Goal: Task Accomplishment & Management: Manage account settings

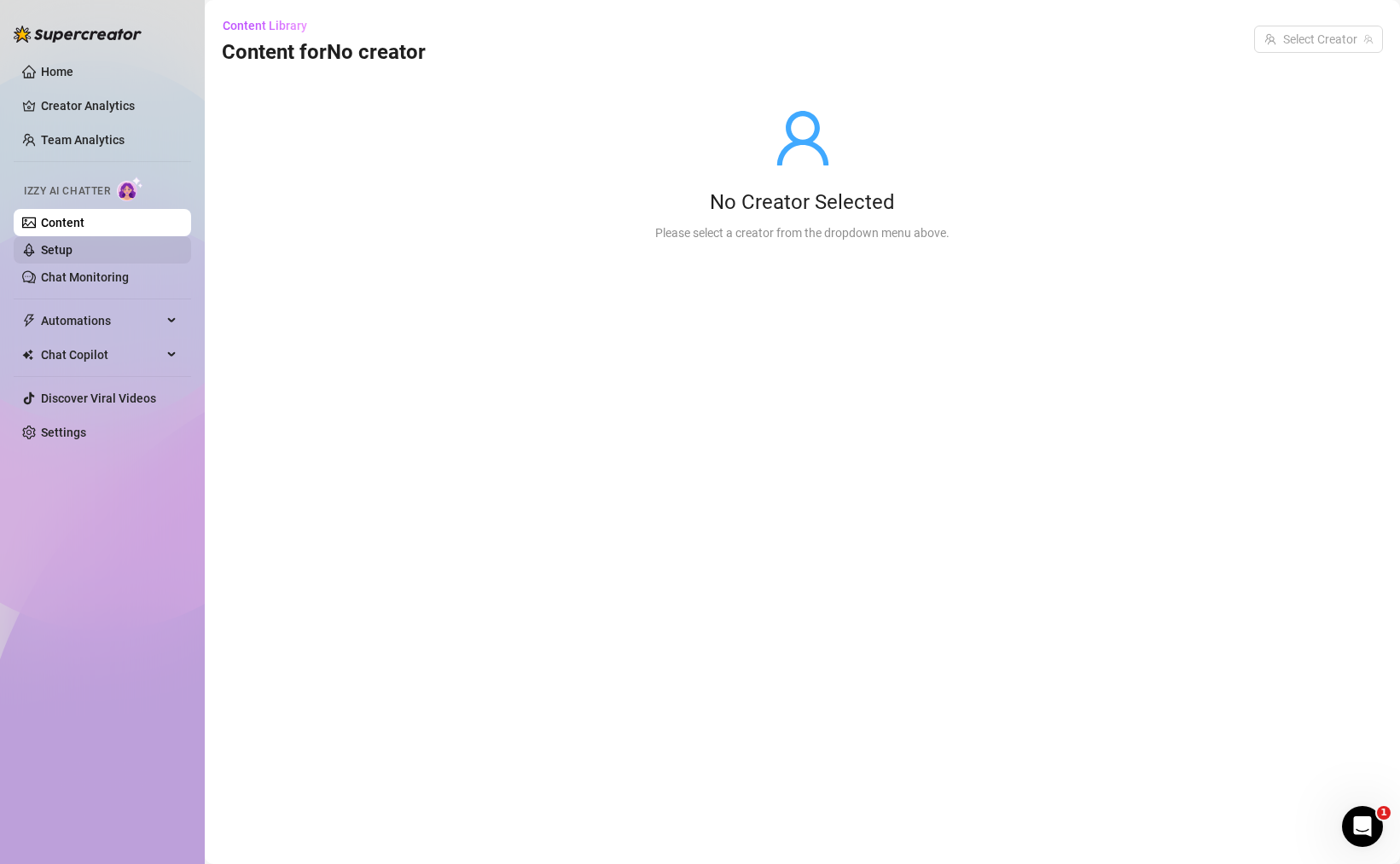
click at [73, 244] on link "Setup" at bounding box center [56, 250] width 31 height 14
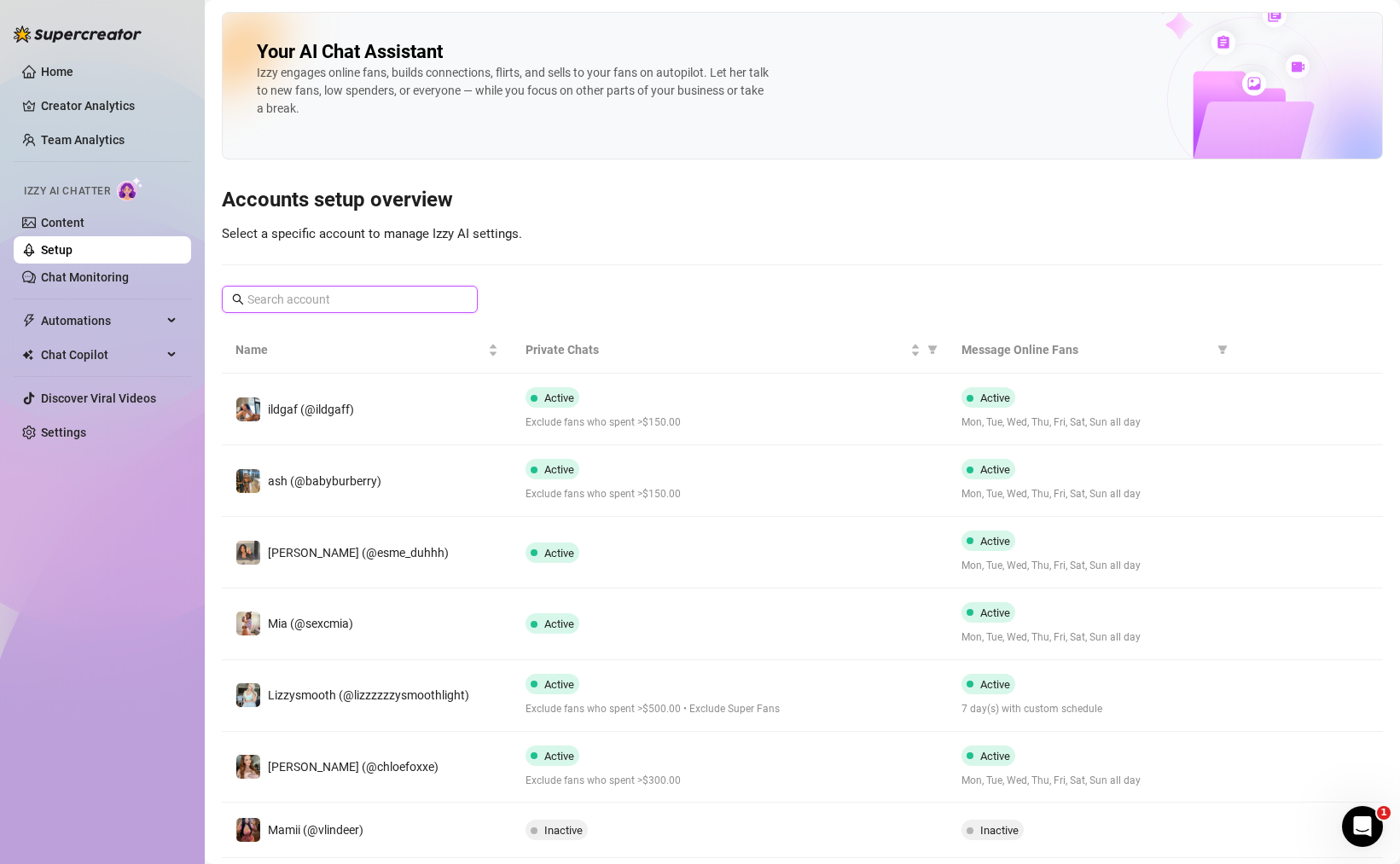
click at [291, 292] on input "text" at bounding box center [350, 299] width 207 height 18
paste input "kristenhancher"
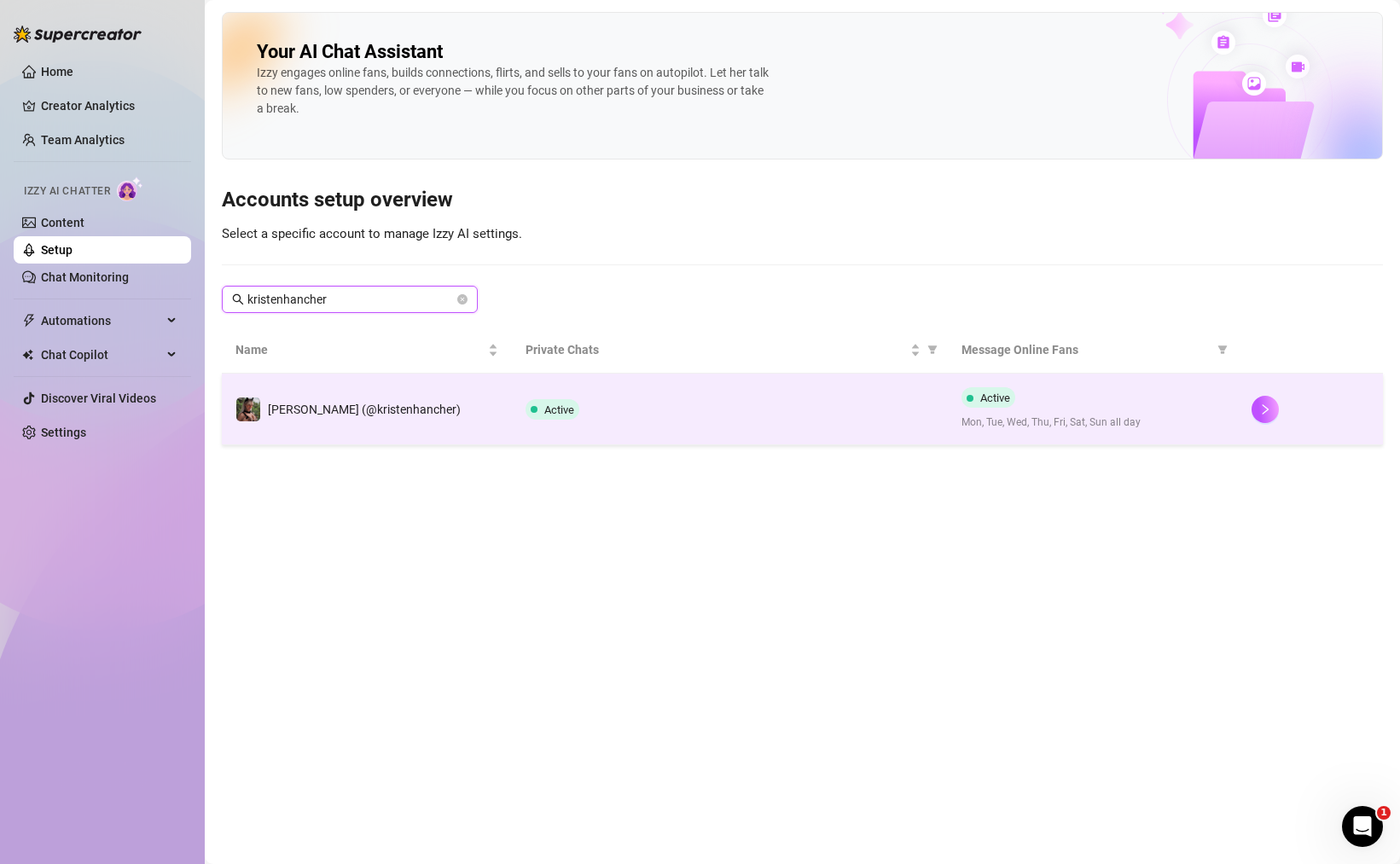
type input "kristenhancher"
click at [469, 402] on td "[PERSON_NAME] (@kristenhancher)" at bounding box center [366, 409] width 290 height 72
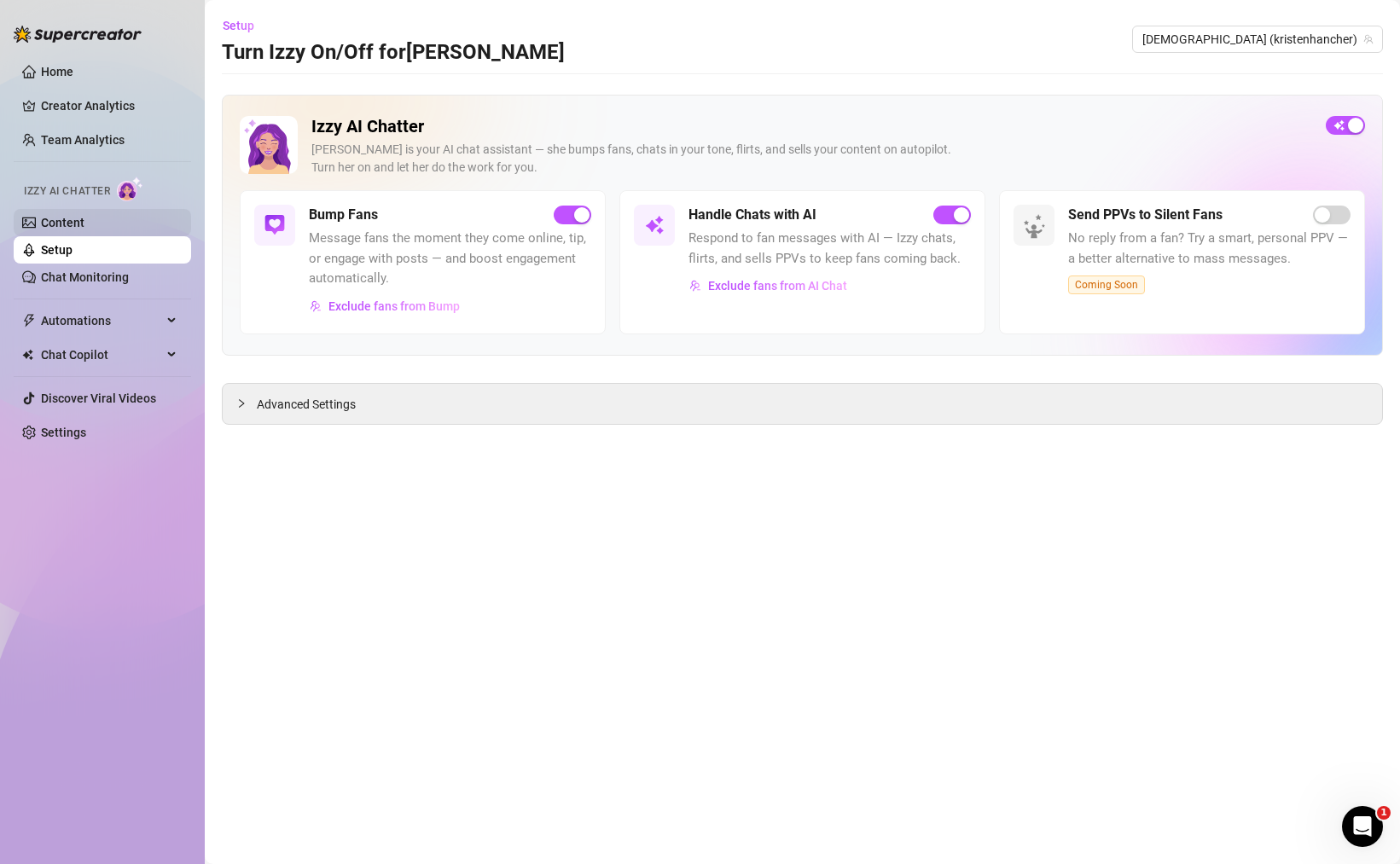
click at [83, 219] on link "Content" at bounding box center [62, 222] width 43 height 14
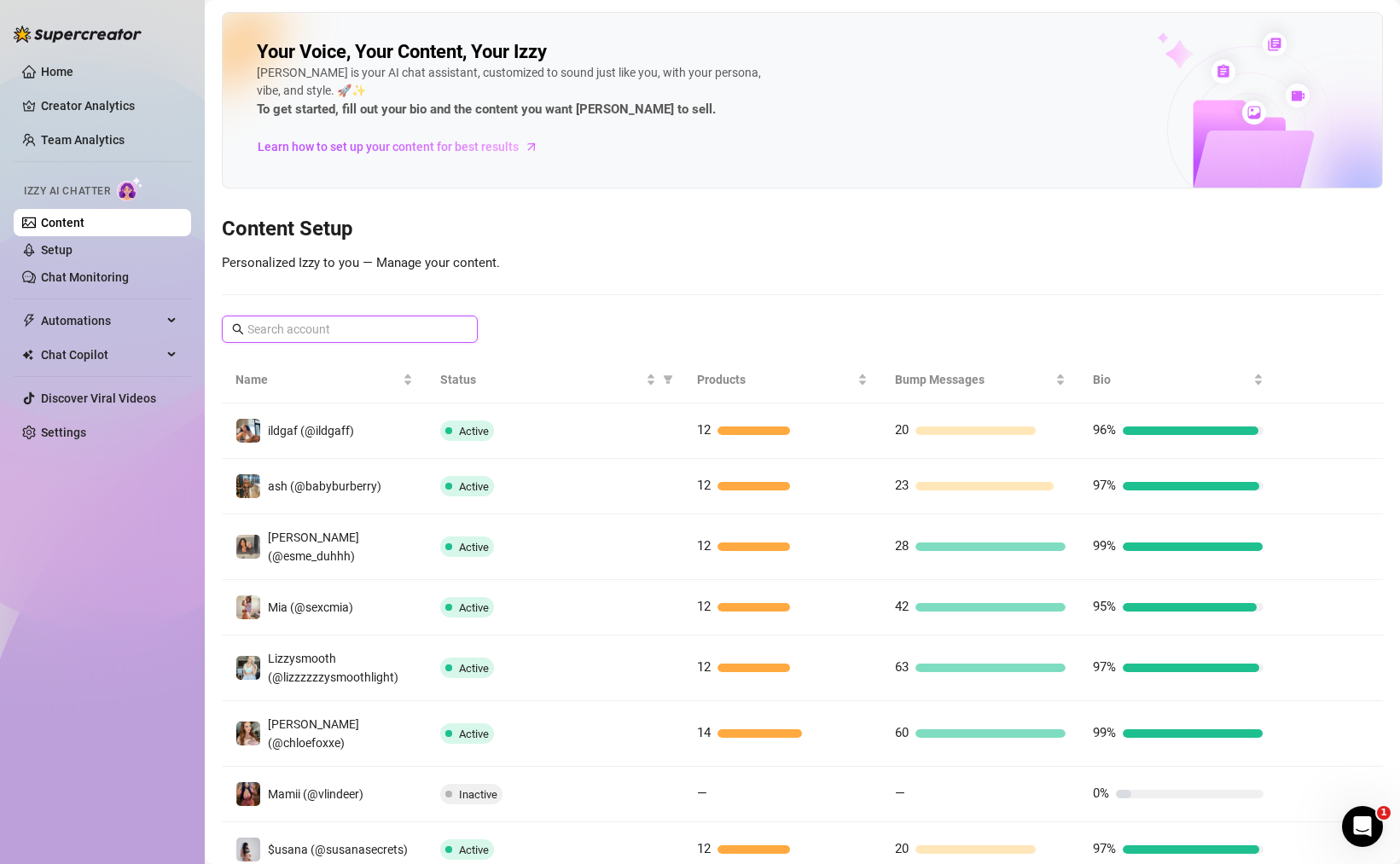
click at [402, 330] on input "text" at bounding box center [350, 329] width 207 height 18
paste input "kristenhancher"
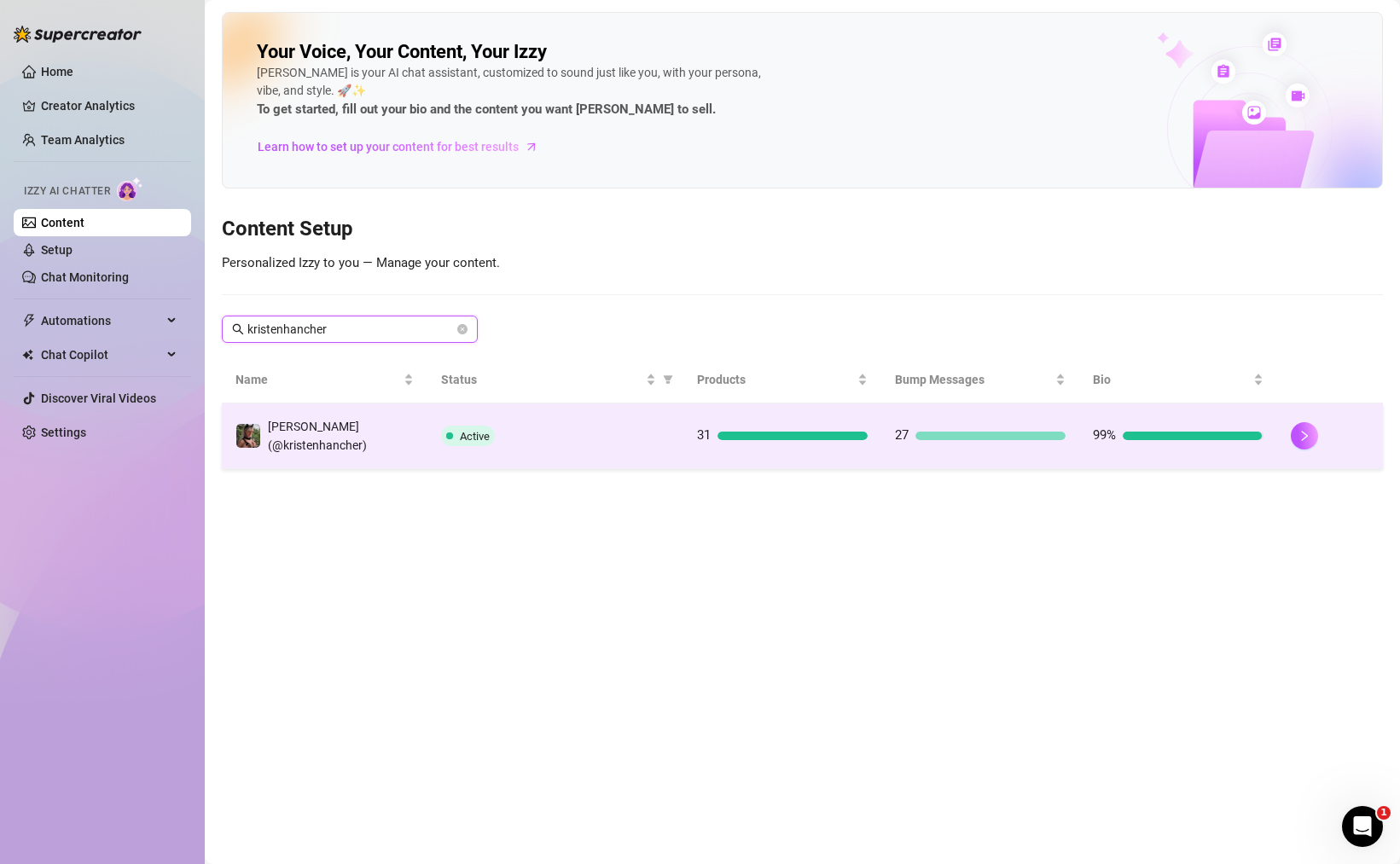
type input "kristenhancher"
click at [994, 420] on td "27" at bounding box center [979, 435] width 198 height 65
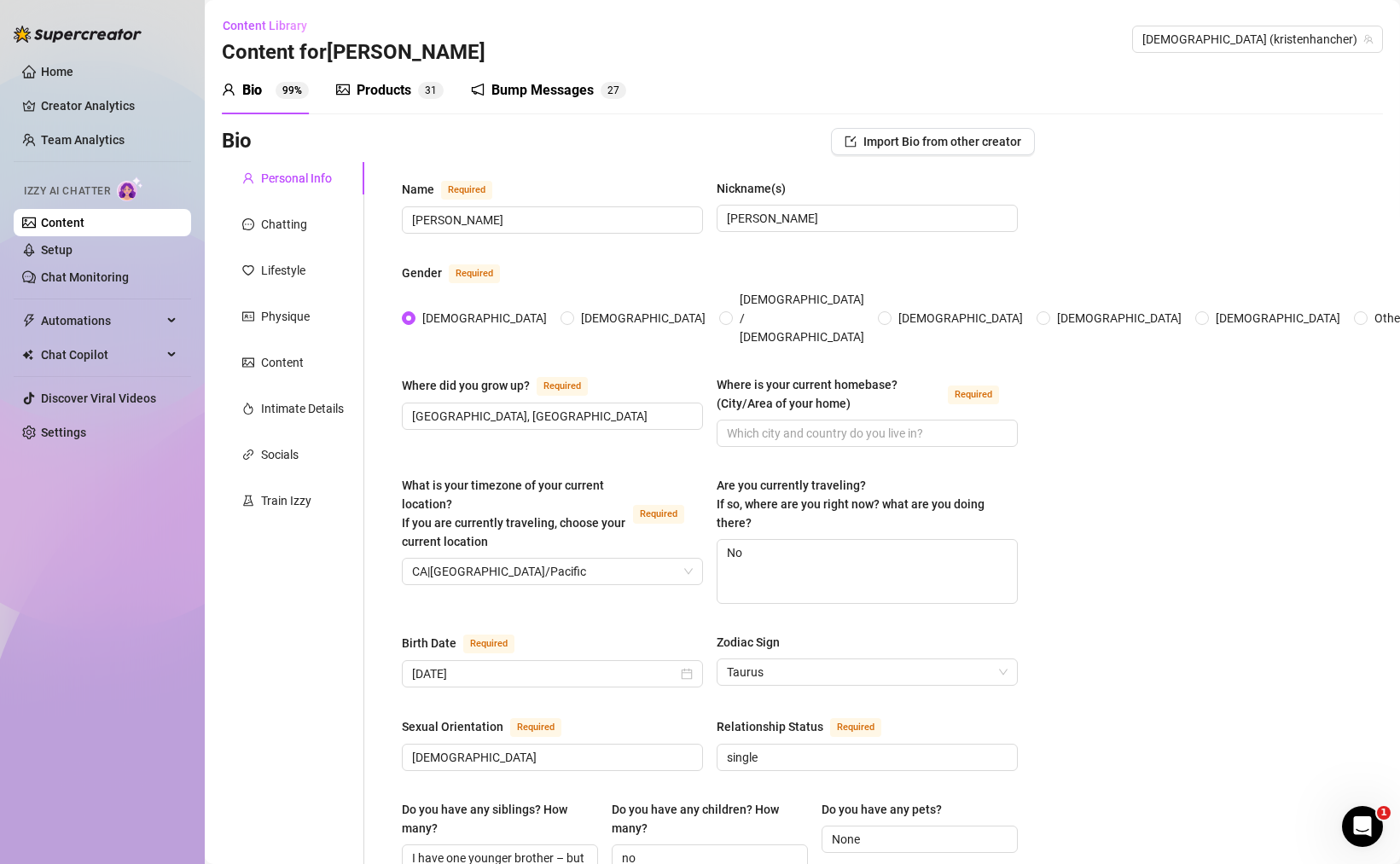
click at [368, 94] on div "Products" at bounding box center [384, 90] width 54 height 20
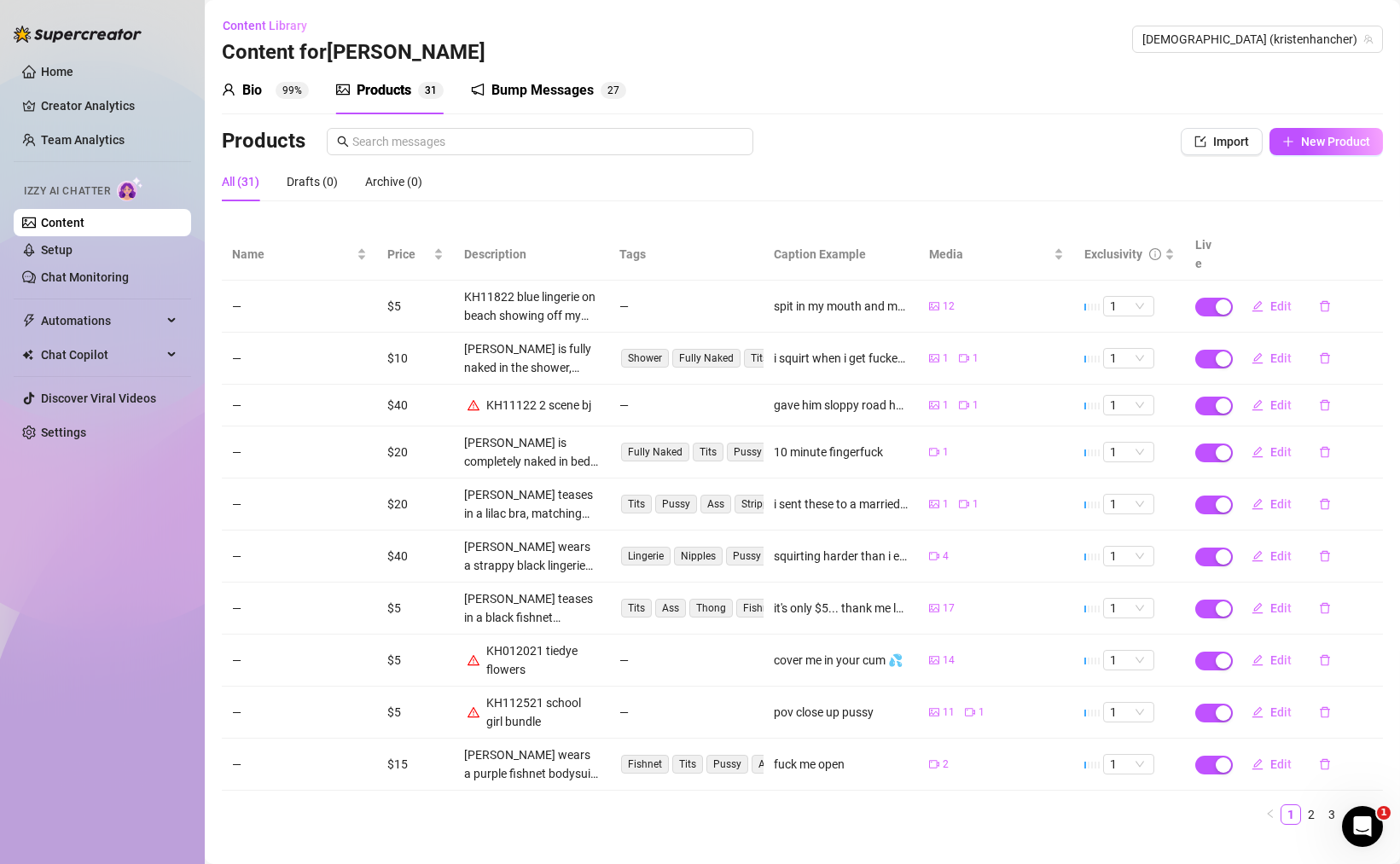
scroll to position [6, 0]
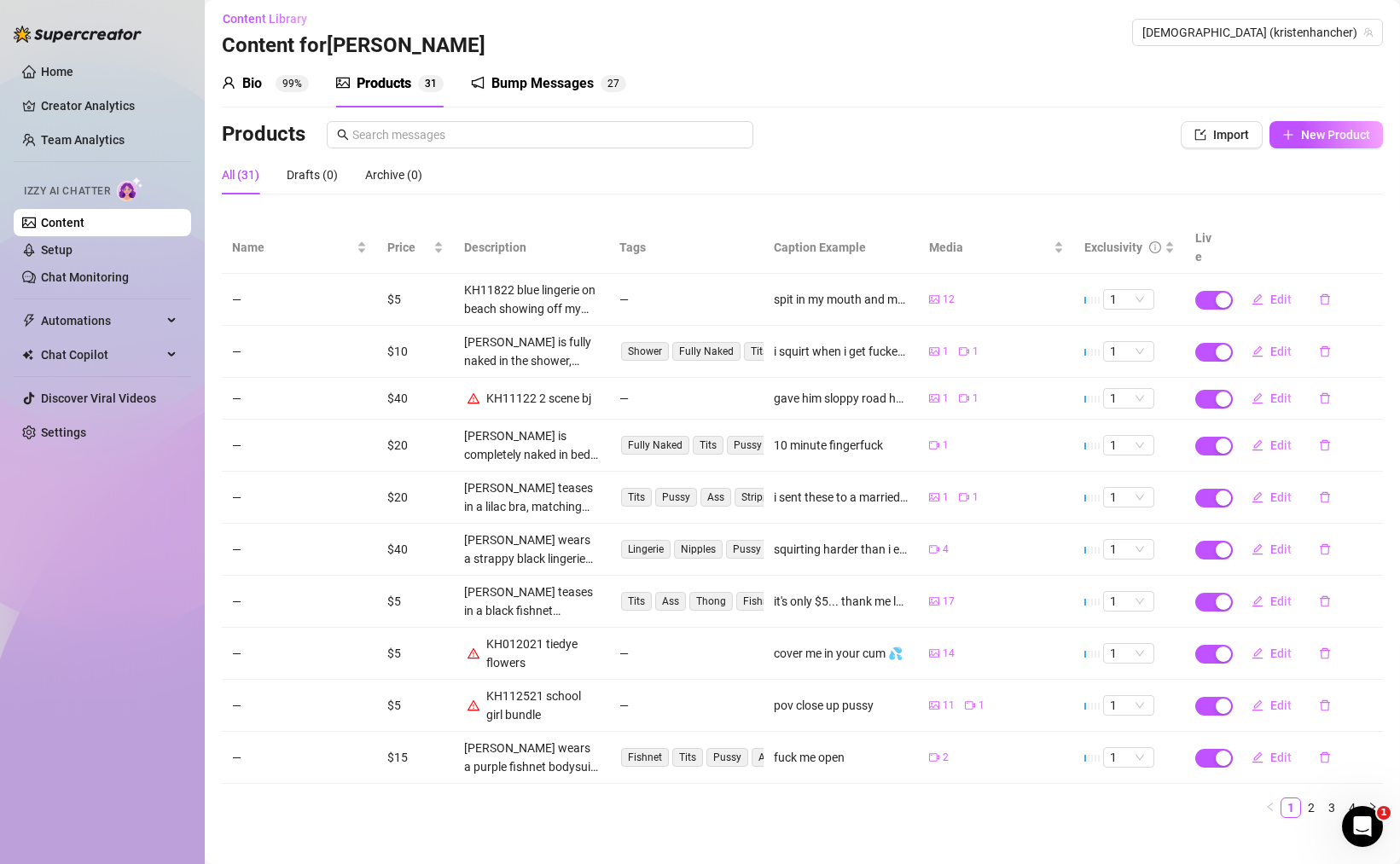
click at [1148, 291] on td "1" at bounding box center [1129, 300] width 111 height 52
click at [1145, 290] on span "1" at bounding box center [1128, 299] width 38 height 18
click at [1308, 799] on link "2" at bounding box center [1311, 808] width 18 height 18
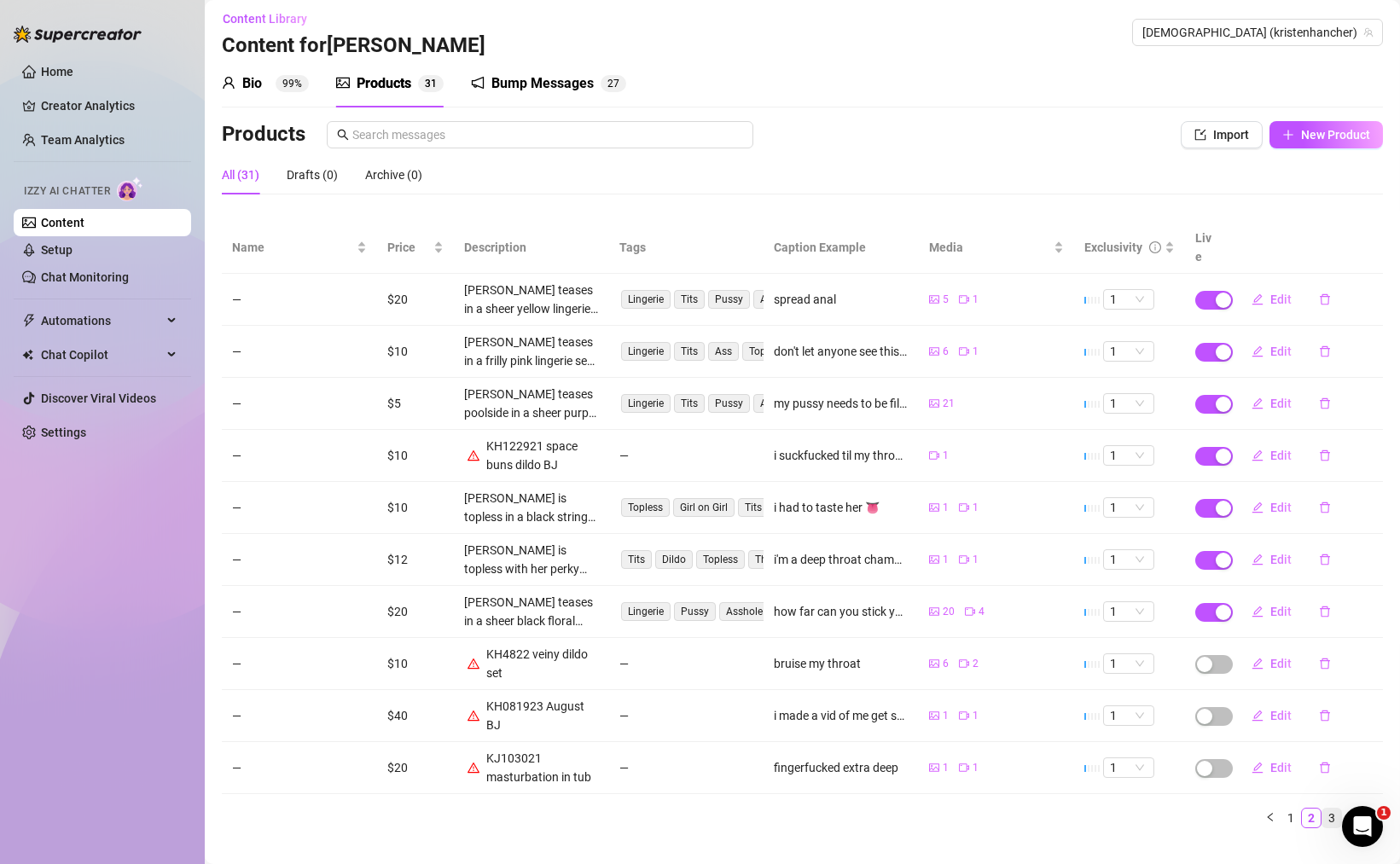
click at [1327, 809] on link "3" at bounding box center [1332, 818] width 18 height 18
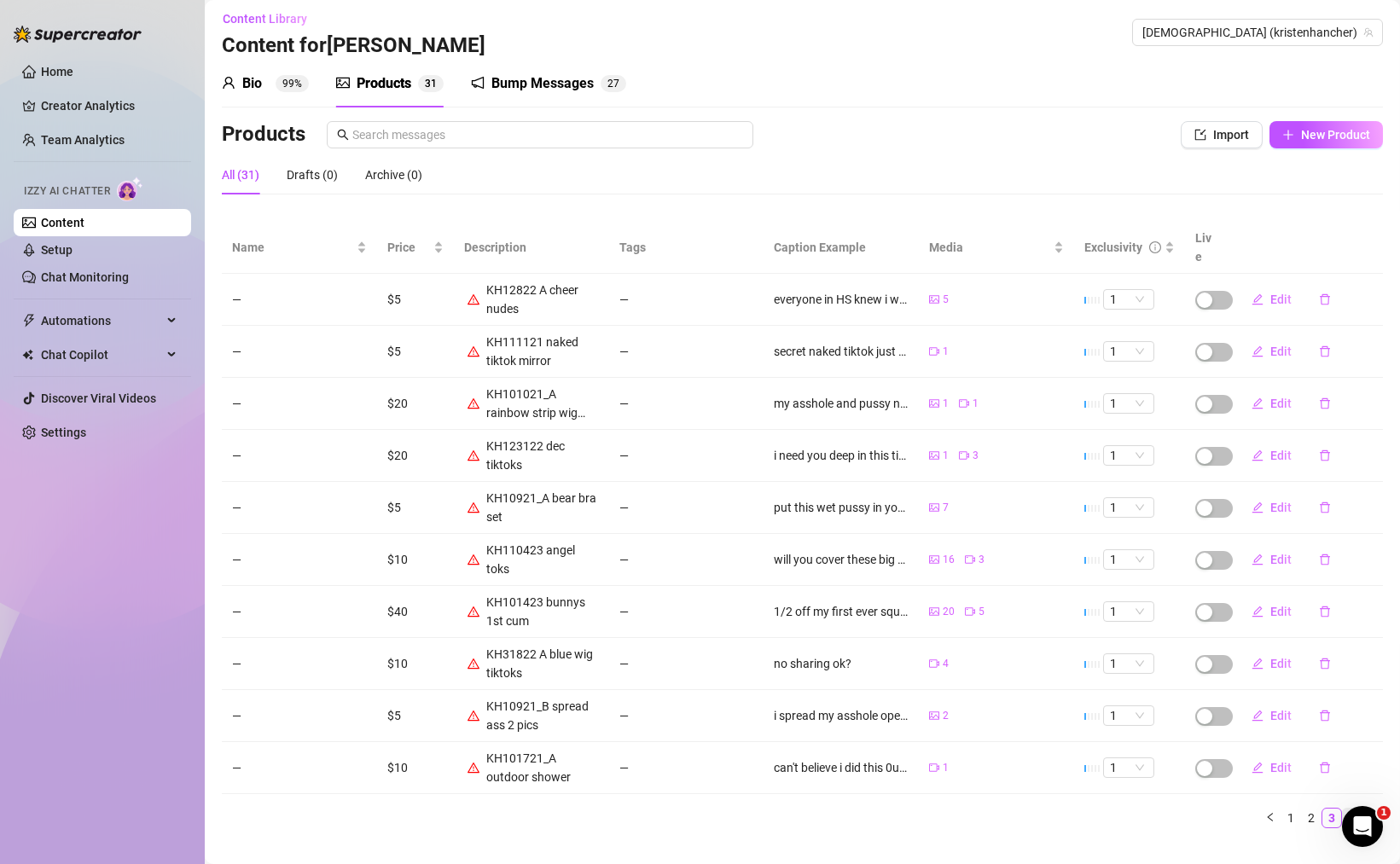
click at [1348, 809] on link "4" at bounding box center [1352, 818] width 18 height 18
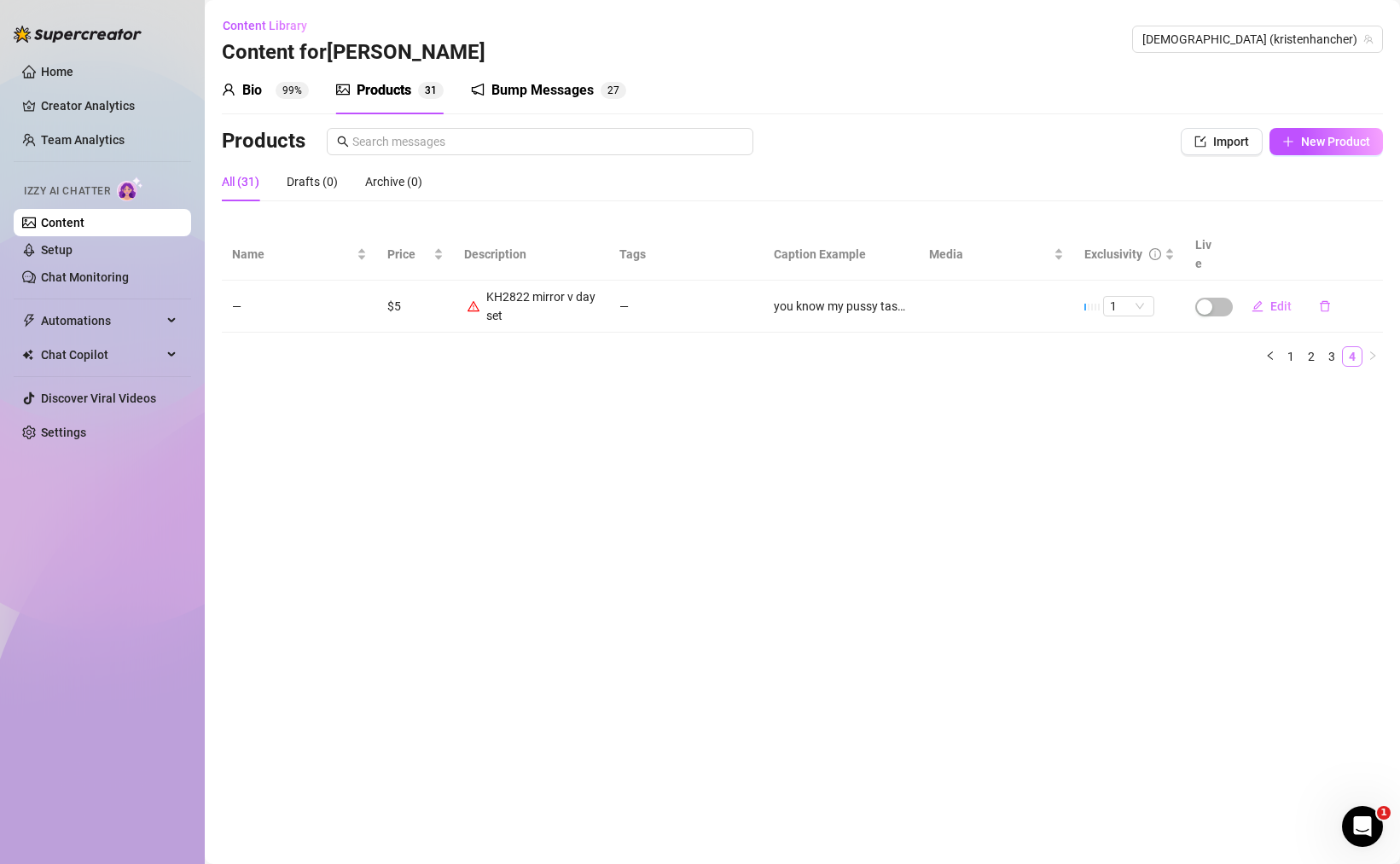
scroll to position [0, 0]
click at [1282, 300] on span "Edit" at bounding box center [1280, 306] width 21 height 14
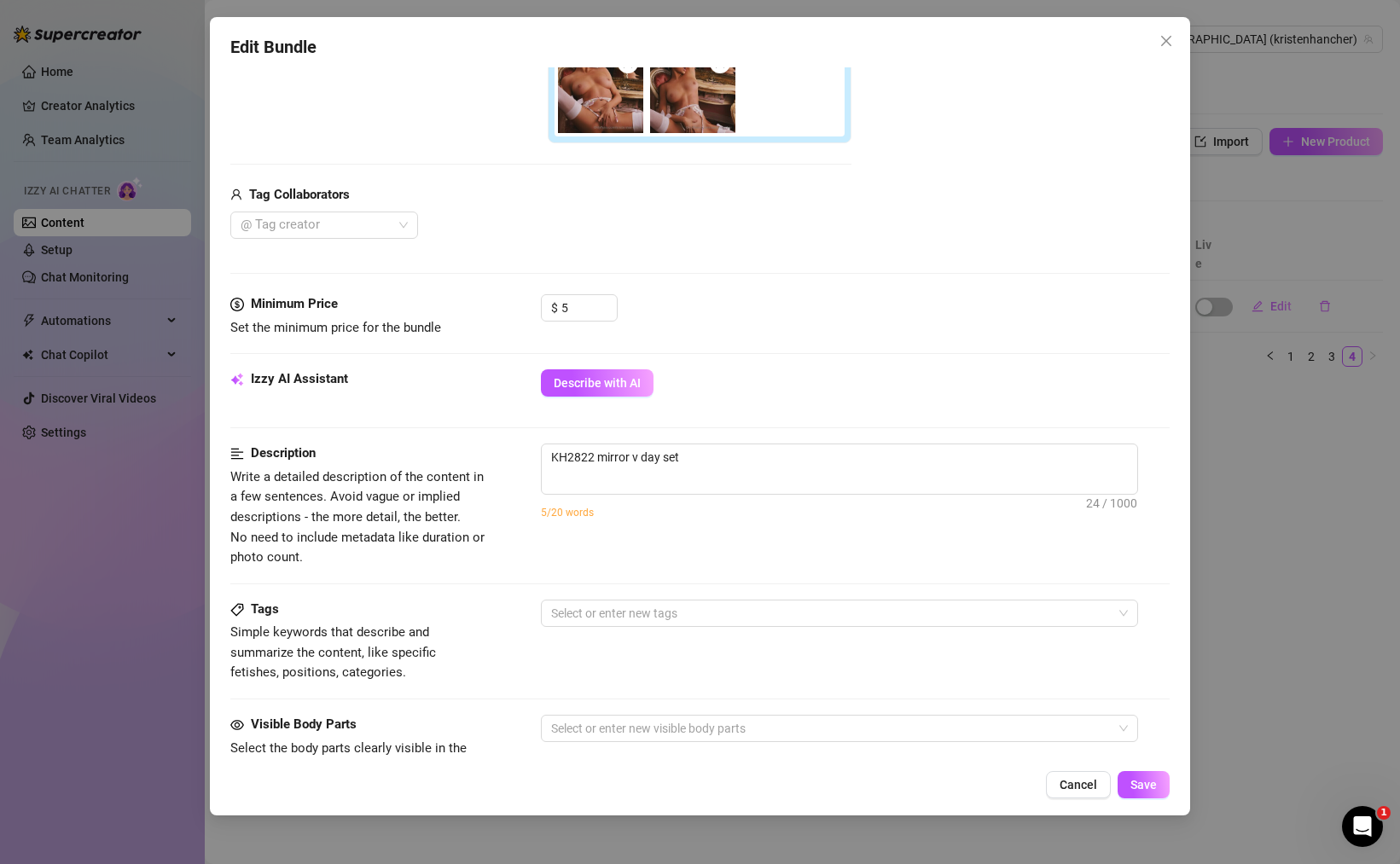
scroll to position [478, 0]
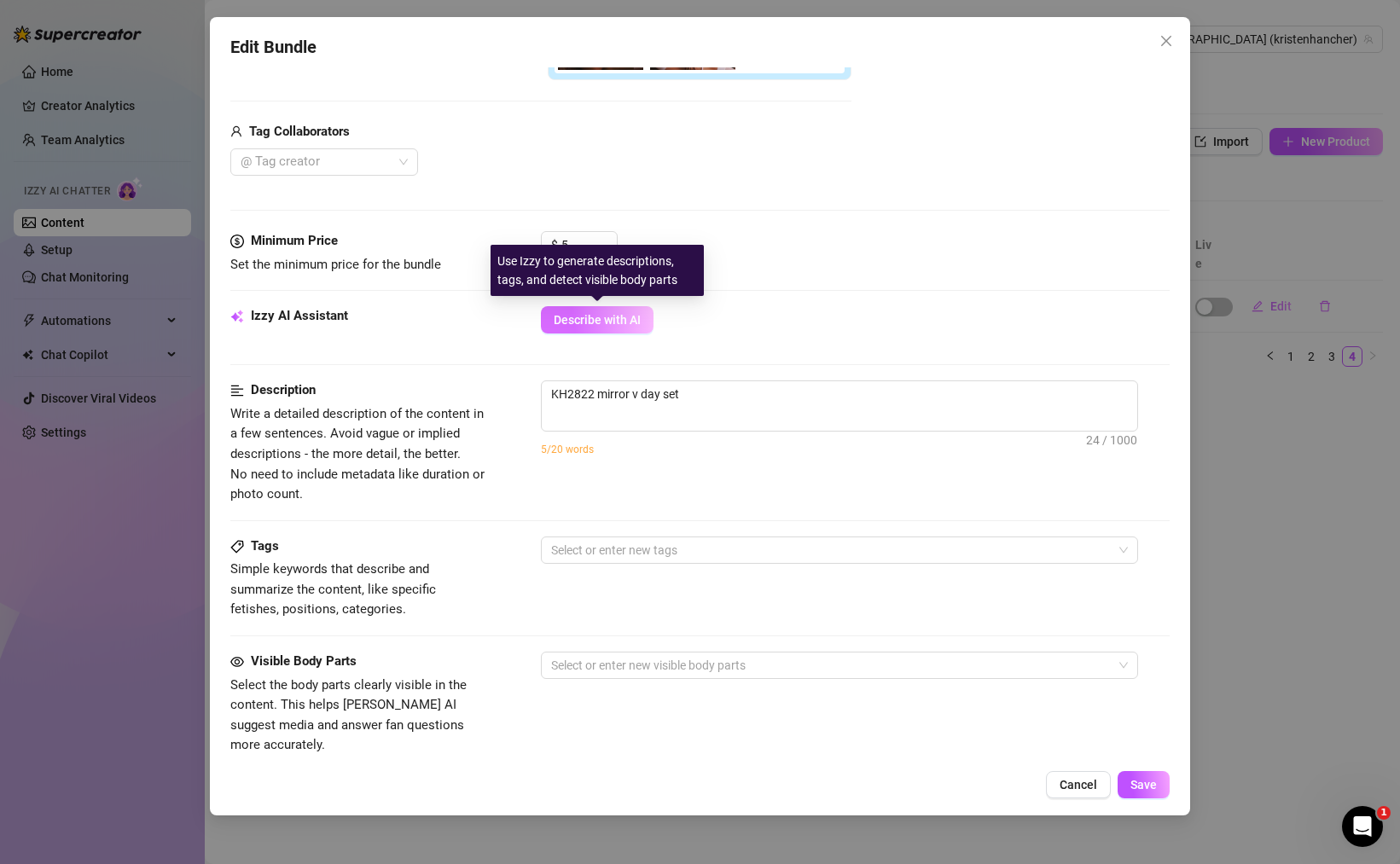
click at [601, 327] on button "Describe with AI" at bounding box center [597, 320] width 113 height 28
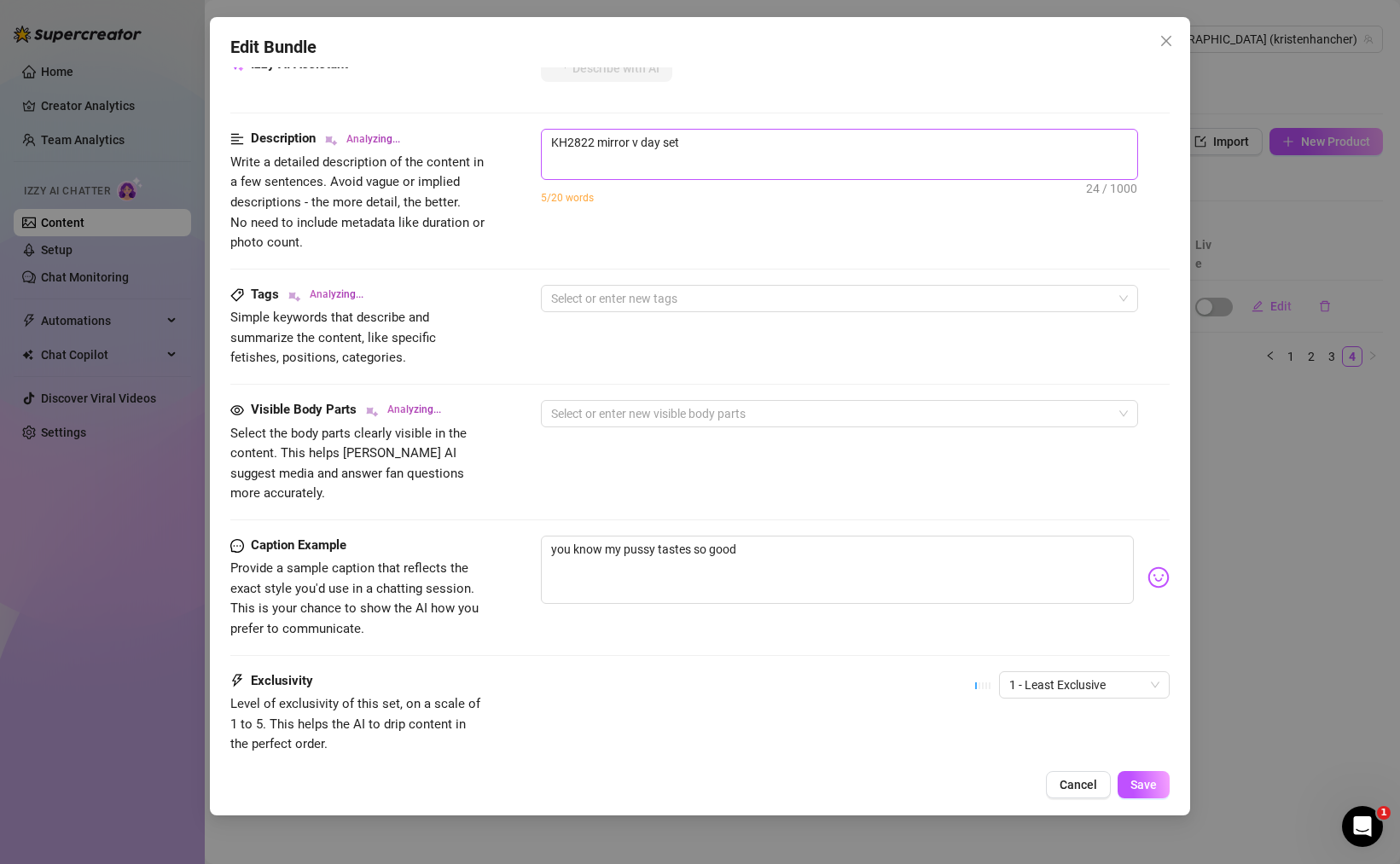
scroll to position [730, 0]
type textarea "[PERSON_NAME]"
type textarea "[DEMOGRAPHIC_DATA] teases"
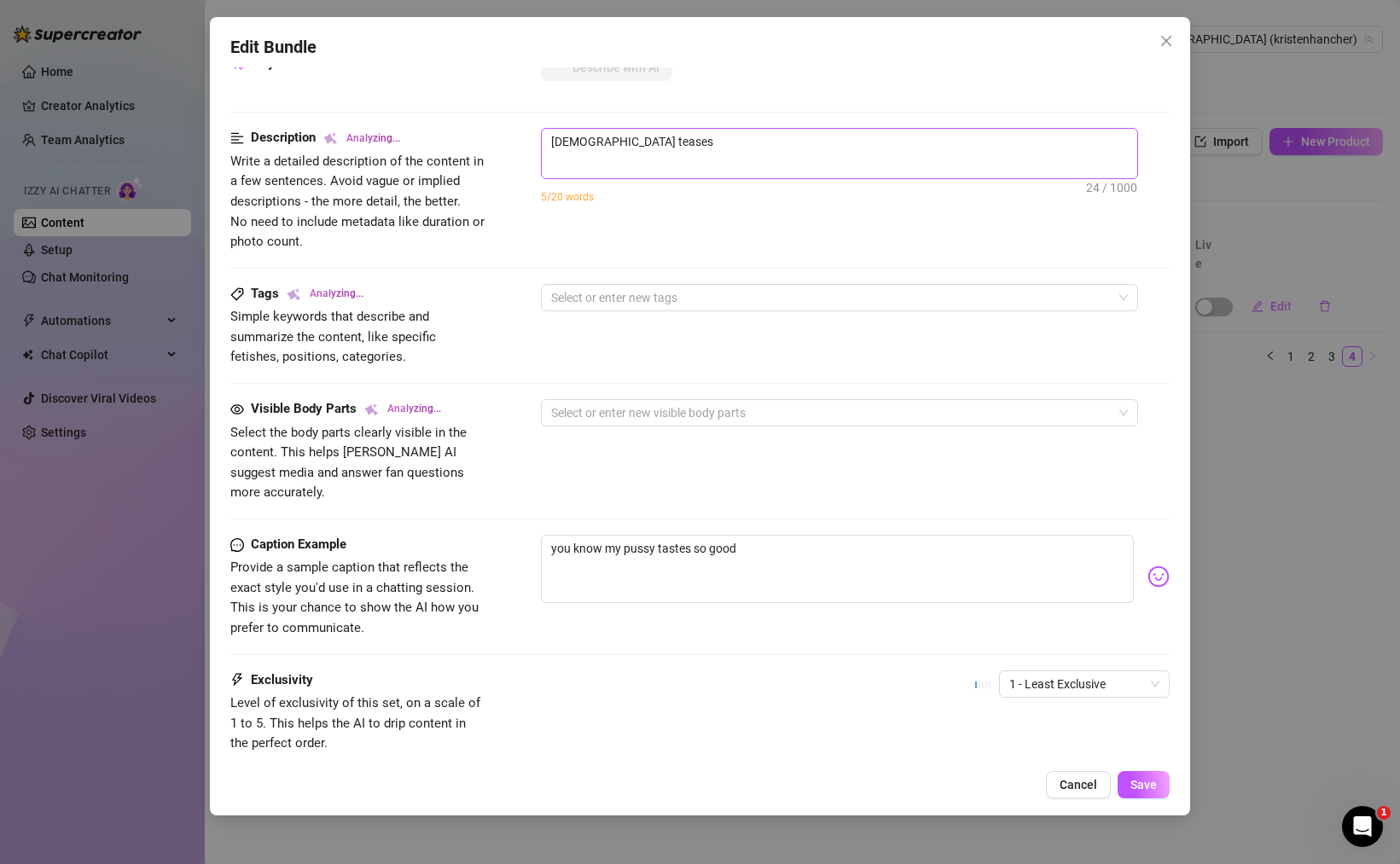
type textarea "[DEMOGRAPHIC_DATA] teases in"
type textarea "[DEMOGRAPHIC_DATA] teases in a"
type textarea "[PERSON_NAME] teases in a sheer"
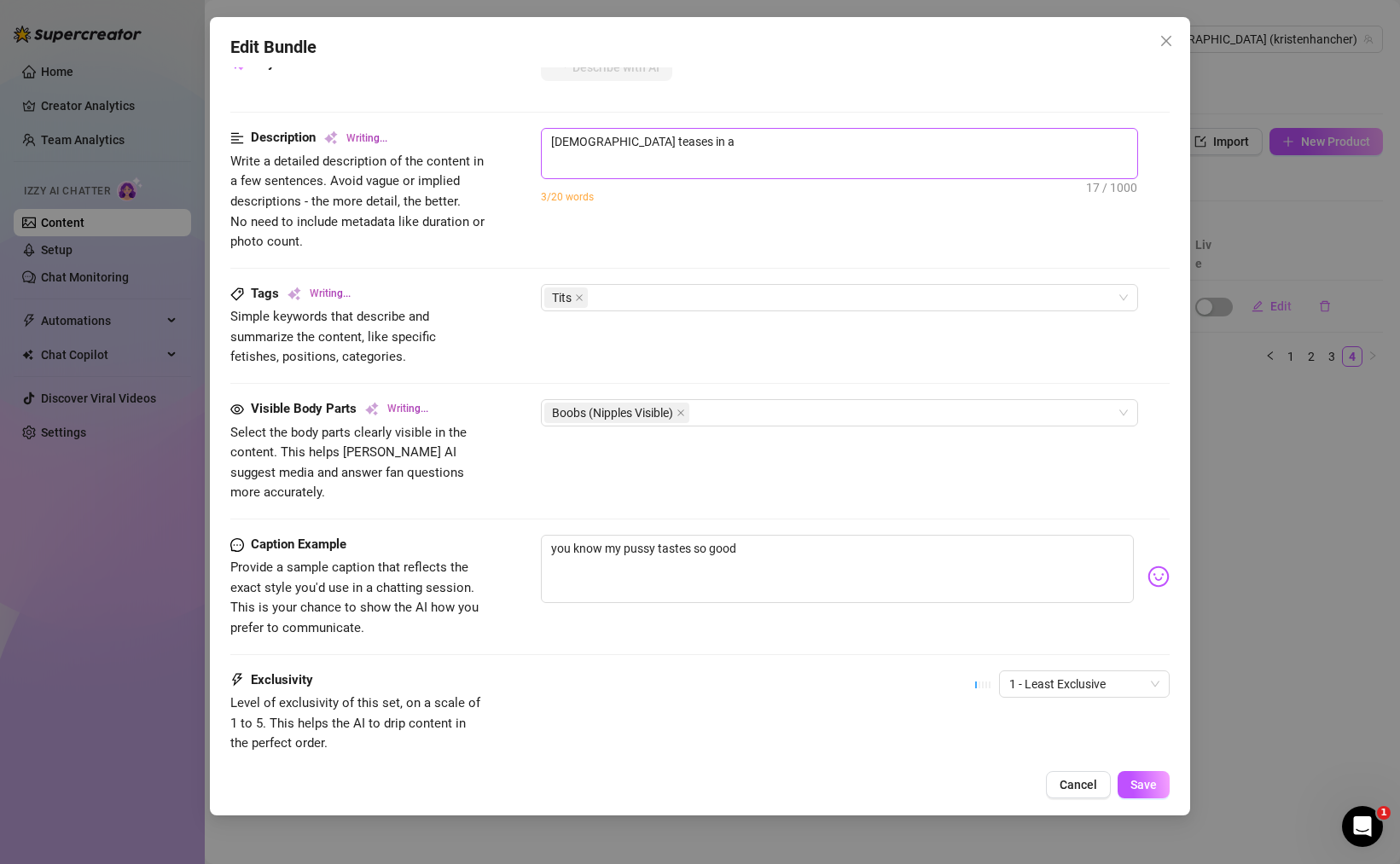
type textarea "[PERSON_NAME] teases in a sheer"
type textarea "[PERSON_NAME] teases in a sheer white"
type textarea "[PERSON_NAME] teases in a sheer white lingerie"
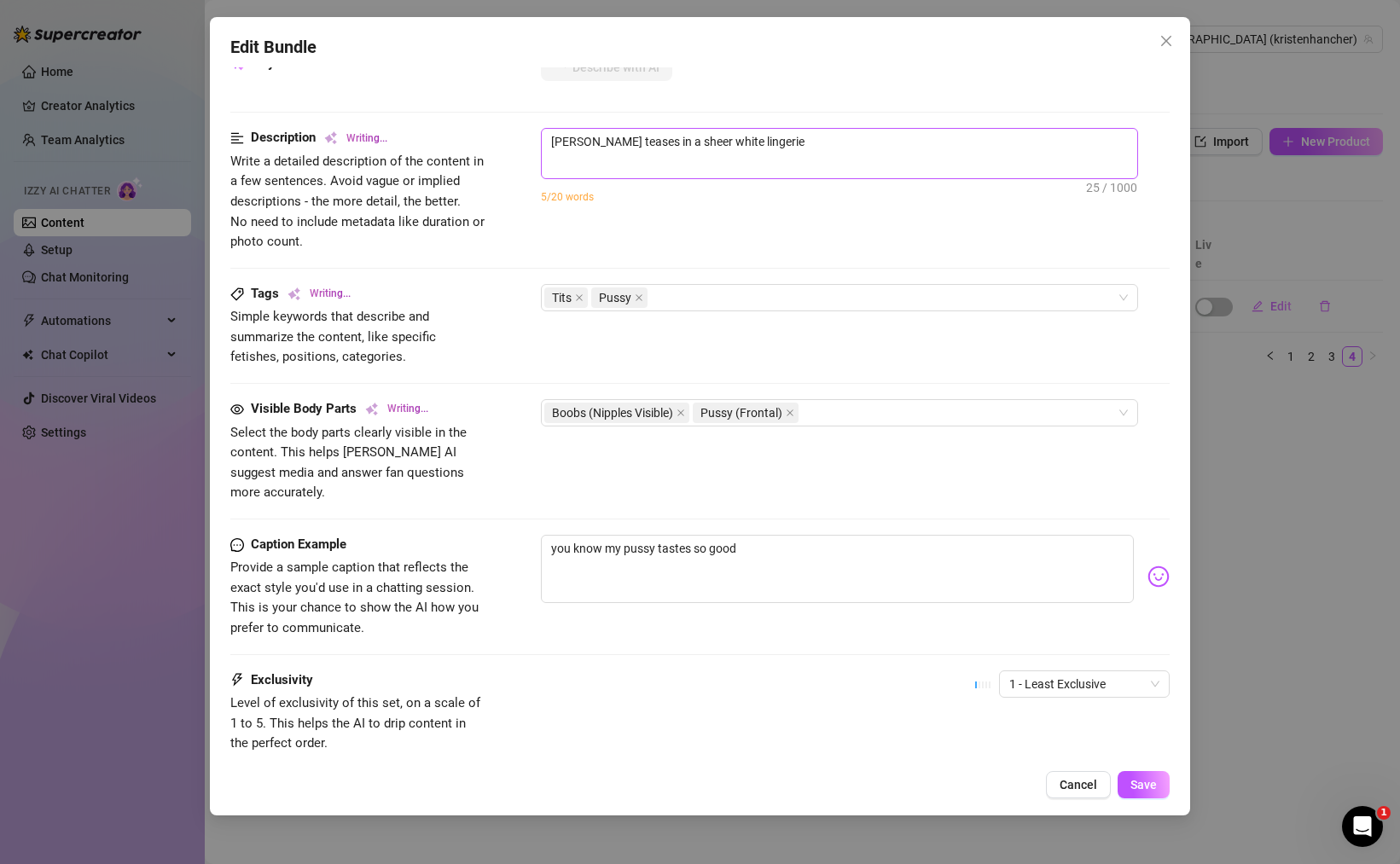
type textarea "[PERSON_NAME] teases in a sheer white lingerie set"
type textarea "[PERSON_NAME] teases in a sheer white lingerie set with"
type textarea "[PERSON_NAME] teases in a sheer white lingerie set with garter"
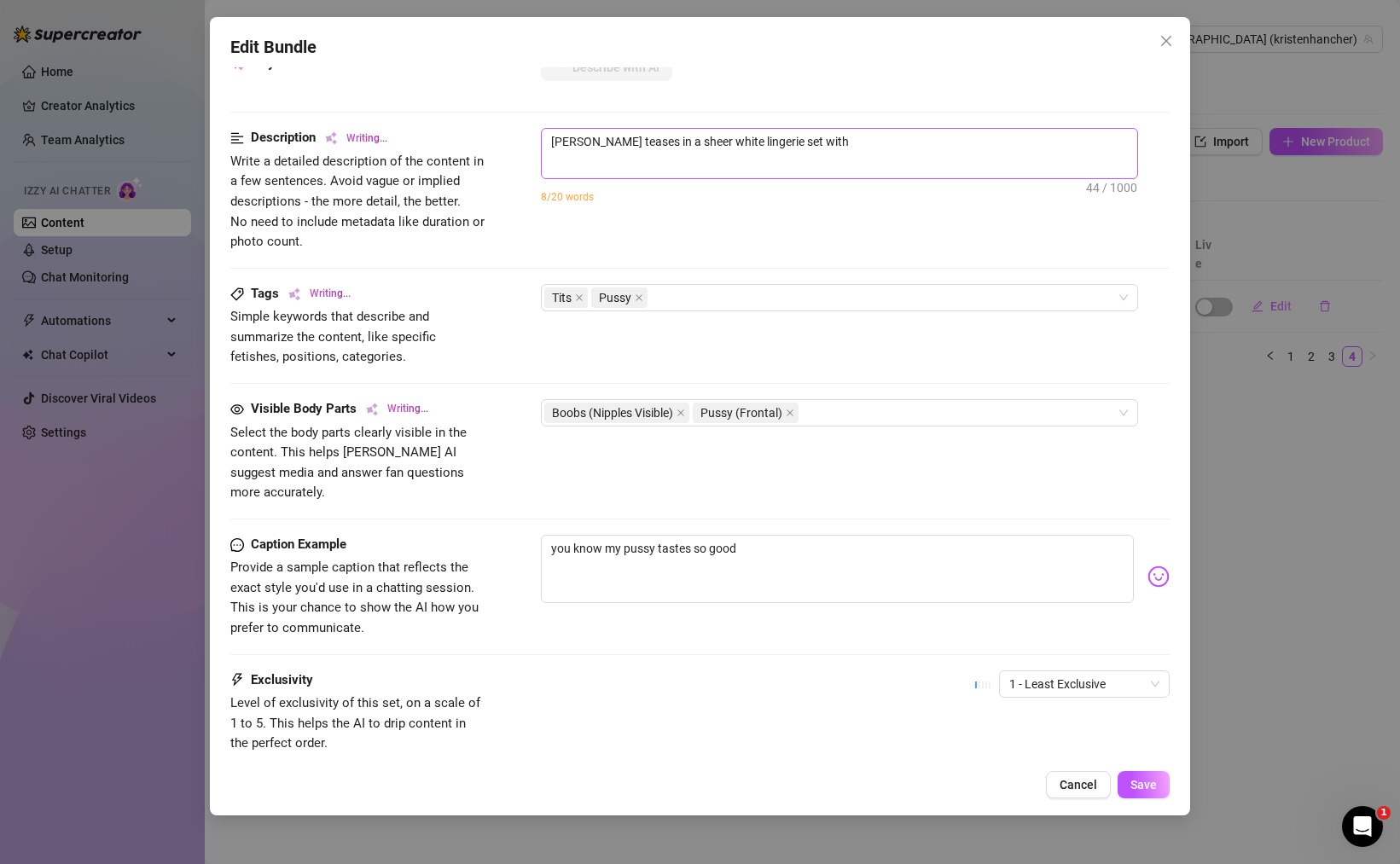
type textarea "[PERSON_NAME] teases in a sheer white lingerie set with garter"
type textarea "[PERSON_NAME] teases in a sheer white lingerie set with garter belt"
type textarea "[PERSON_NAME] teases in a sheer white lingerie set with garter belt and"
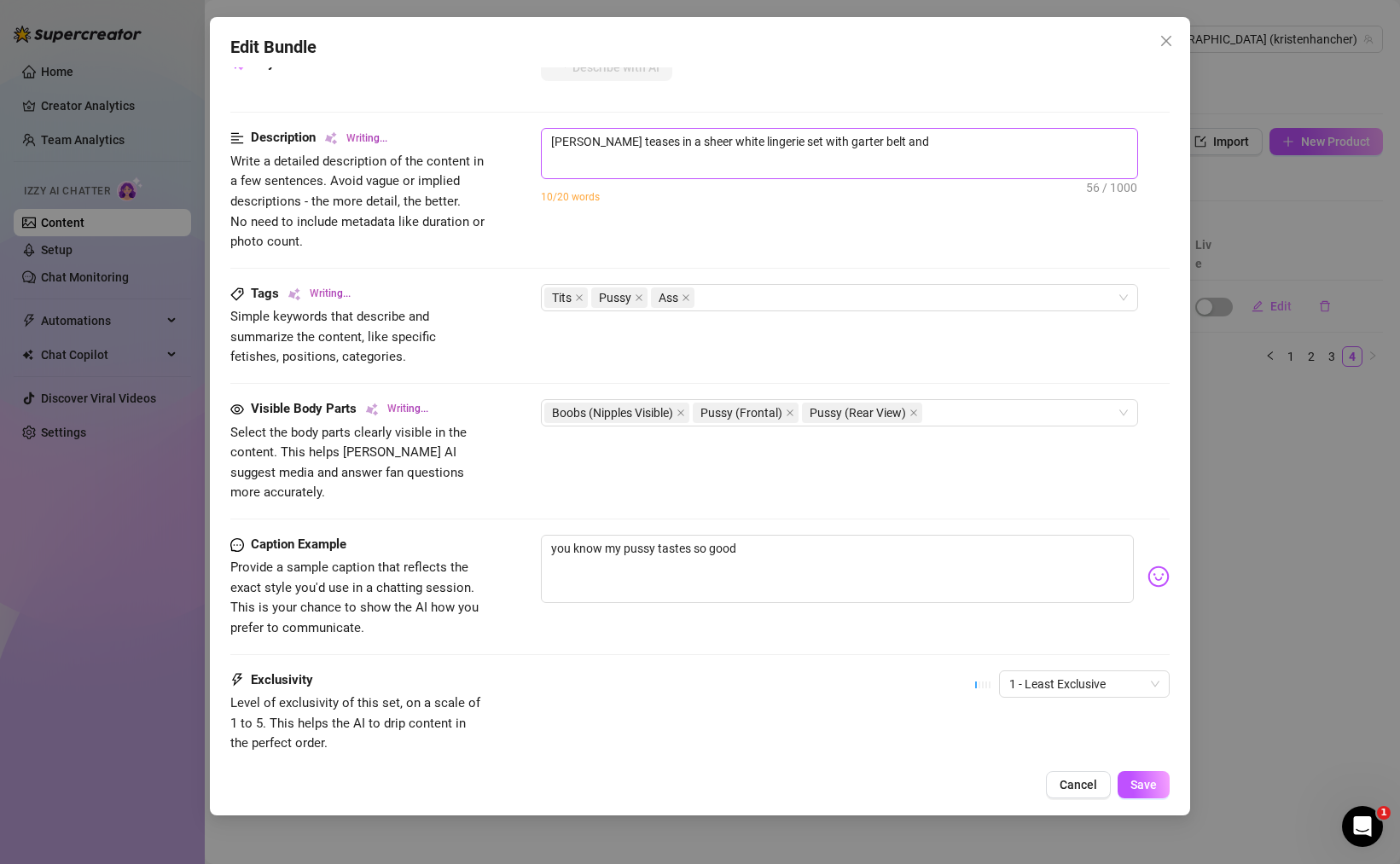
type textarea "[PERSON_NAME] teases in a sheer white lingerie set with garter belt and thigh-h…"
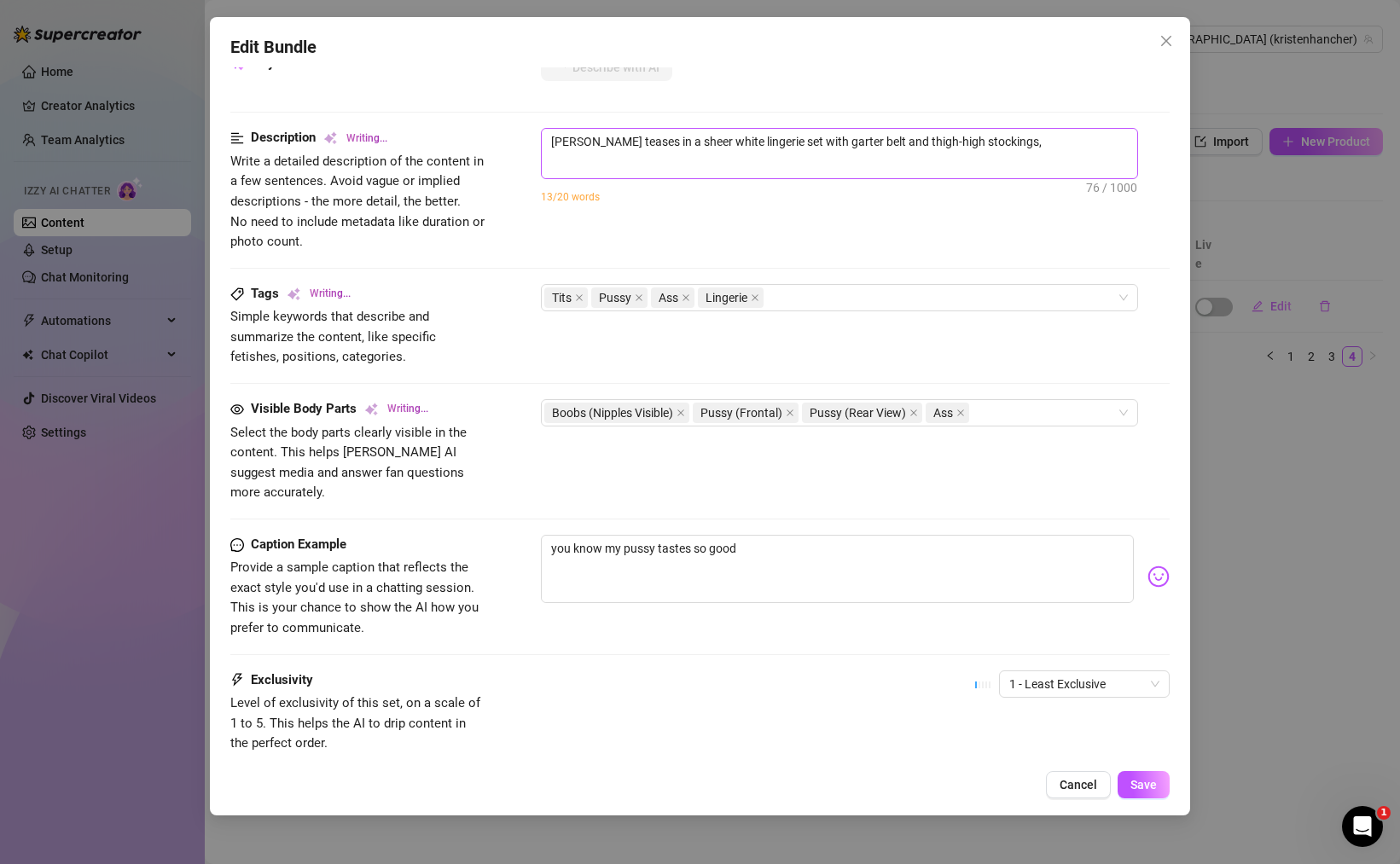
type textarea "[PERSON_NAME] teases in a sheer white lingerie set with garter belt and thigh-h…"
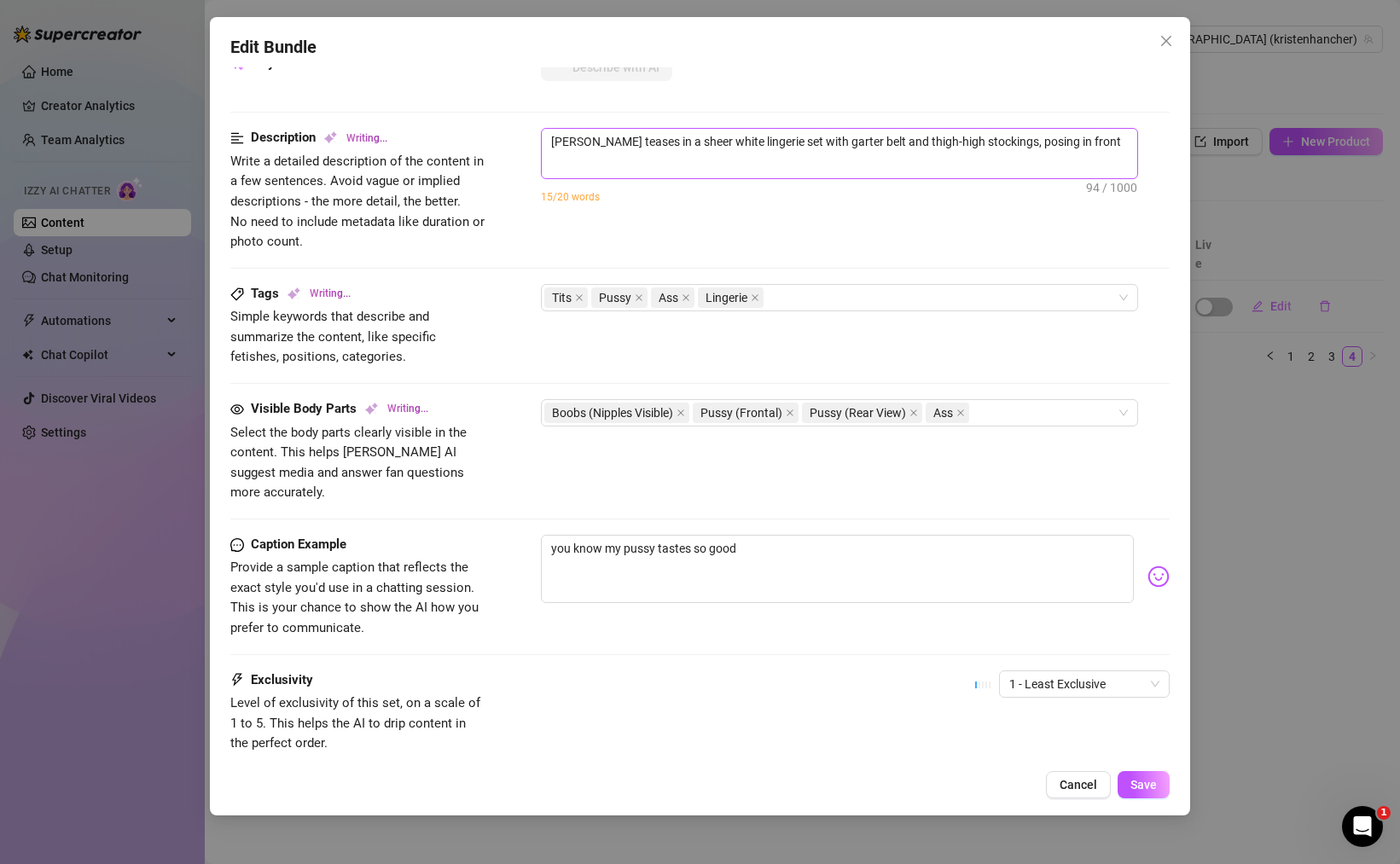
type textarea "[PERSON_NAME] teases in a sheer white lingerie set with garter belt and thigh-h…"
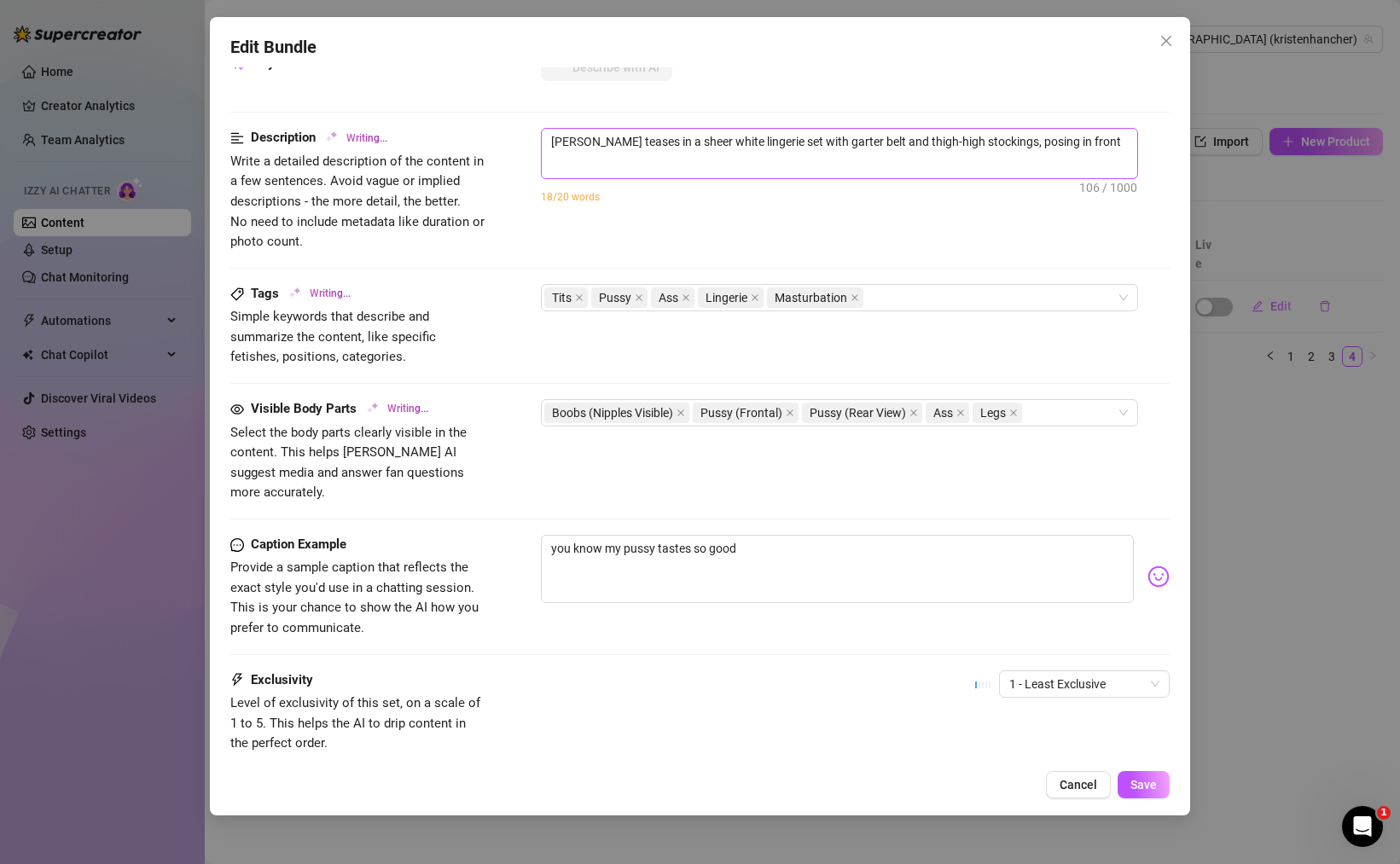
type textarea "[PERSON_NAME] teases in a sheer white lingerie set with garter belt and thigh-h…"
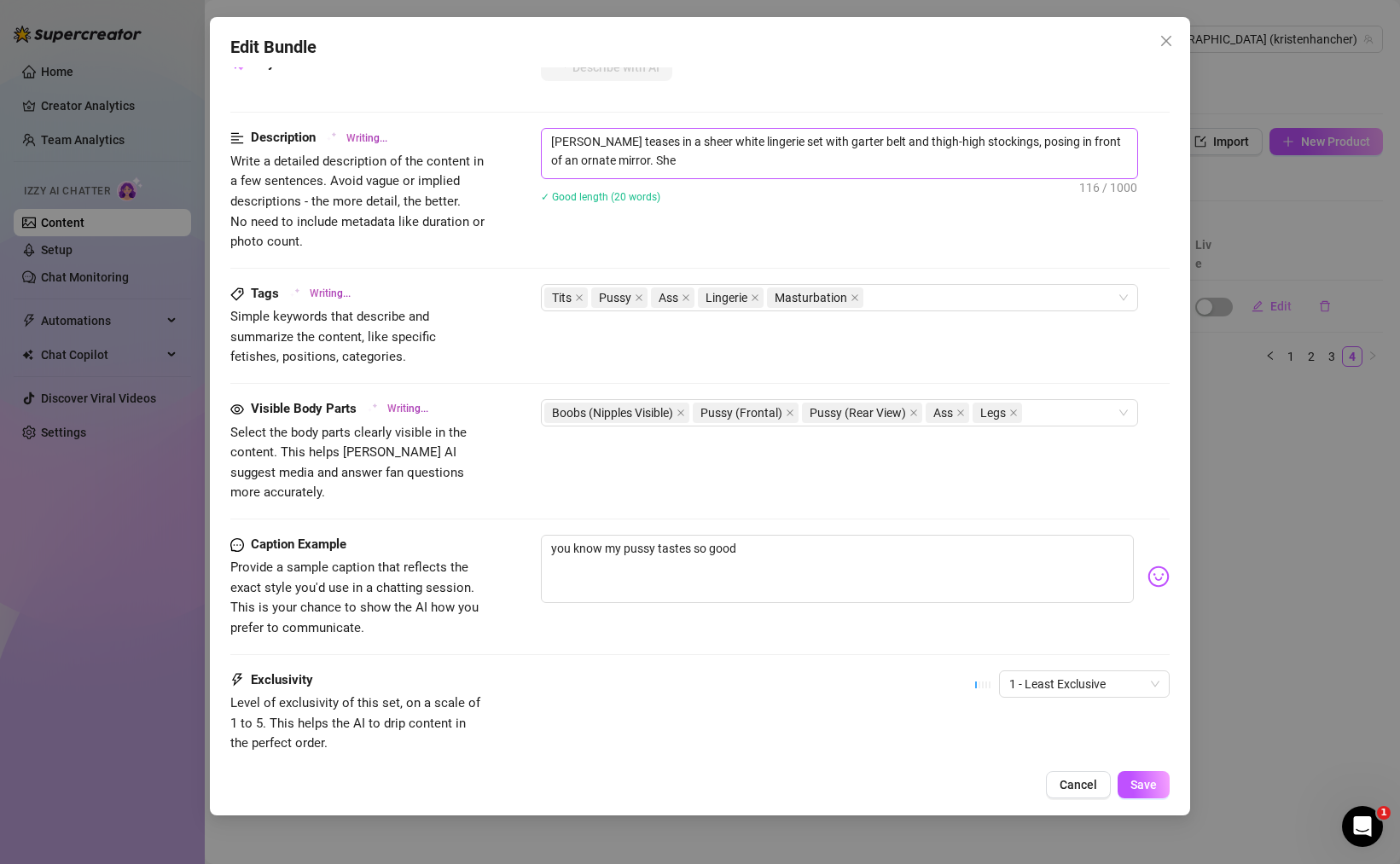
type textarea "[PERSON_NAME] teases in a sheer white lingerie set with garter belt and thigh-h…"
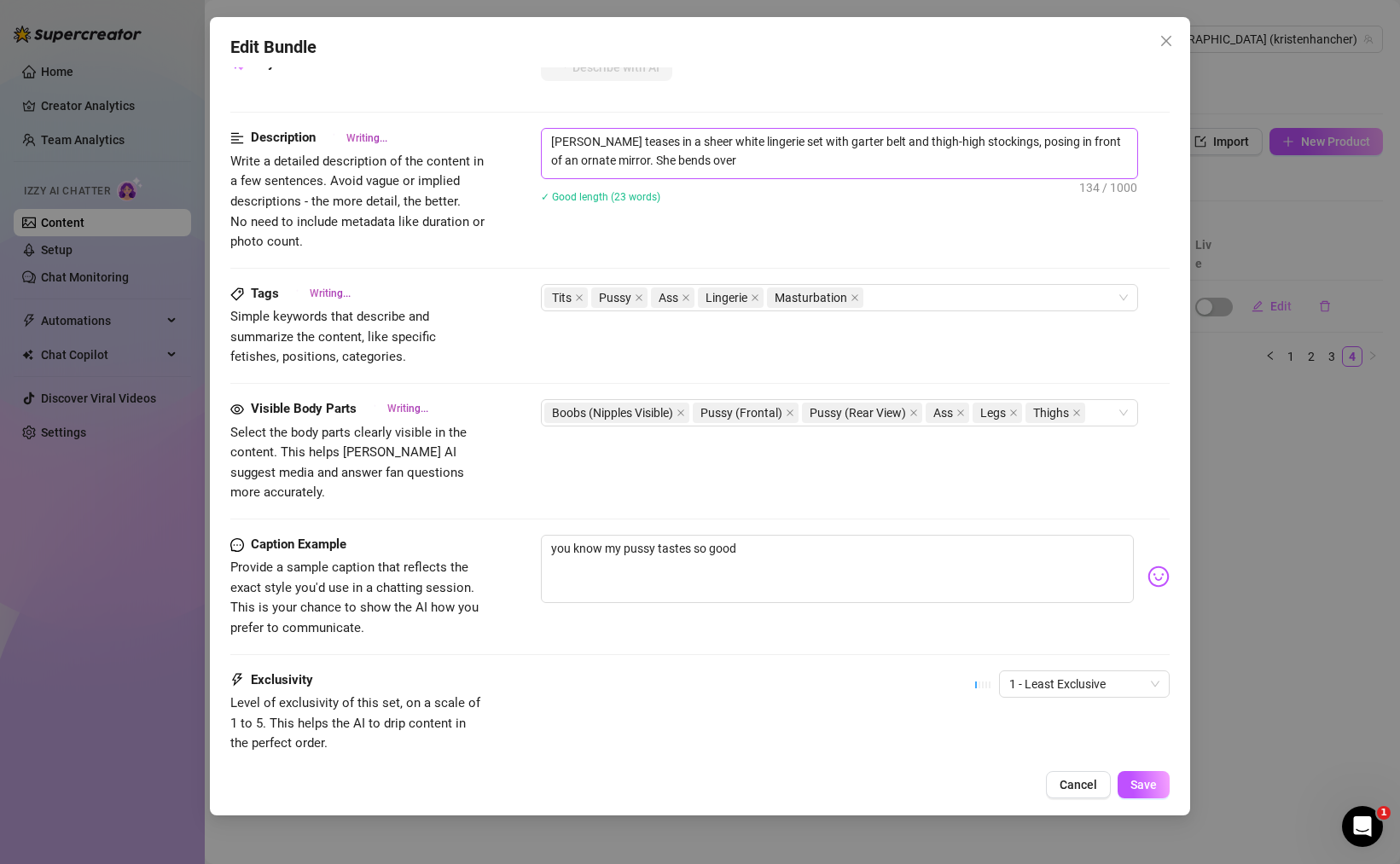
type textarea "[PERSON_NAME] teases in a sheer white lingerie set with garter belt and thigh-h…"
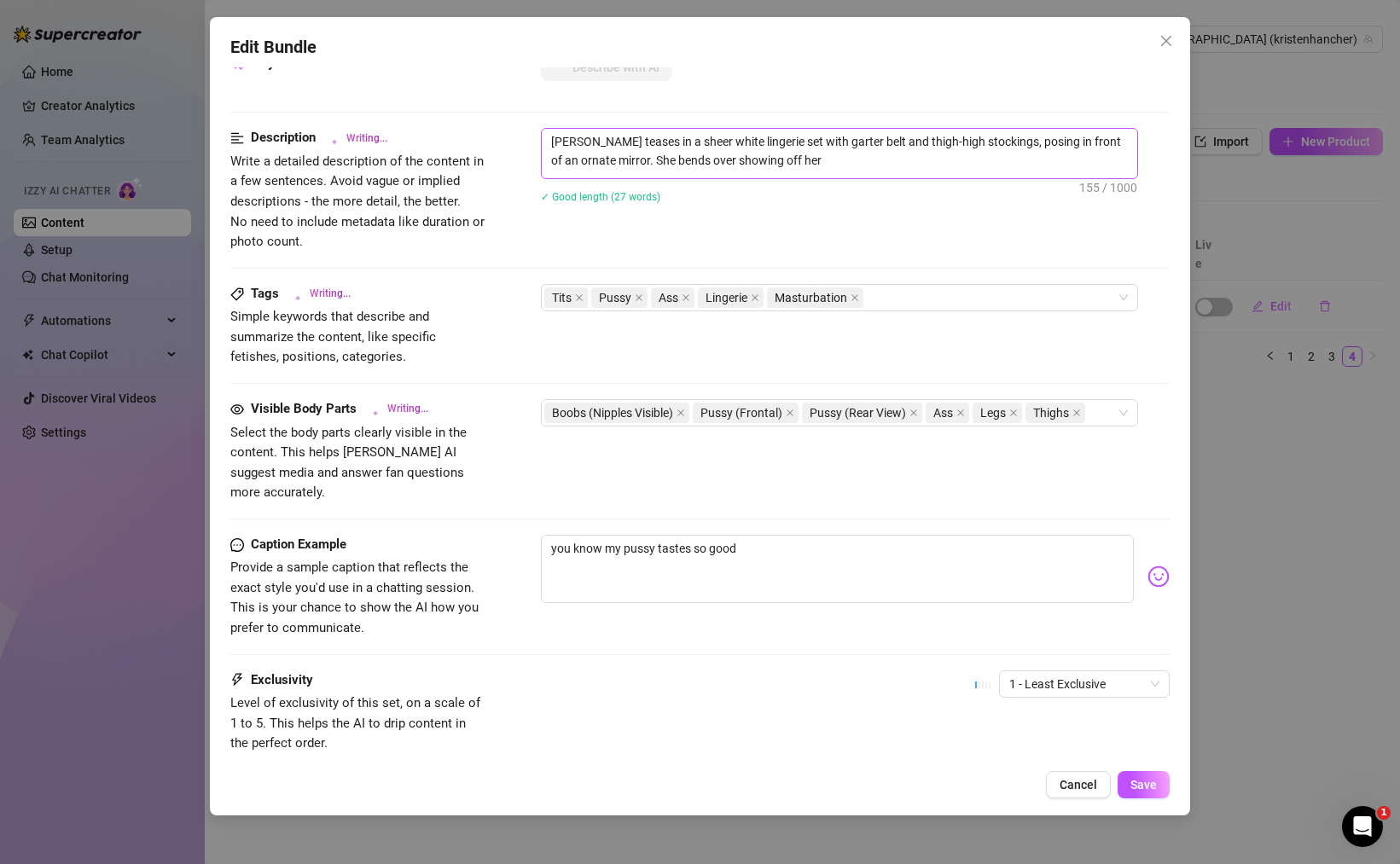
type textarea "[PERSON_NAME] teases in a sheer white lingerie set with garter belt and thigh-h…"
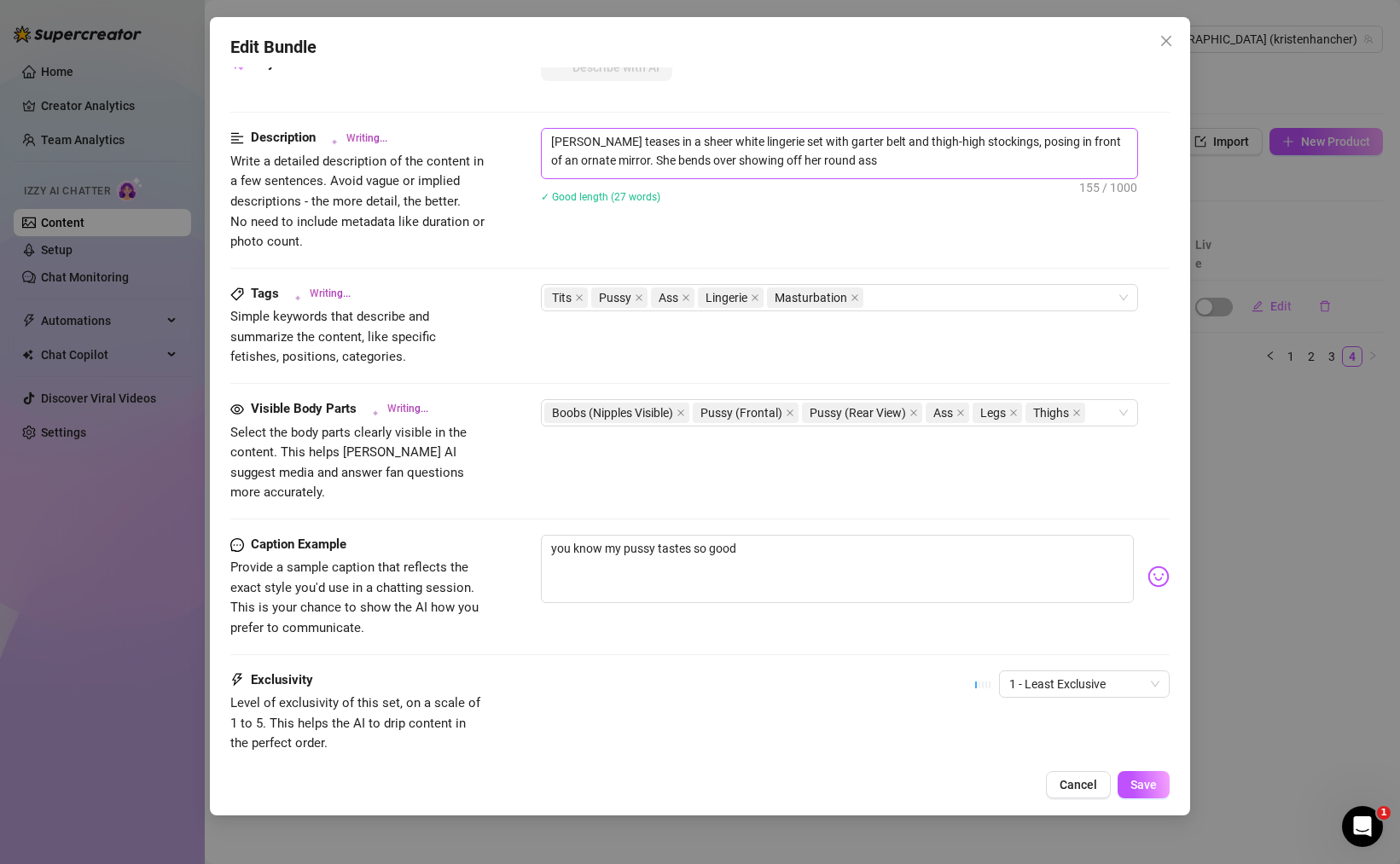
type textarea "[PERSON_NAME] teases in a sheer white lingerie set with garter belt and thigh-h…"
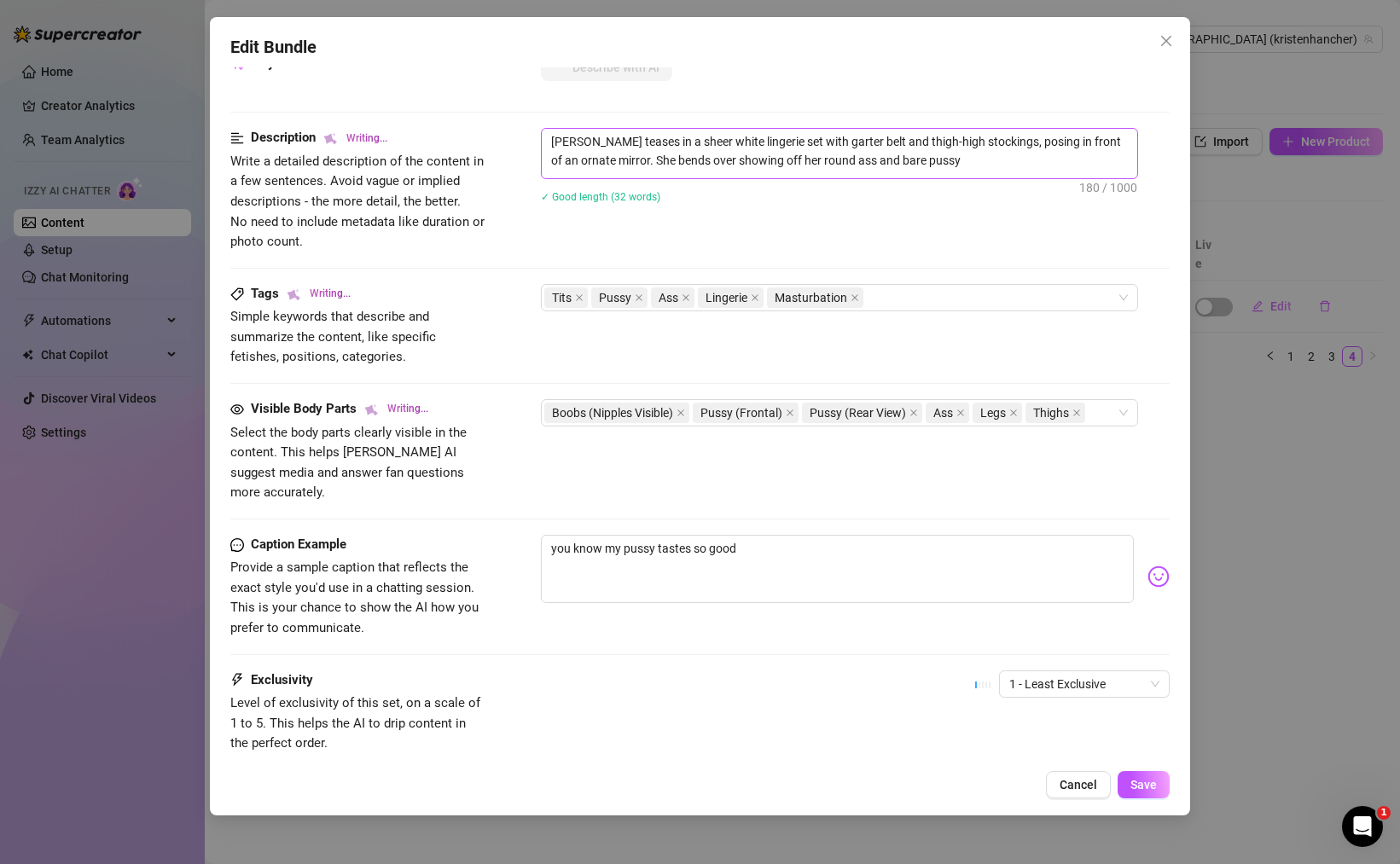
type textarea "[PERSON_NAME] teases in a sheer white lingerie set with garter belt and thigh-h…"
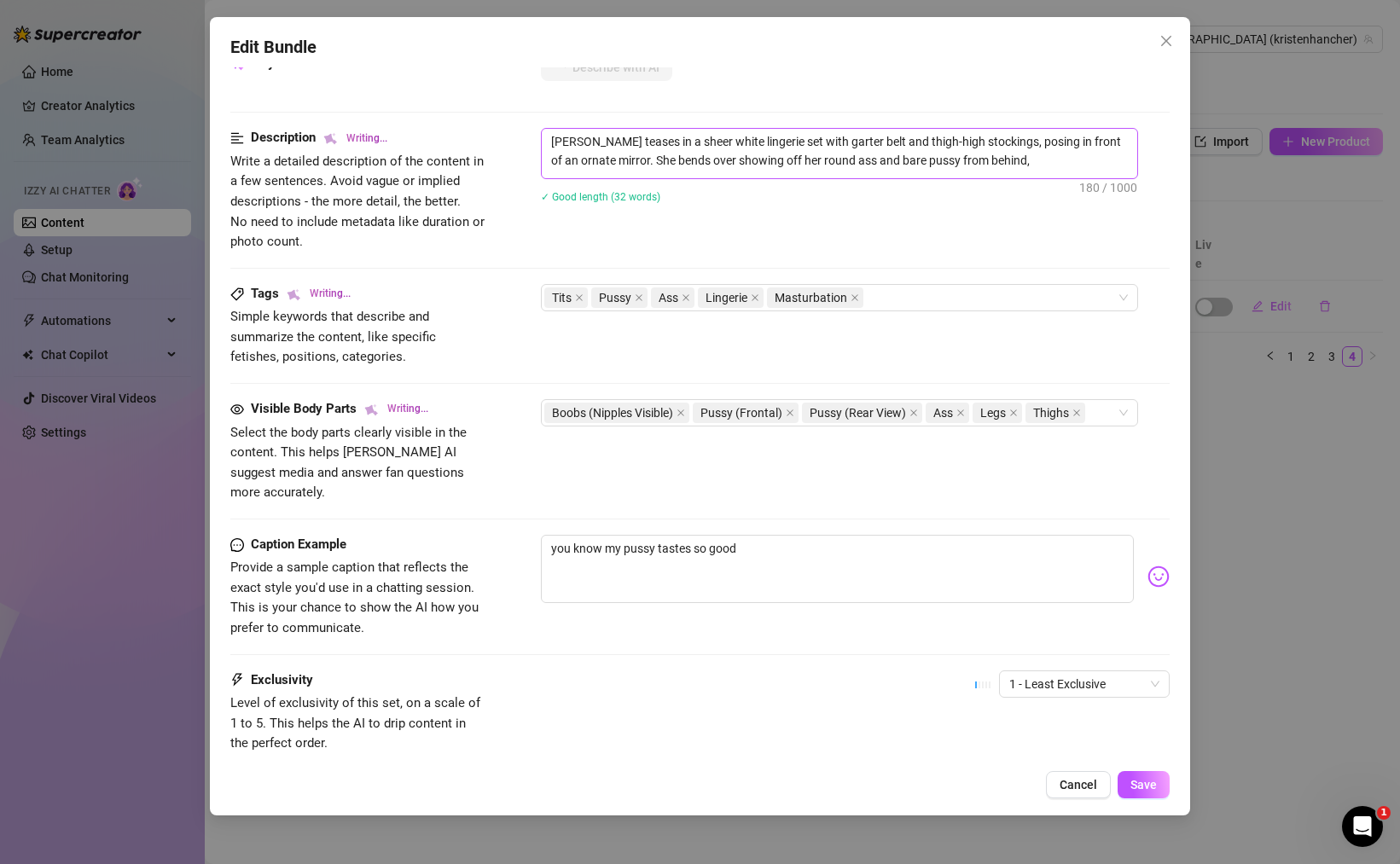
type textarea "[PERSON_NAME] teases in a sheer white lingerie set with garter belt and thigh-h…"
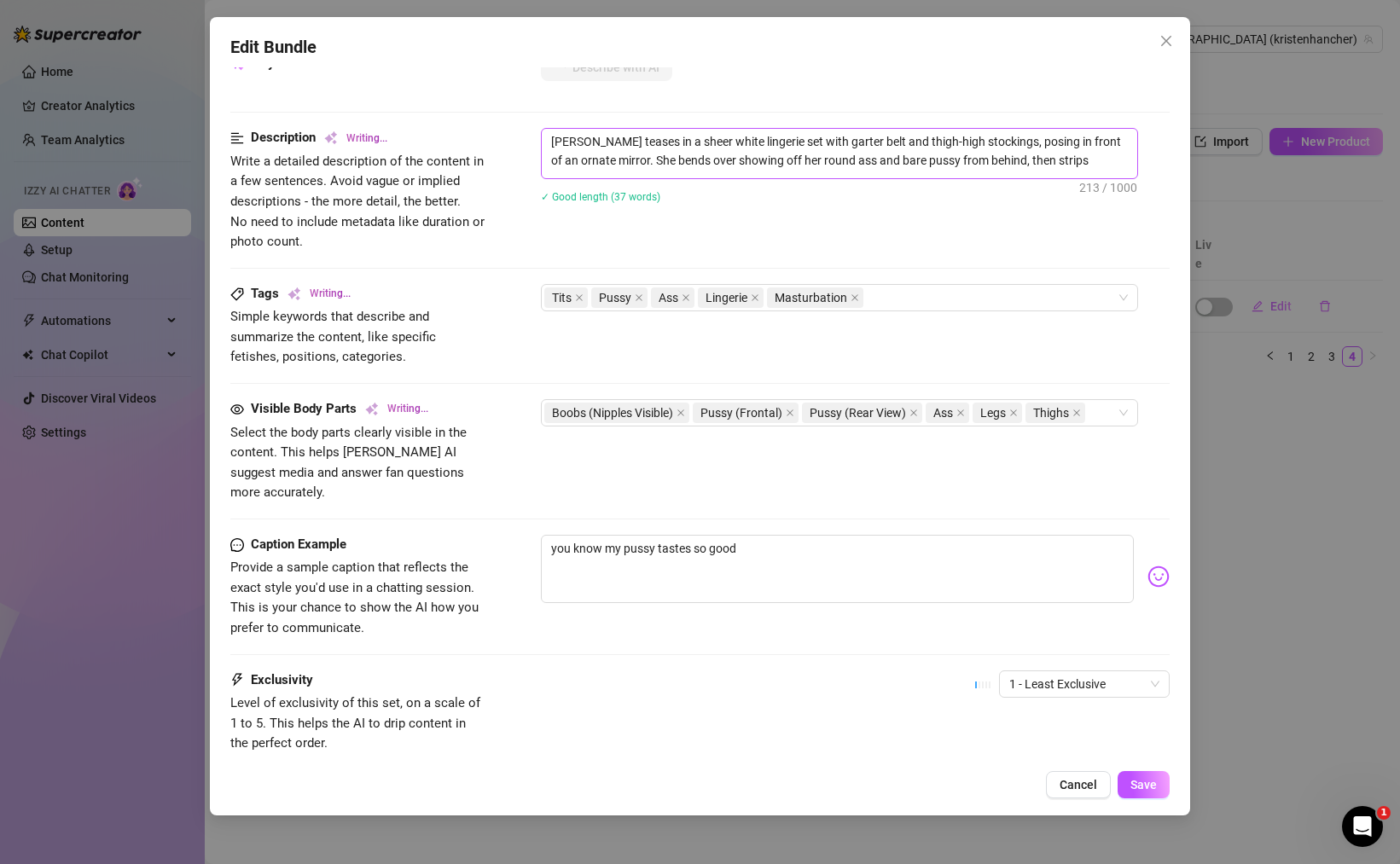
type textarea "[PERSON_NAME] teases in a sheer white lingerie set with garter belt and thigh-h…"
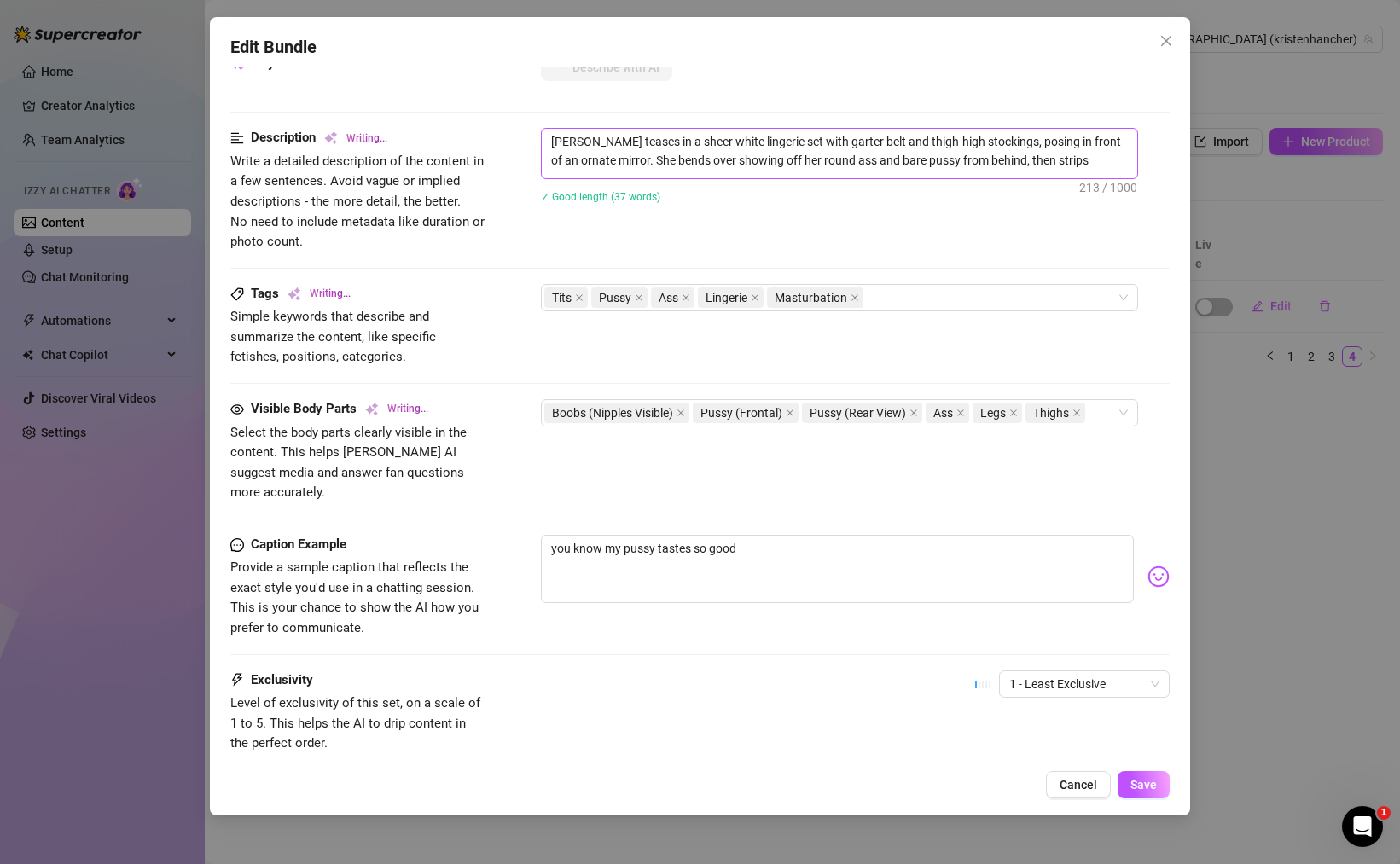
type textarea "[PERSON_NAME] teases in a sheer white lingerie set with garter belt and thigh-h…"
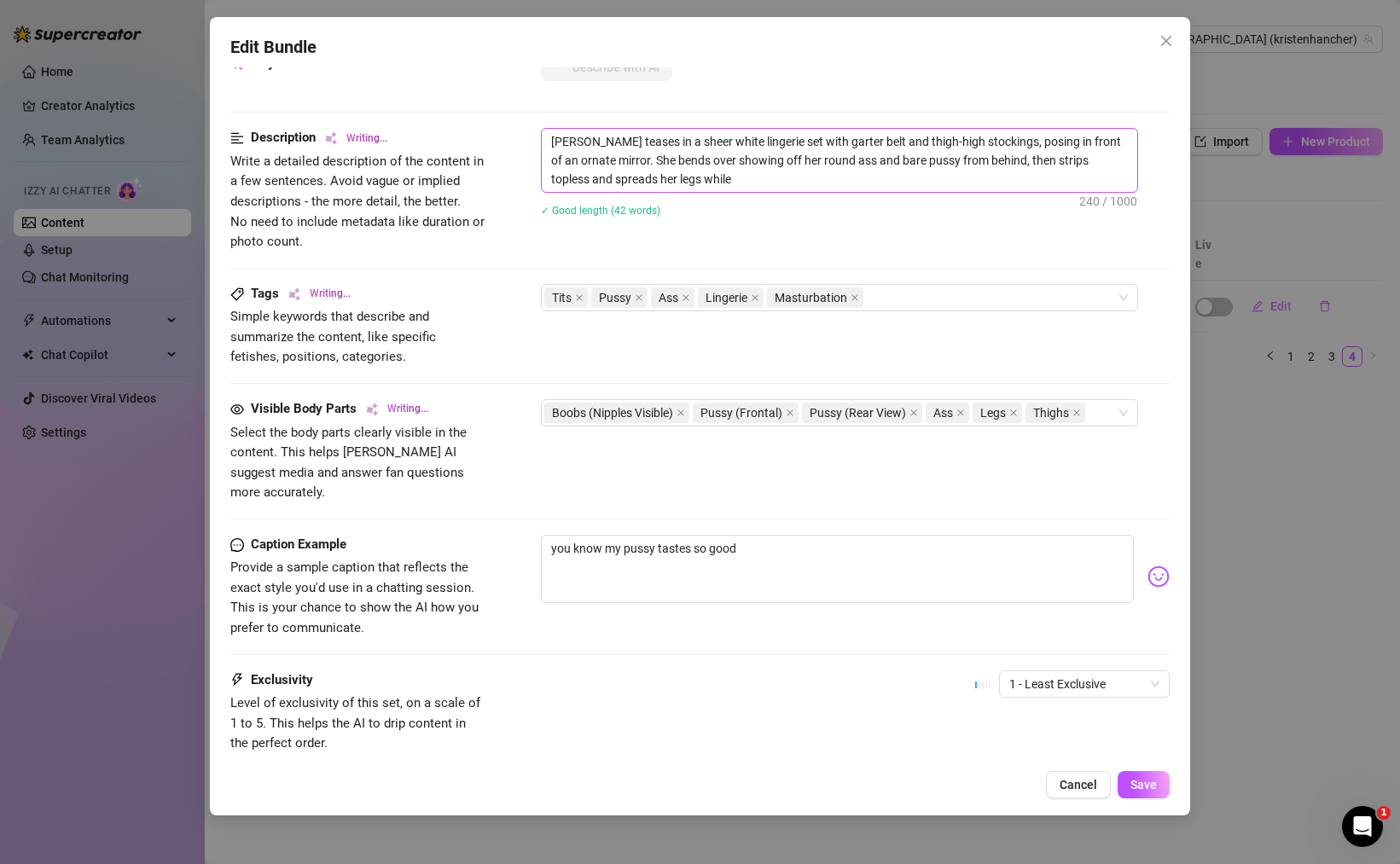
type textarea "[PERSON_NAME] teases in a sheer white lingerie set with garter belt and thigh-h…"
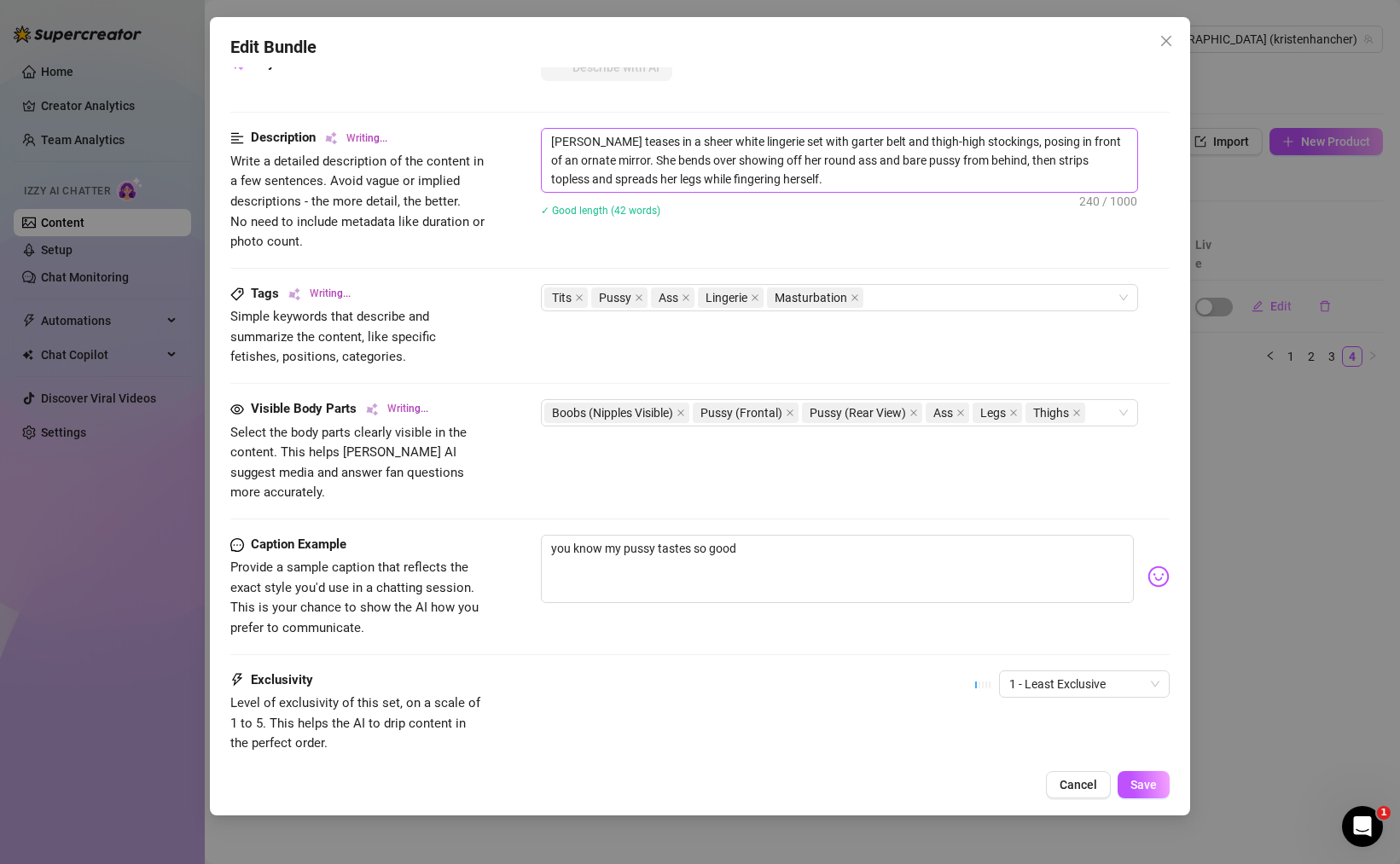
type textarea "[PERSON_NAME] teases in a sheer white lingerie set with garter belt and thigh-h…"
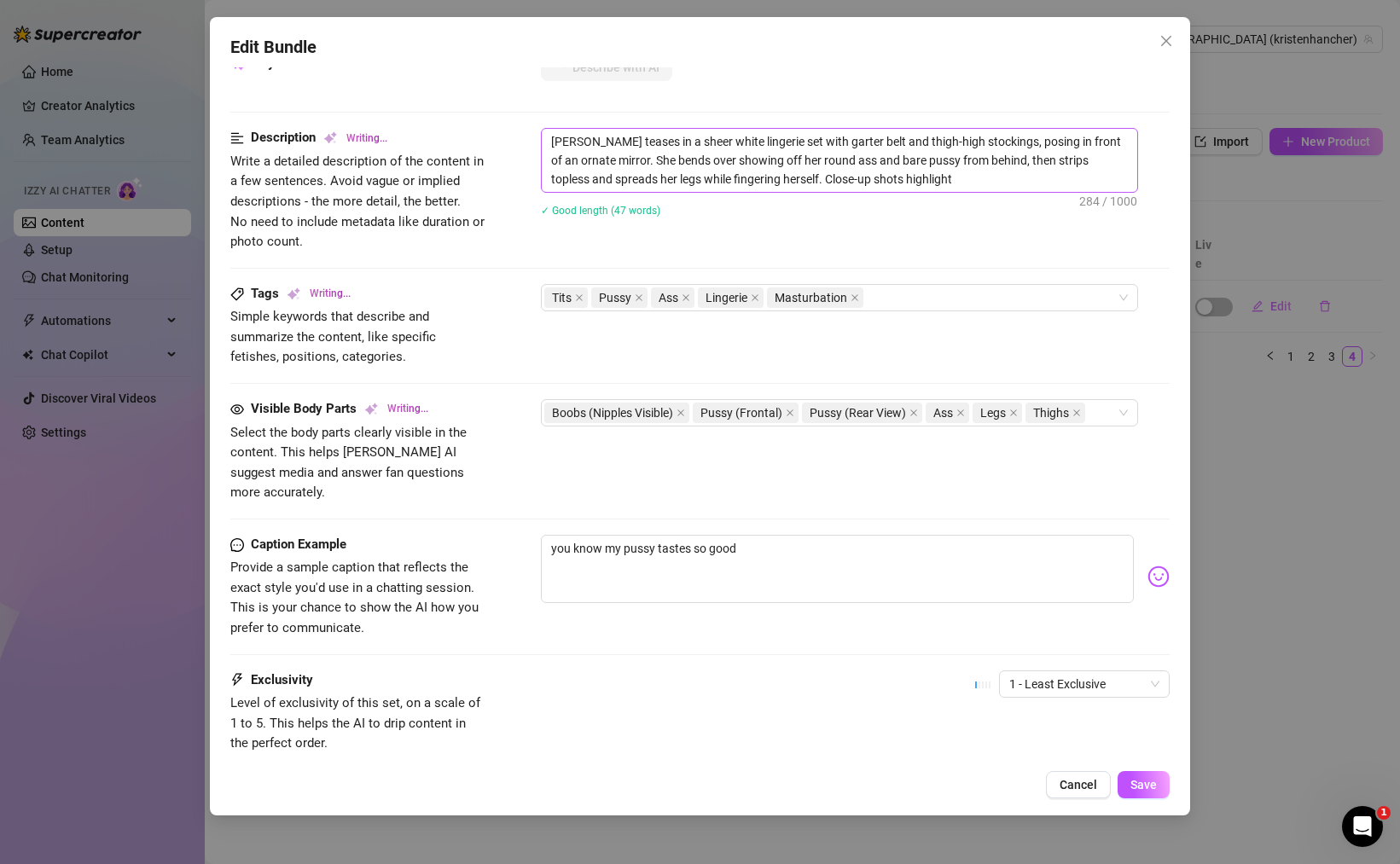
type textarea "[PERSON_NAME] teases in a sheer white lingerie set with garter belt and thigh-h…"
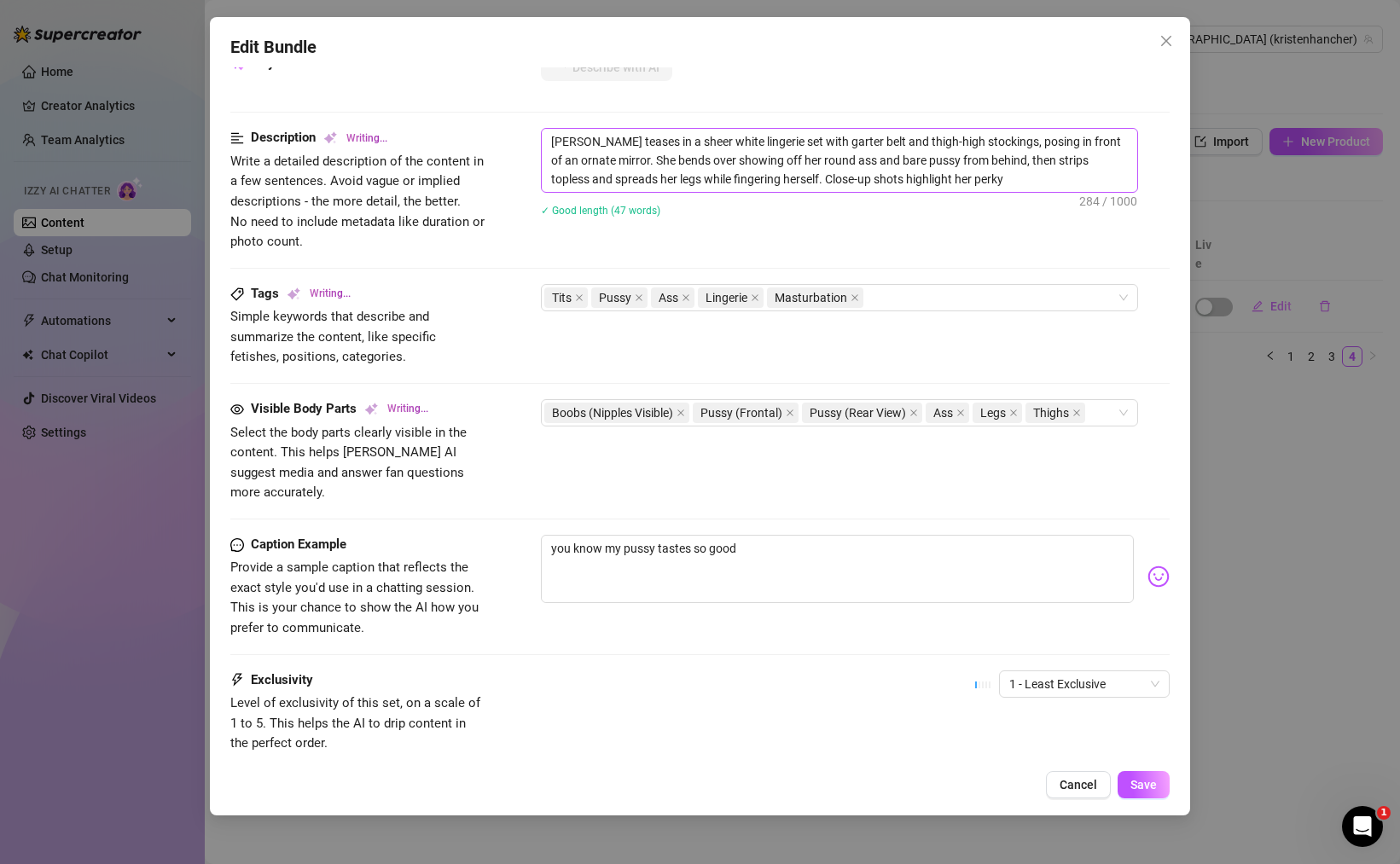
type textarea "[PERSON_NAME] teases in a sheer white lingerie set with garter belt and thigh-h…"
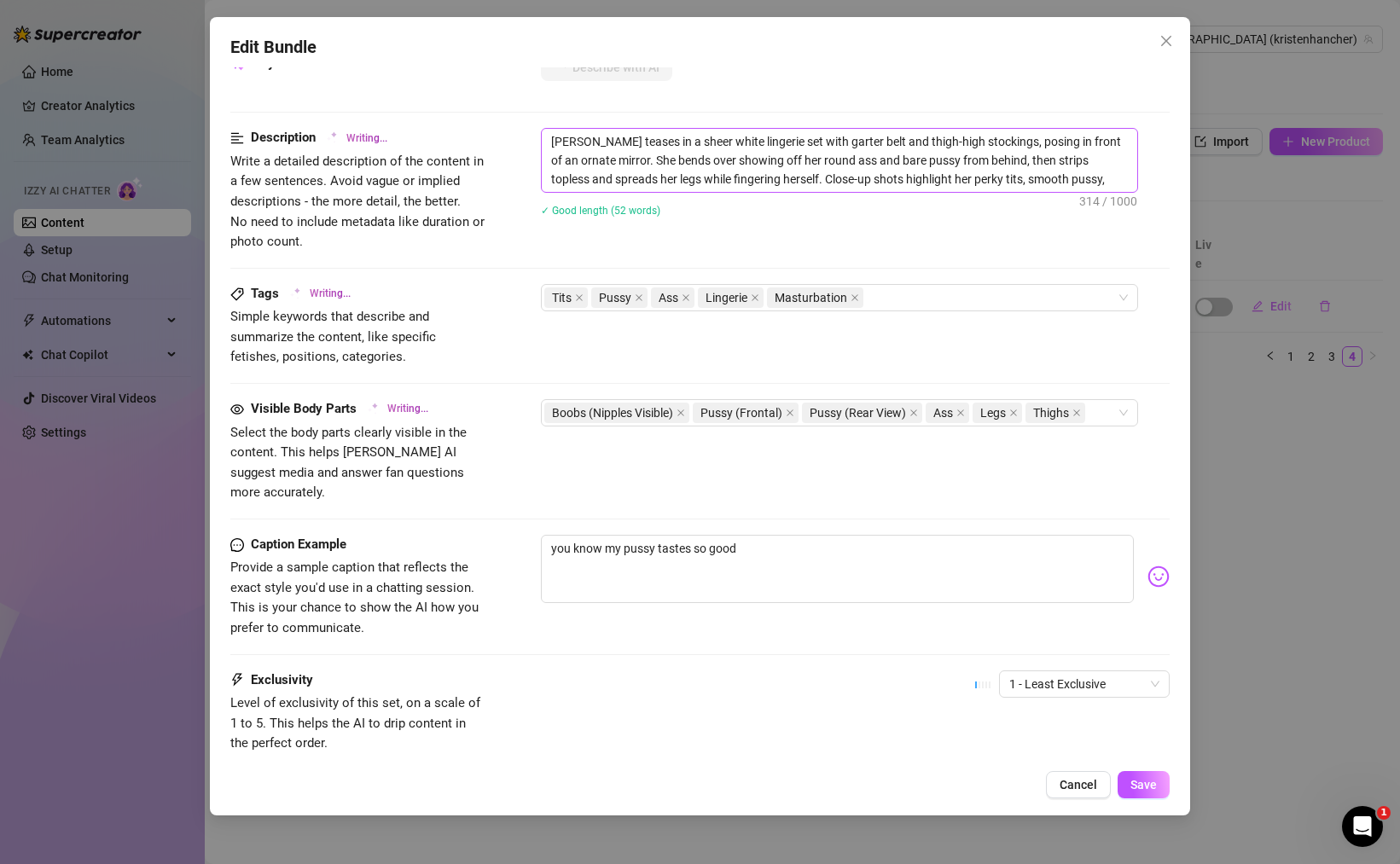
type textarea "[PERSON_NAME] teases in a sheer white lingerie set with garter belt and thigh-h…"
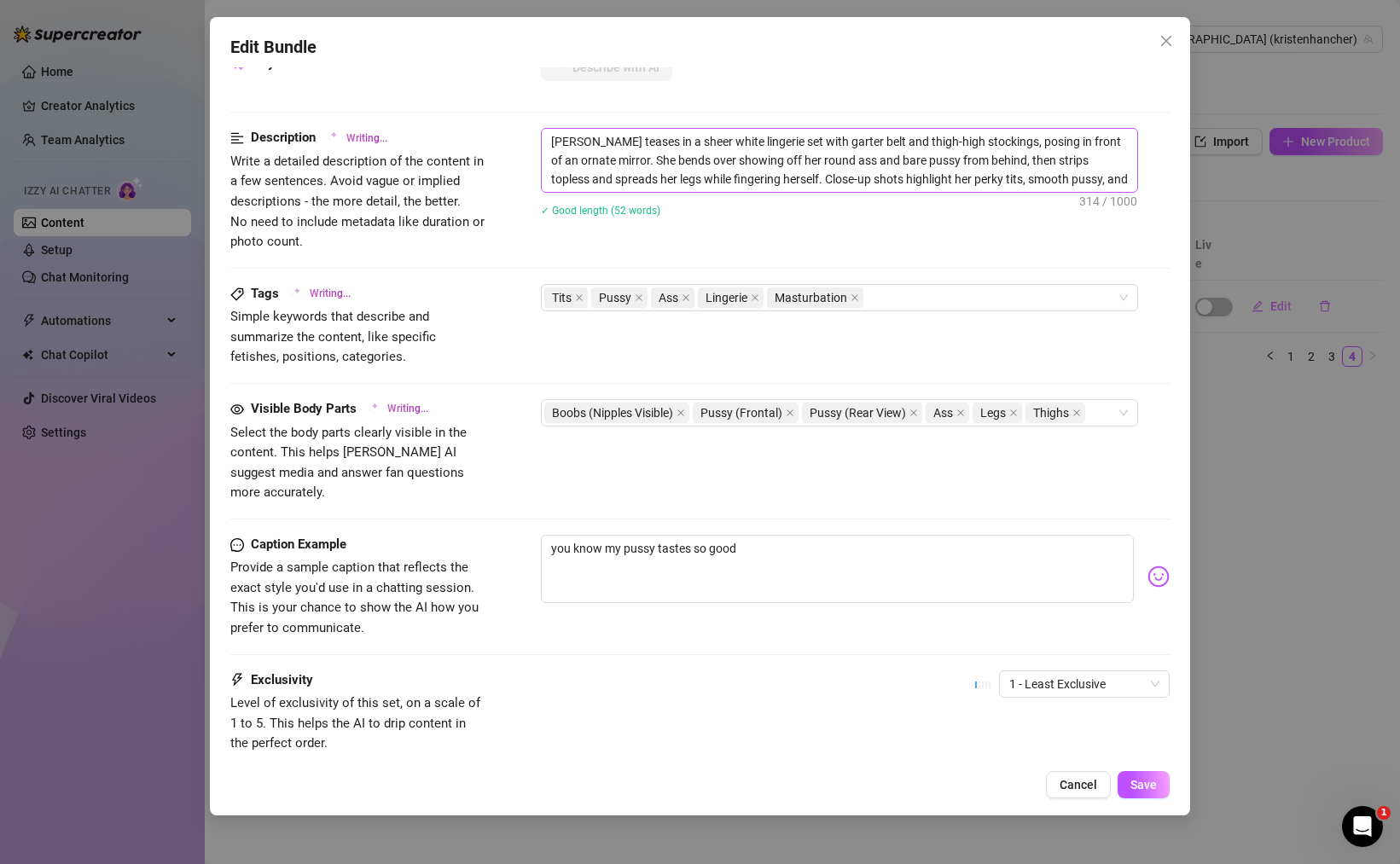
type textarea "[PERSON_NAME] teases in a sheer white lingerie set with garter belt and thigh-h…"
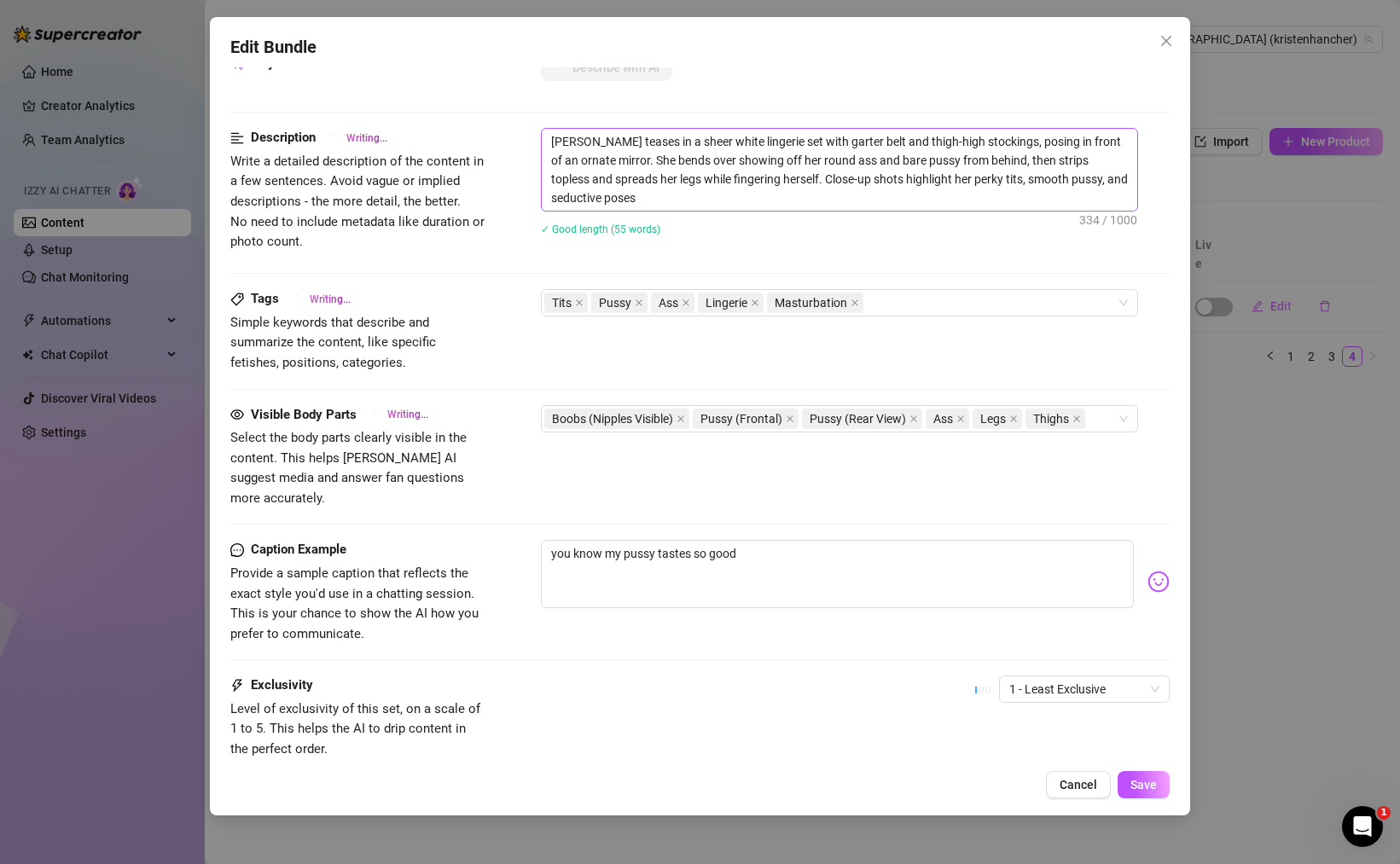
type textarea "[PERSON_NAME] teases in a sheer white lingerie set with garter belt and thigh-h…"
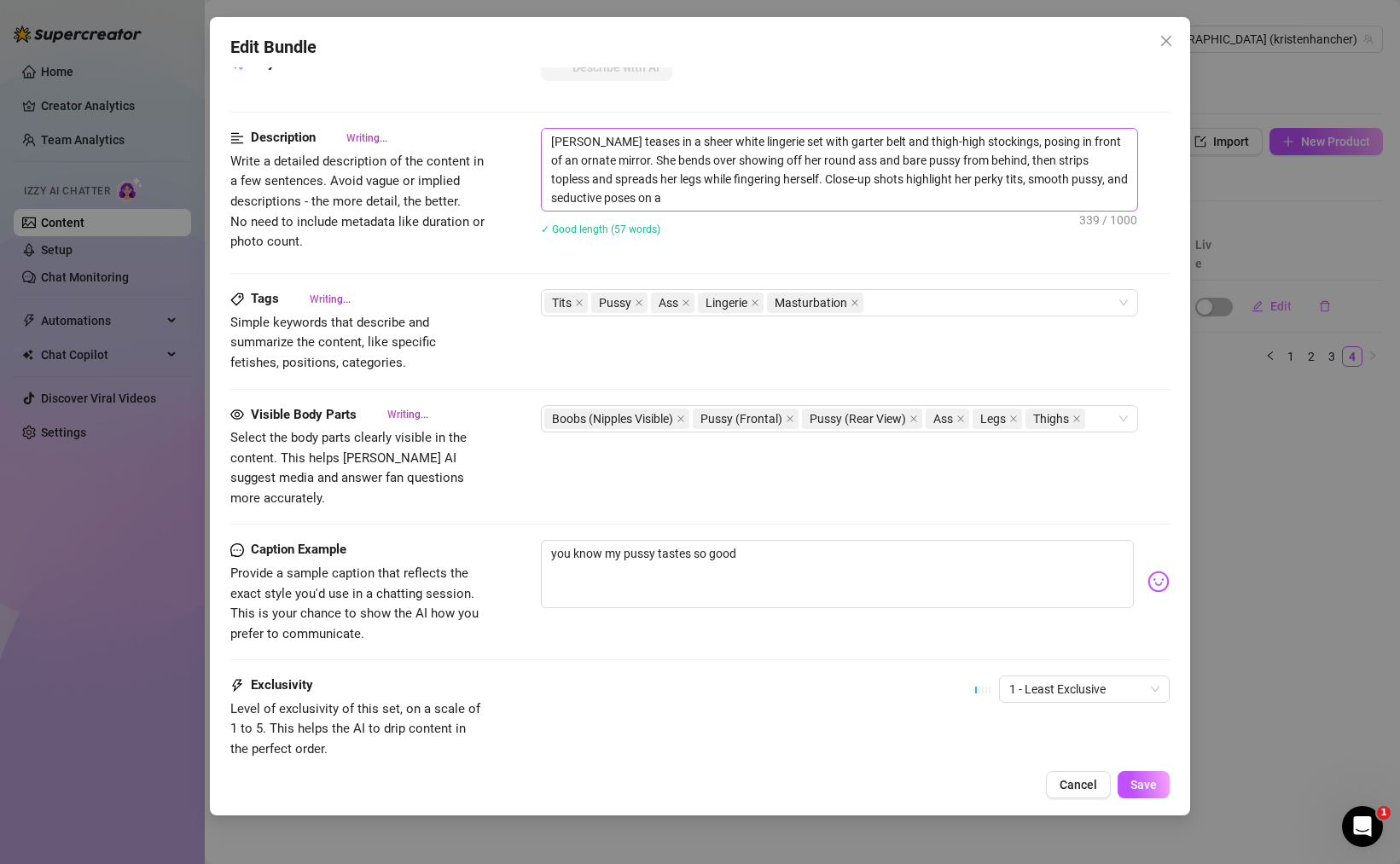
type textarea "[PERSON_NAME] teases in a sheer white lingerie set with garter belt and thigh-h…"
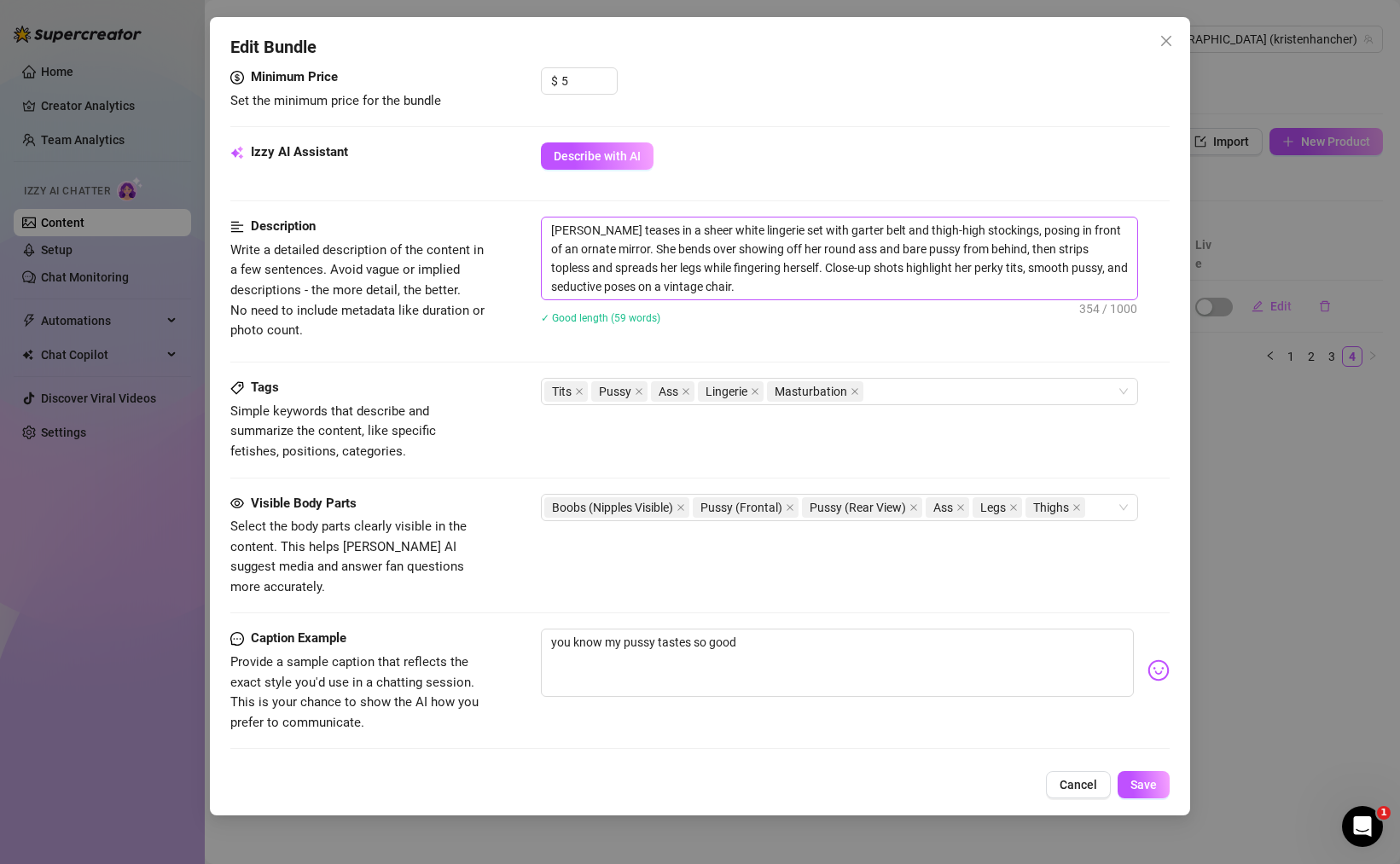
scroll to position [655, 0]
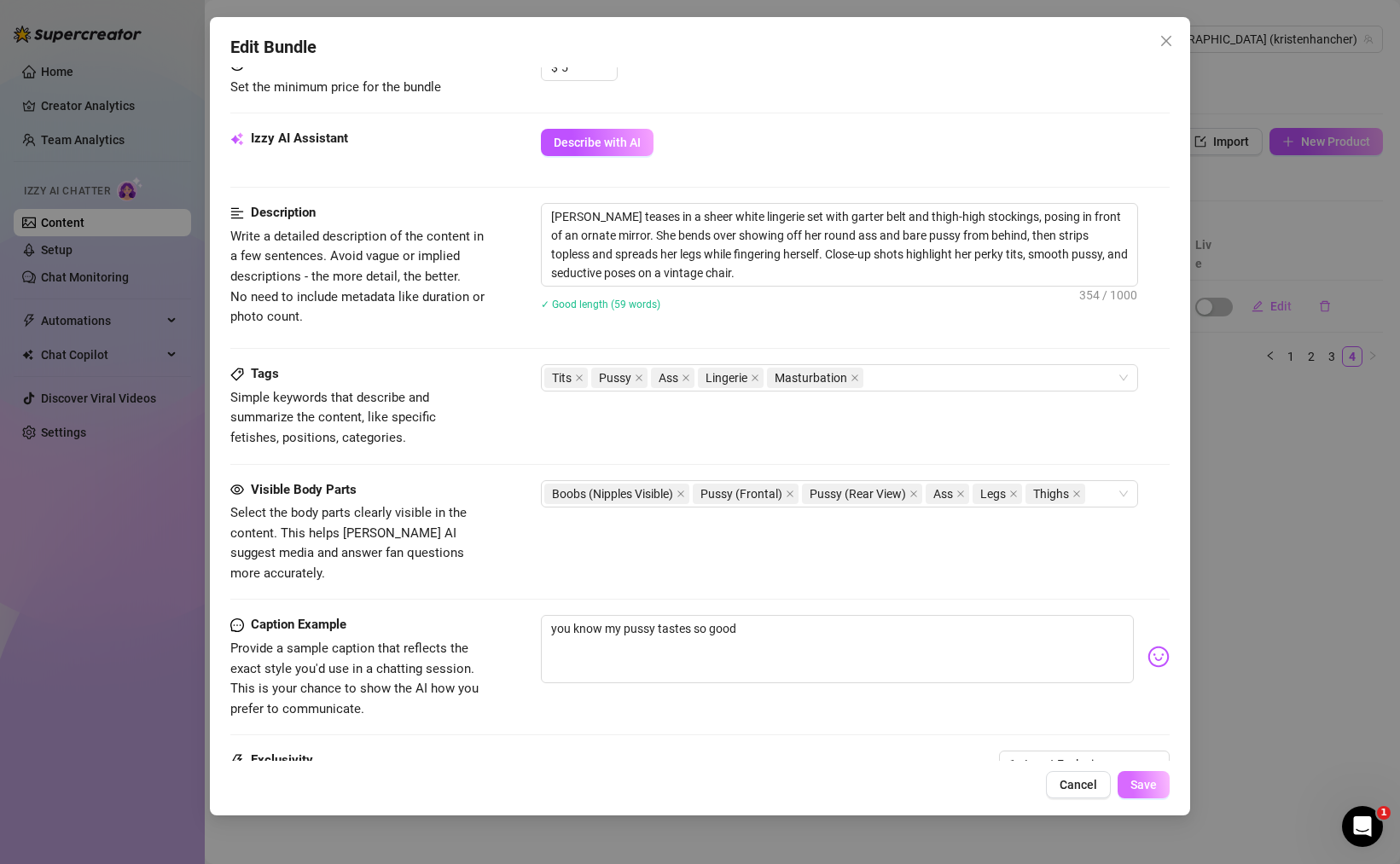
click at [1141, 784] on span "Save" at bounding box center [1143, 785] width 27 height 14
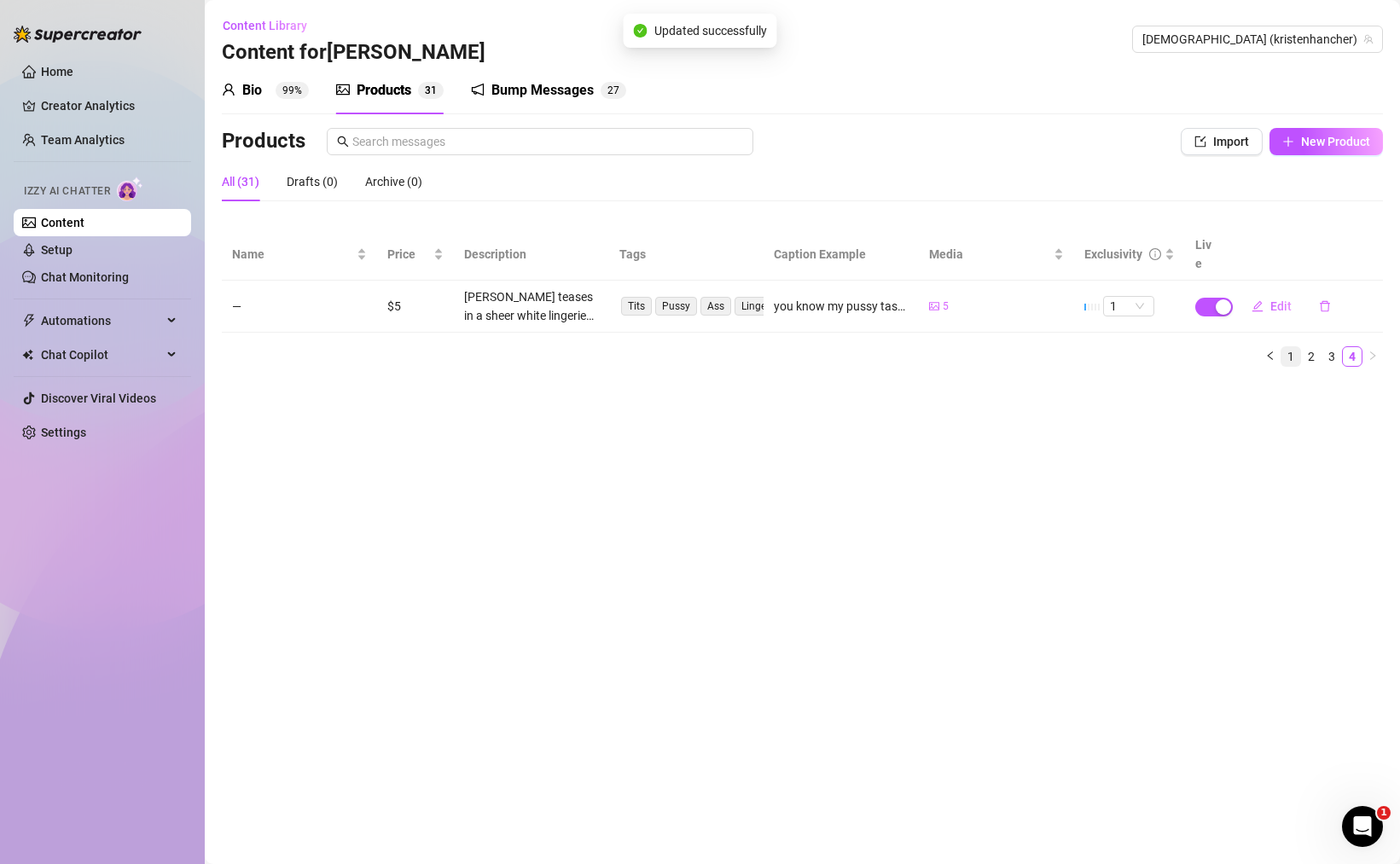
click at [1289, 347] on link "1" at bounding box center [1290, 356] width 18 height 18
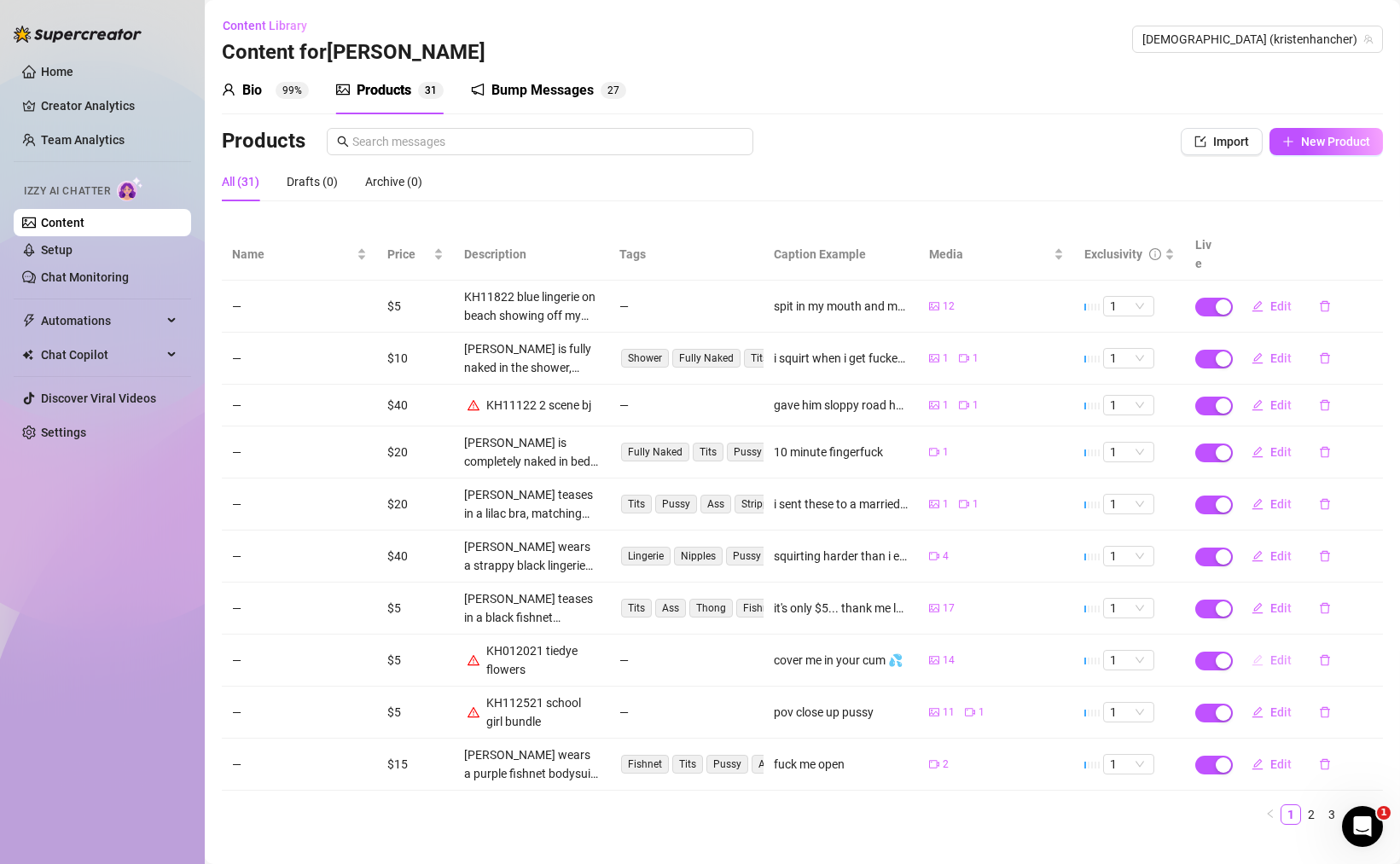
click at [1266, 646] on button "Edit" at bounding box center [1271, 660] width 67 height 28
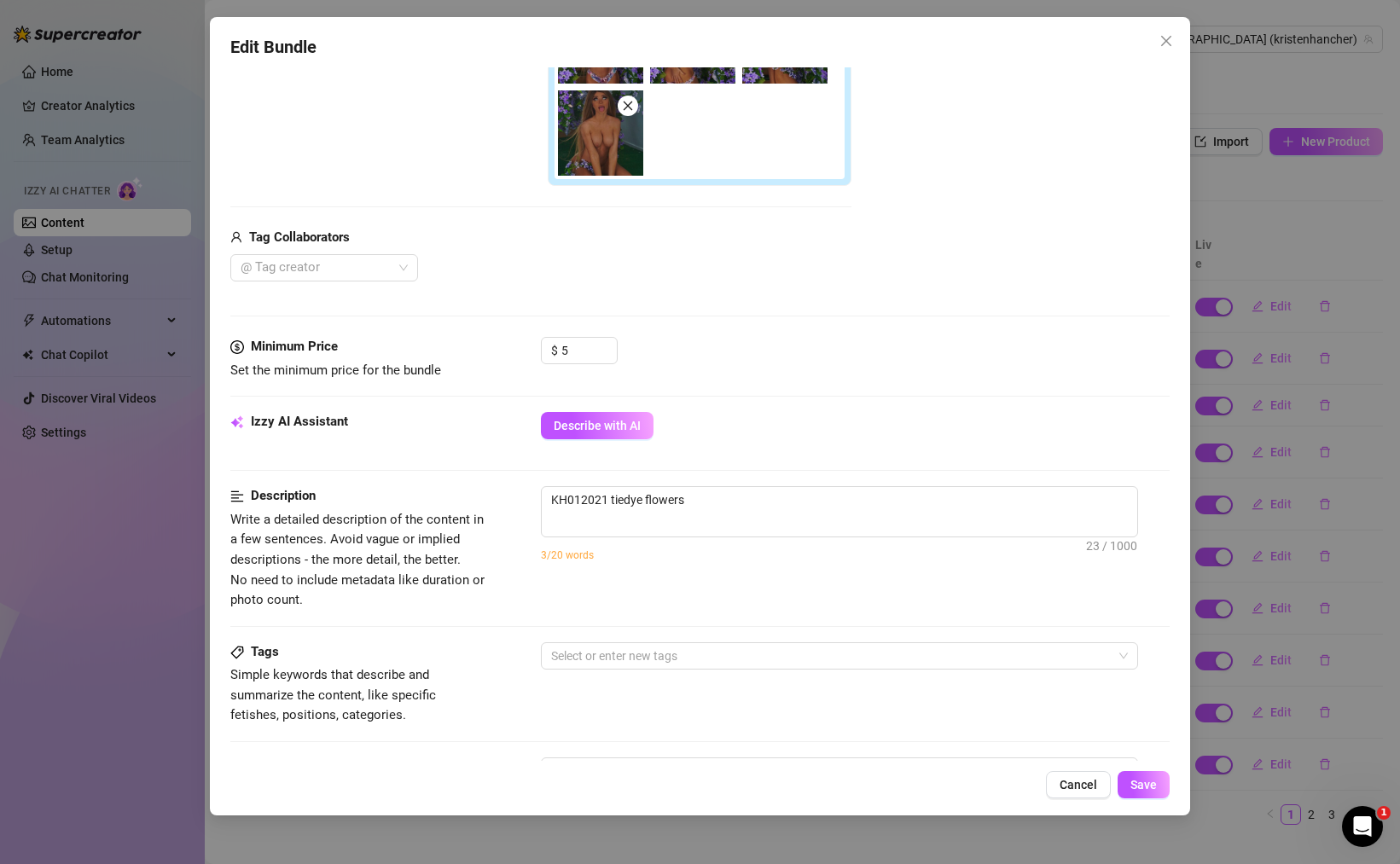
scroll to position [413, 0]
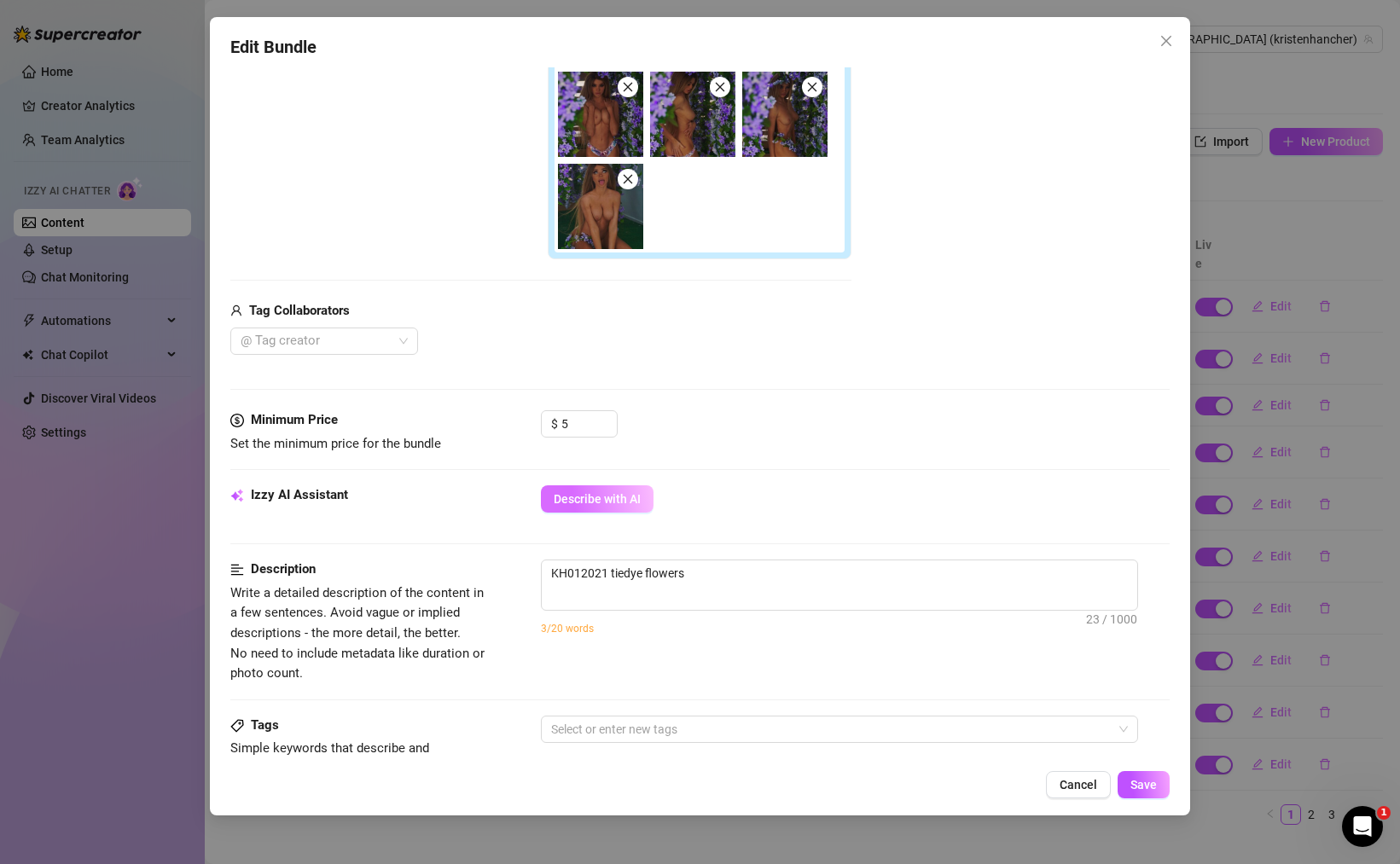
click at [615, 494] on span "Describe with AI" at bounding box center [597, 499] width 87 height 14
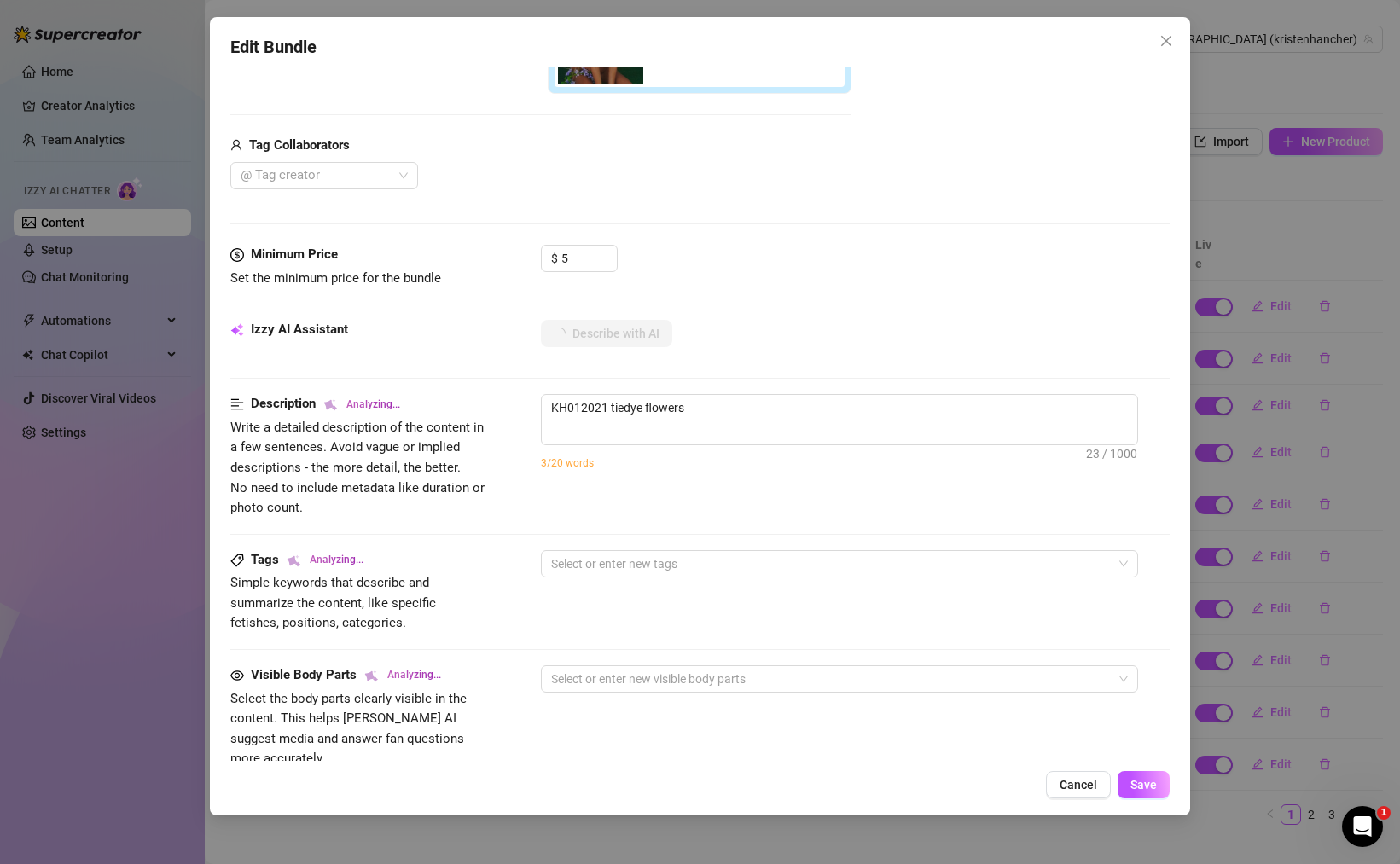
scroll to position [681, 0]
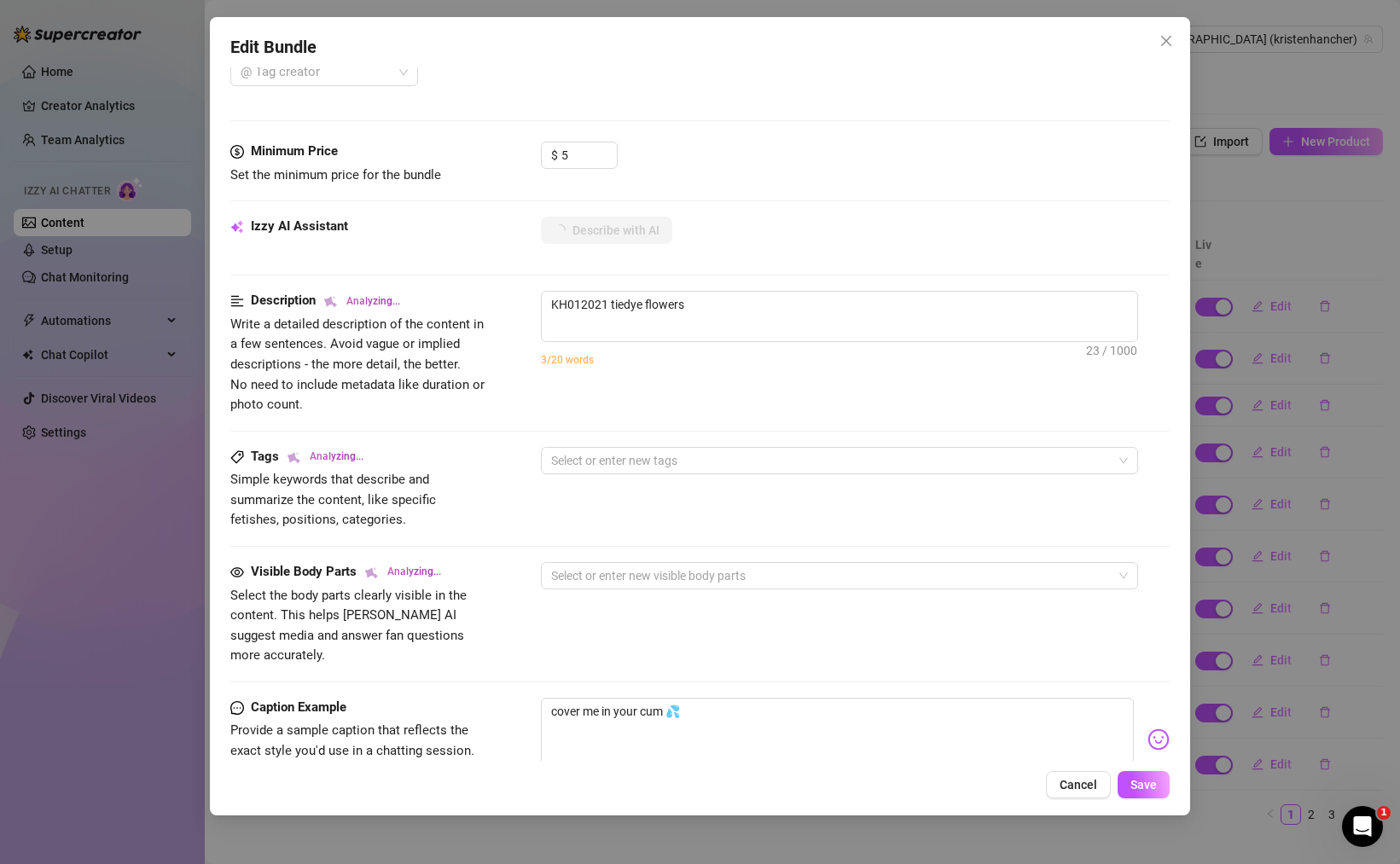
type textarea "[PERSON_NAME]"
type textarea "[DEMOGRAPHIC_DATA] teases"
type textarea "[DEMOGRAPHIC_DATA] teases in"
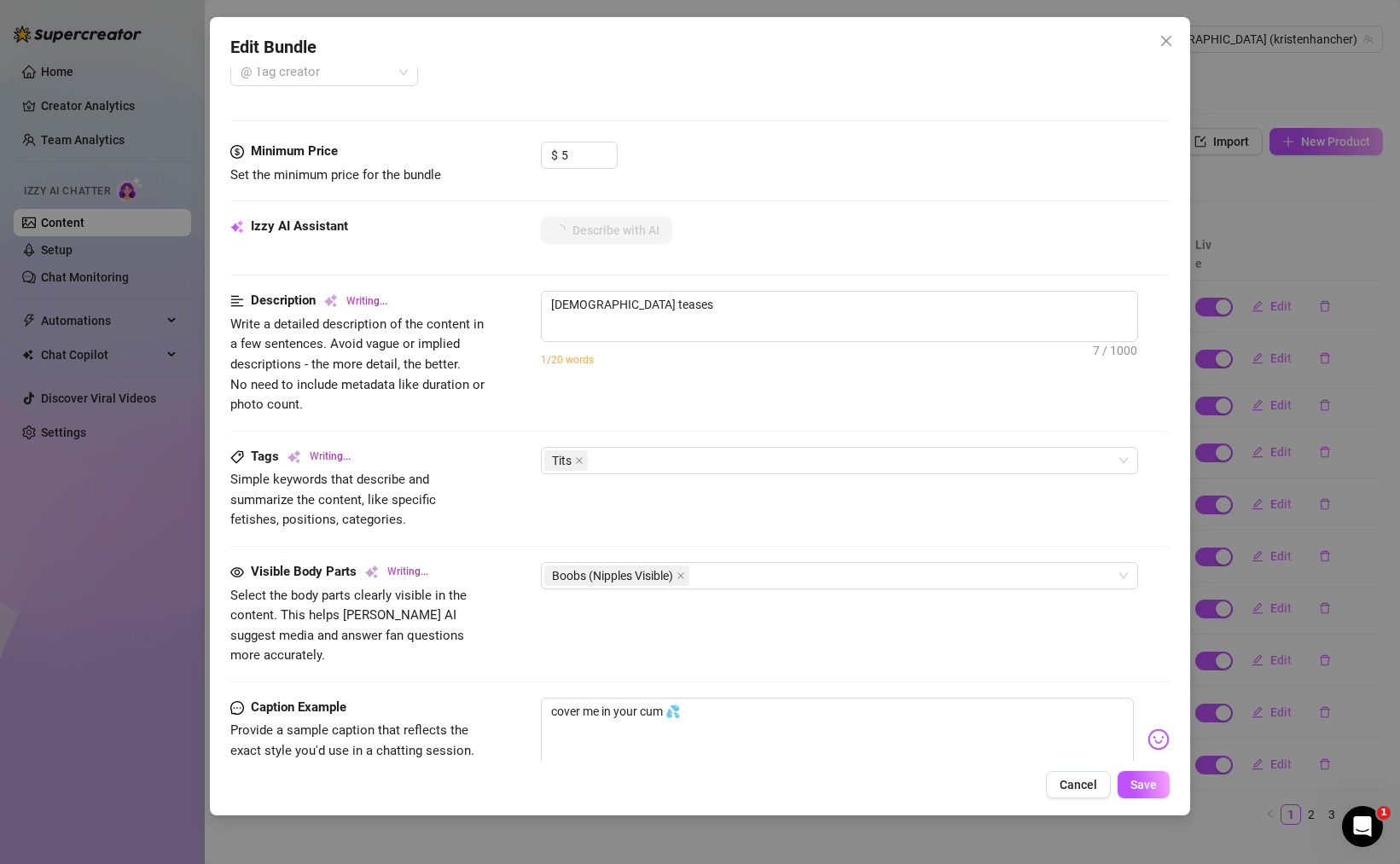
type textarea "[DEMOGRAPHIC_DATA] teases in"
type textarea "[DEMOGRAPHIC_DATA] teases in a"
type textarea "[PERSON_NAME] teases in a pastel"
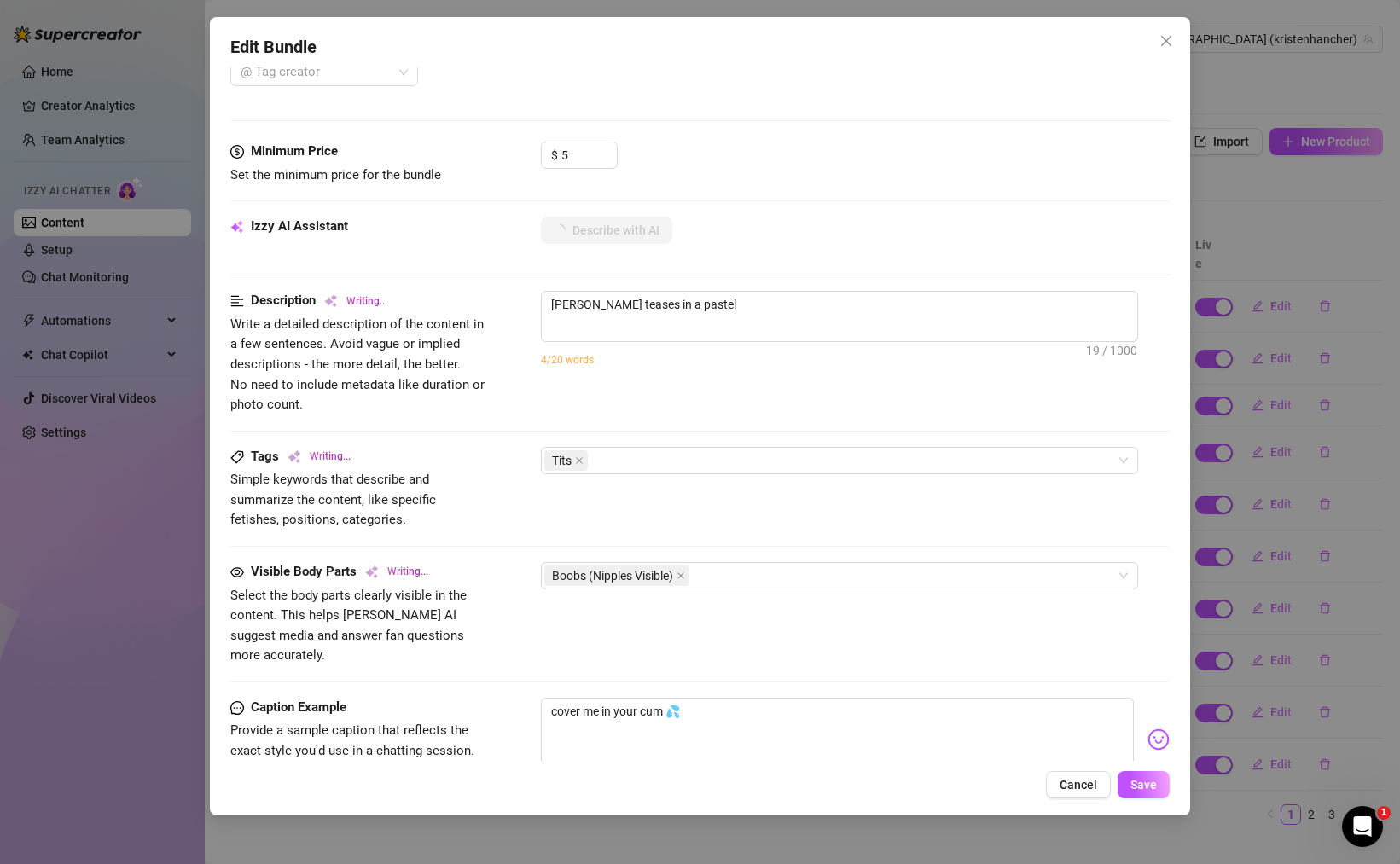
type textarea "[PERSON_NAME] teases in a pastel floral"
type textarea "[PERSON_NAME] teases in a pastel floral bikini"
type textarea "[PERSON_NAME] teases in a pastel floral bikini surrounded"
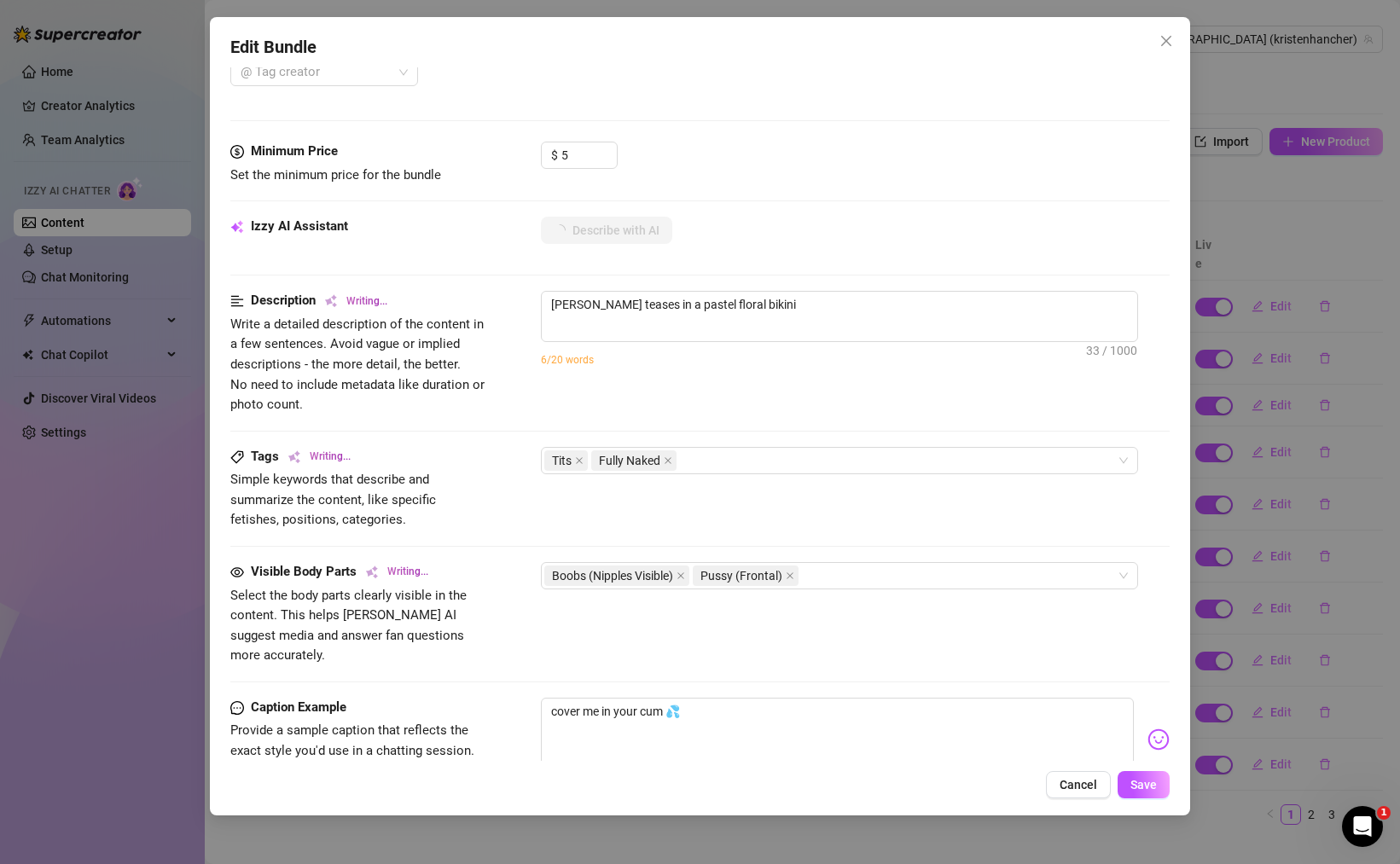
type textarea "[PERSON_NAME] teases in a pastel floral bikini surrounded"
type textarea "[PERSON_NAME] teases in a pastel floral bikini surrounded by"
type textarea "[PERSON_NAME] teases in a pastel floral bikini surrounded by purple"
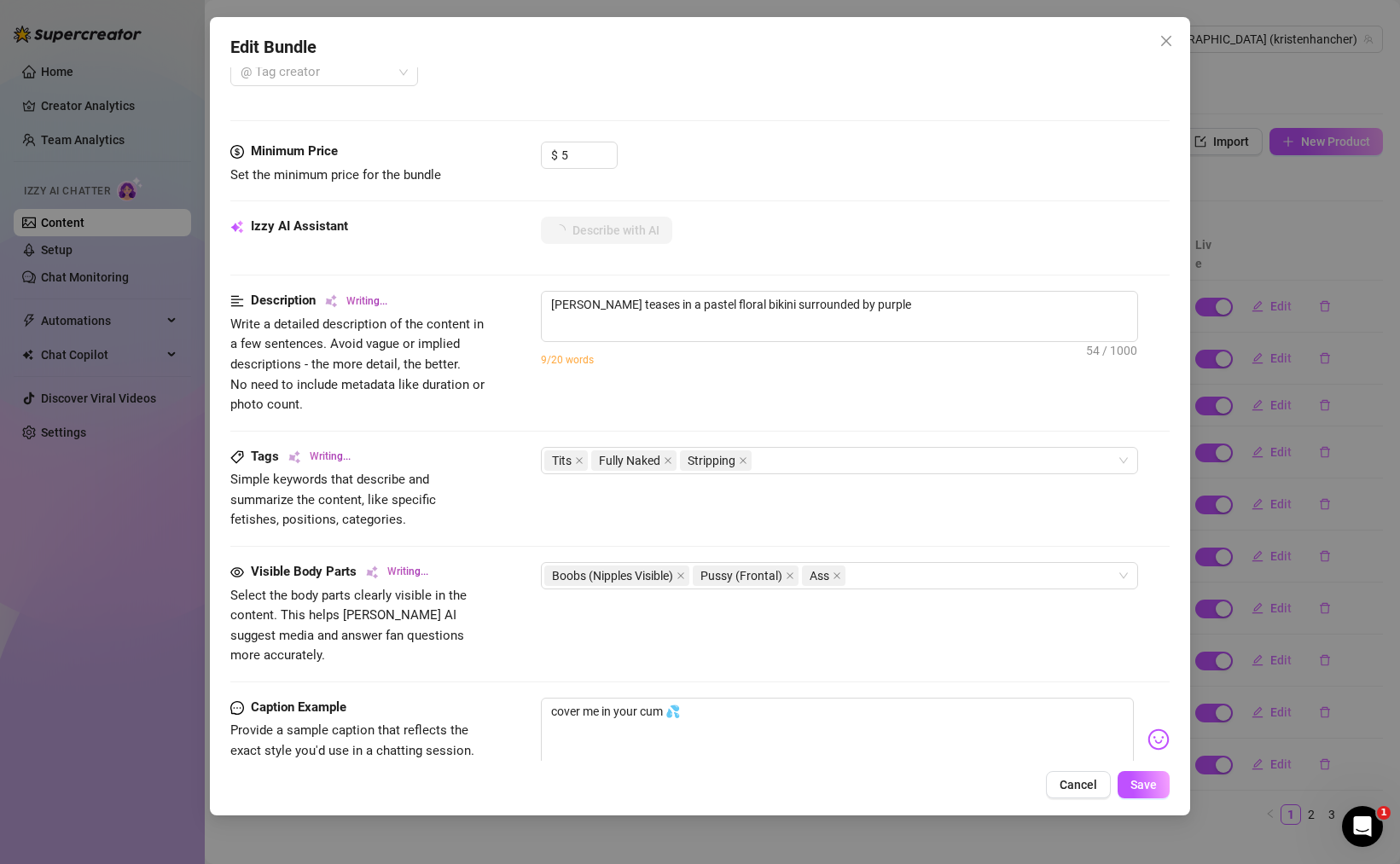
type textarea "[PERSON_NAME] teases in a pastel floral bikini surrounded by purple flowers,"
type textarea "[PERSON_NAME] teases in a pastel floral bikini surrounded by purple flowers, sl…"
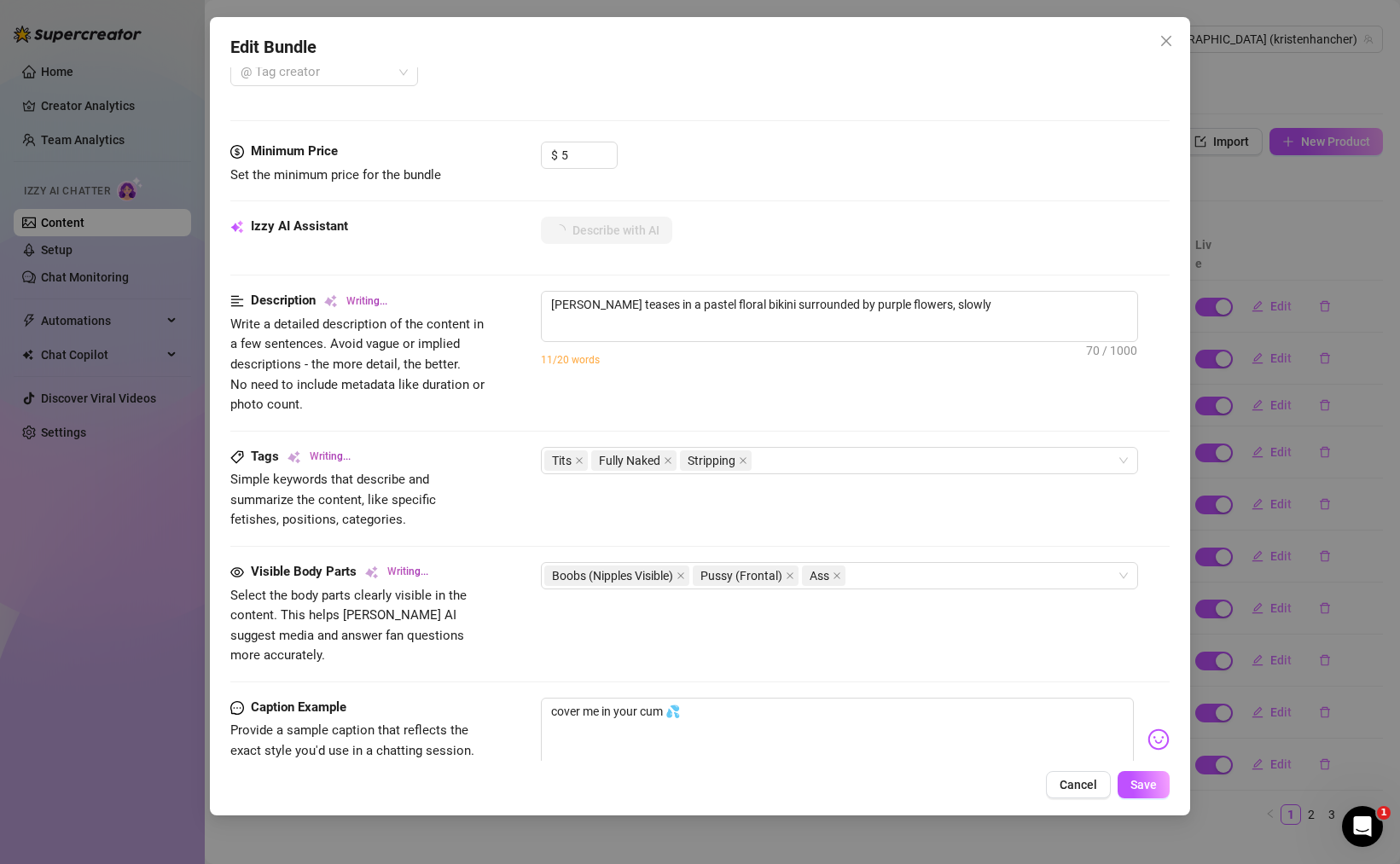
type textarea "[PERSON_NAME] teases in a pastel floral bikini surrounded by purple flowers, sl…"
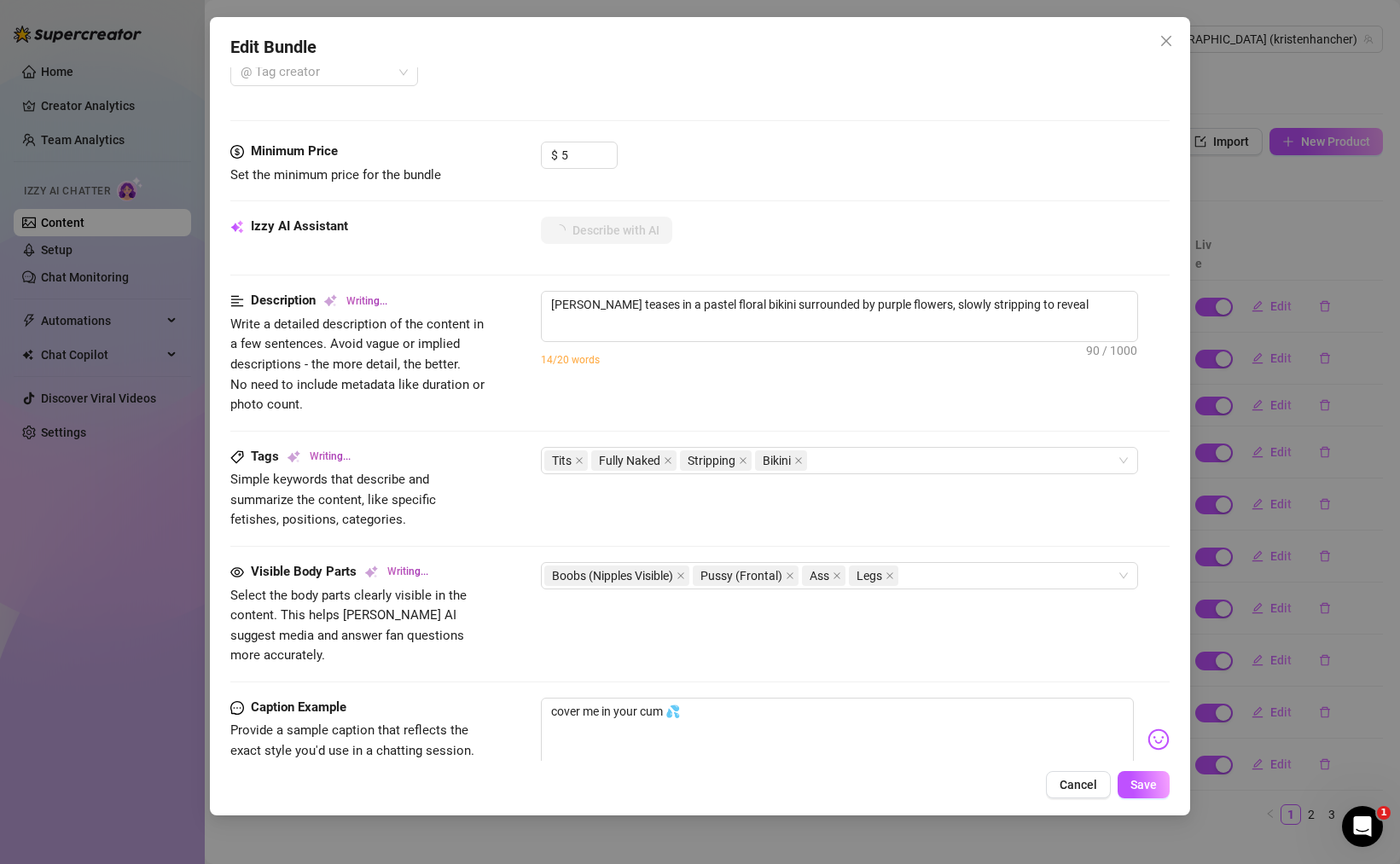
type textarea "[PERSON_NAME] teases in a pastel floral bikini surrounded by purple flowers, sl…"
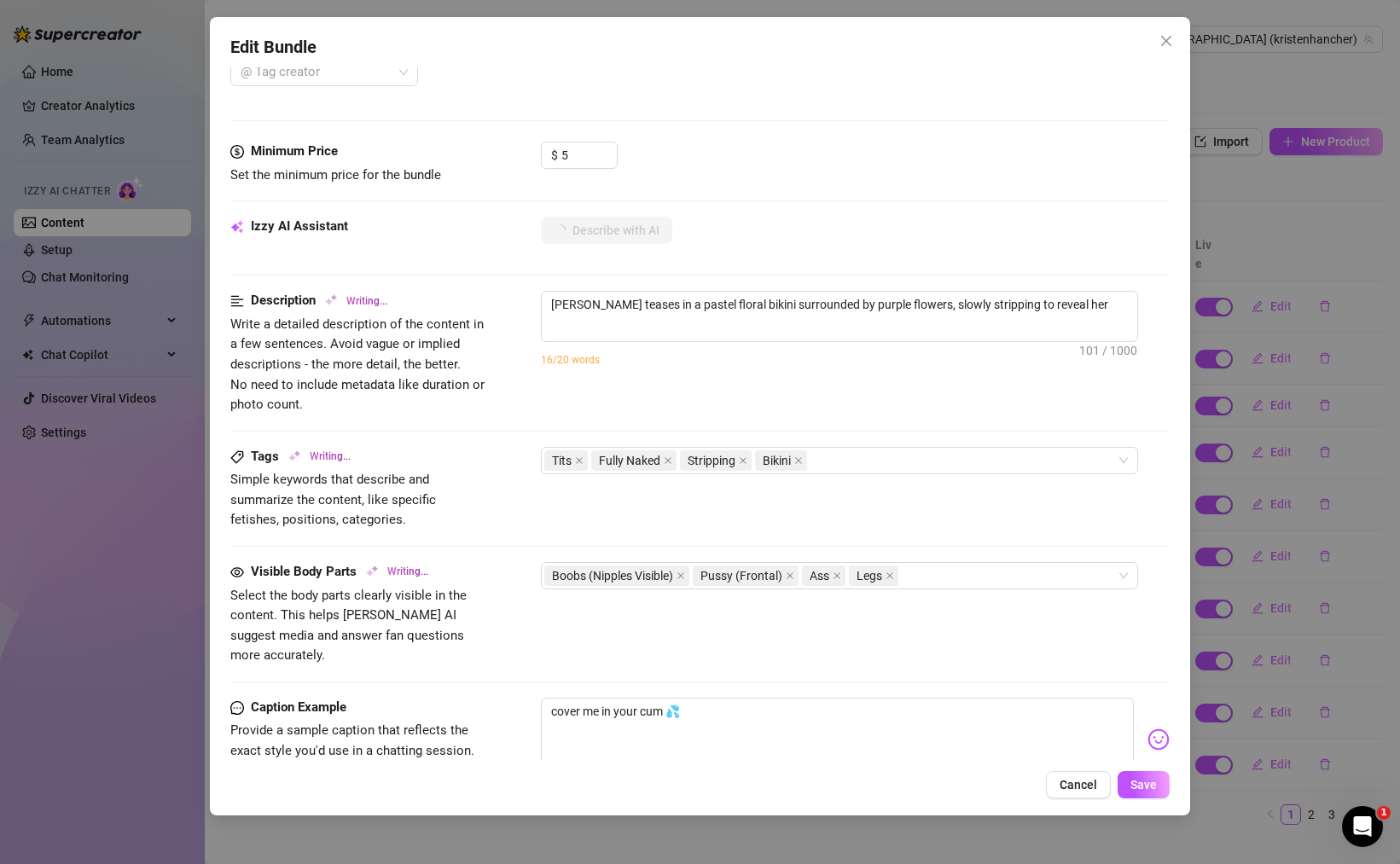
type textarea "[PERSON_NAME] teases in a pastel floral bikini surrounded by purple flowers, sl…"
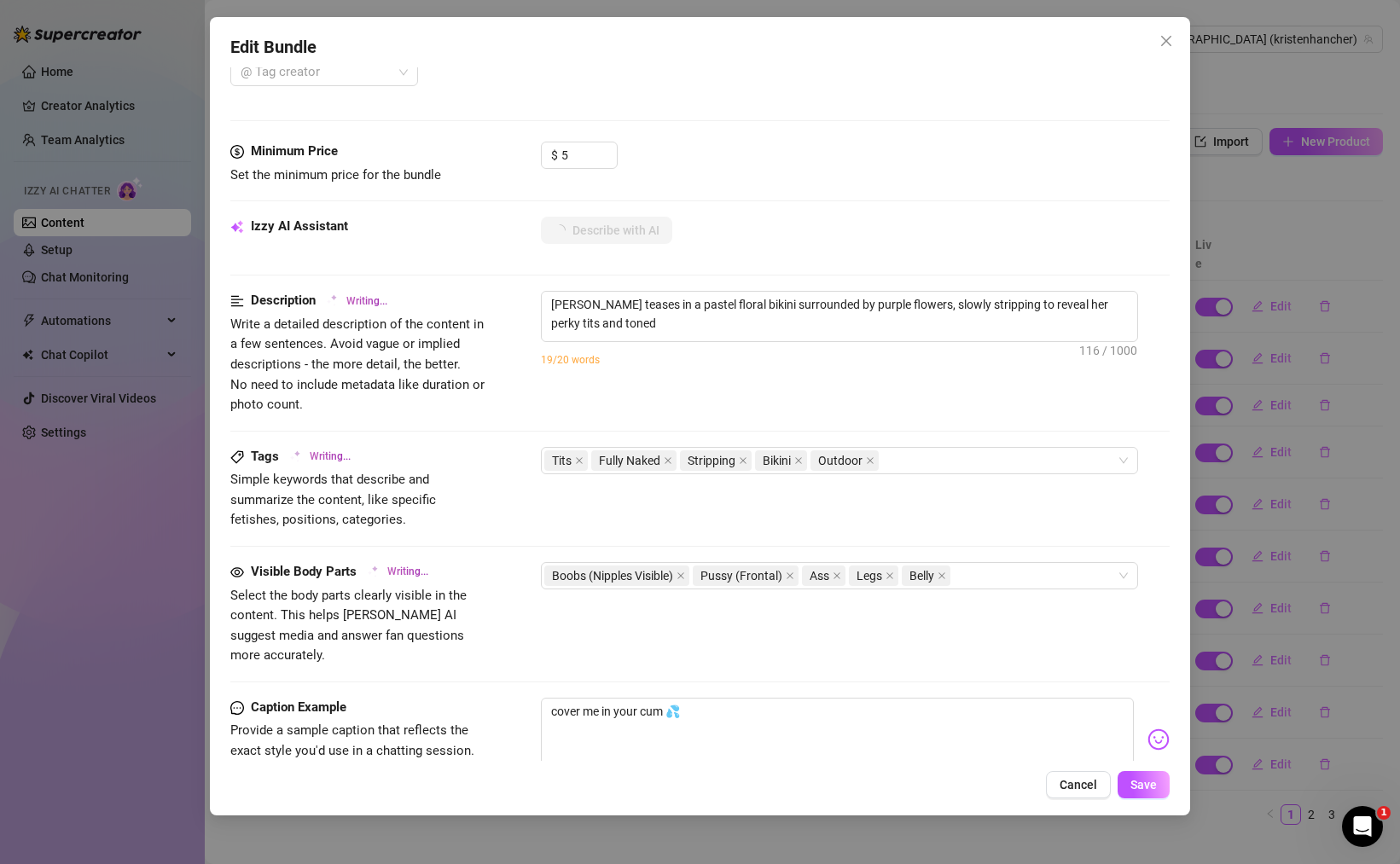
type textarea "[PERSON_NAME] teases in a pastel floral bikini surrounded by purple flowers, sl…"
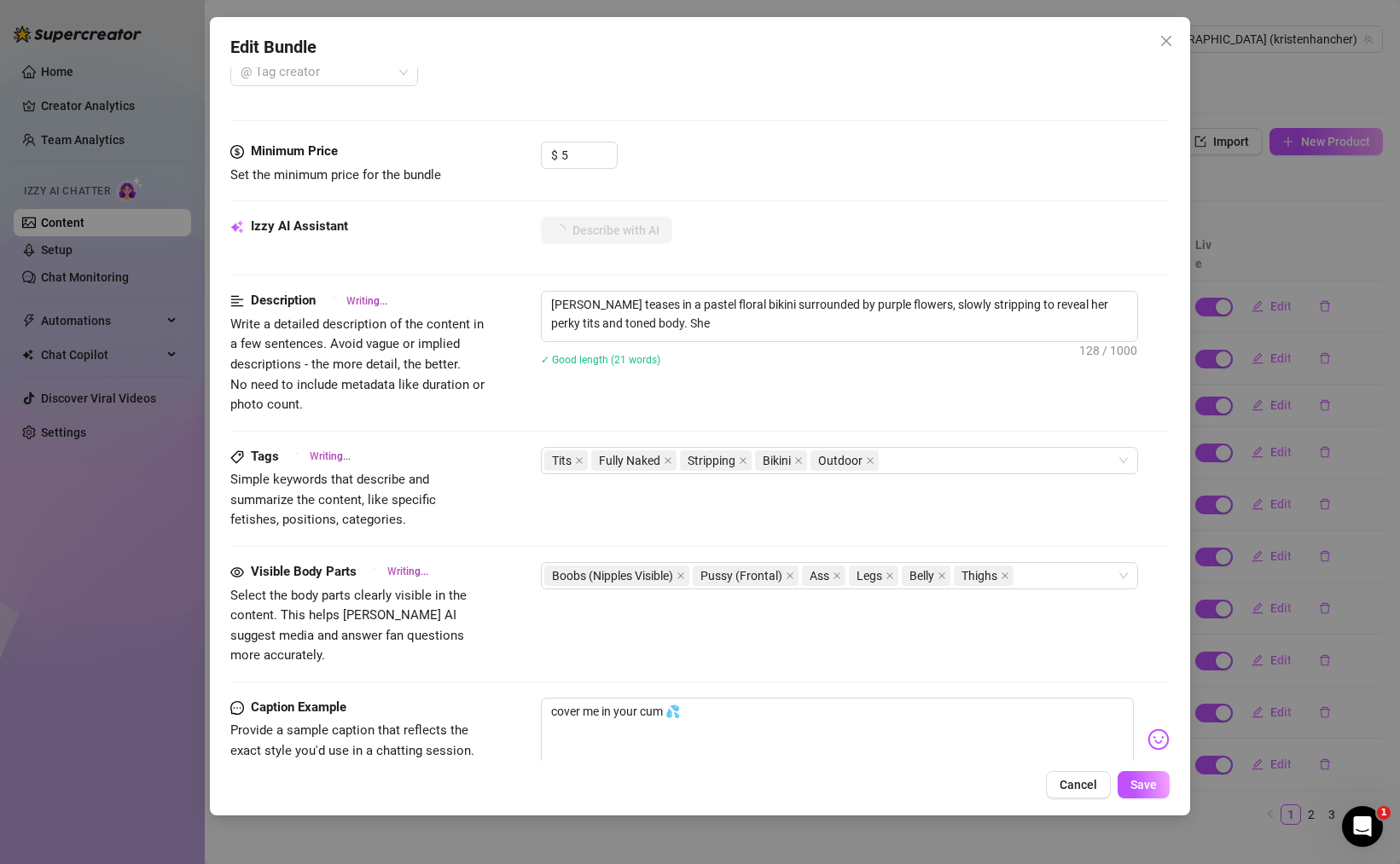
type textarea "[PERSON_NAME] teases in a pastel floral bikini surrounded by purple flowers, sl…"
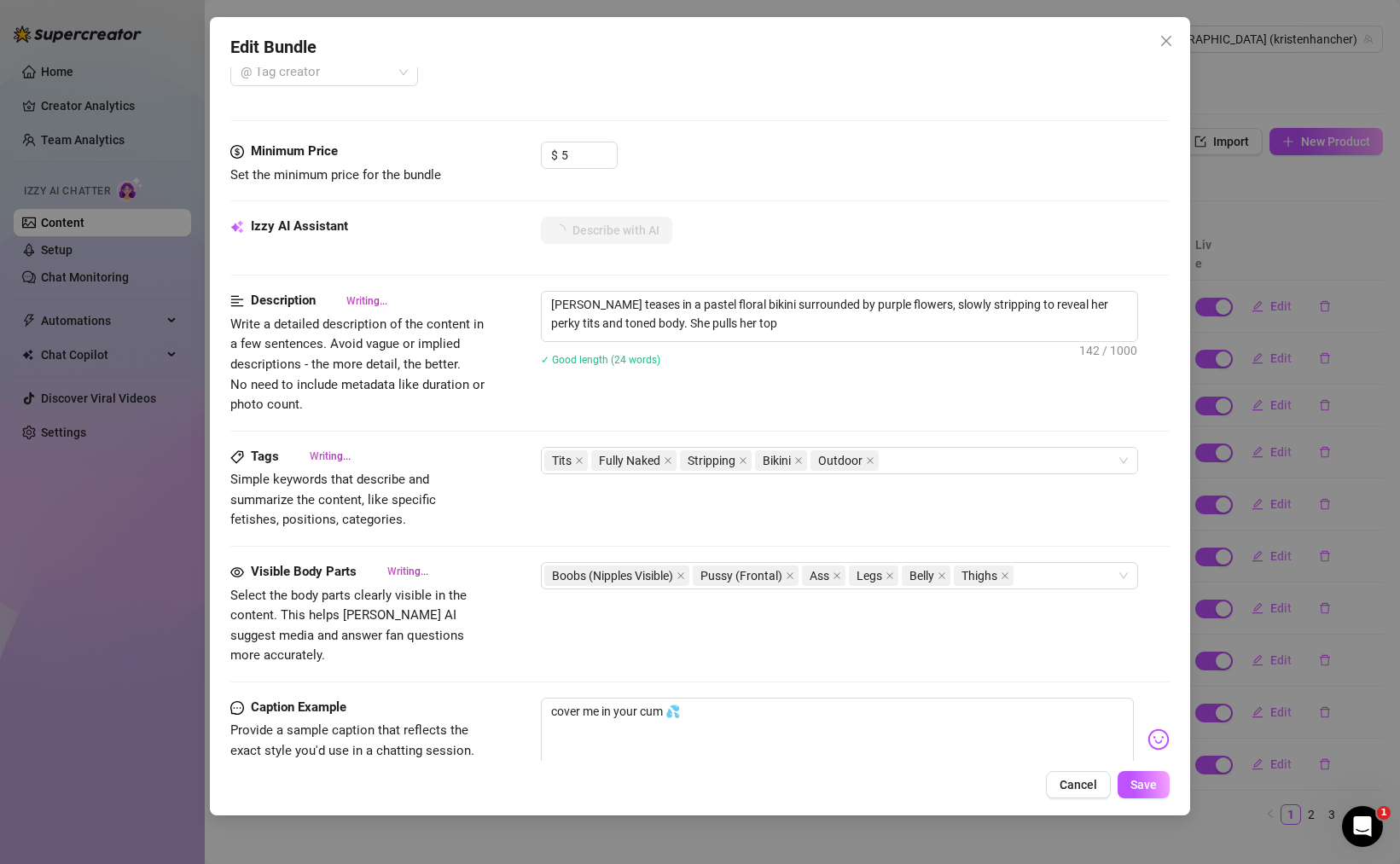
type textarea "[PERSON_NAME] teases in a pastel floral bikini surrounded by purple flowers, sl…"
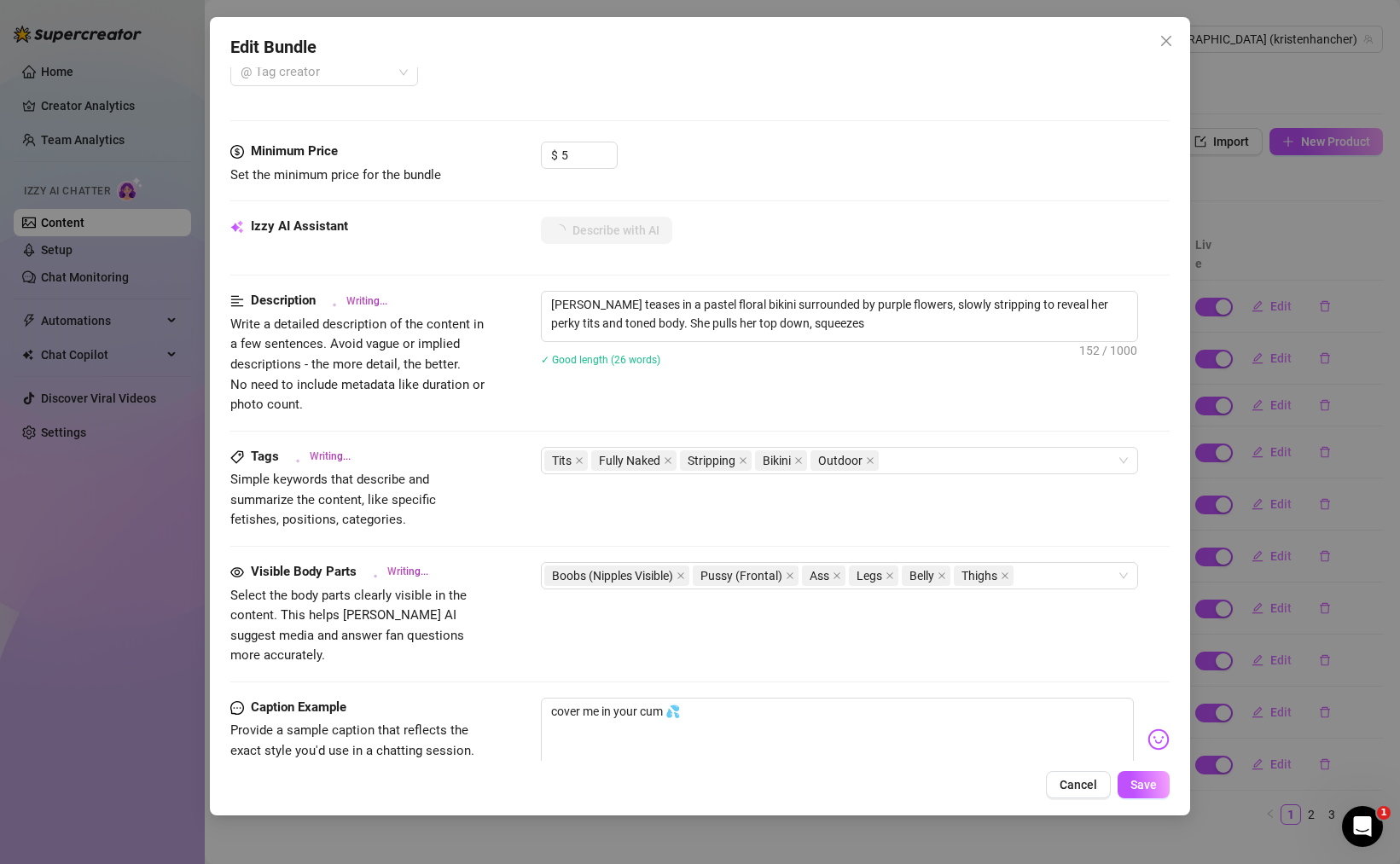
type textarea "[PERSON_NAME] teases in a pastel floral bikini surrounded by purple flowers, sl…"
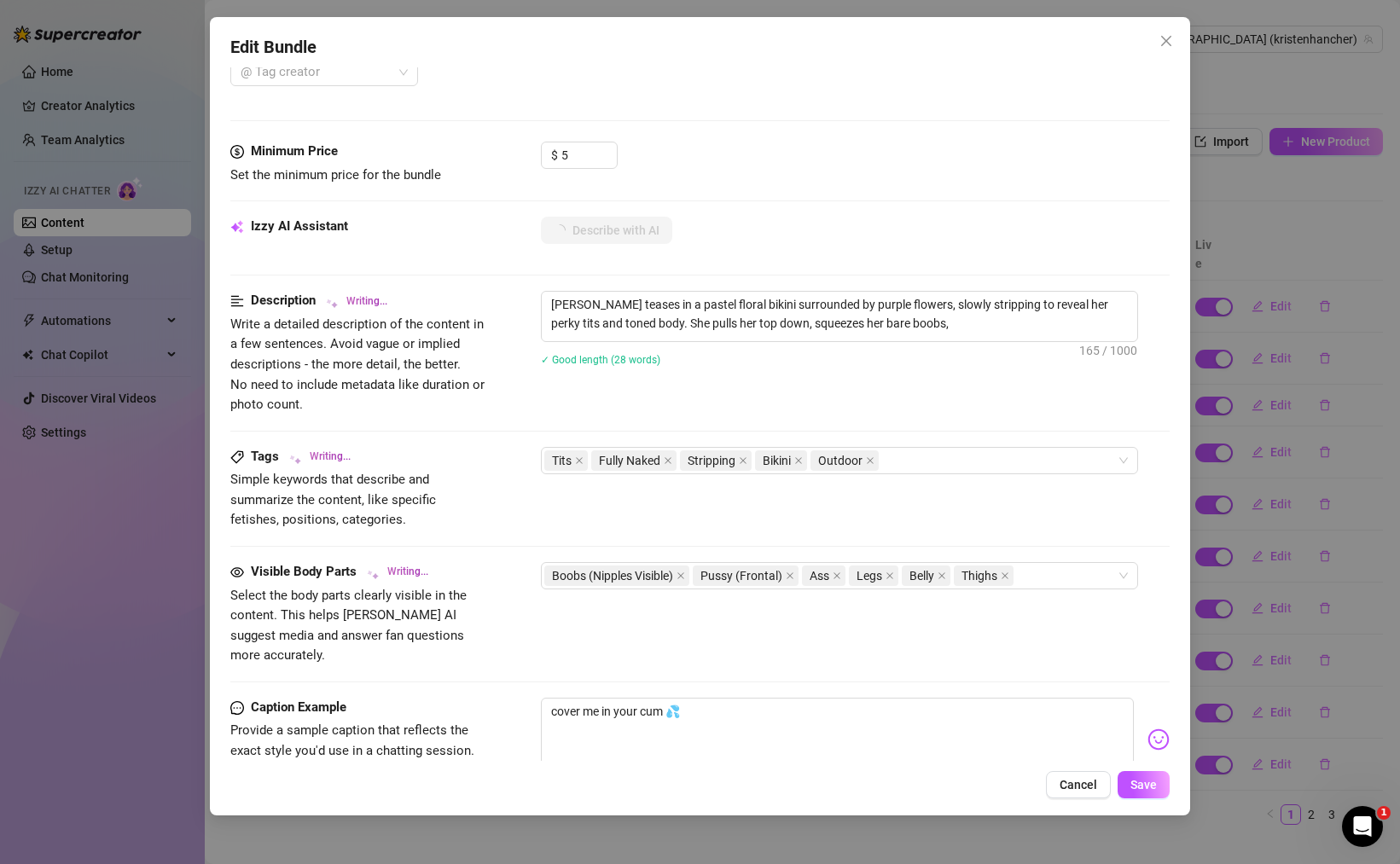
type textarea "[PERSON_NAME] teases in a pastel floral bikini surrounded by purple flowers, sl…"
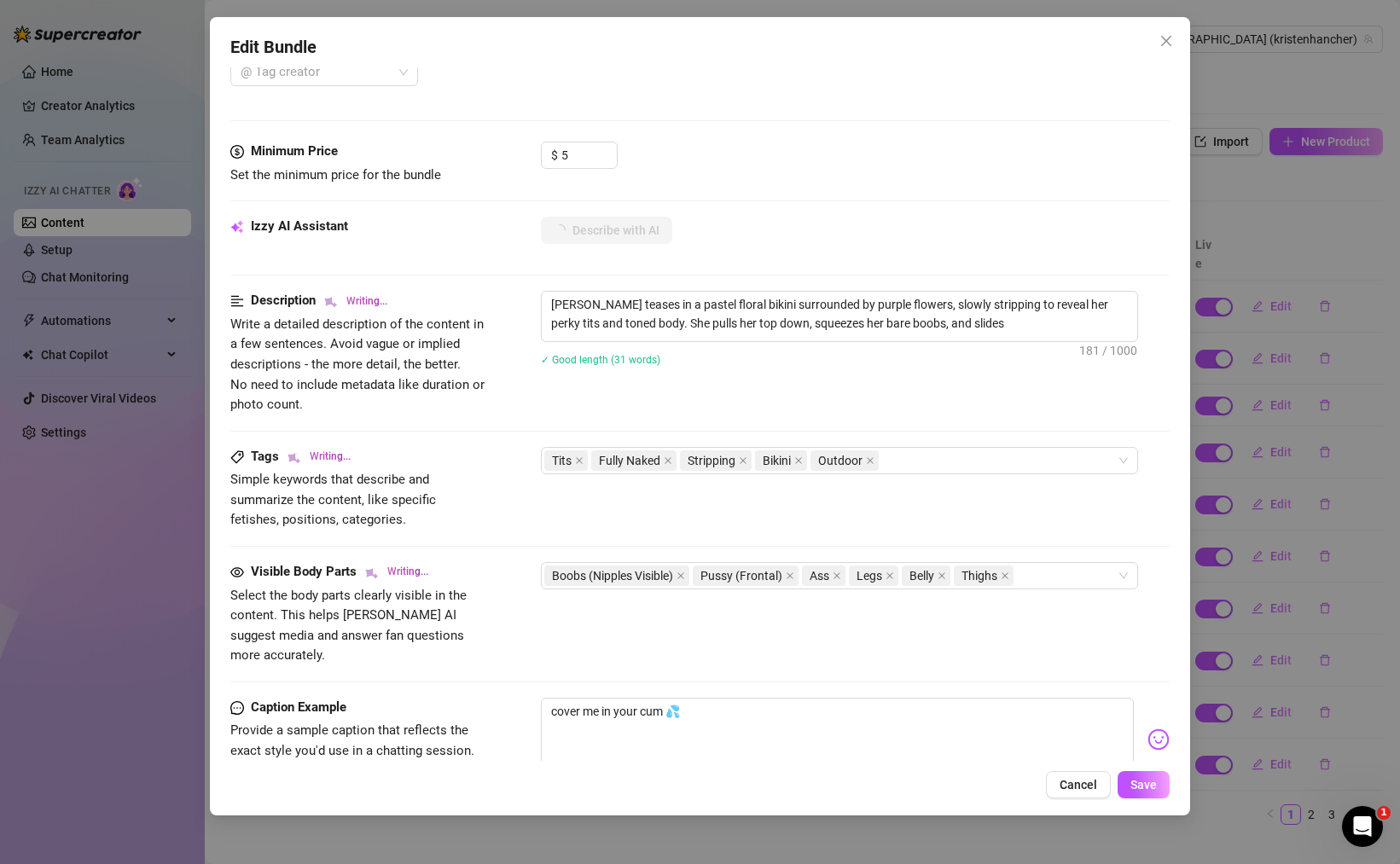
type textarea "[PERSON_NAME] teases in a pastel floral bikini surrounded by purple flowers, sl…"
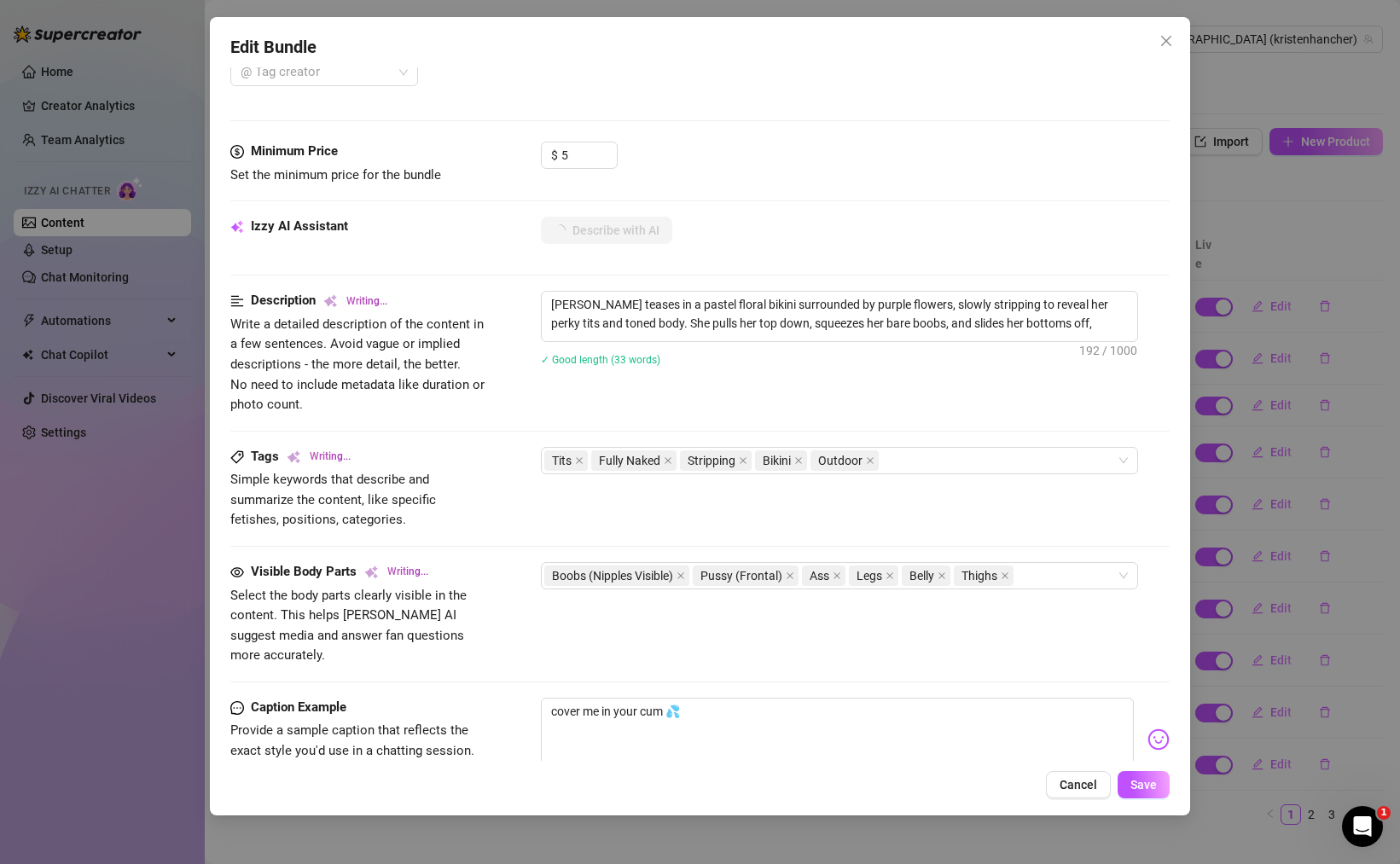
type textarea "[PERSON_NAME] teases in a pastel floral bikini surrounded by purple flowers, sl…"
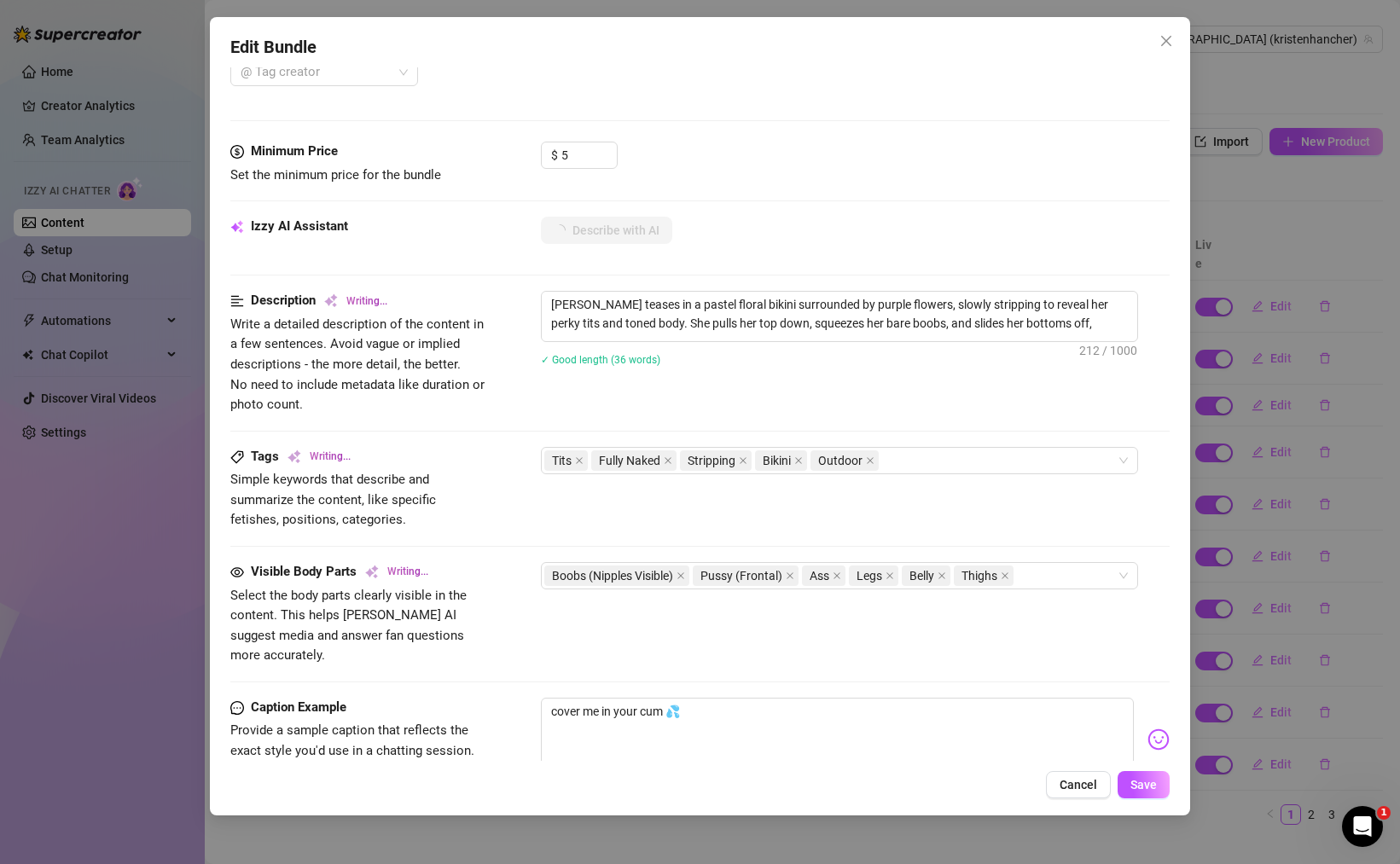
type textarea "[PERSON_NAME] teases in a pastel floral bikini surrounded by purple flowers, sl…"
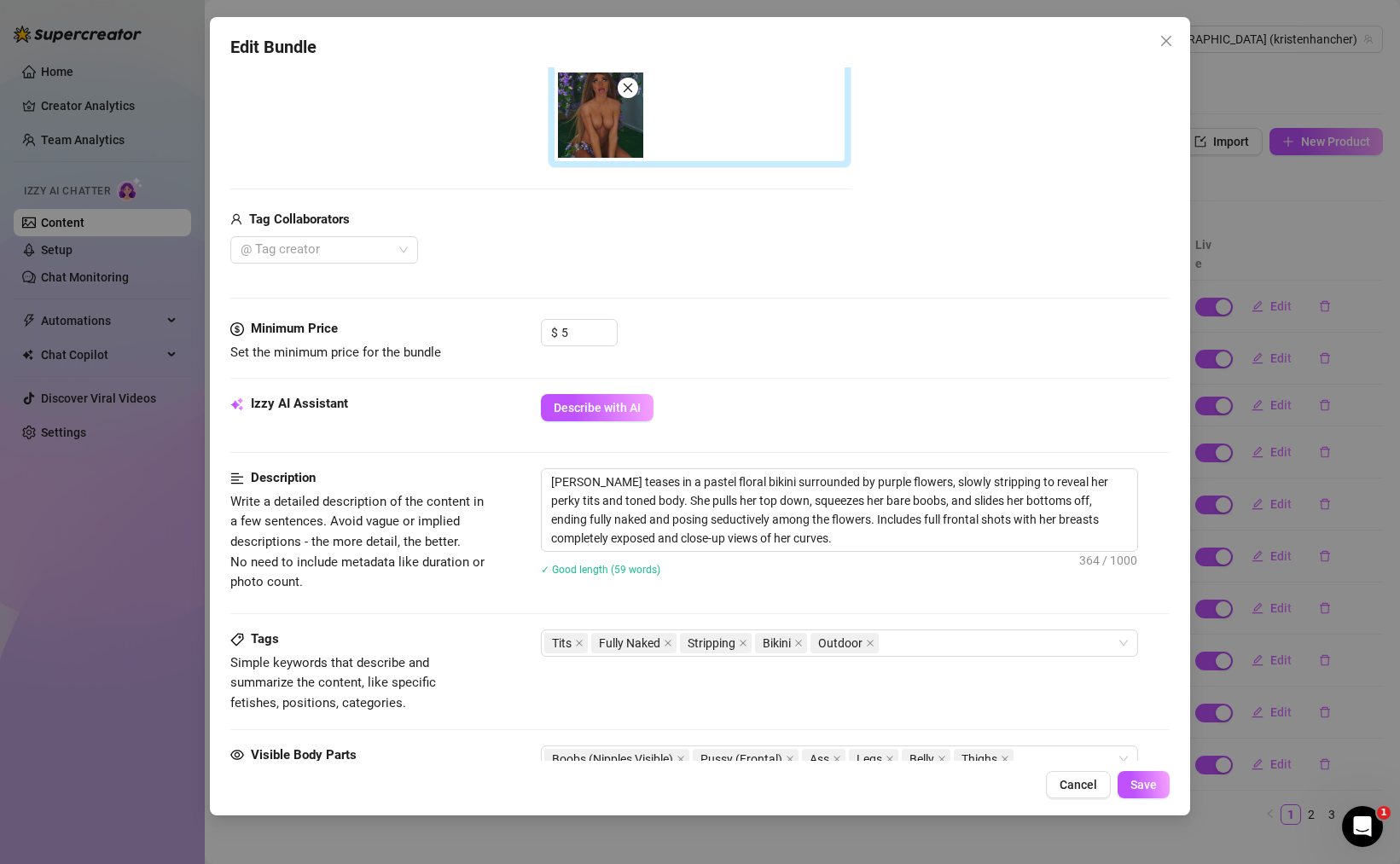
scroll to position [865, 0]
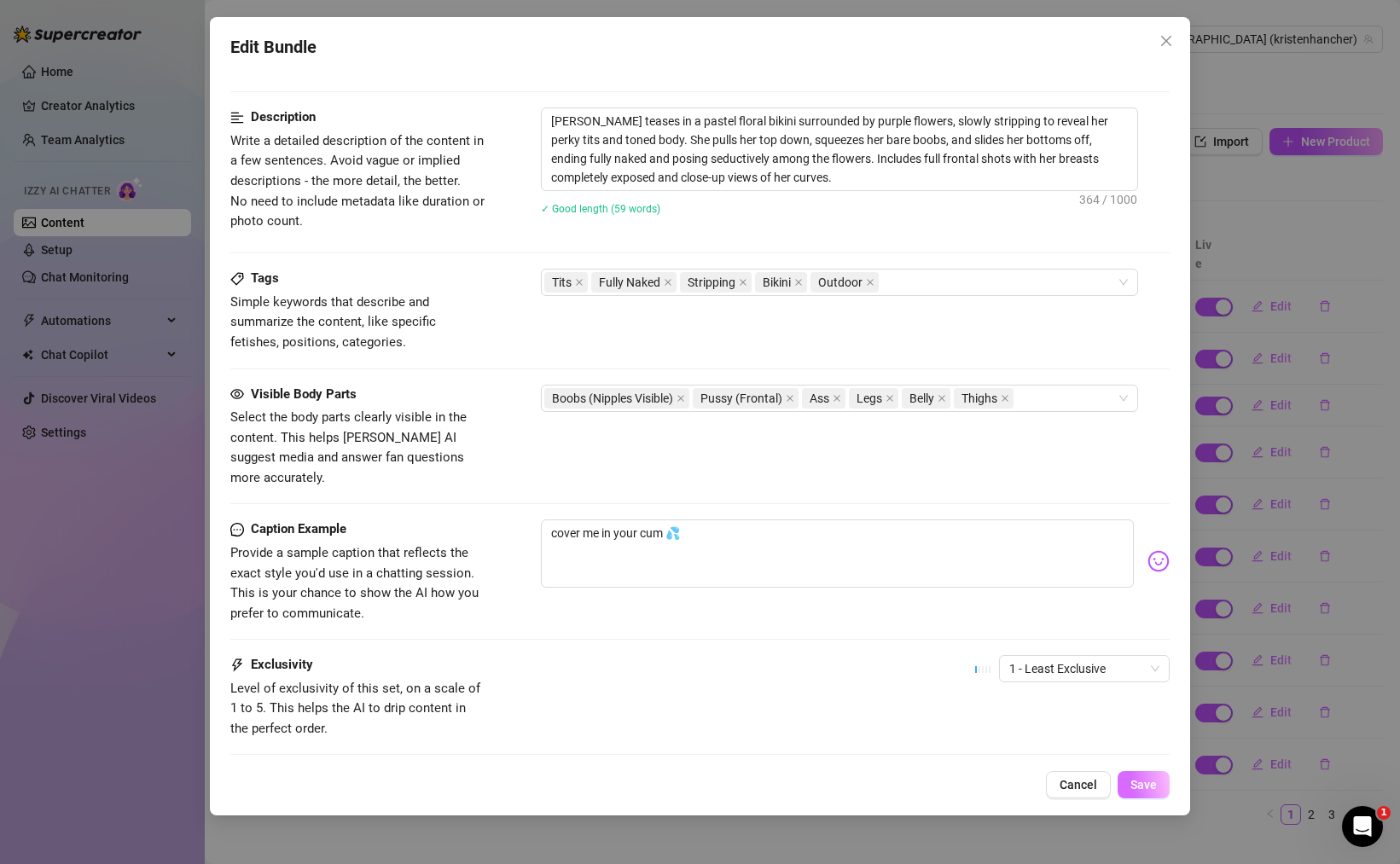
click at [1155, 785] on span "Save" at bounding box center [1143, 785] width 27 height 14
click at [824, 145] on textarea "[PERSON_NAME] teases in a pastel floral bikini surrounded by purple flowers, sl…" at bounding box center [839, 148] width 596 height 82
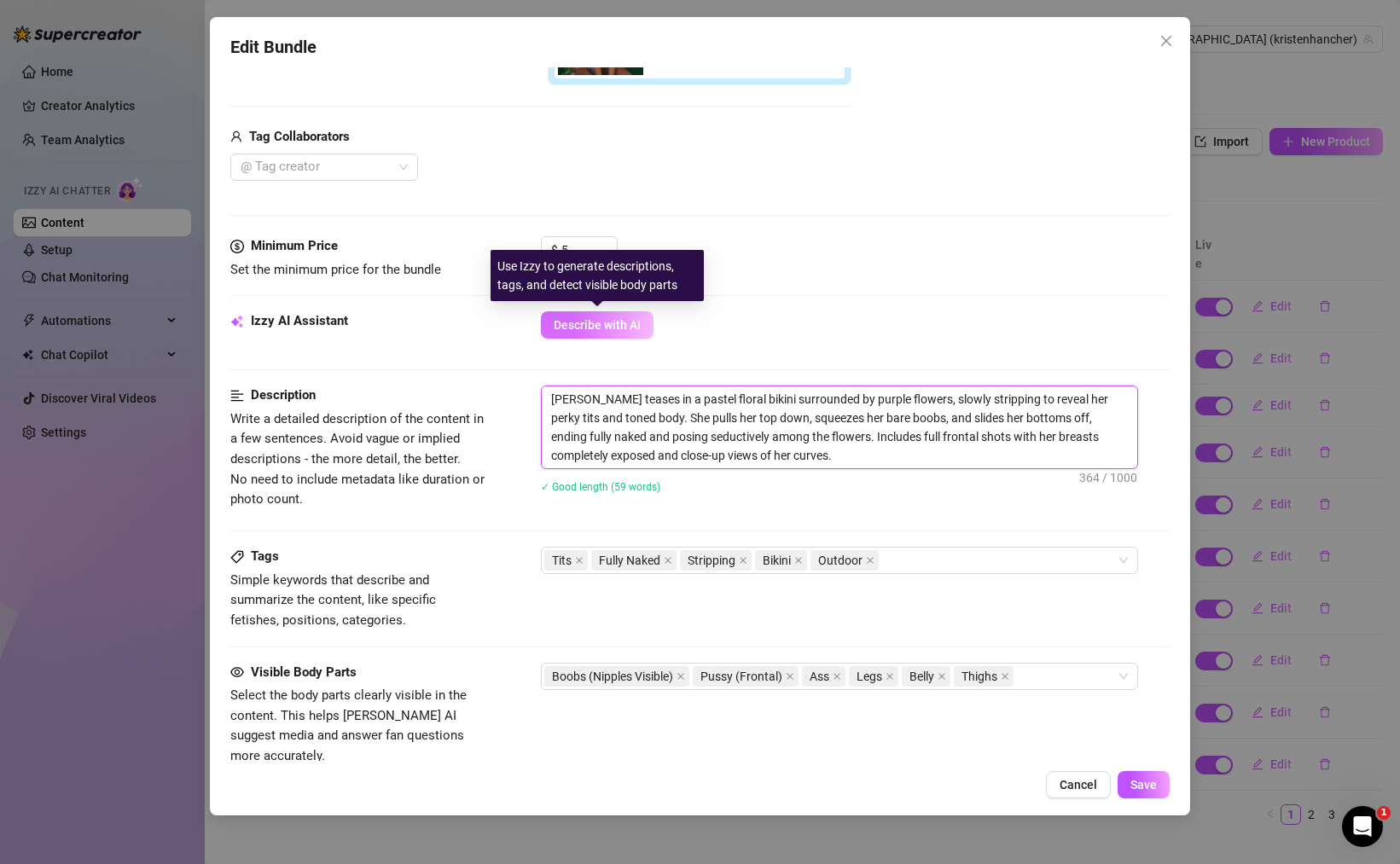
scroll to position [635, 0]
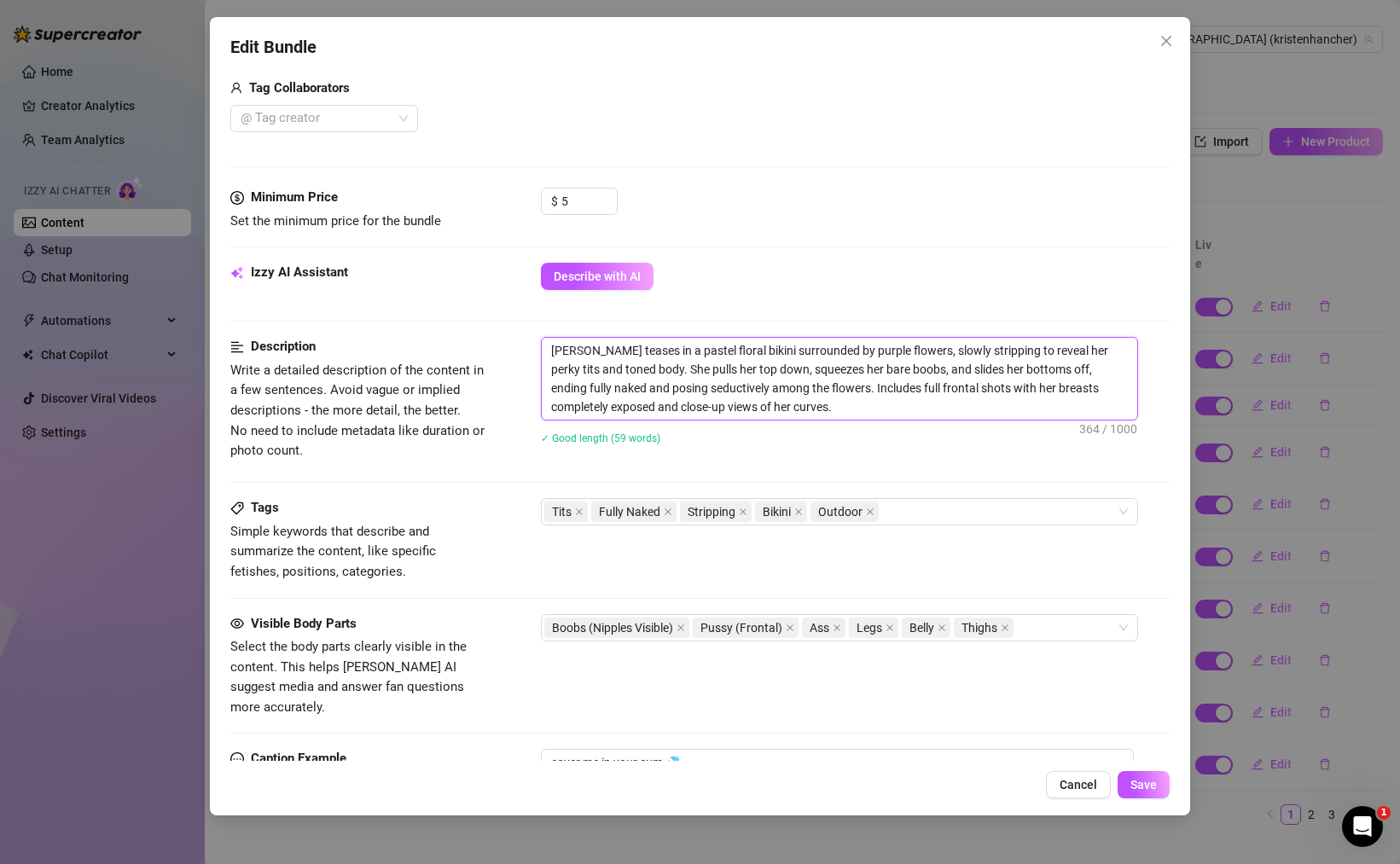
drag, startPoint x: 1088, startPoint y: 363, endPoint x: 1082, endPoint y: 385, distance: 22.8
click at [1082, 385] on textarea "[PERSON_NAME] teases in a pastel floral bikini surrounded by purple flowers, sl…" at bounding box center [839, 378] width 596 height 82
click at [1053, 409] on textarea "[PERSON_NAME] teases in a pastel floral bikini surrounded by purple flowers, sl…" at bounding box center [839, 378] width 596 height 82
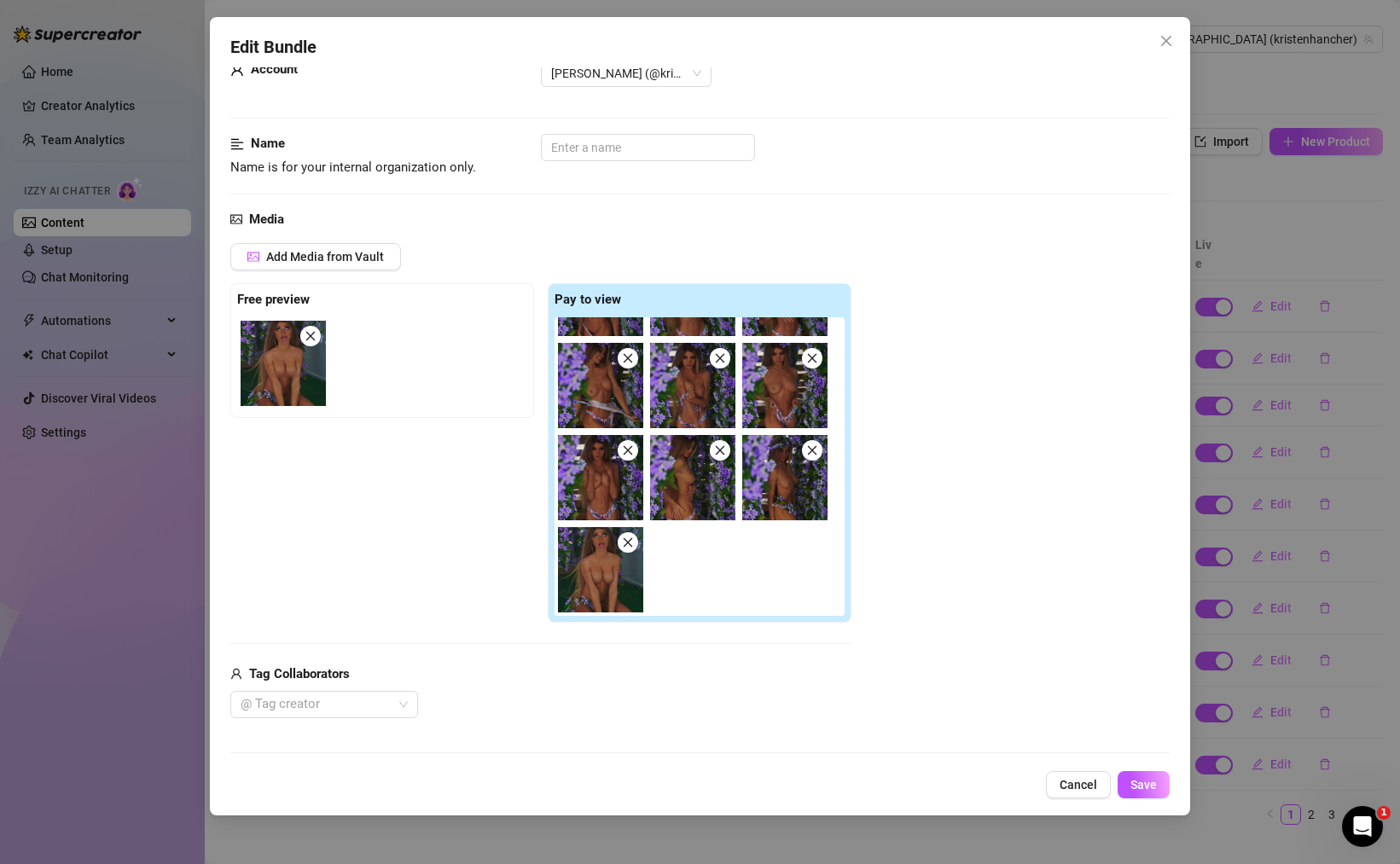
scroll to position [0, 0]
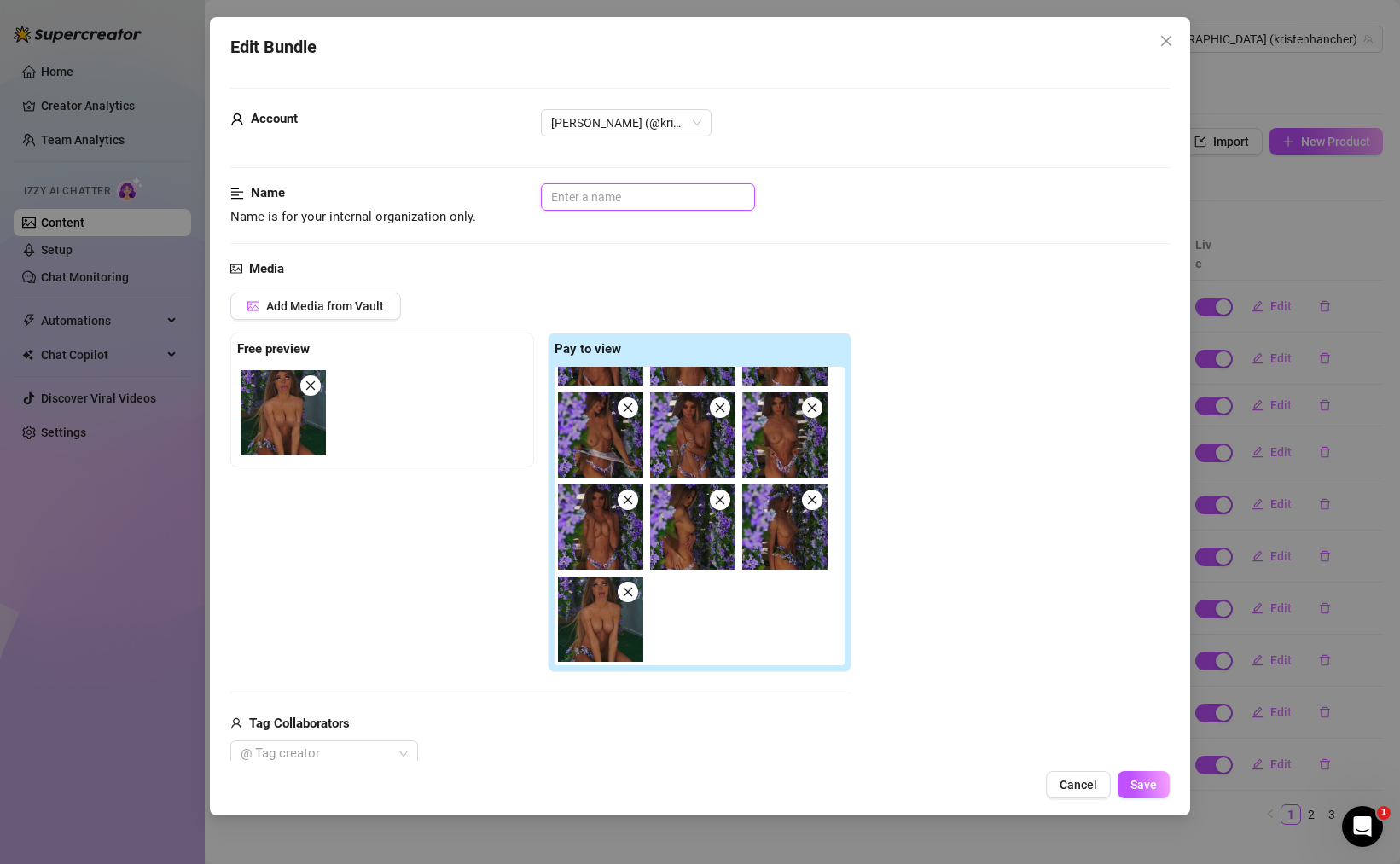
click at [667, 195] on input "text" at bounding box center [647, 197] width 214 height 28
click at [1074, 780] on span "Cancel" at bounding box center [1078, 785] width 38 height 14
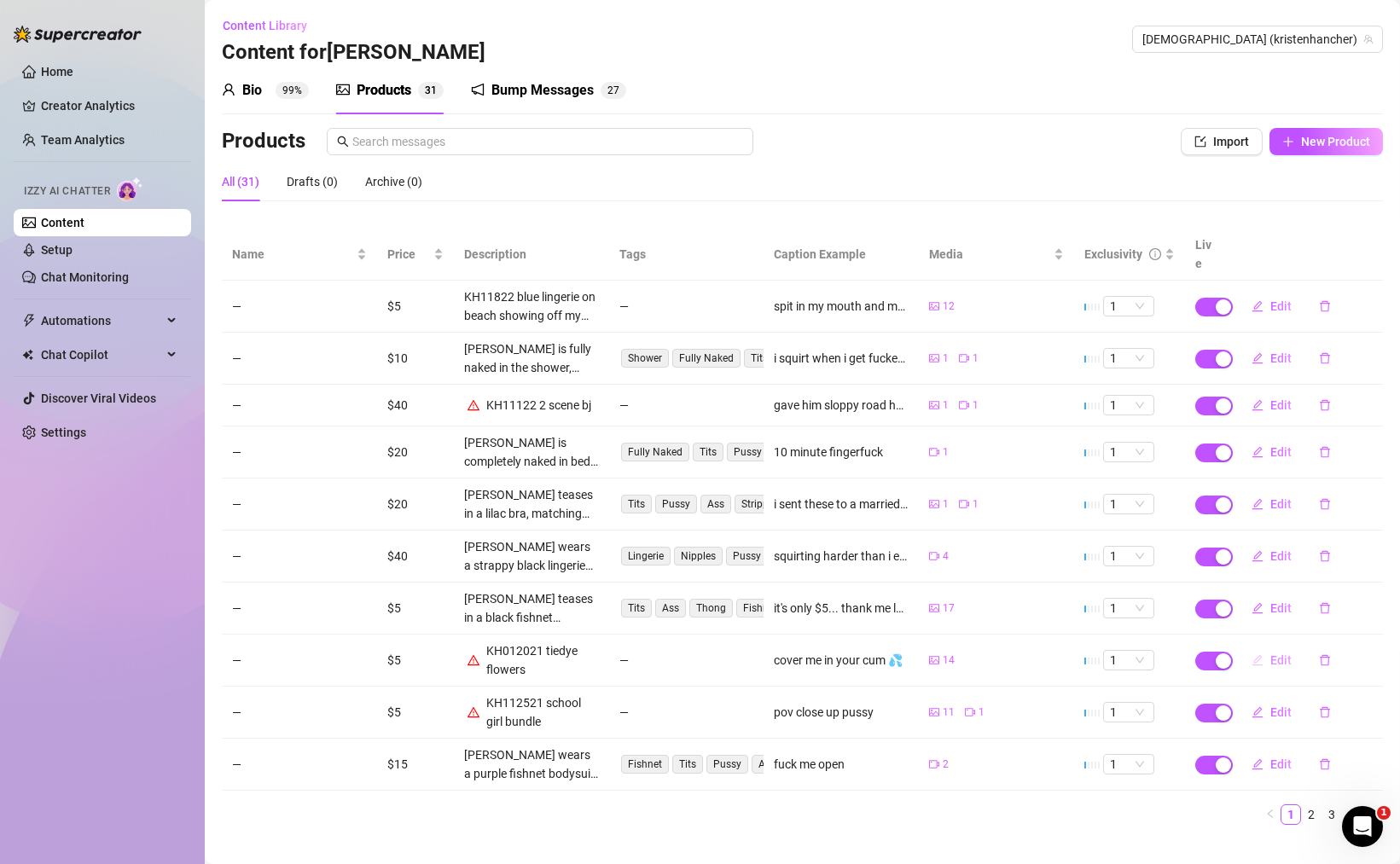
click at [1259, 654] on icon "edit" at bounding box center [1257, 659] width 12 height 12
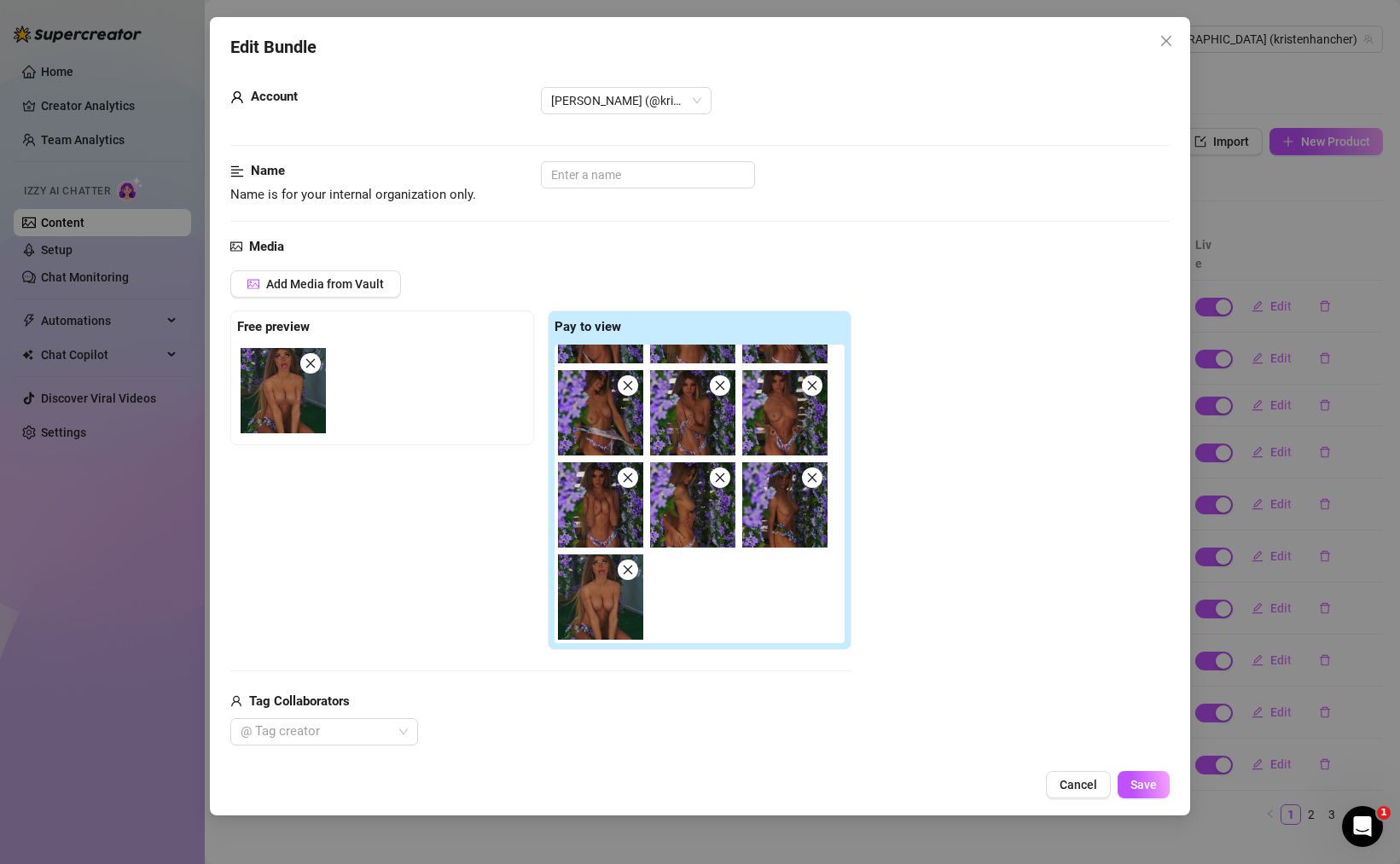
scroll to position [450, 0]
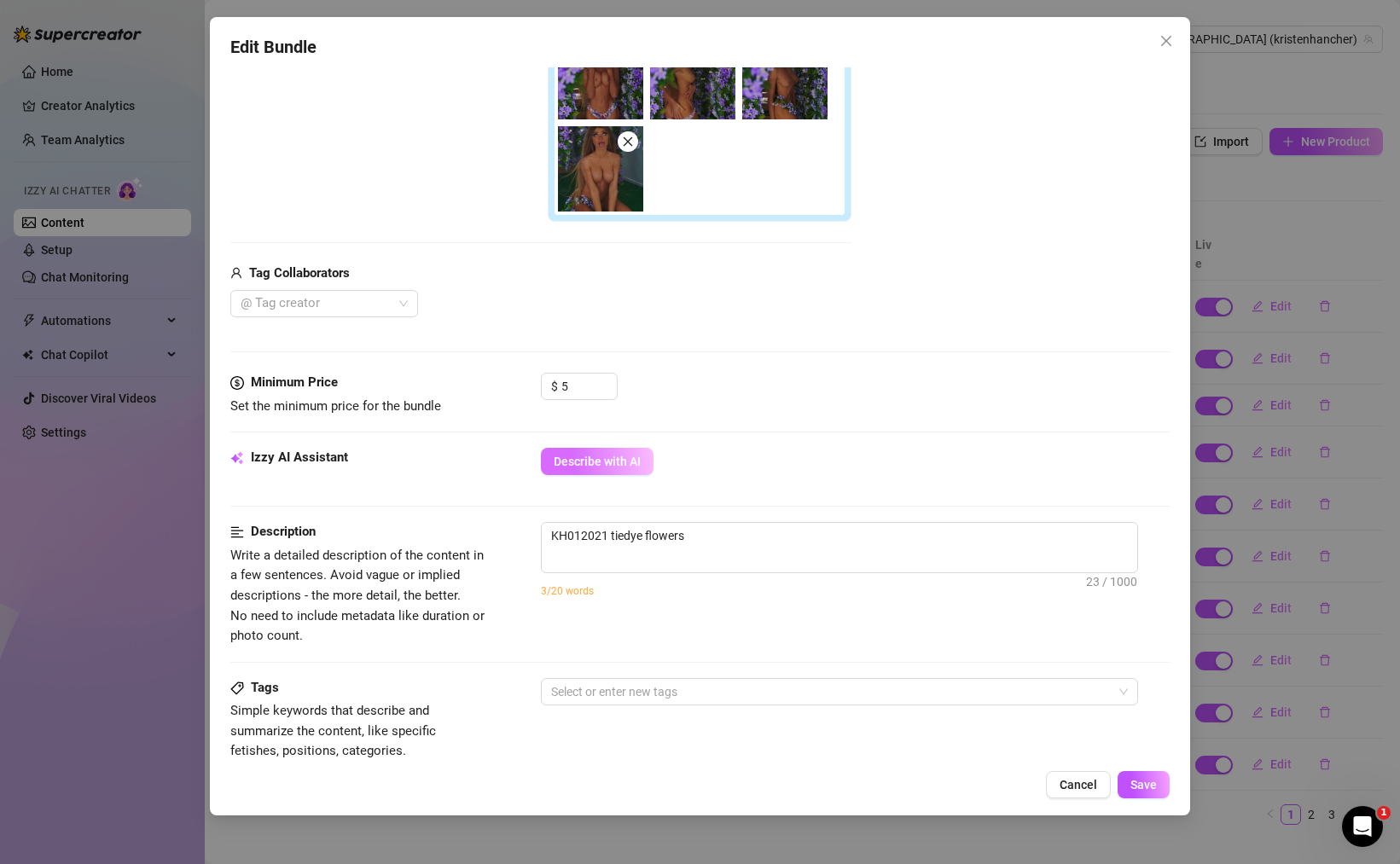
click at [598, 457] on span "Describe with AI" at bounding box center [597, 461] width 87 height 14
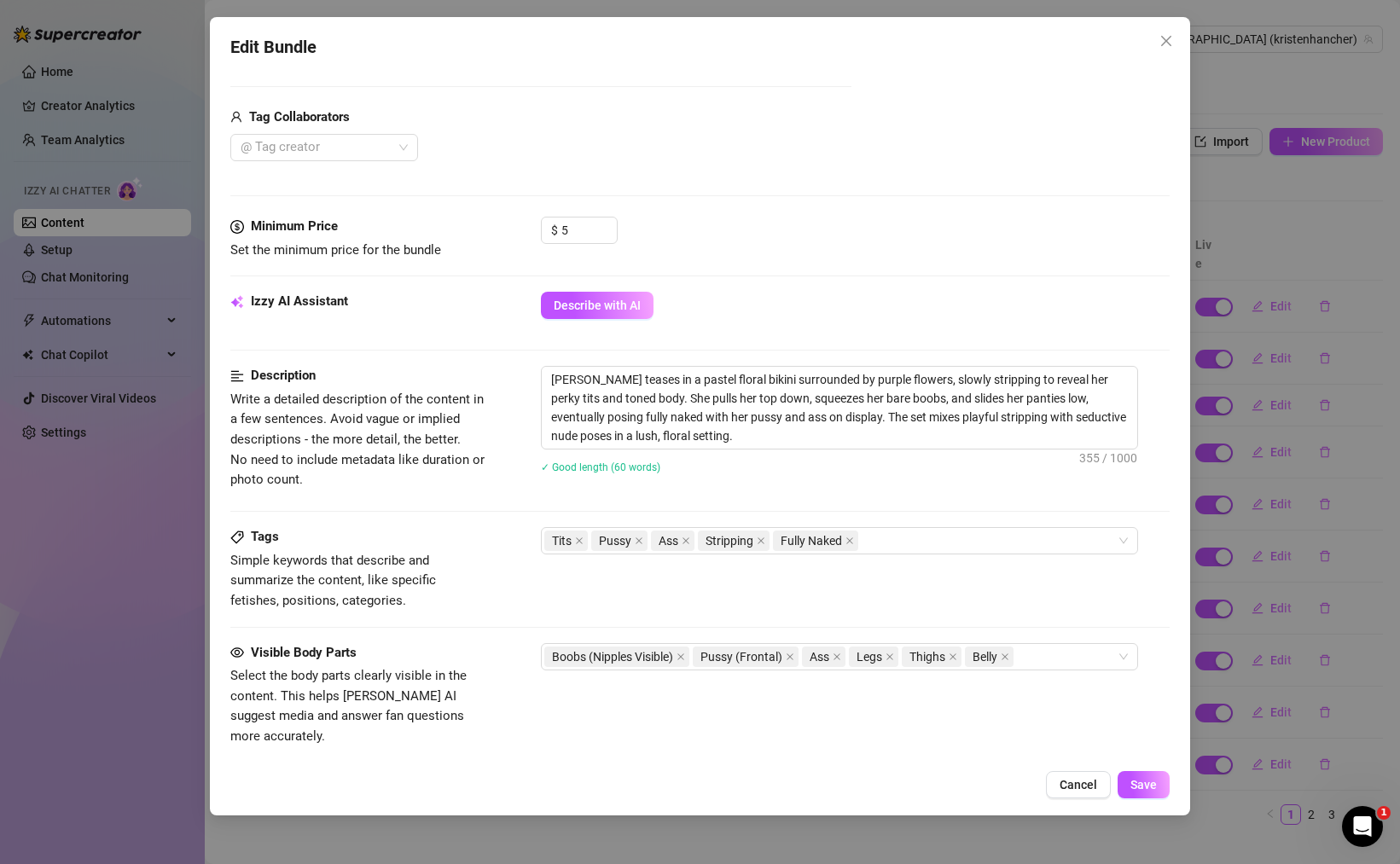
scroll to position [637, 0]
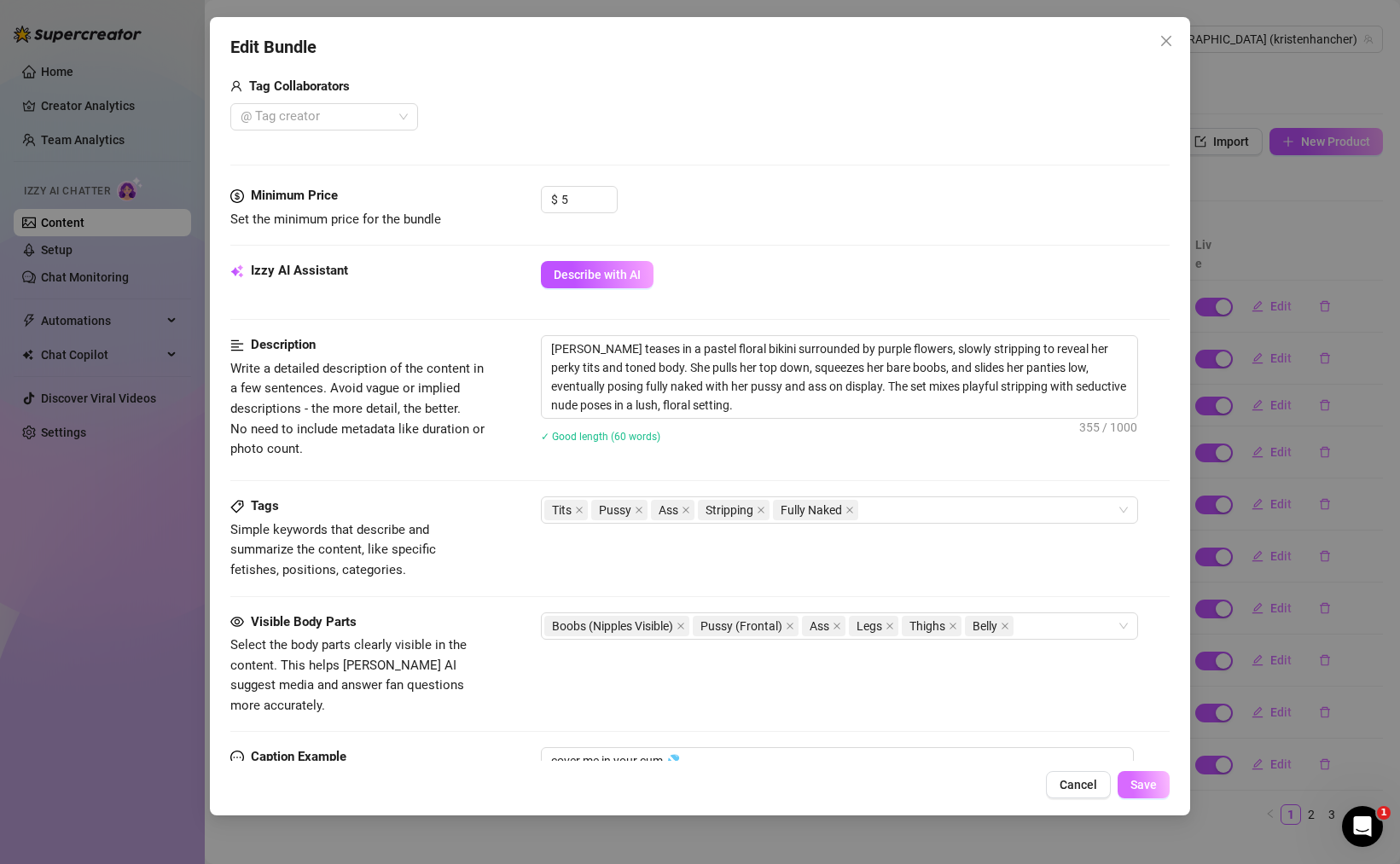
click at [1146, 788] on span "Save" at bounding box center [1143, 785] width 27 height 14
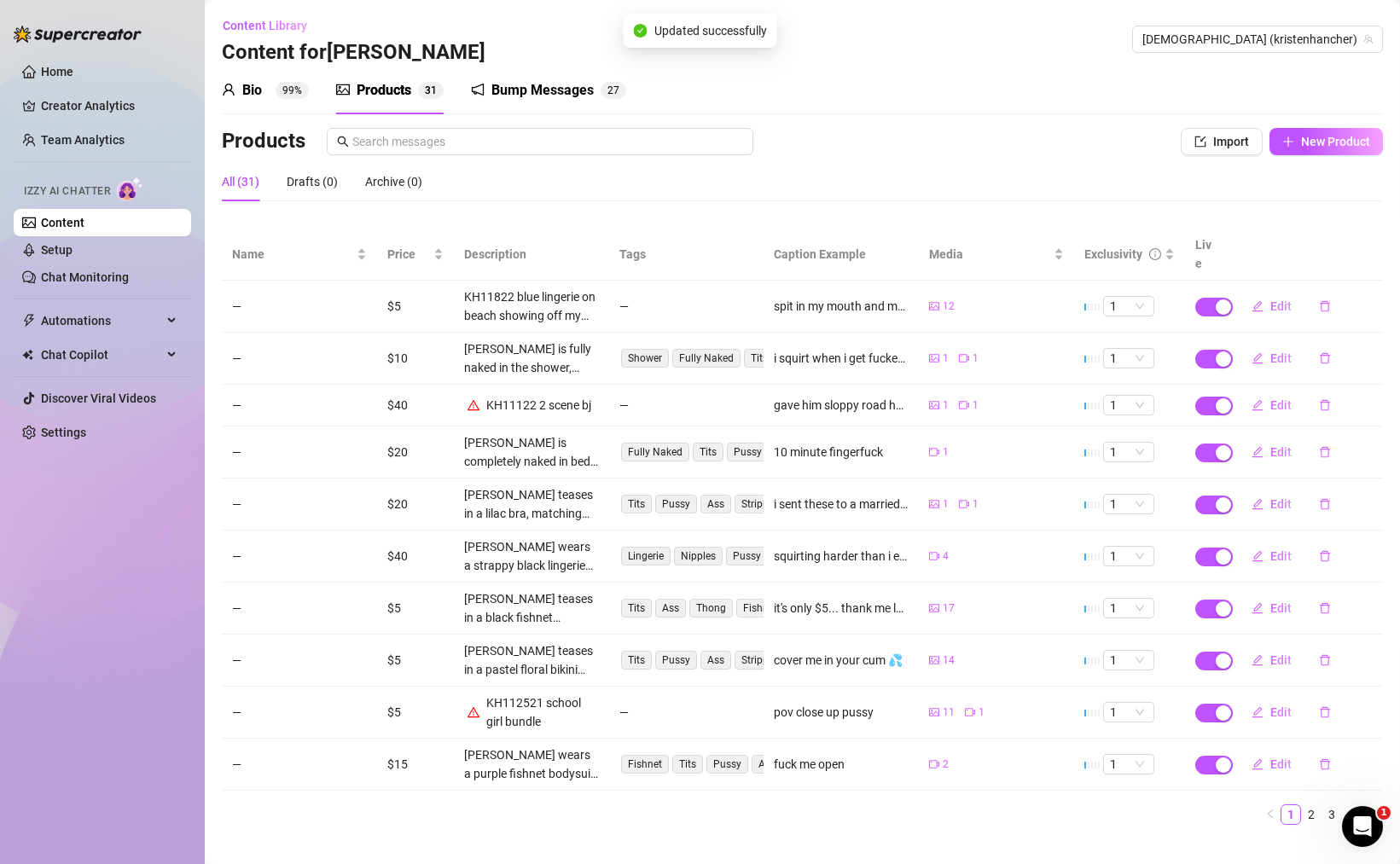
click at [528, 396] on div "KH11122 2 scene bj" at bounding box center [539, 405] width 105 height 18
click at [1284, 705] on span "Edit" at bounding box center [1280, 712] width 21 height 14
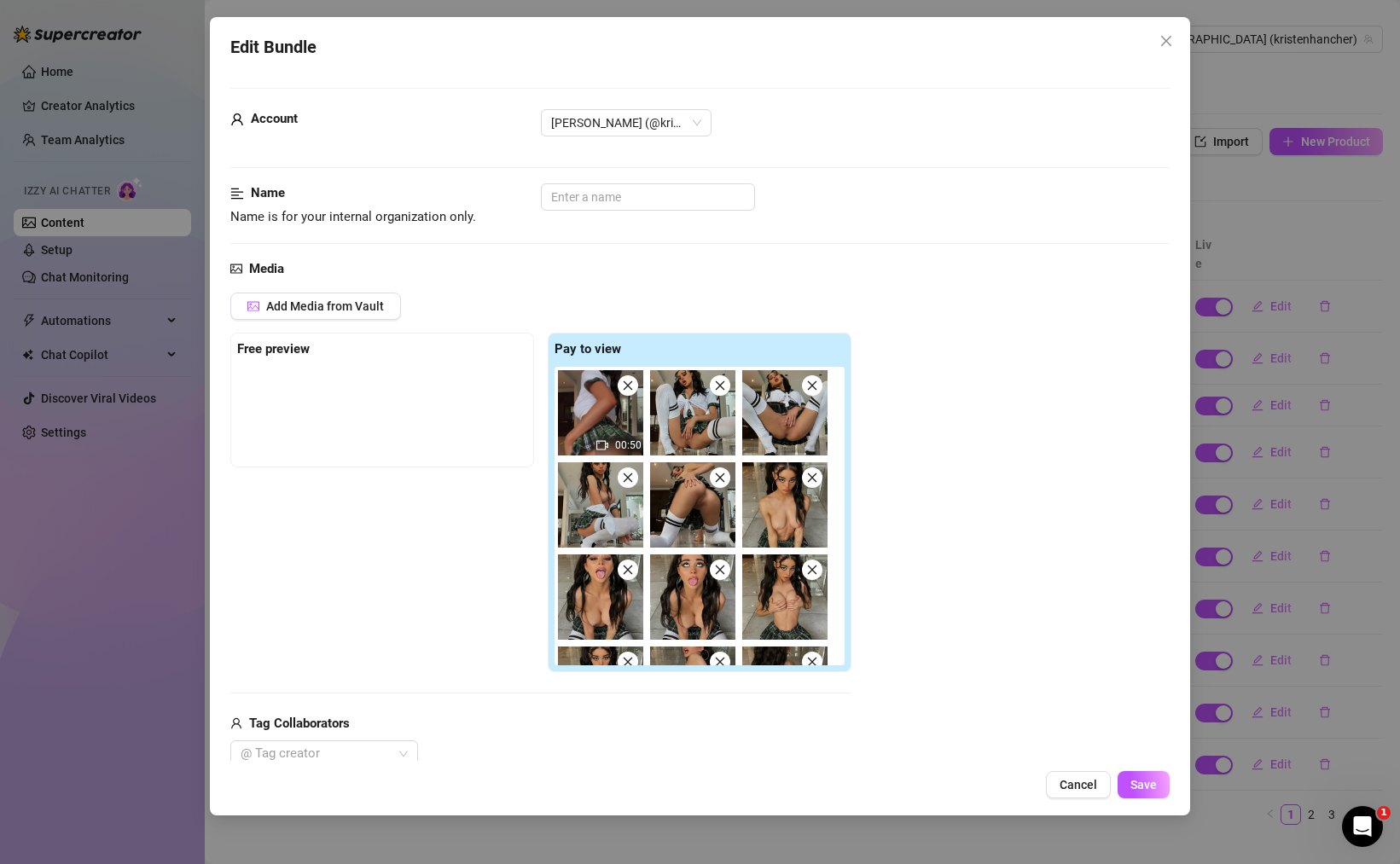
scroll to position [314, 0]
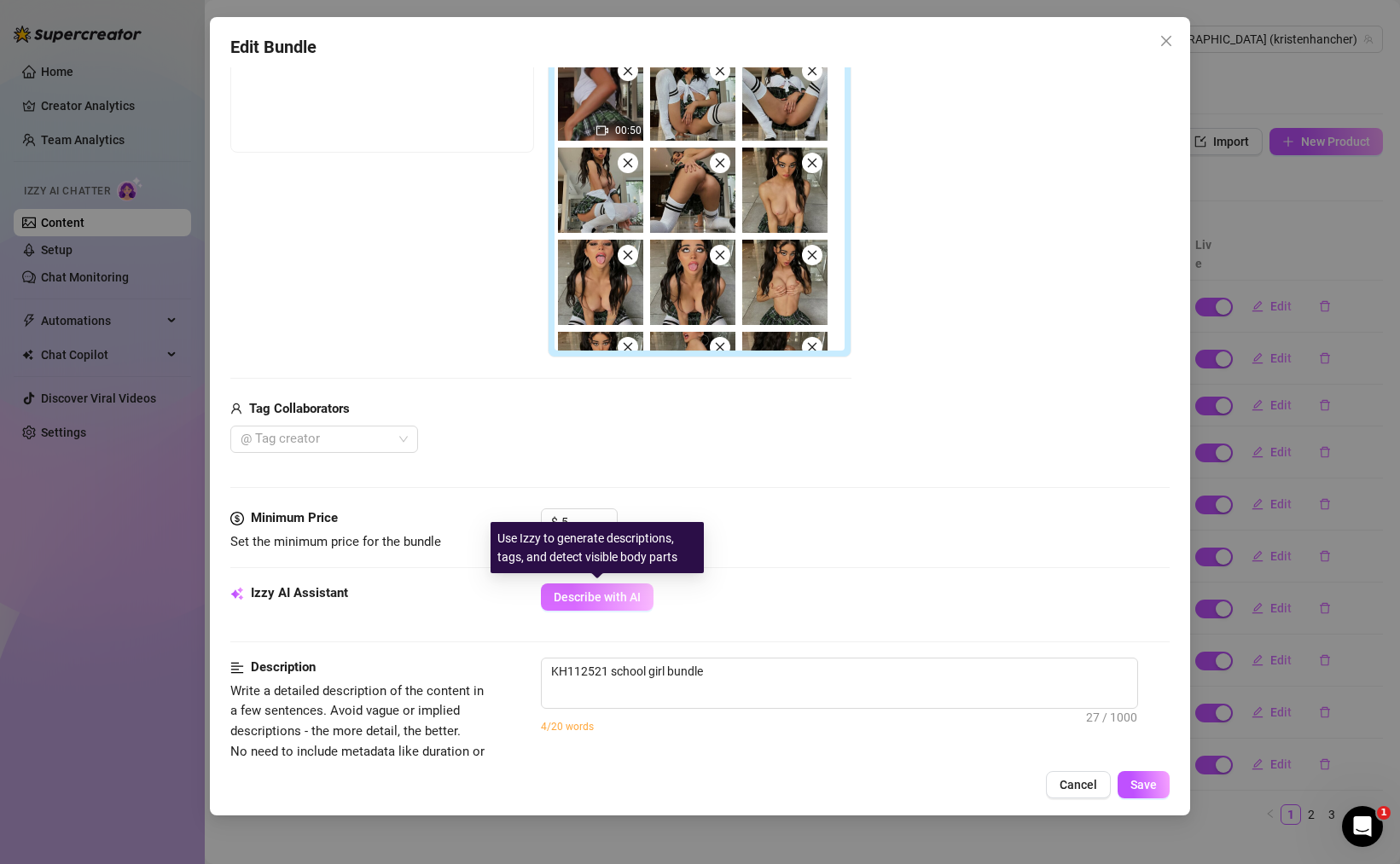
click at [614, 602] on span "Describe with AI" at bounding box center [597, 597] width 87 height 14
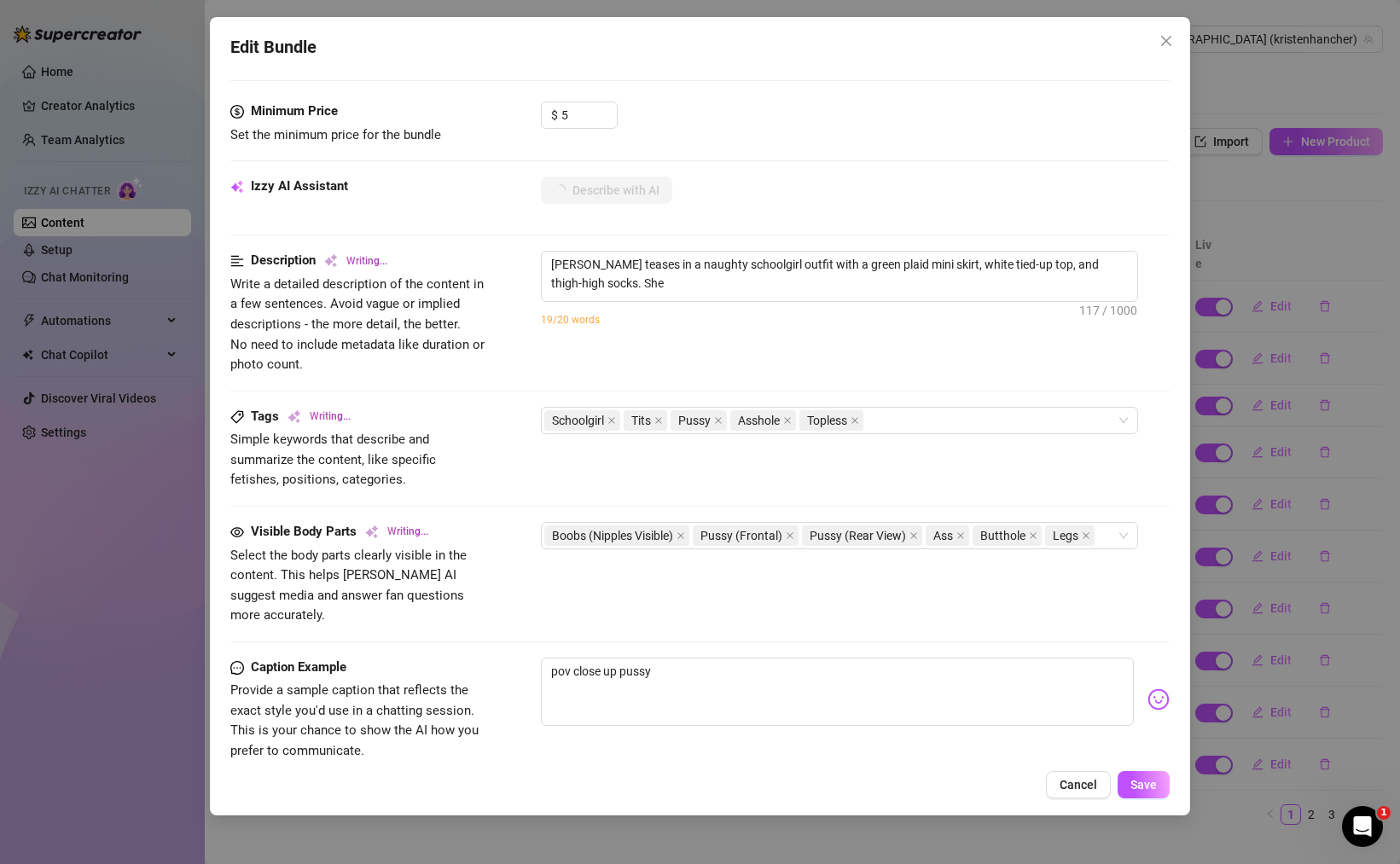
scroll to position [723, 0]
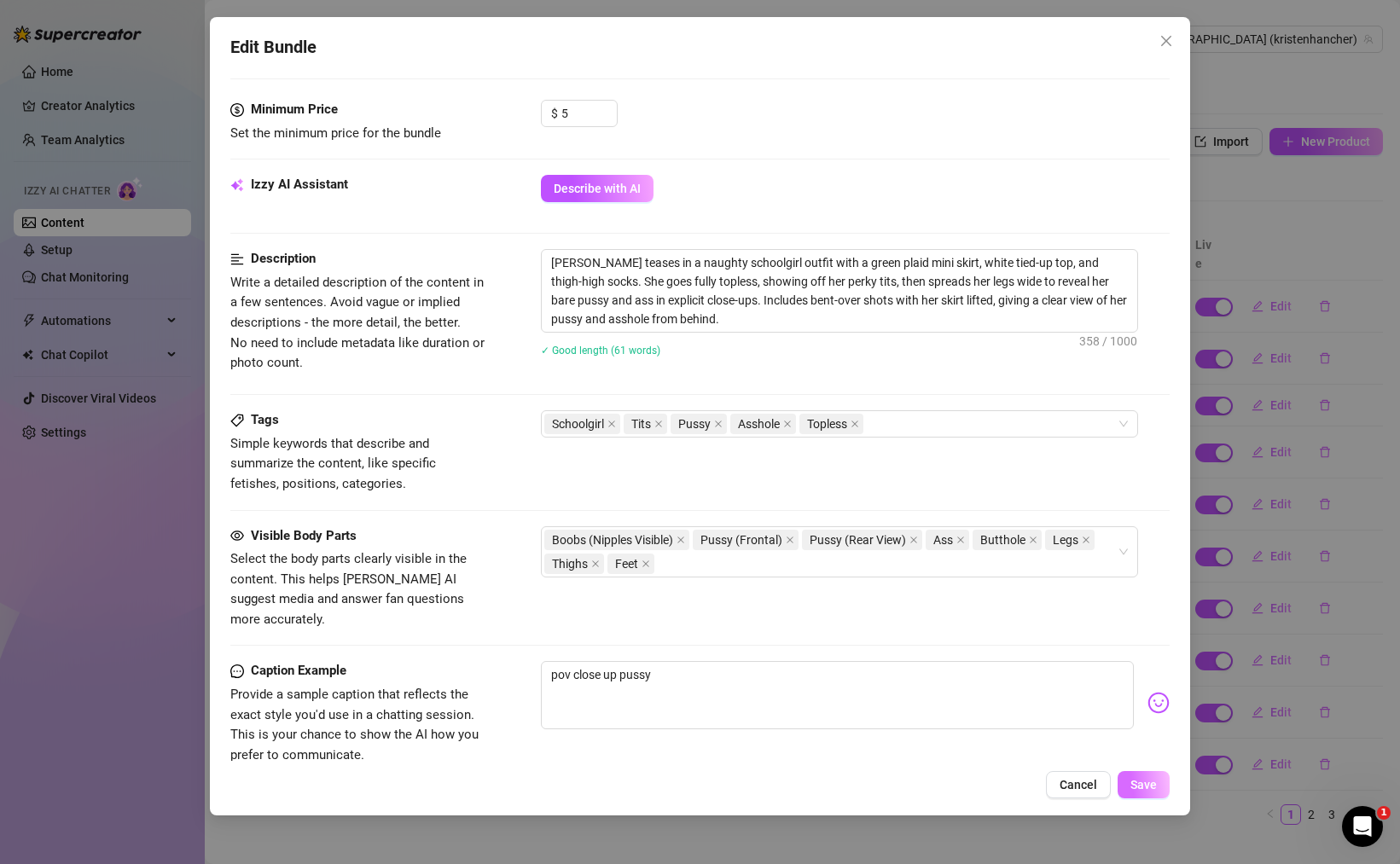
click at [1147, 789] on span "Save" at bounding box center [1143, 785] width 27 height 14
click at [703, 266] on textarea "[PERSON_NAME] teases in a naughty schoolgirl outfit with a green plaid mini ski…" at bounding box center [839, 290] width 596 height 82
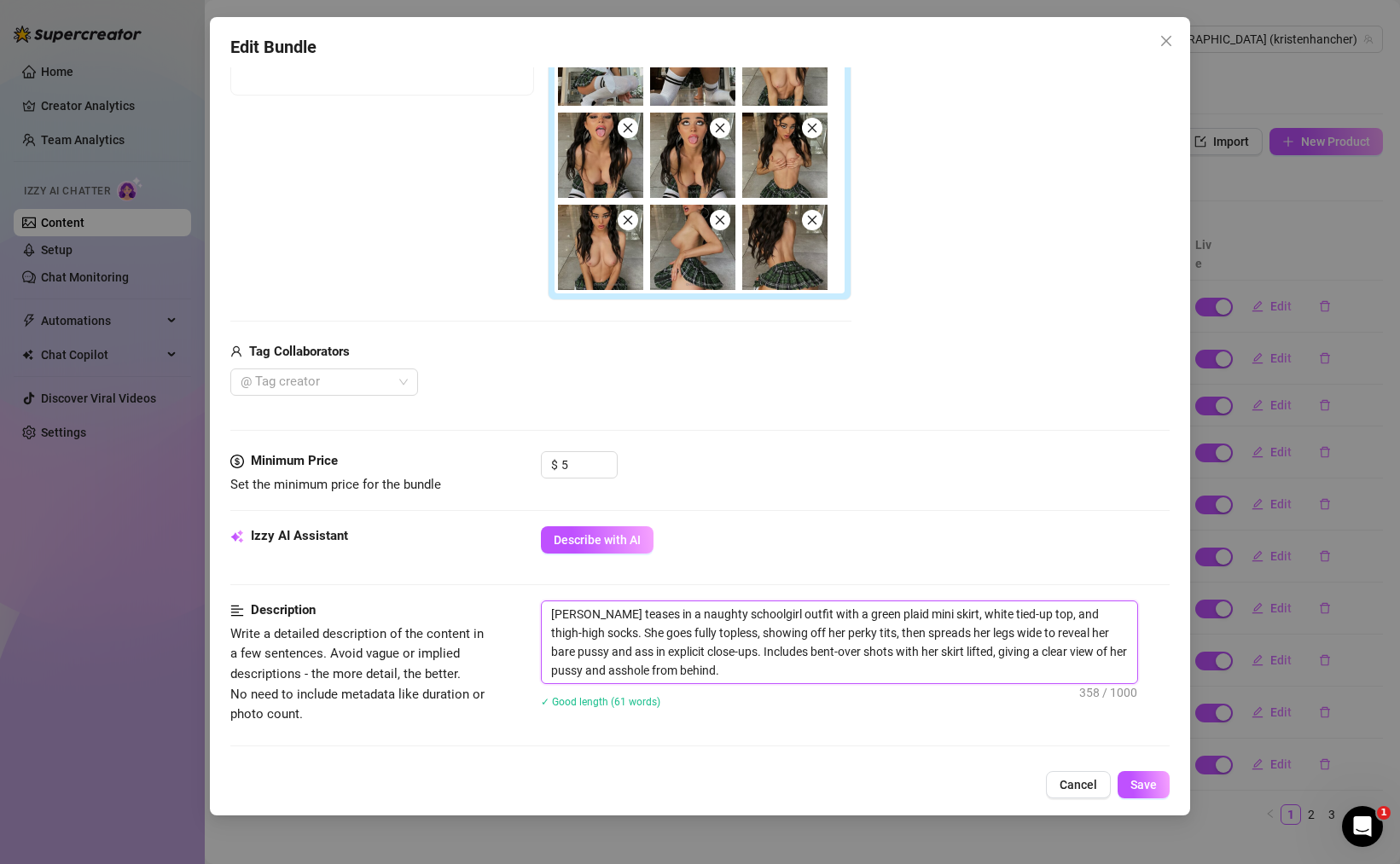
scroll to position [338, 0]
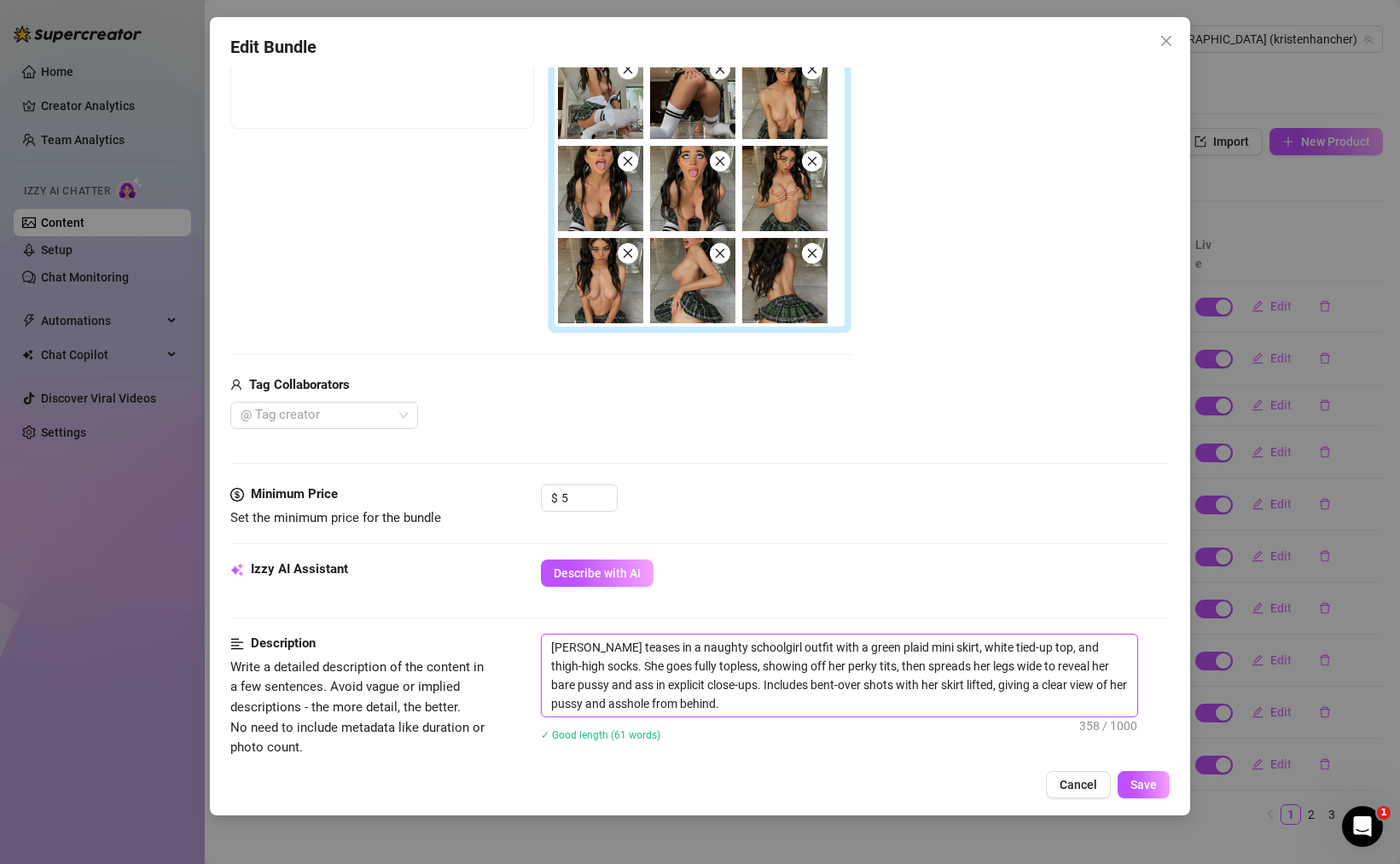
click at [728, 657] on textarea "[PERSON_NAME] teases in a naughty schoolgirl outfit with a green plaid mini ski…" at bounding box center [839, 675] width 596 height 82
drag, startPoint x: 694, startPoint y: 649, endPoint x: 784, endPoint y: 649, distance: 90.0
click at [784, 649] on textarea "[PERSON_NAME] teases in a naughty schoolgirl outfit with a green plaid mini ski…" at bounding box center [839, 675] width 596 height 82
click at [732, 648] on textarea "[PERSON_NAME] teases in a naughty schoolgirl outfit with a green plaid mini ski…" at bounding box center [839, 675] width 596 height 82
click at [760, 648] on textarea "[PERSON_NAME] teases in a naughty schoolgirl outfit with a green plaid mini ski…" at bounding box center [839, 675] width 596 height 82
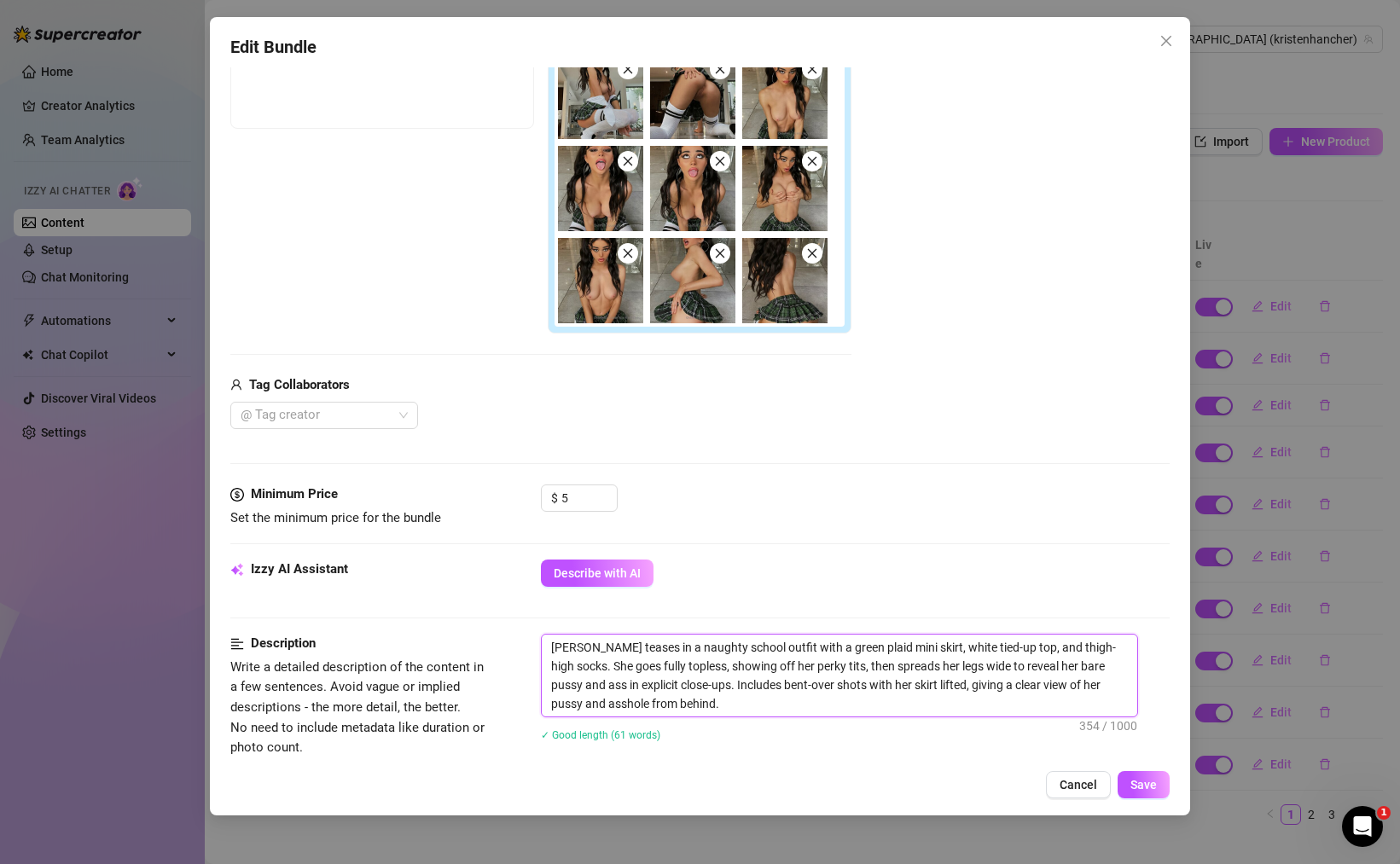
click at [724, 654] on textarea "[PERSON_NAME] teases in a naughty school outfit with a green plaid mini skirt, …" at bounding box center [839, 675] width 596 height 82
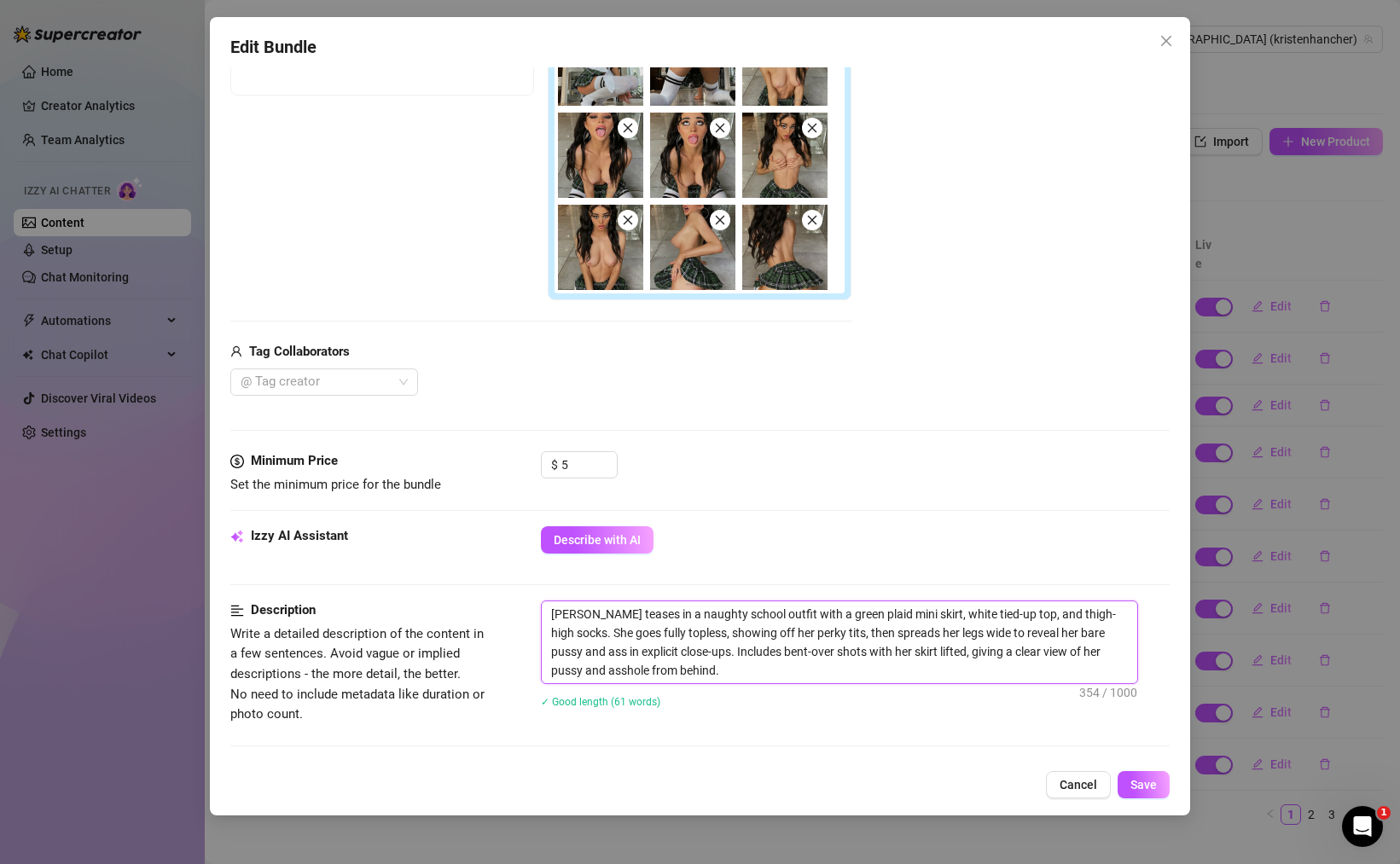
scroll to position [373, 0]
click at [1144, 778] on span "Save" at bounding box center [1143, 785] width 27 height 14
click at [702, 613] on textarea "[PERSON_NAME] teases in a naughty school outfit with a green plaid mini skirt, …" at bounding box center [839, 640] width 596 height 82
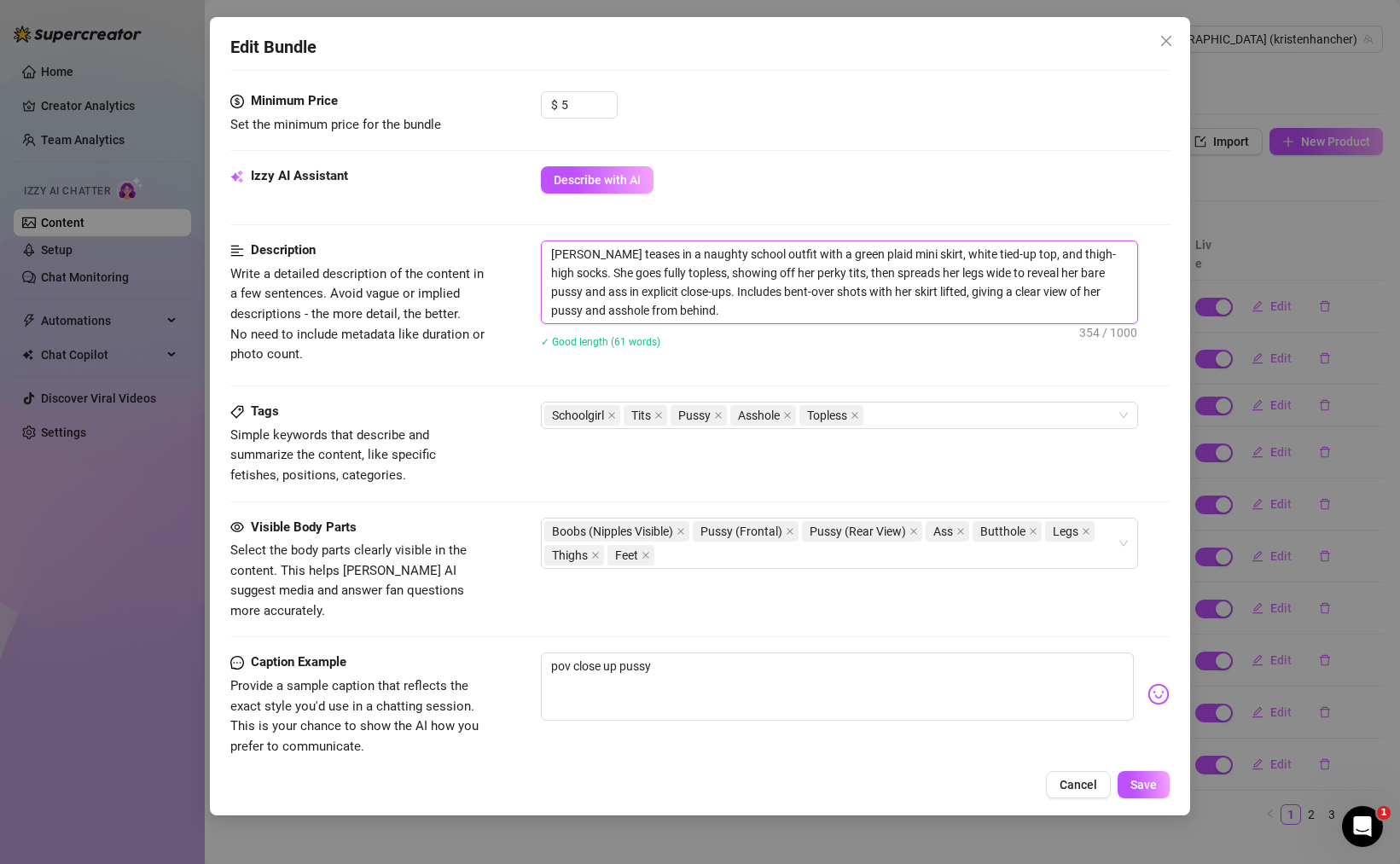
scroll to position [725, 0]
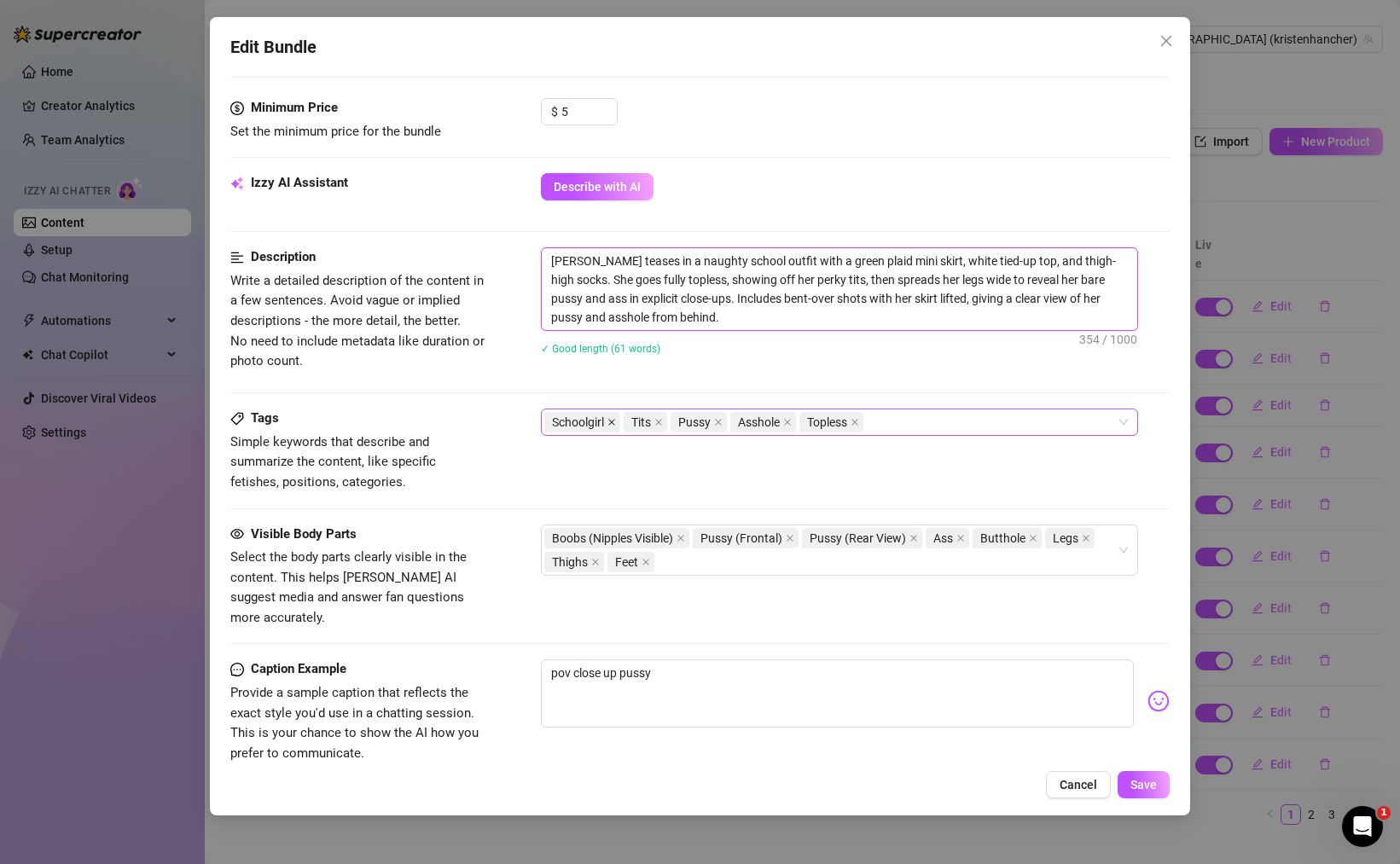
click at [611, 423] on icon "close" at bounding box center [611, 422] width 6 height 6
click at [818, 424] on div "Tits Pussy Asshole Topless" at bounding box center [830, 422] width 573 height 24
drag, startPoint x: 834, startPoint y: 262, endPoint x: 912, endPoint y: 265, distance: 78.1
click at [912, 265] on textarea "[PERSON_NAME] teases in a naughty school outfit with a green plaid mini skirt, …" at bounding box center [839, 289] width 596 height 82
click at [873, 422] on div "Tits Pussy Asshole Topless School" at bounding box center [830, 422] width 573 height 24
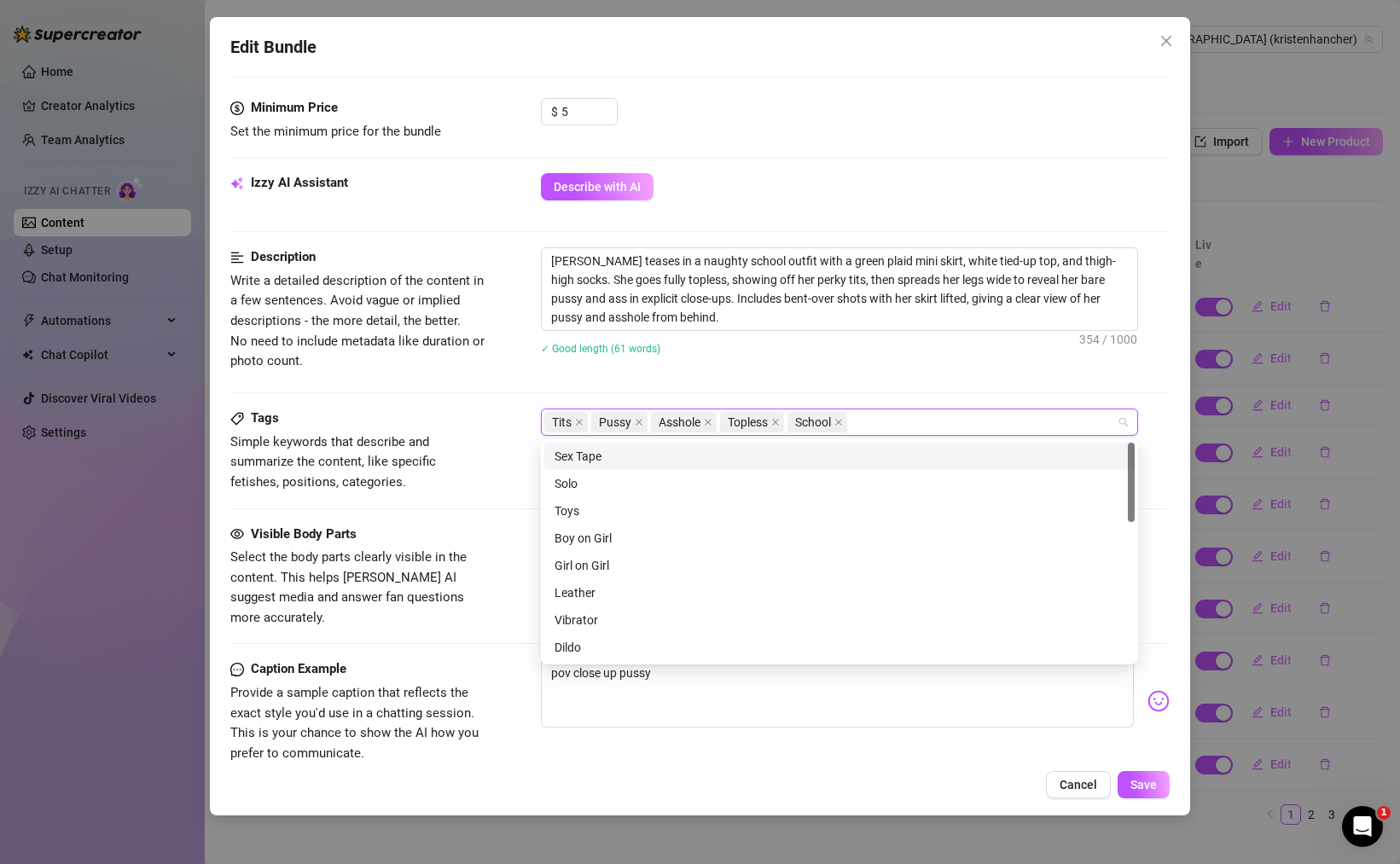
paste input "plaid mini skirt"
click at [948, 366] on div "[PERSON_NAME] teases in a naughty school outfit with a green plaid mini skirt, …" at bounding box center [855, 312] width 629 height 130
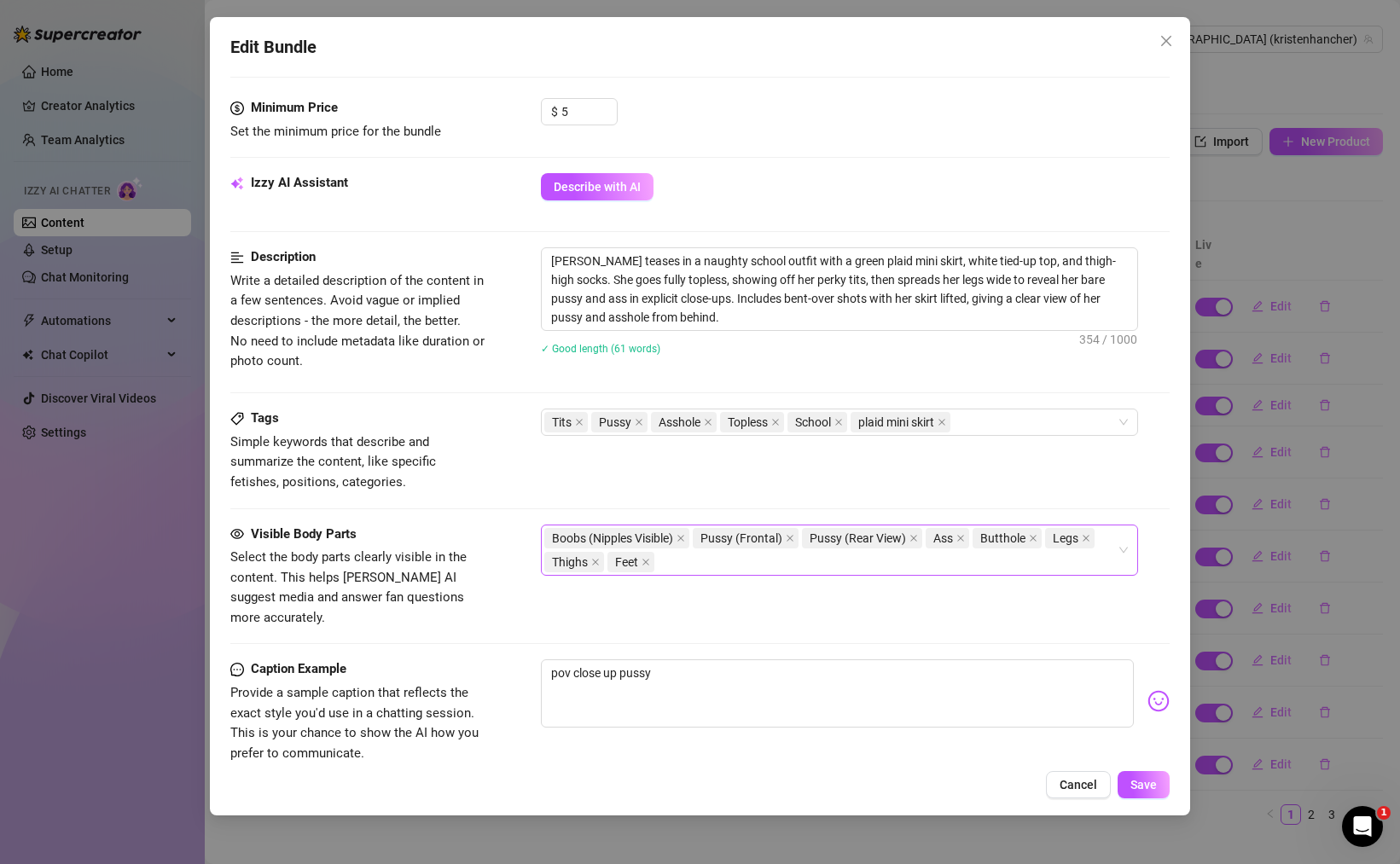
click at [711, 567] on div "Boobs (Nipples Visible) Pussy (Frontal) Pussy (Rear View) Ass Butthole Legs Thi…" at bounding box center [830, 550] width 573 height 48
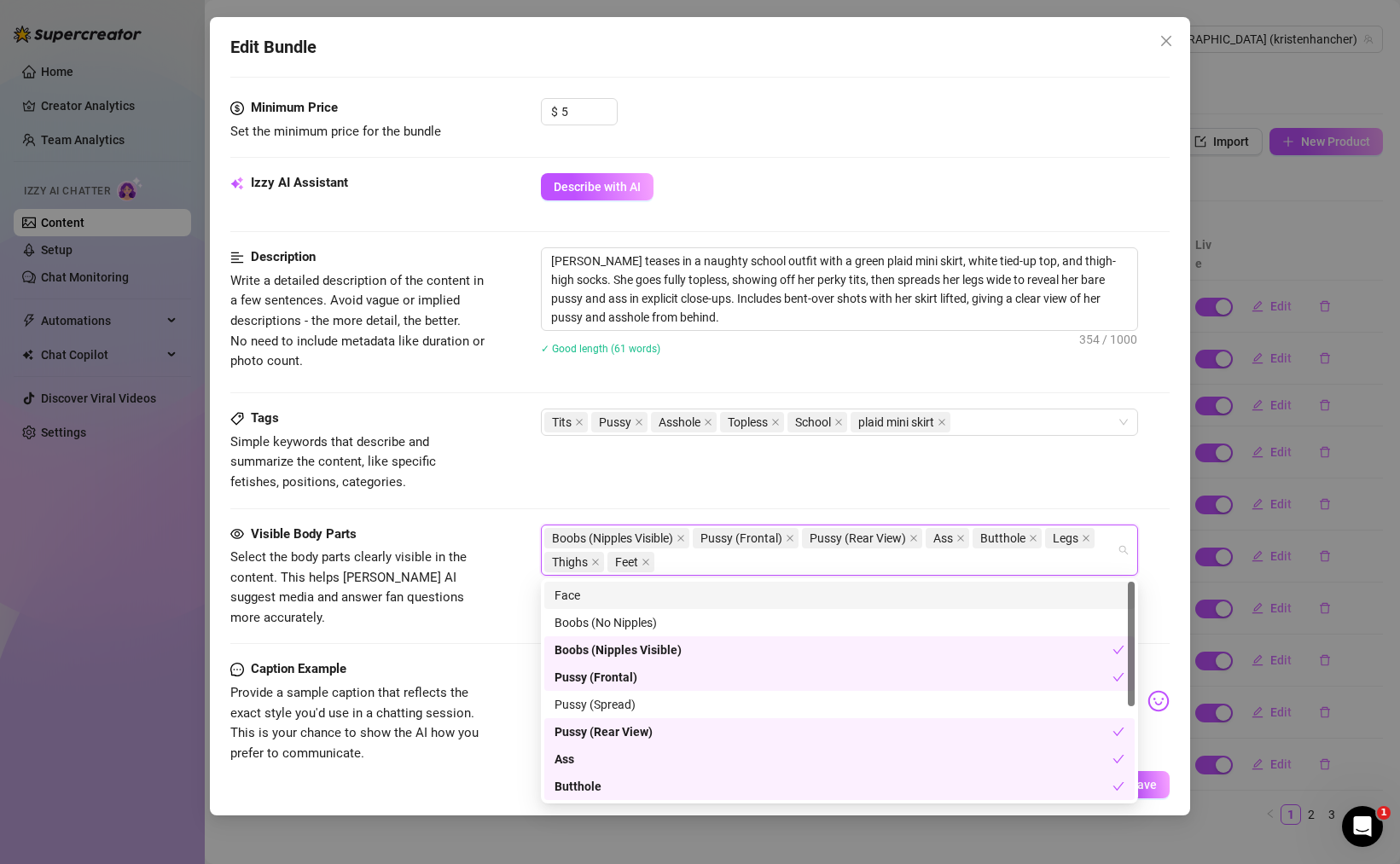
paste input "Tartan skirt"
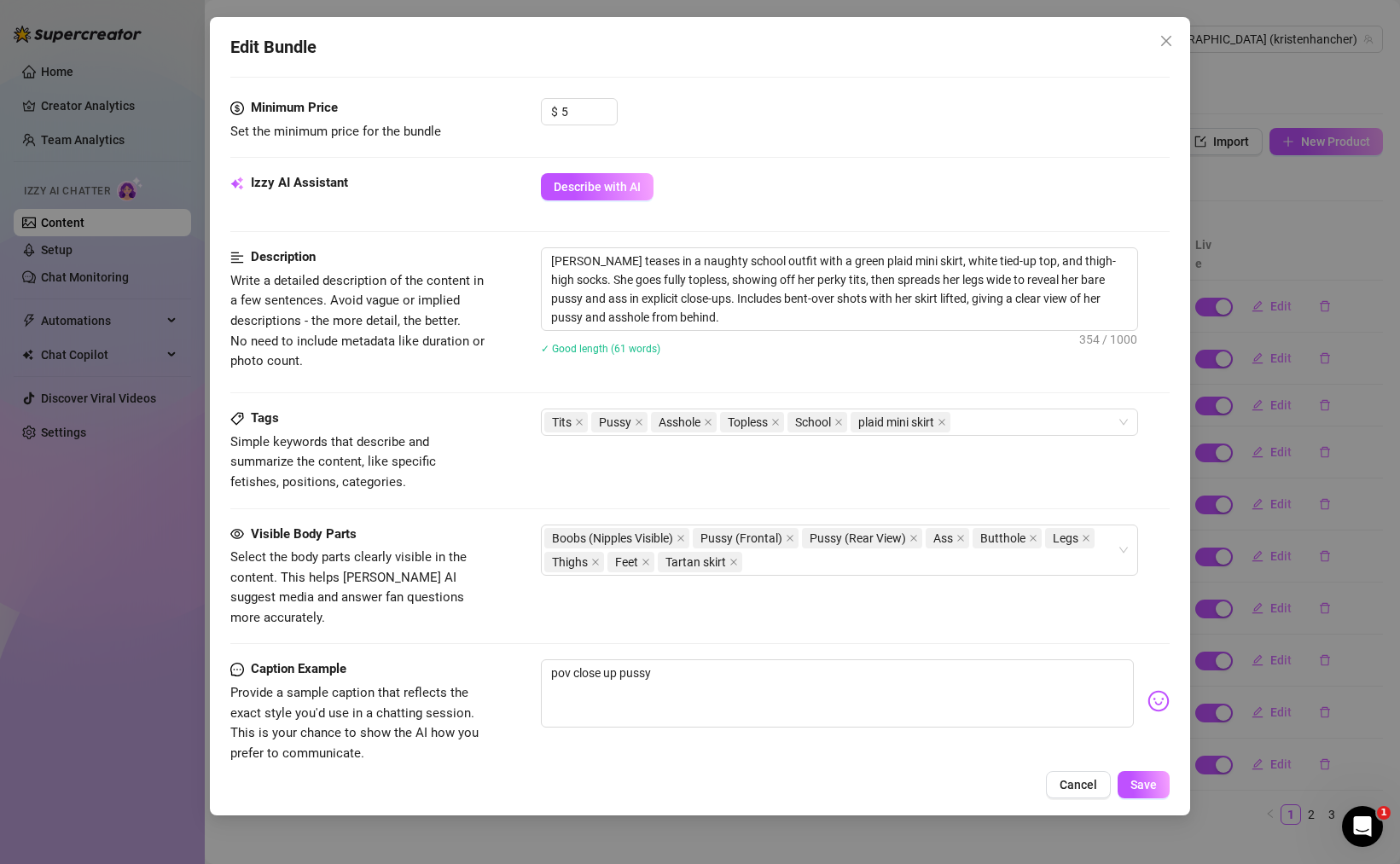
click at [844, 465] on div "Tags Simple keywords that describe and summarize the content, like specific fet…" at bounding box center [700, 450] width 939 height 84
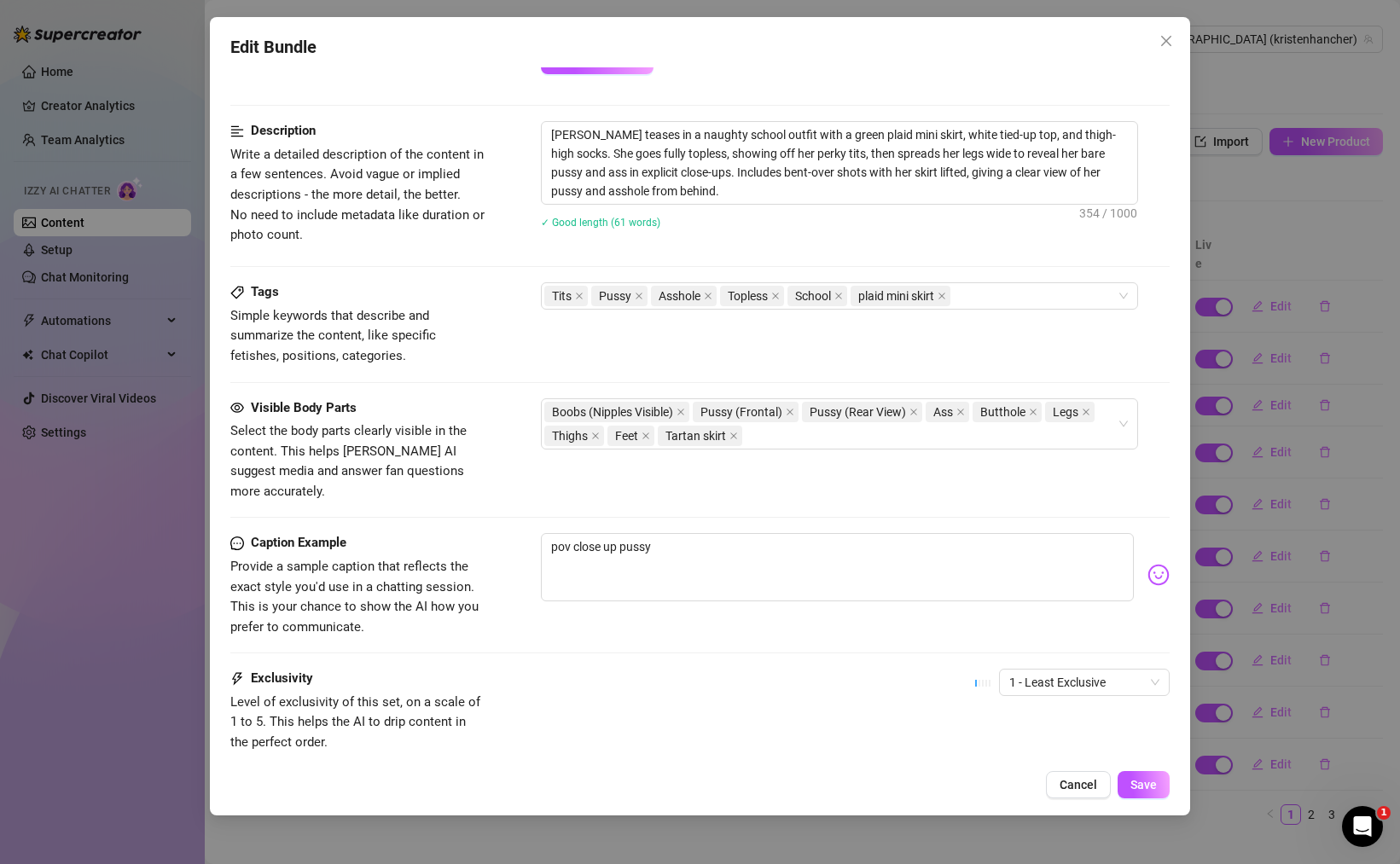
scroll to position [949, 0]
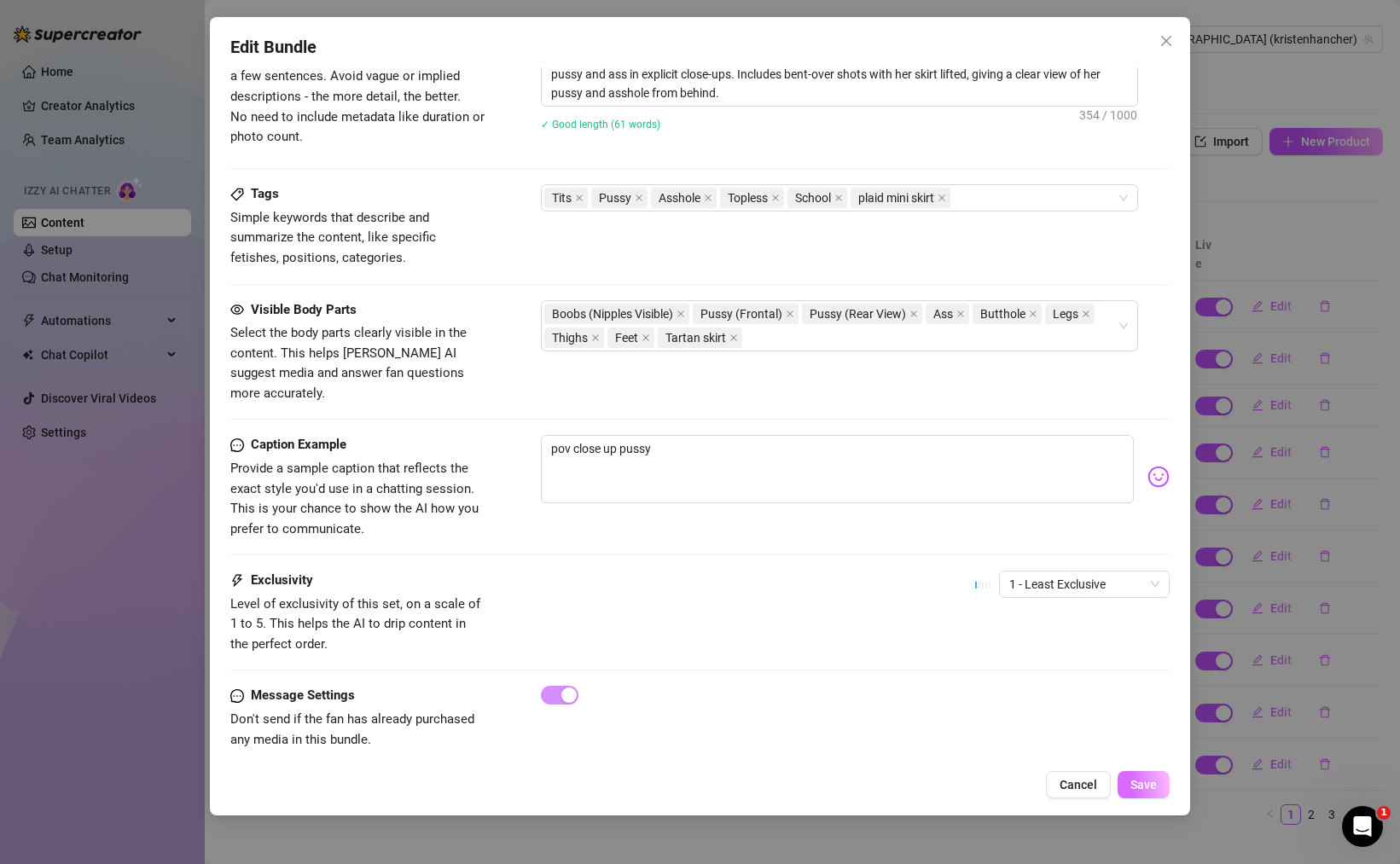
click at [1145, 790] on span "Save" at bounding box center [1143, 785] width 27 height 14
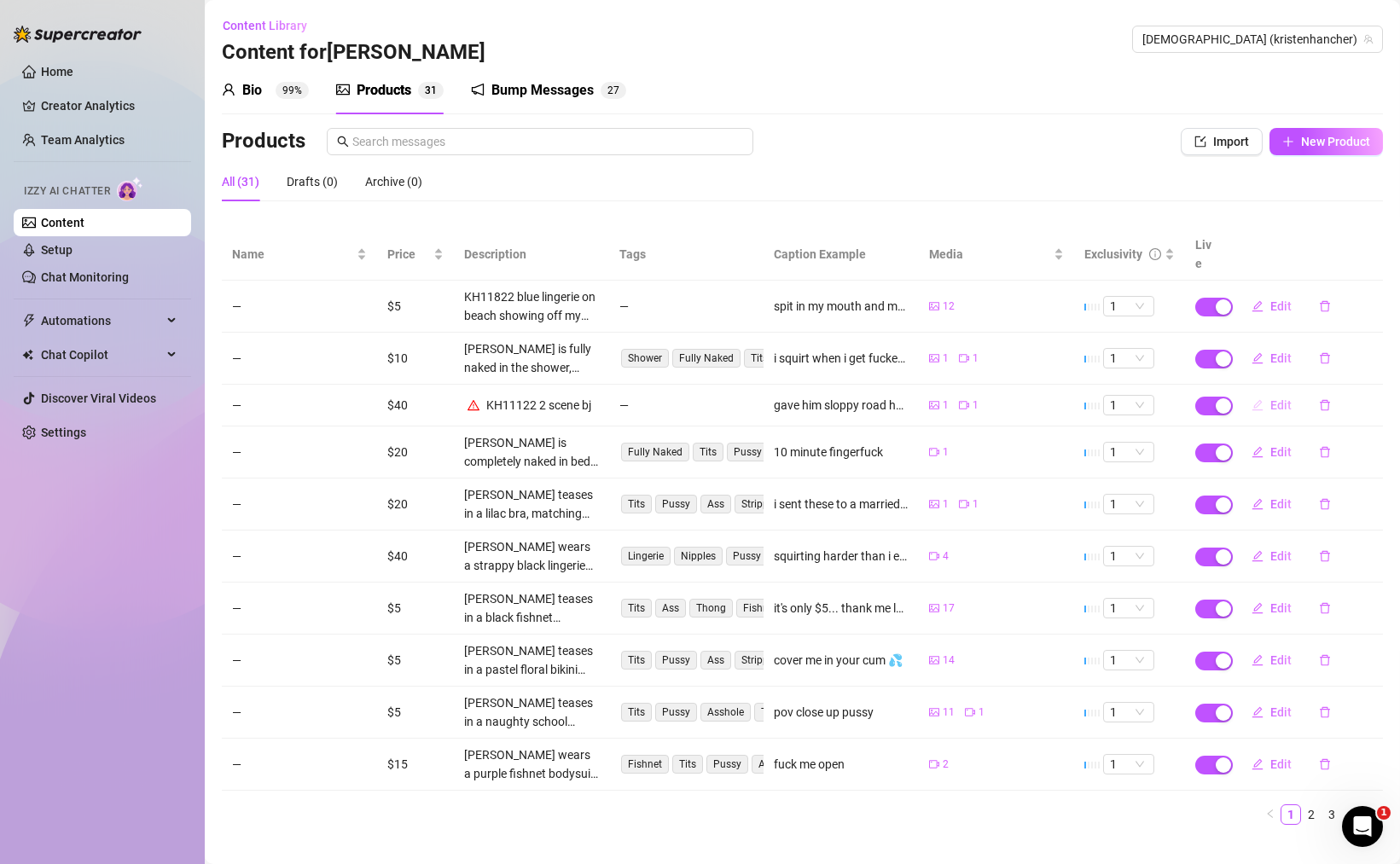
click at [1273, 398] on span "Edit" at bounding box center [1280, 405] width 21 height 14
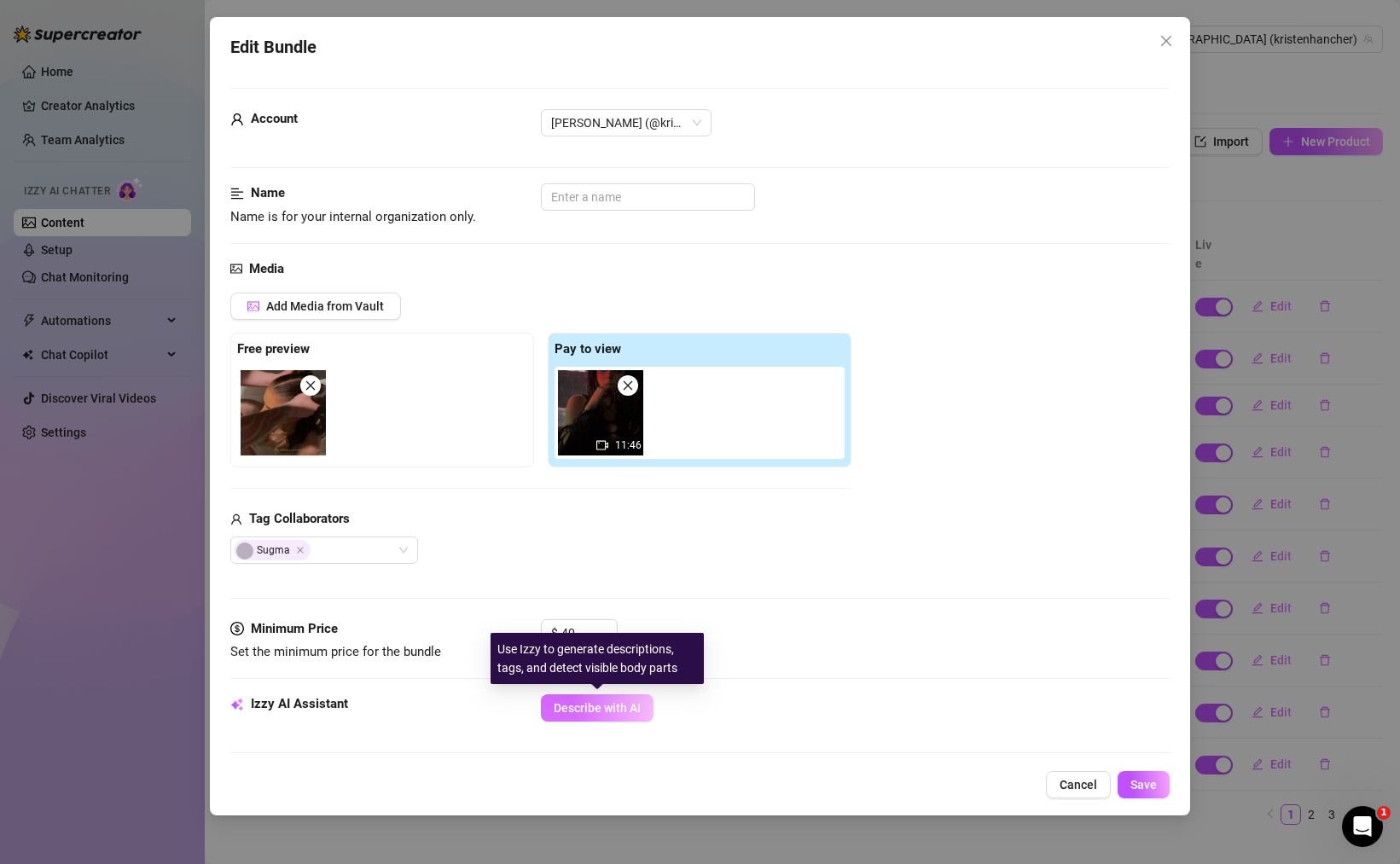
click at [611, 700] on button "Describe with AI" at bounding box center [597, 708] width 113 height 28
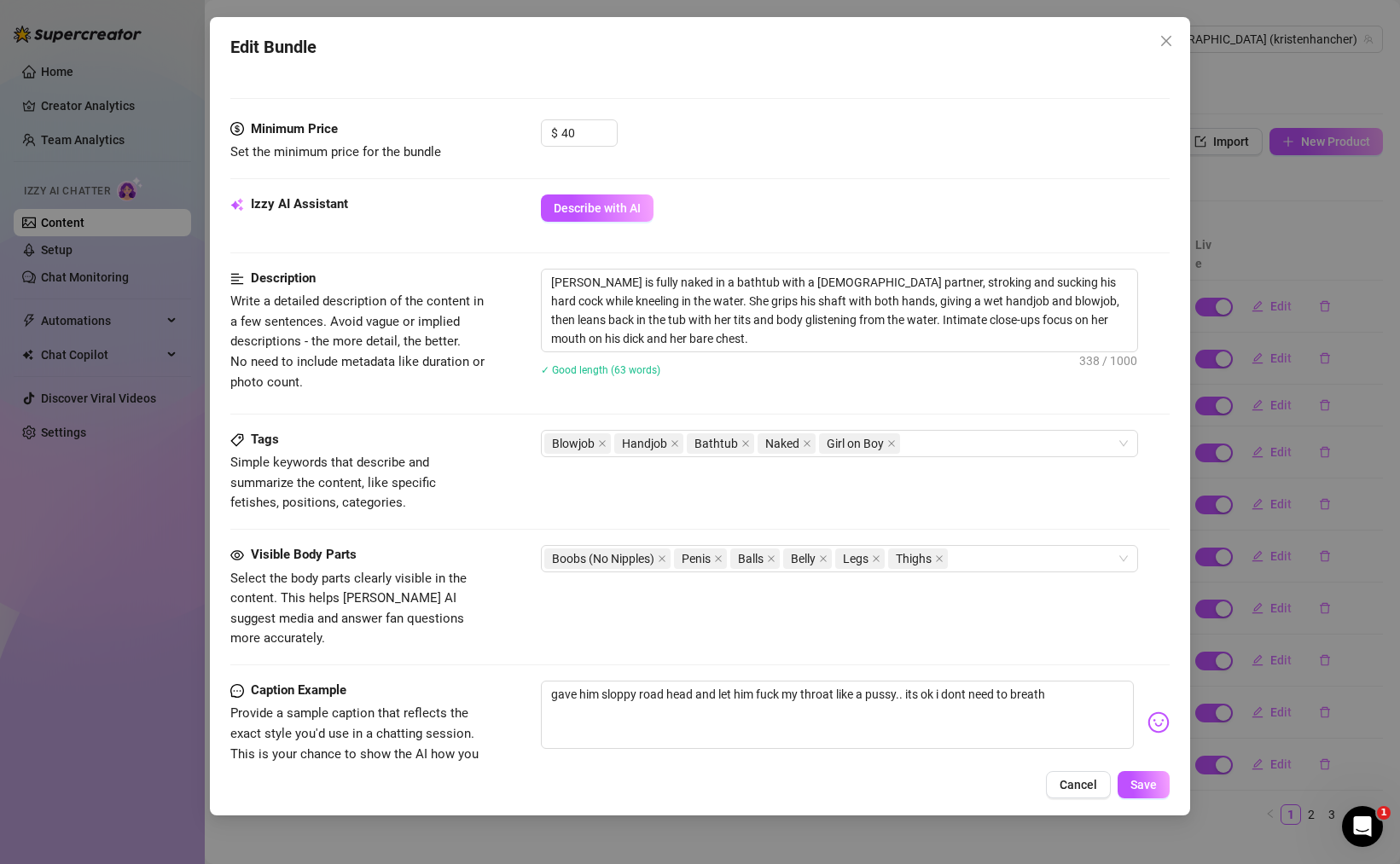
scroll to position [494, 0]
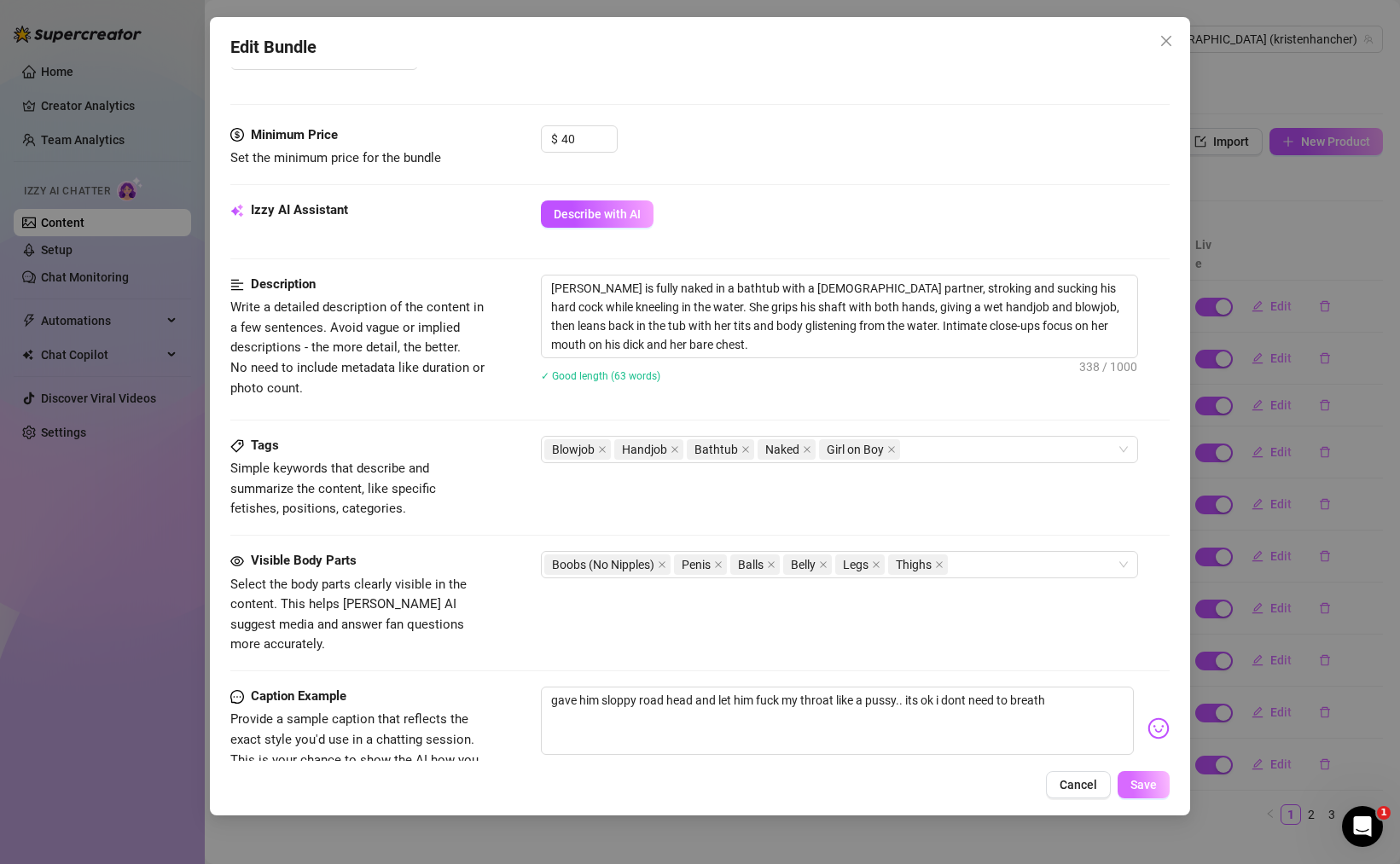
click at [1144, 778] on span "Save" at bounding box center [1143, 785] width 27 height 14
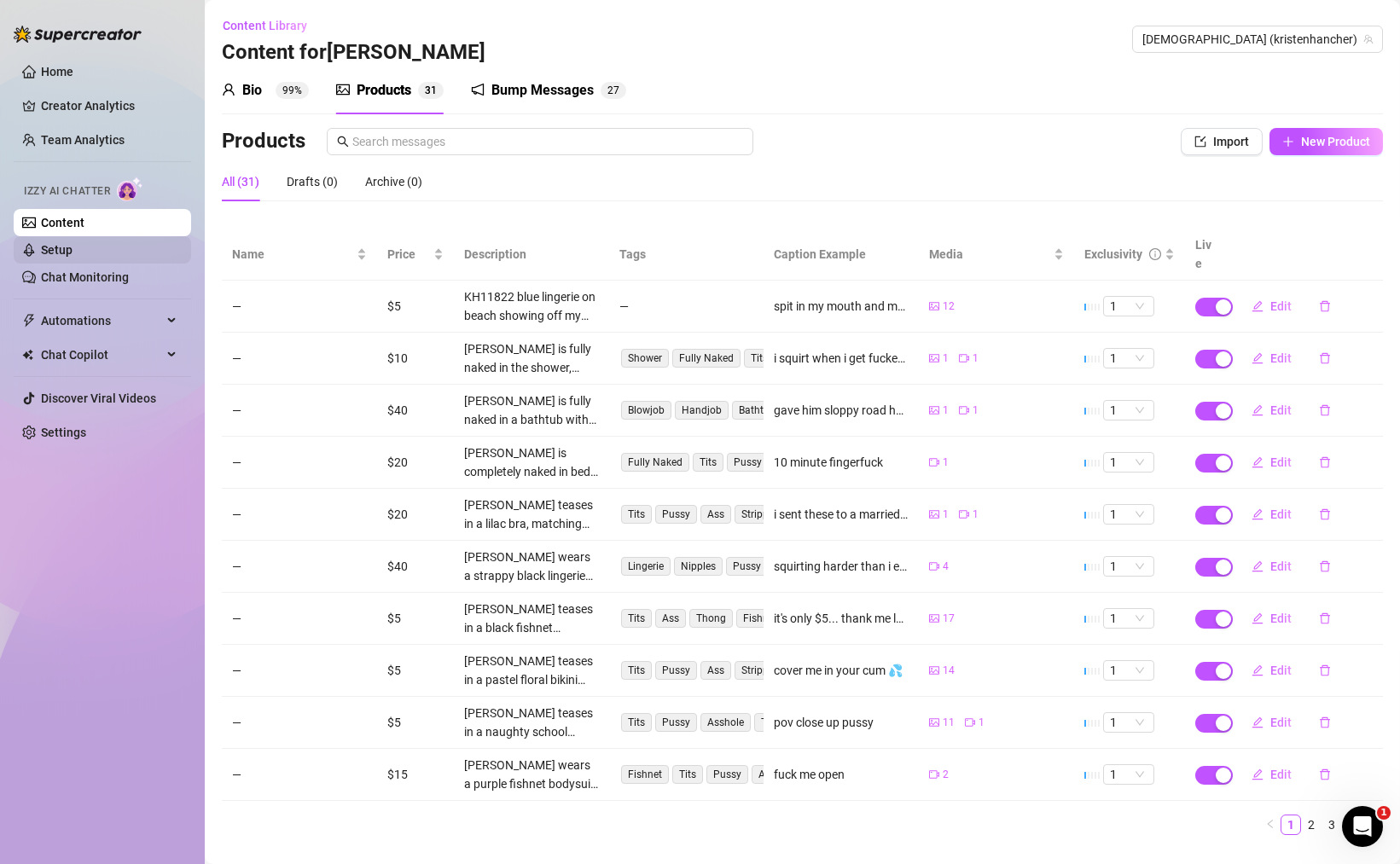
click at [58, 244] on link "Setup" at bounding box center [56, 250] width 31 height 14
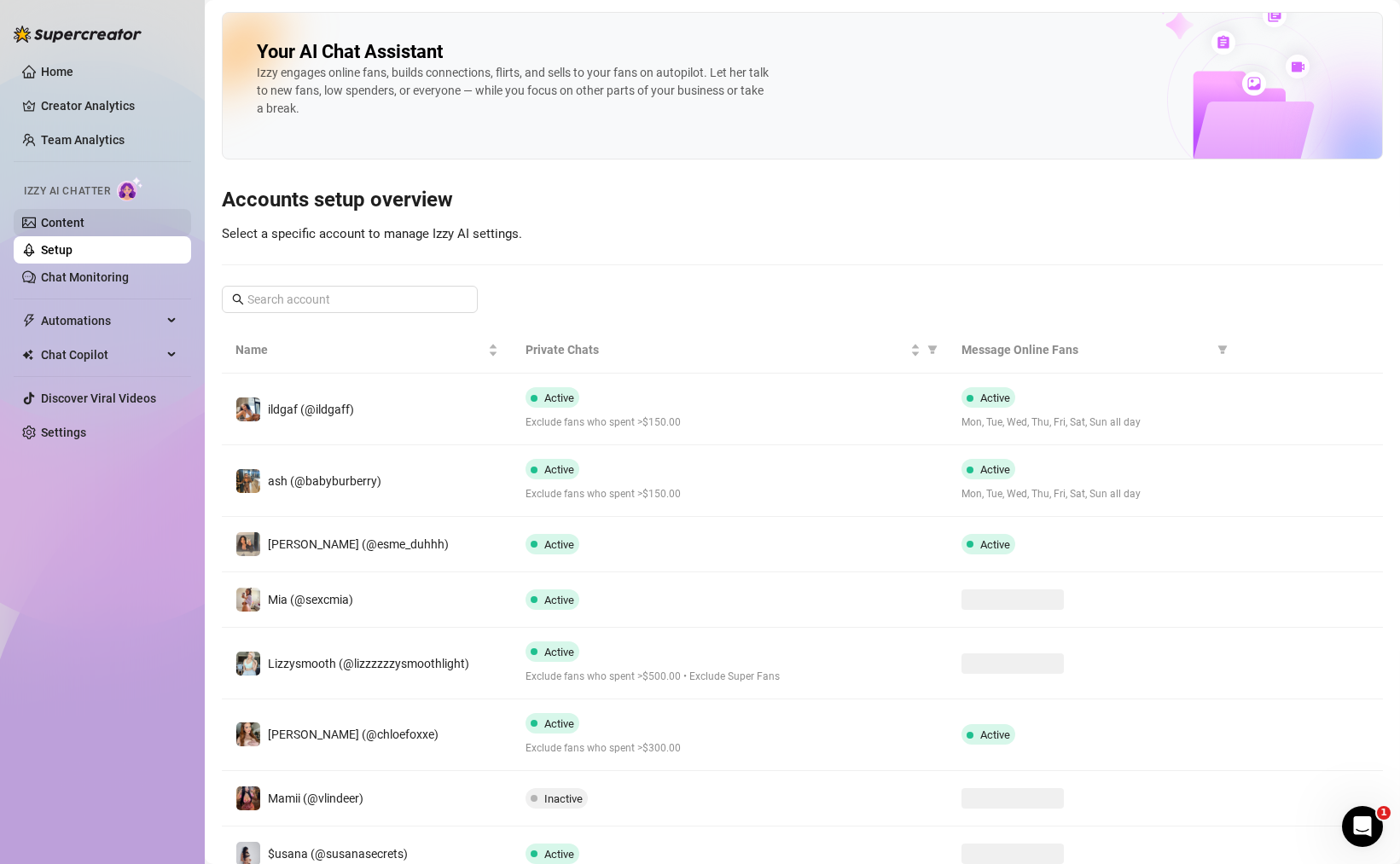
click at [85, 216] on link "Content" at bounding box center [62, 222] width 43 height 14
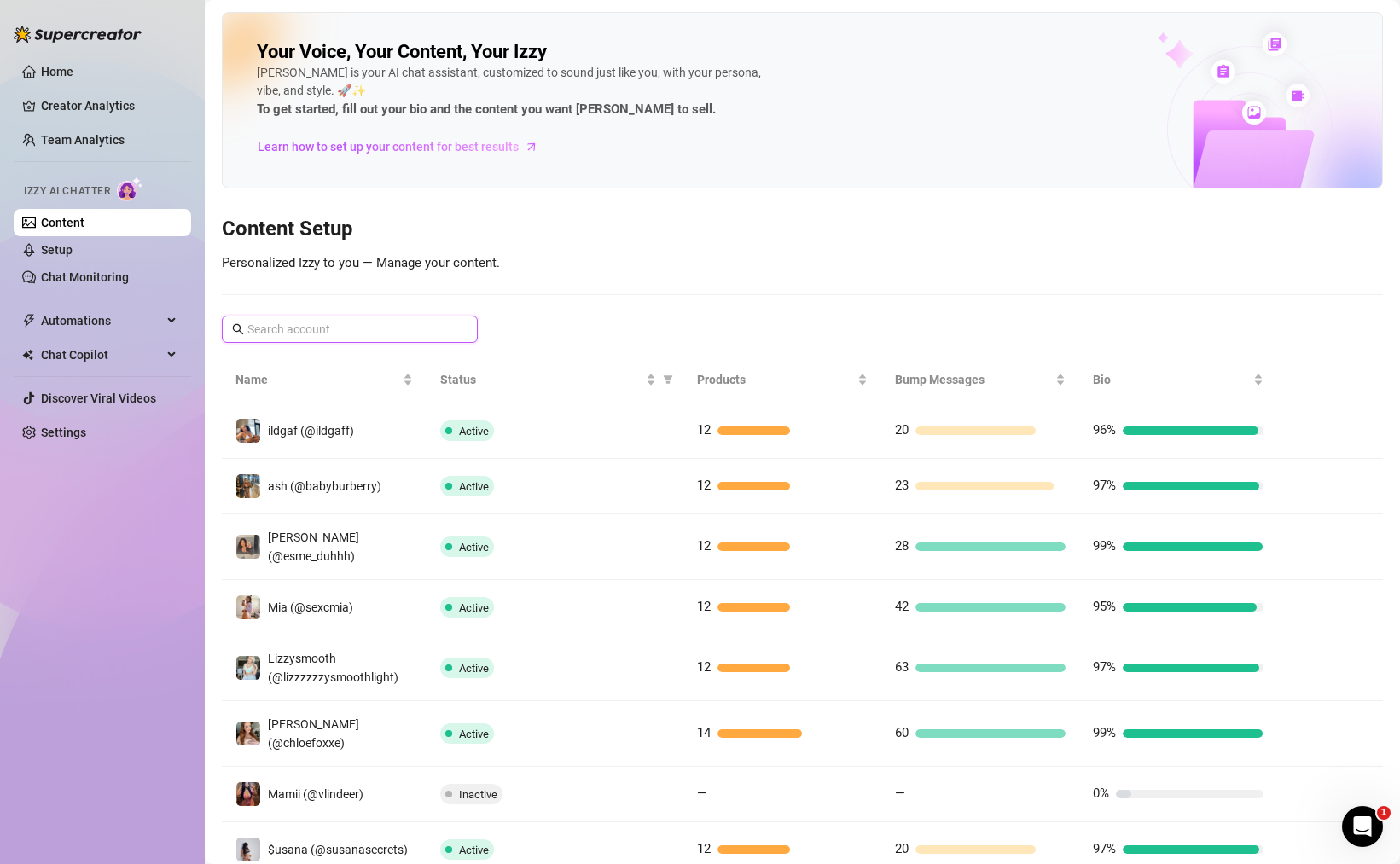
click at [290, 328] on input "text" at bounding box center [350, 329] width 207 height 18
paste input "Tartan skirt"
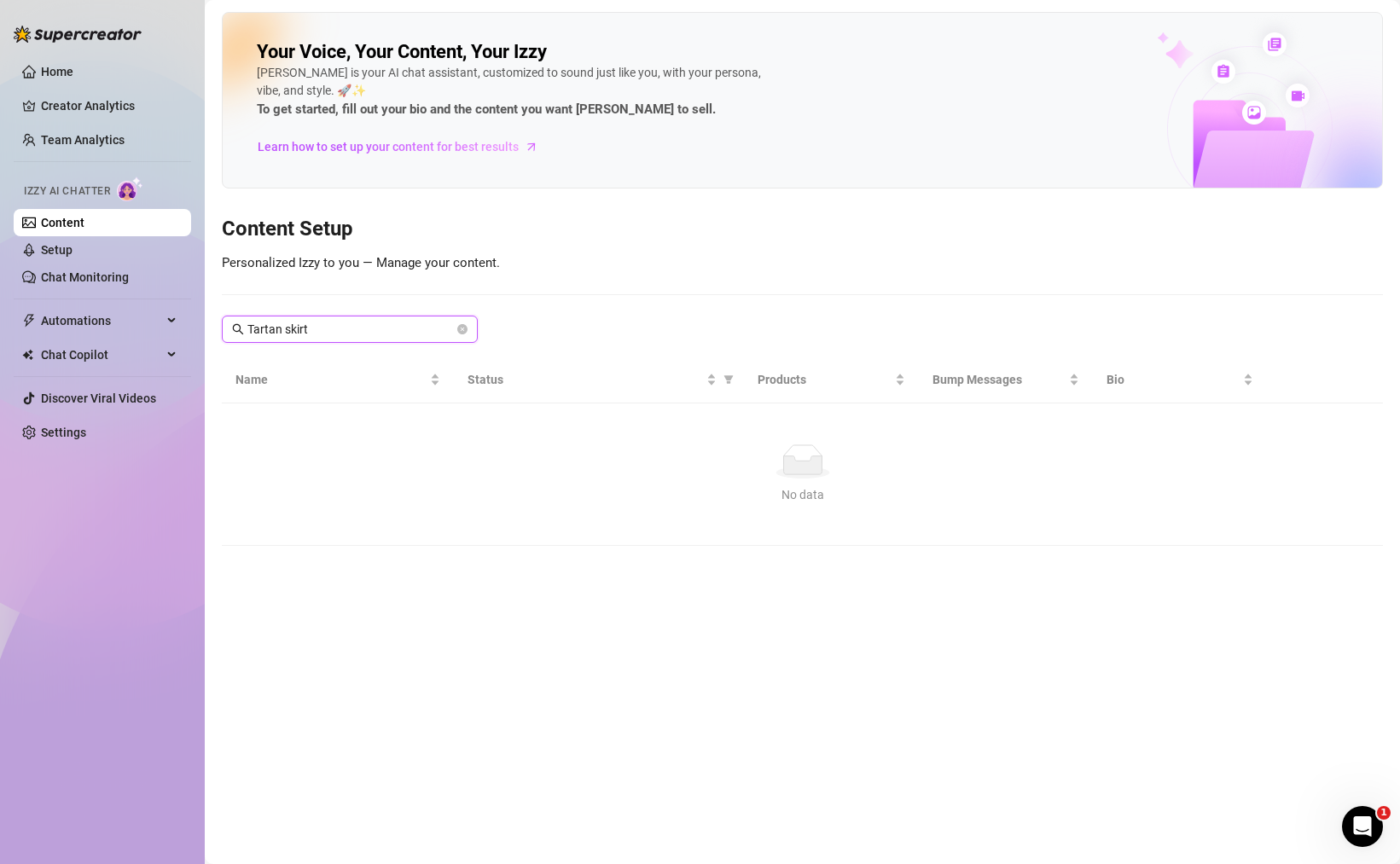
click at [341, 330] on input "Tartan skirt" at bounding box center [350, 329] width 207 height 18
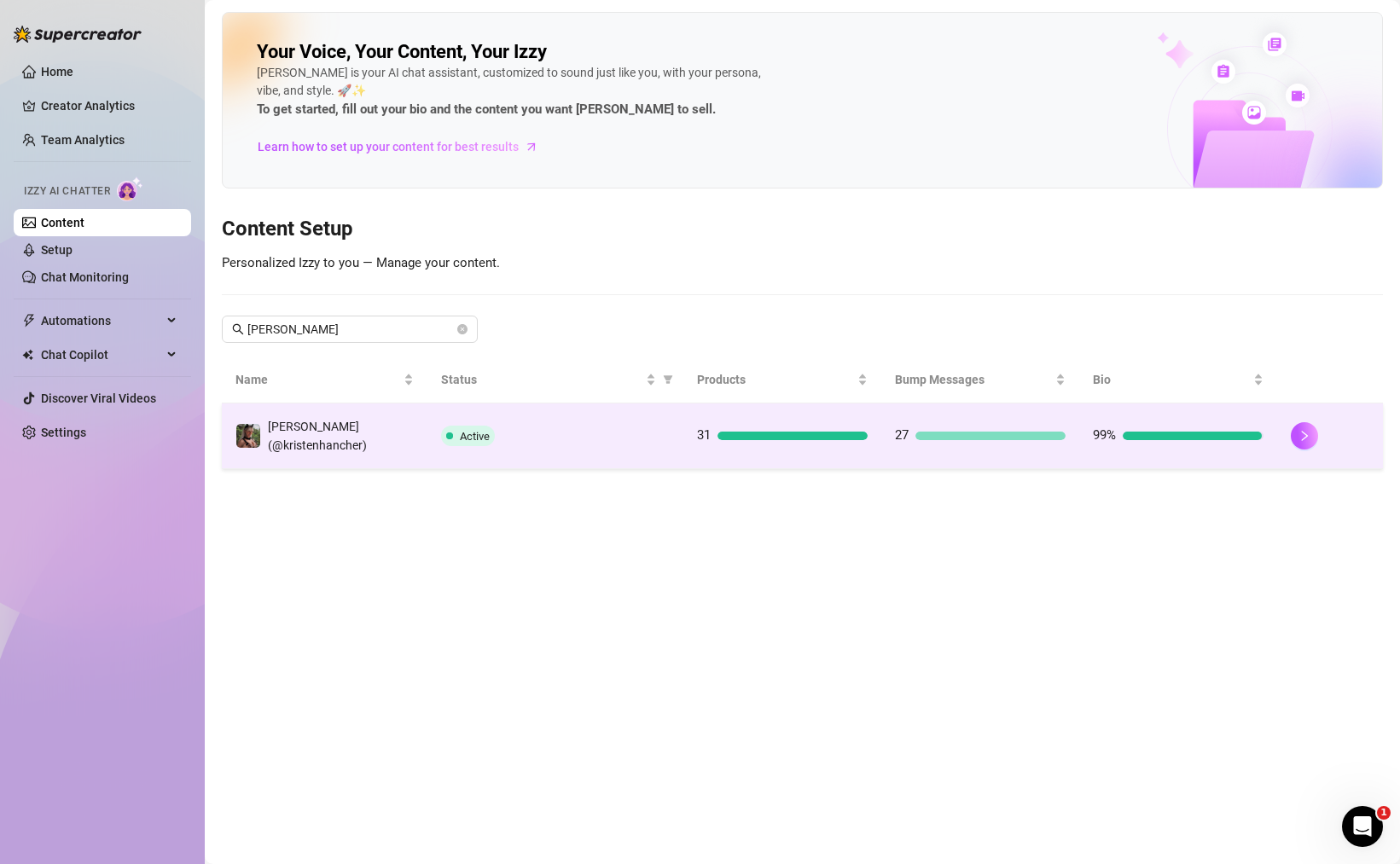
click at [982, 432] on div at bounding box center [990, 435] width 150 height 8
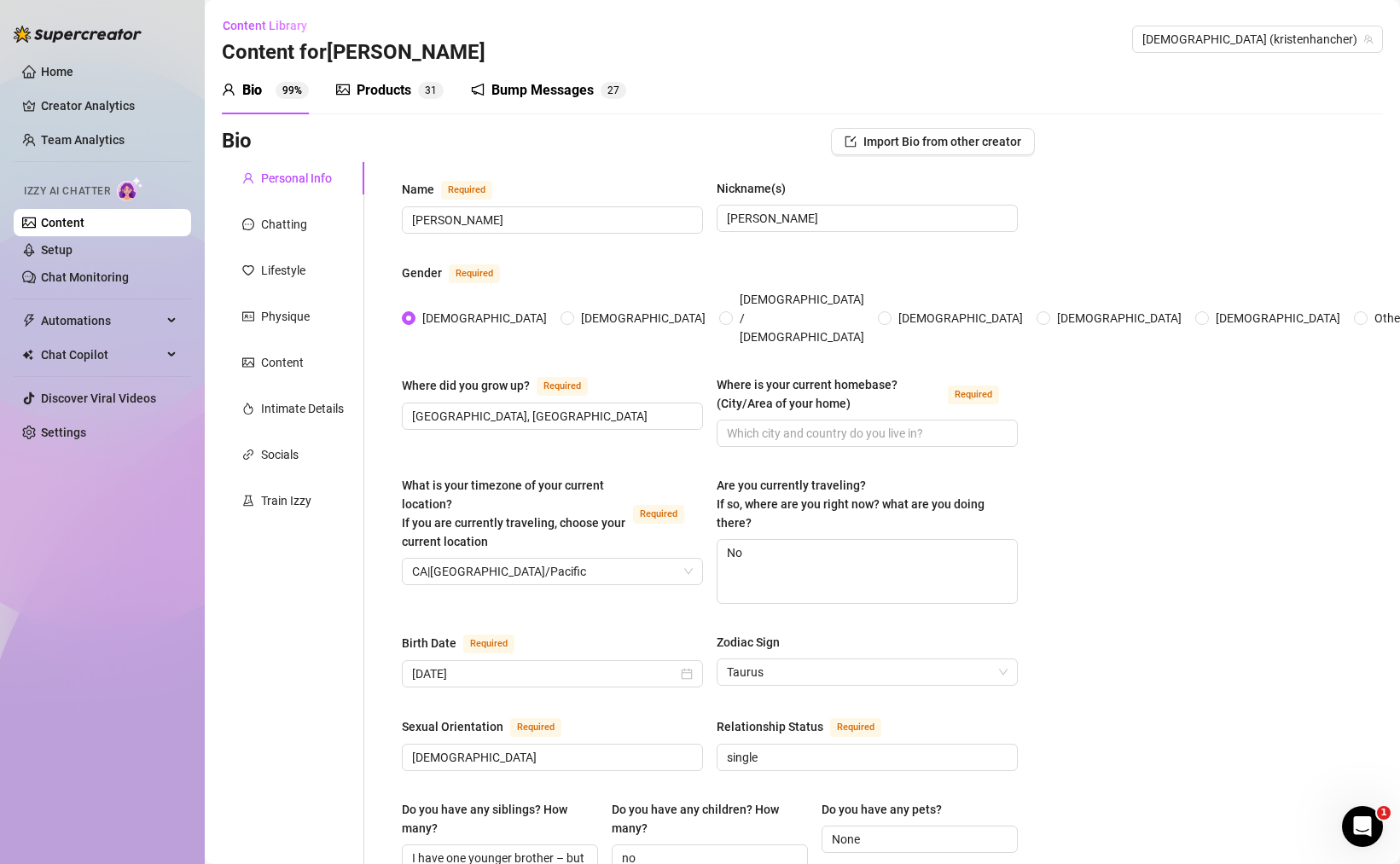
click at [385, 89] on div "Products" at bounding box center [384, 90] width 54 height 20
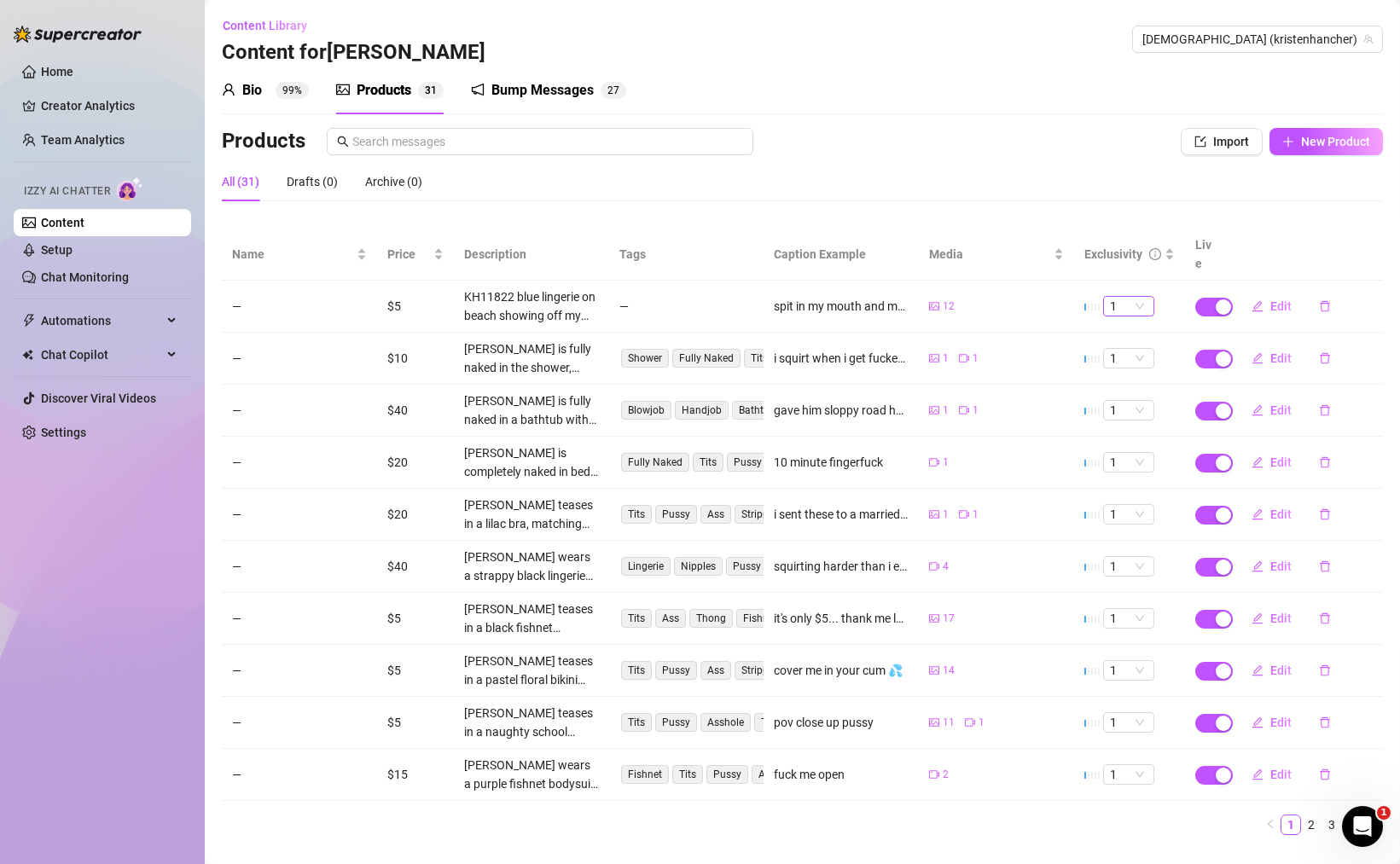
click at [1130, 297] on span "1" at bounding box center [1128, 306] width 38 height 18
click at [1125, 338] on div "2" at bounding box center [1129, 345] width 24 height 18
click at [1290, 292] on button "Edit" at bounding box center [1271, 306] width 67 height 28
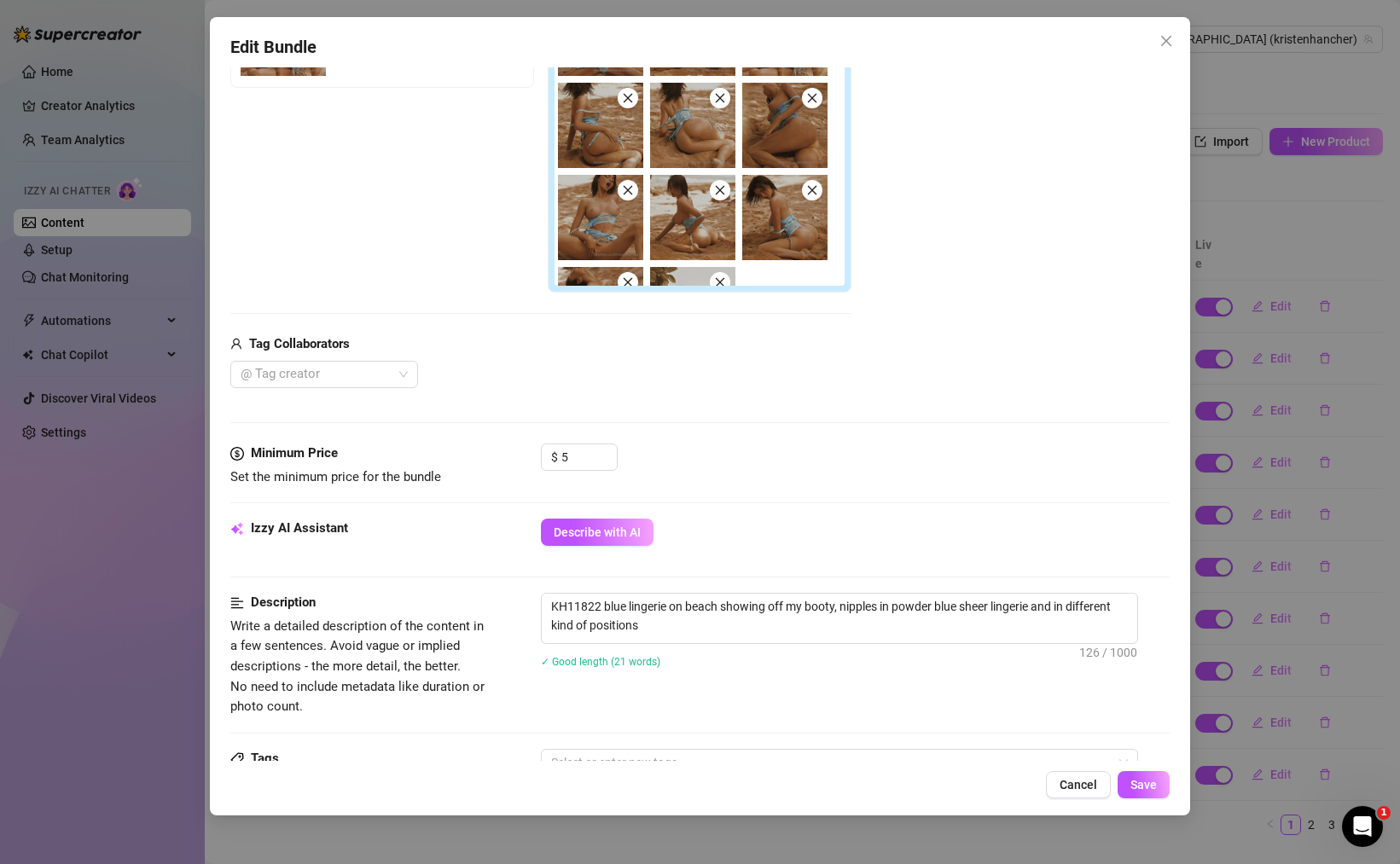
scroll to position [384, 0]
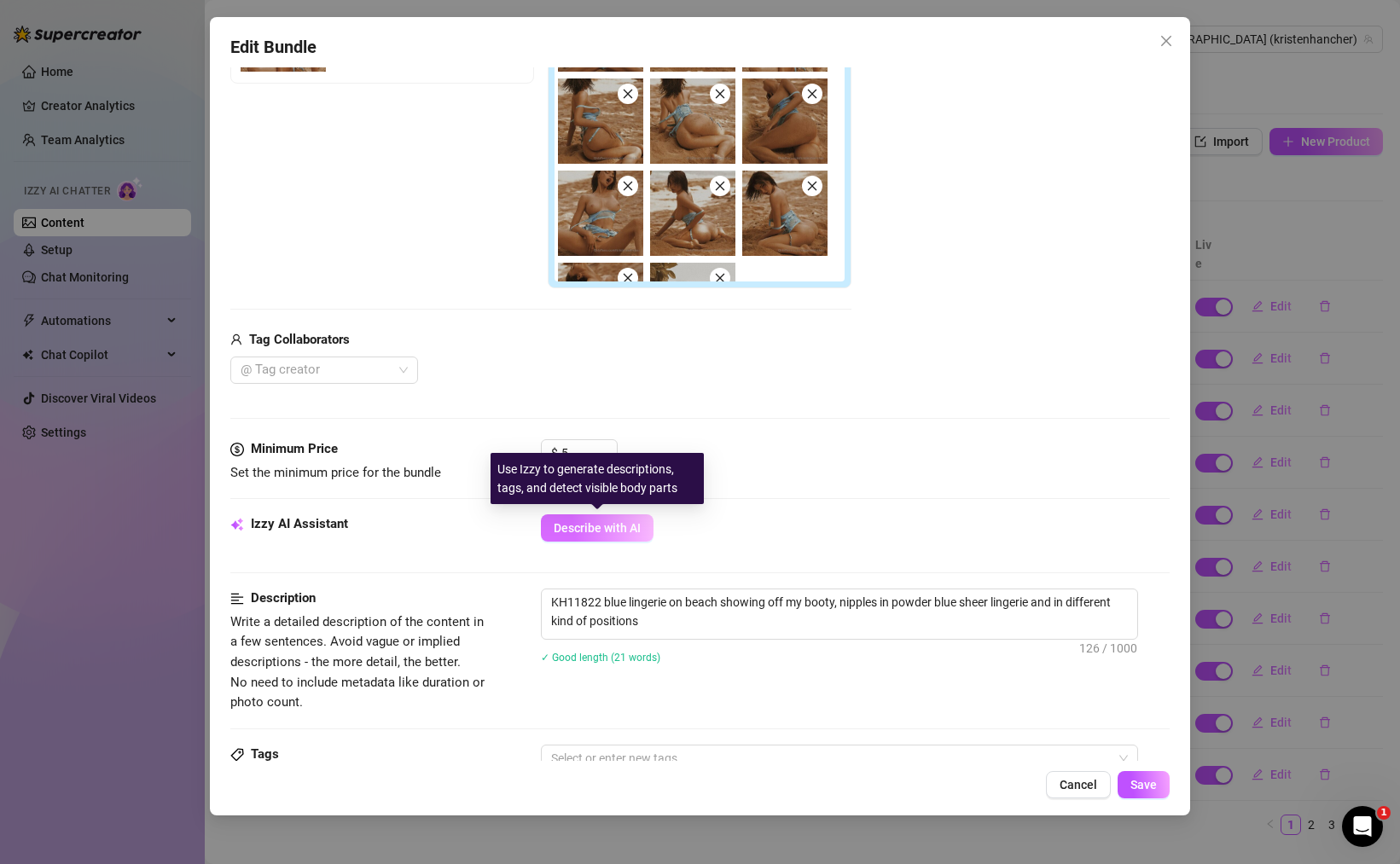
click at [638, 528] on span "Describe with AI" at bounding box center [597, 527] width 87 height 14
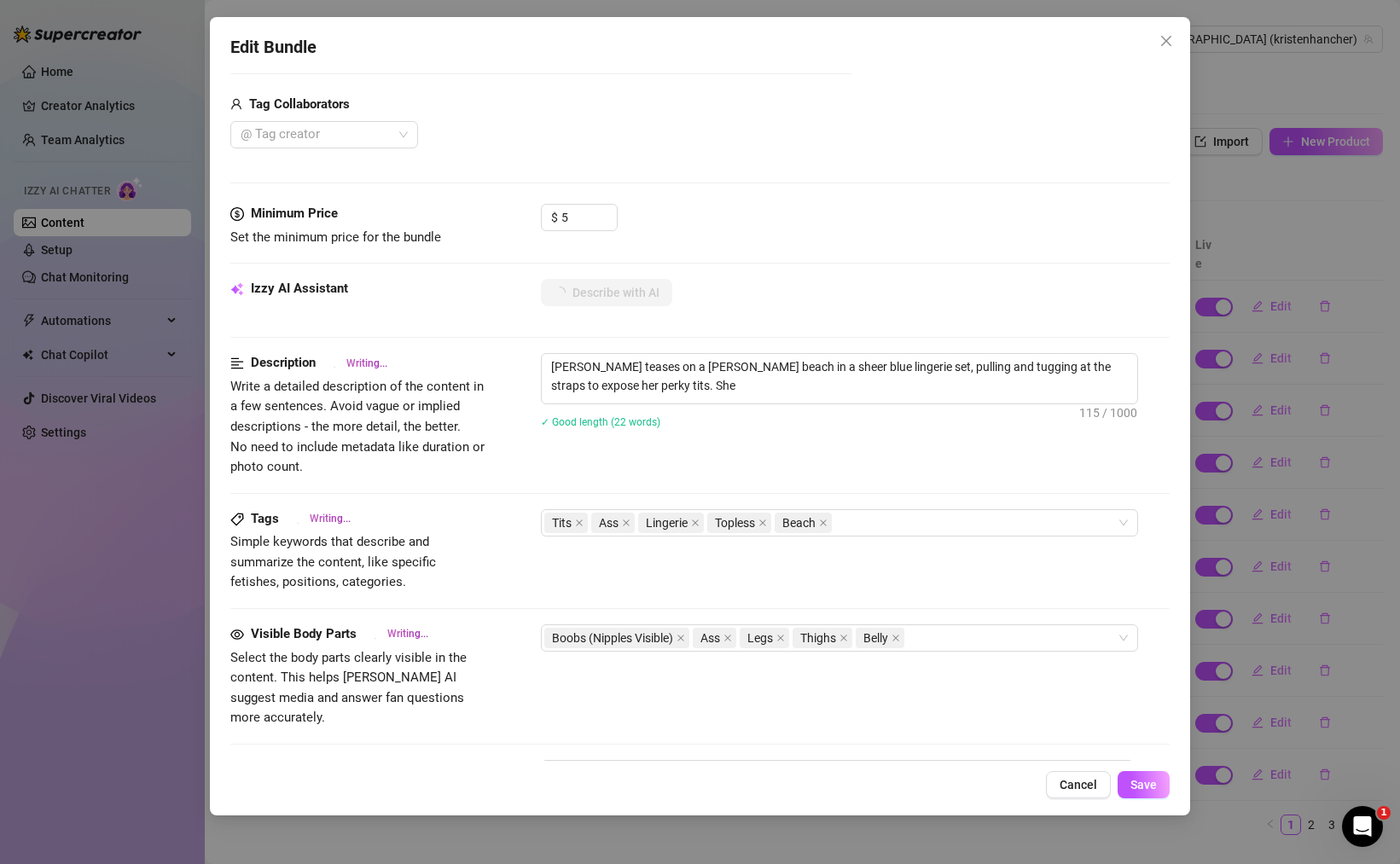
scroll to position [943, 0]
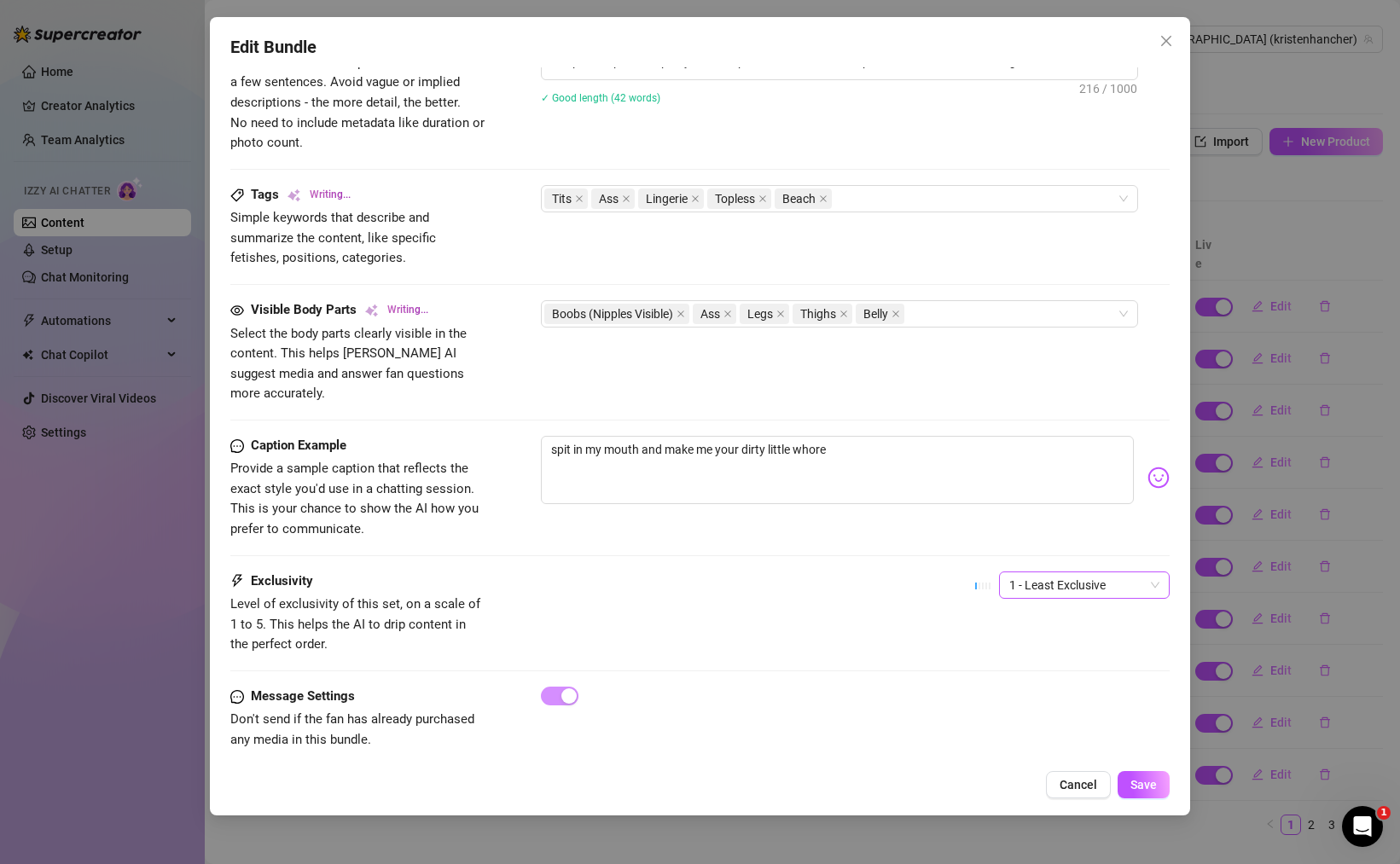
click at [1087, 574] on span "1 - Least Exclusive" at bounding box center [1084, 586] width 150 height 26
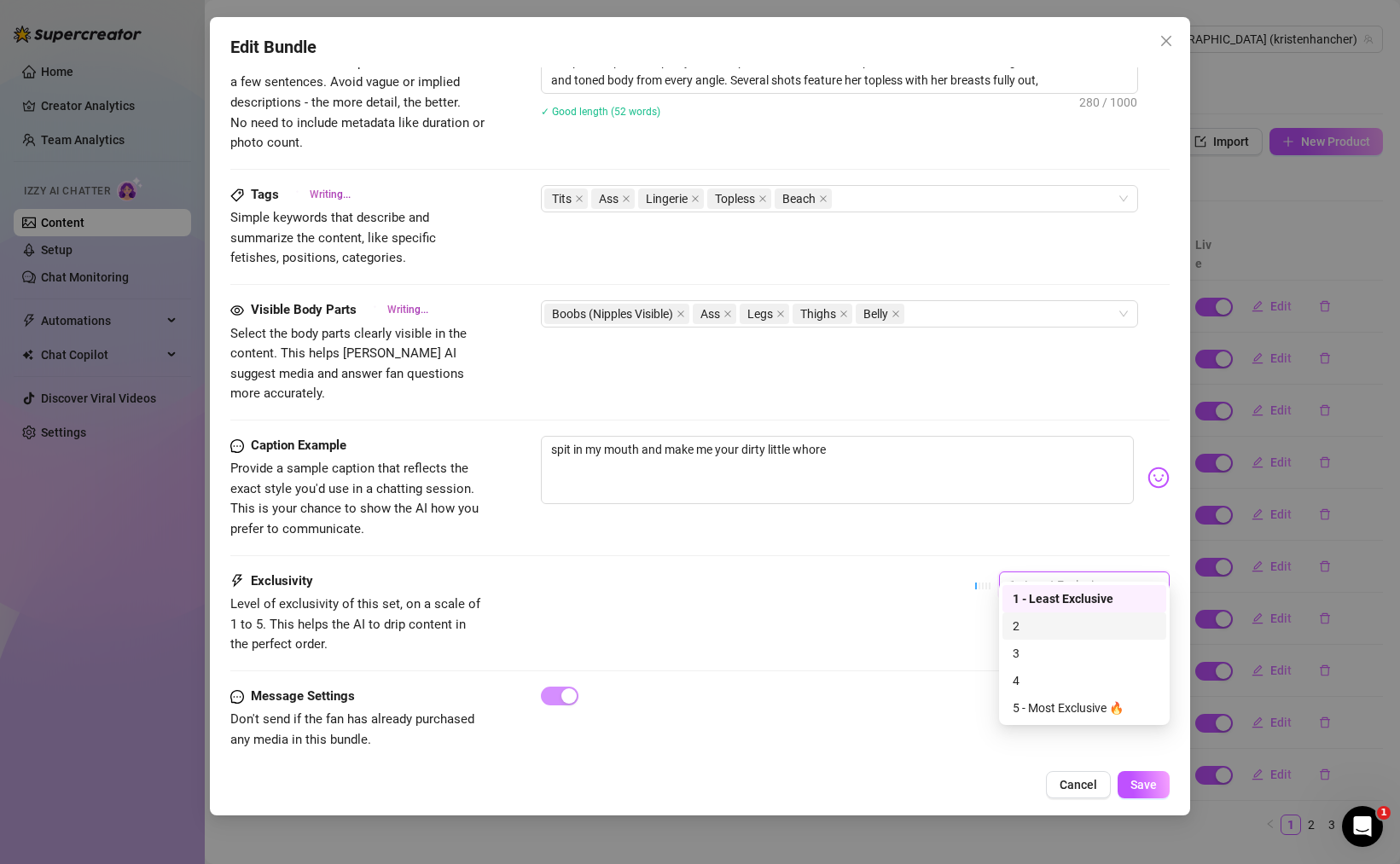
click at [1066, 621] on div "2" at bounding box center [1084, 626] width 143 height 18
click at [1050, 573] on span "2" at bounding box center [1084, 586] width 150 height 26
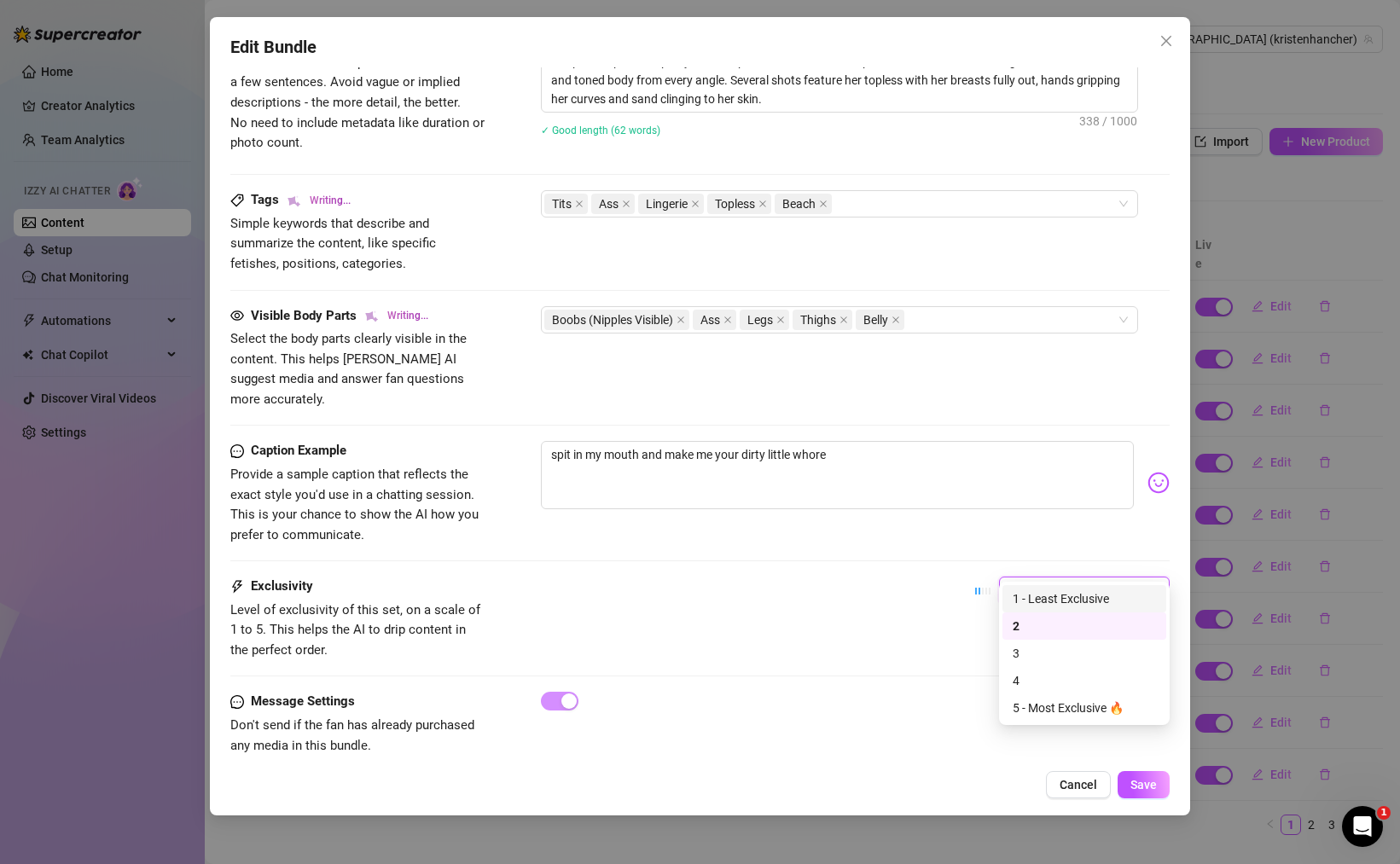
click at [1046, 600] on div "1 - Least Exclusive" at bounding box center [1084, 598] width 143 height 18
click at [811, 587] on div "Exclusivity Level of exclusivity of this set, on a scale of 1 to 5. This helps …" at bounding box center [700, 618] width 939 height 84
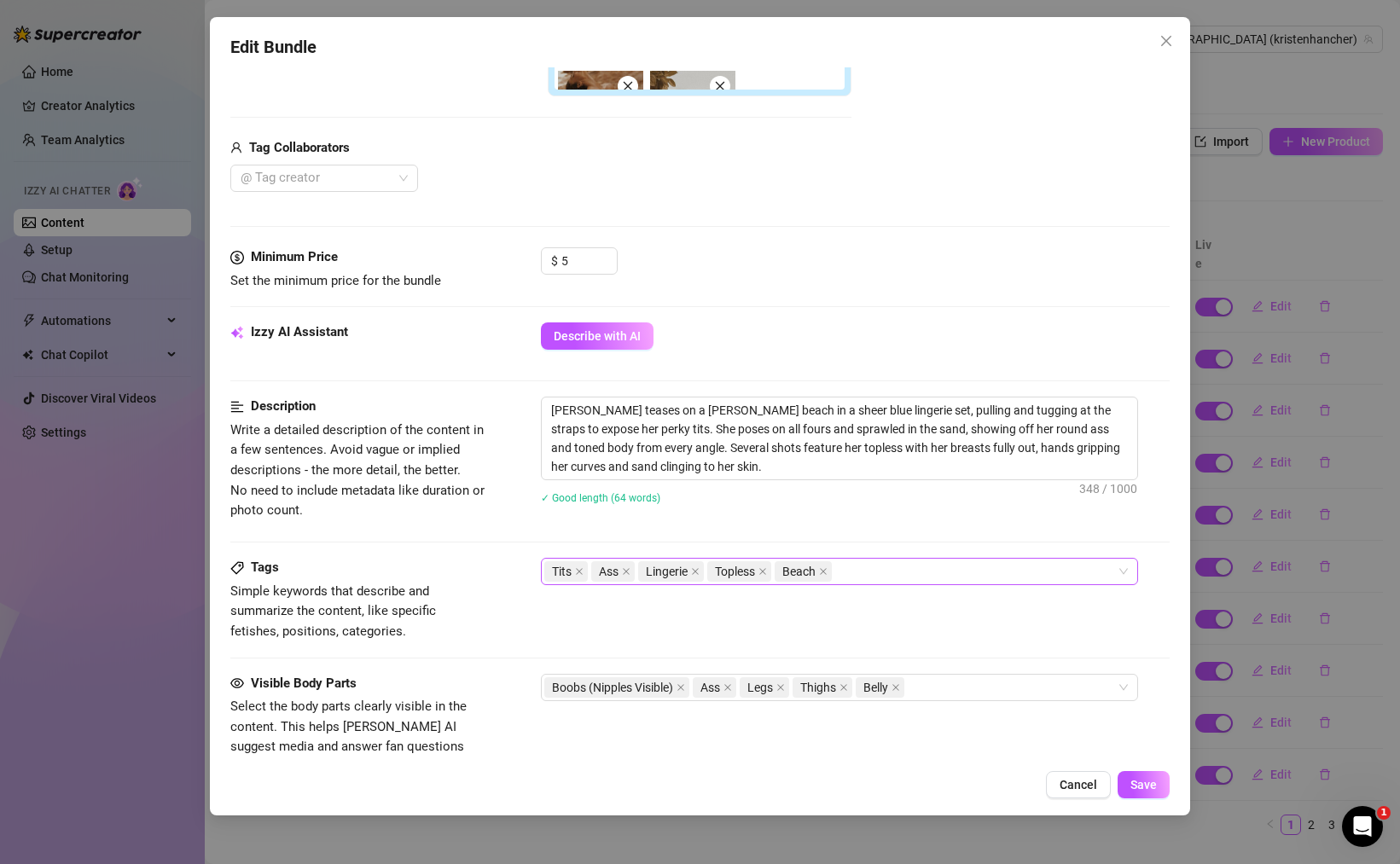
scroll to position [587, 0]
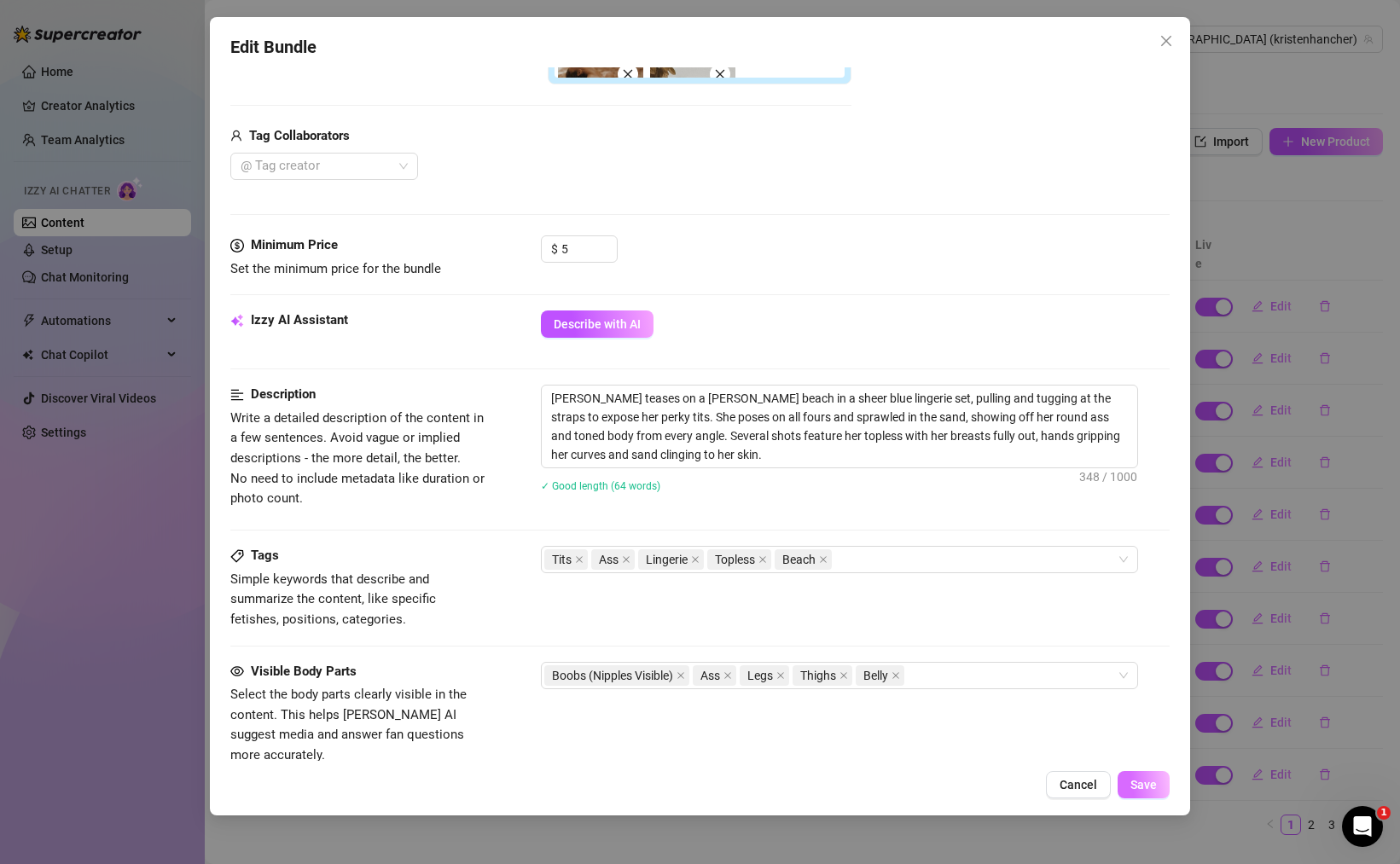
click at [1135, 787] on span "Save" at bounding box center [1143, 785] width 27 height 14
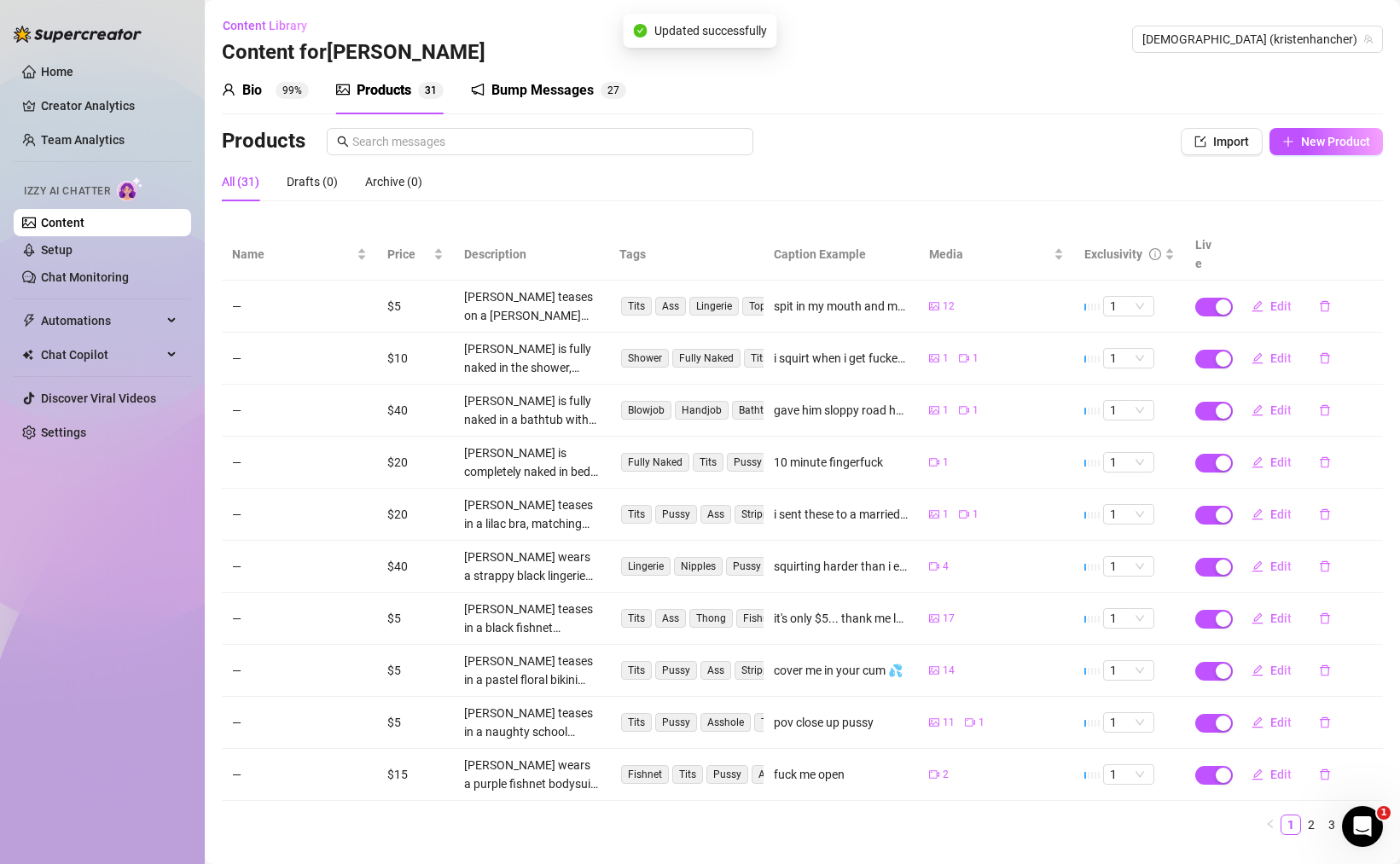
click at [832, 661] on div "cover me in your cum 💦" at bounding box center [838, 670] width 129 height 18
click at [1311, 815] on link "2" at bounding box center [1311, 824] width 18 height 18
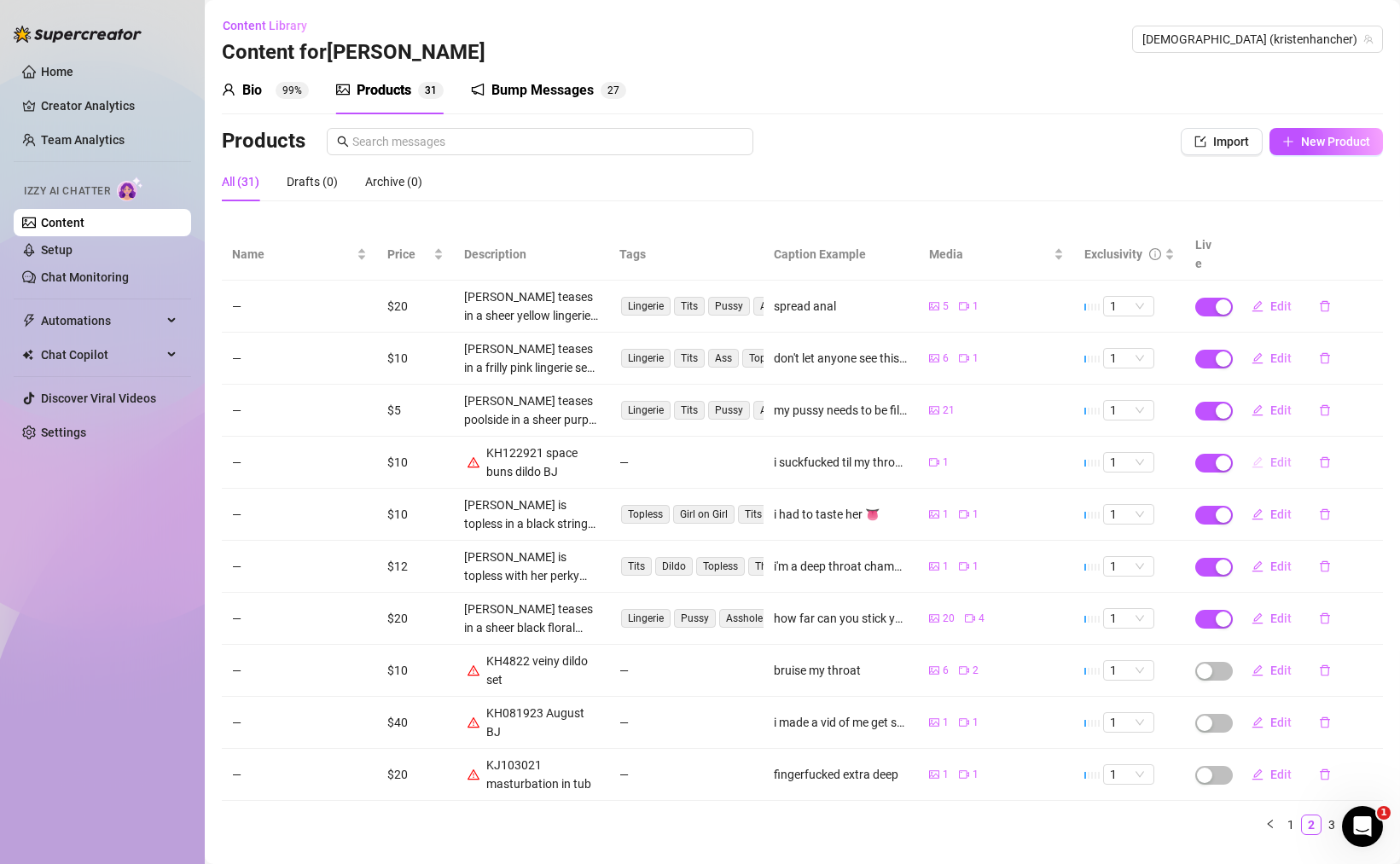
click at [1260, 456] on span "button" at bounding box center [1257, 462] width 12 height 14
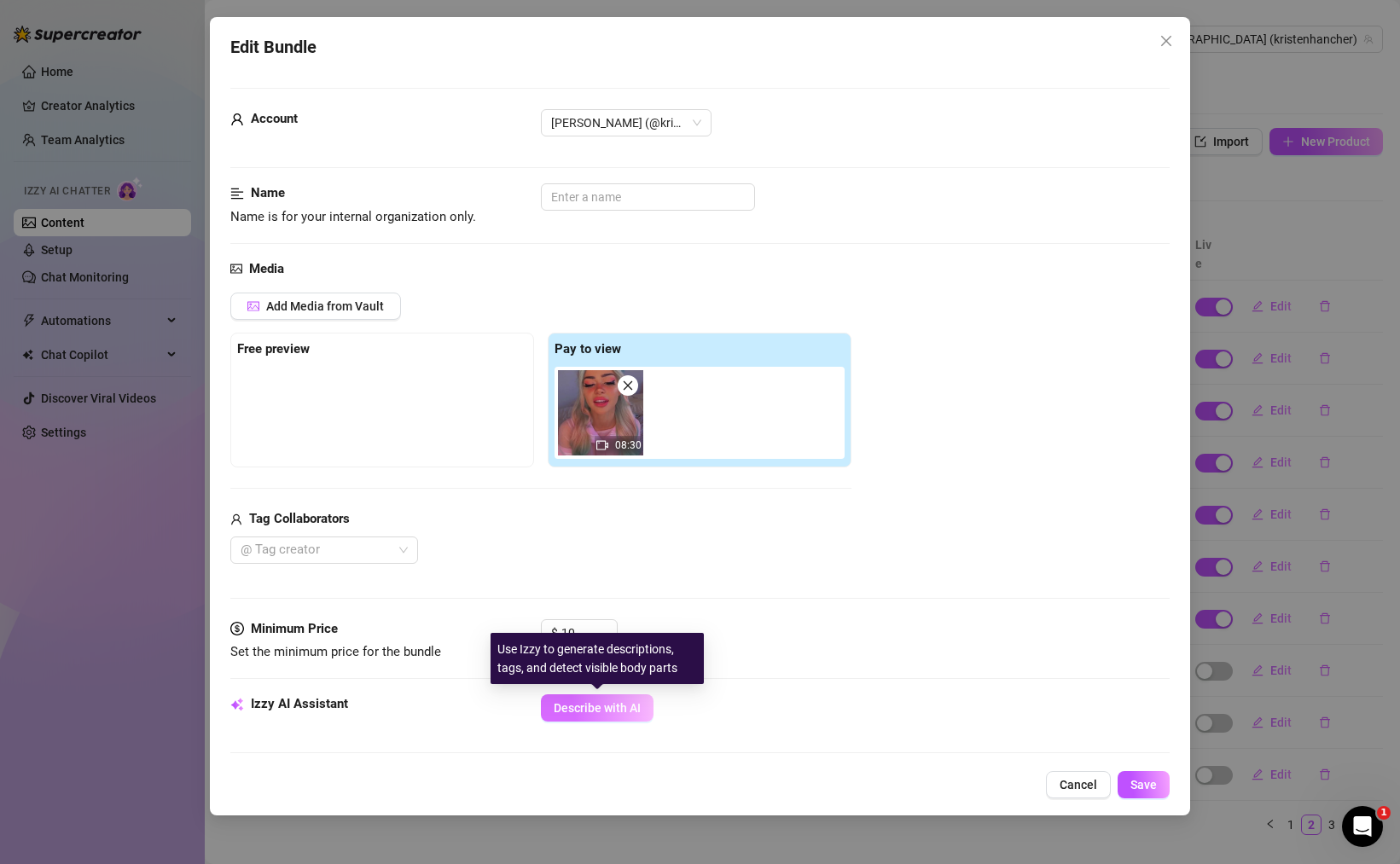
click at [607, 707] on span "Describe with AI" at bounding box center [597, 707] width 87 height 14
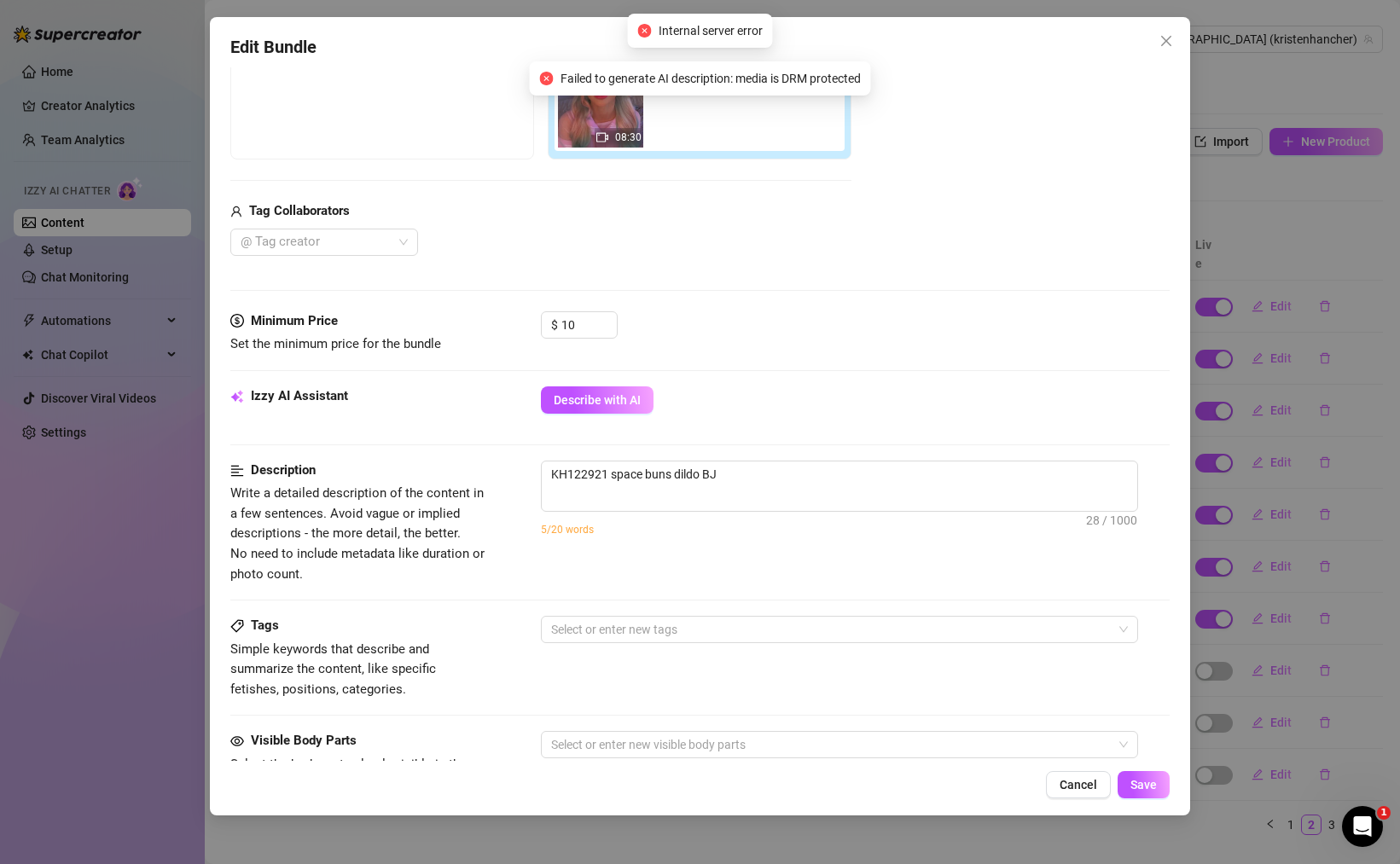
scroll to position [353, 0]
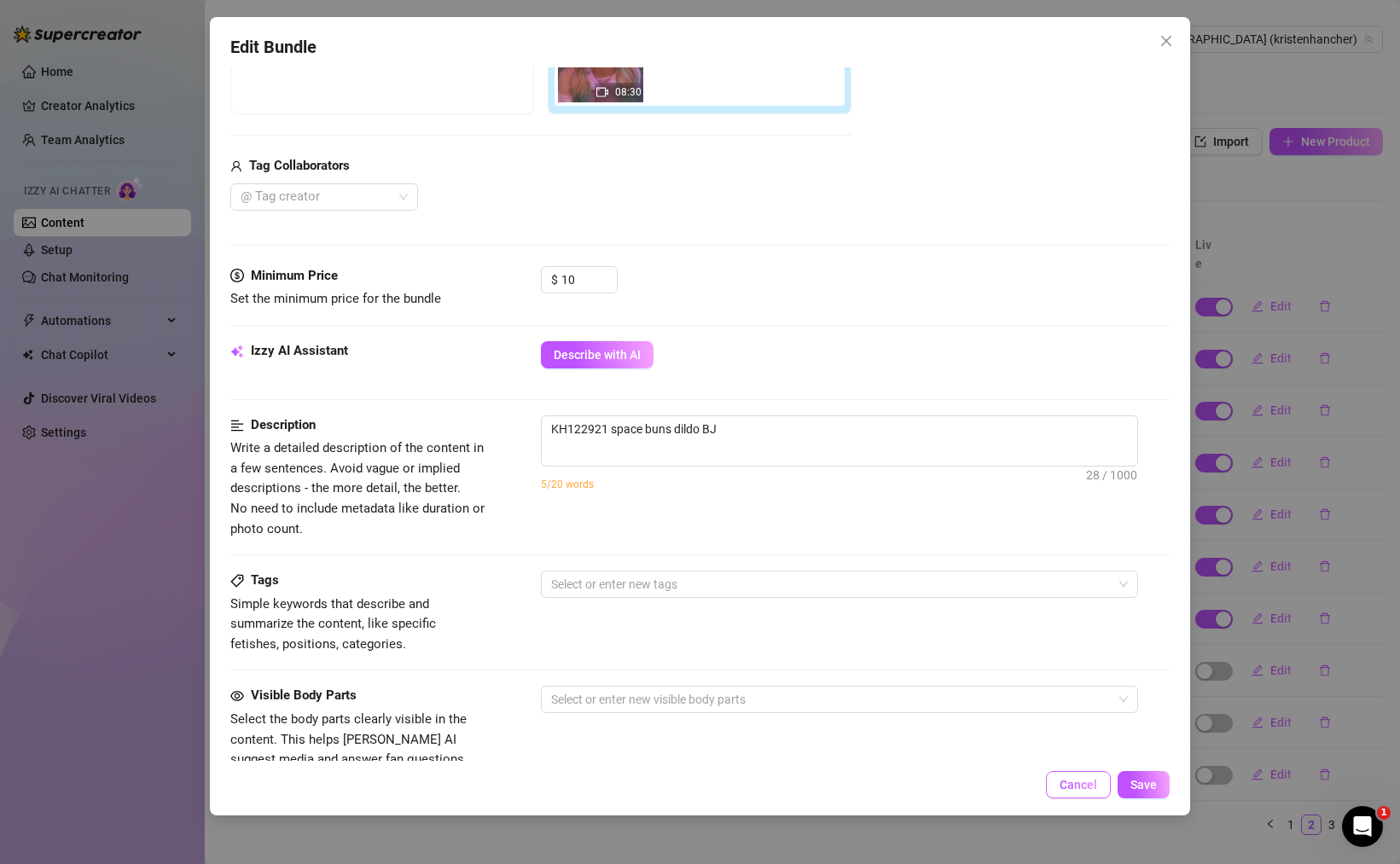
click at [1076, 780] on span "Cancel" at bounding box center [1078, 785] width 38 height 14
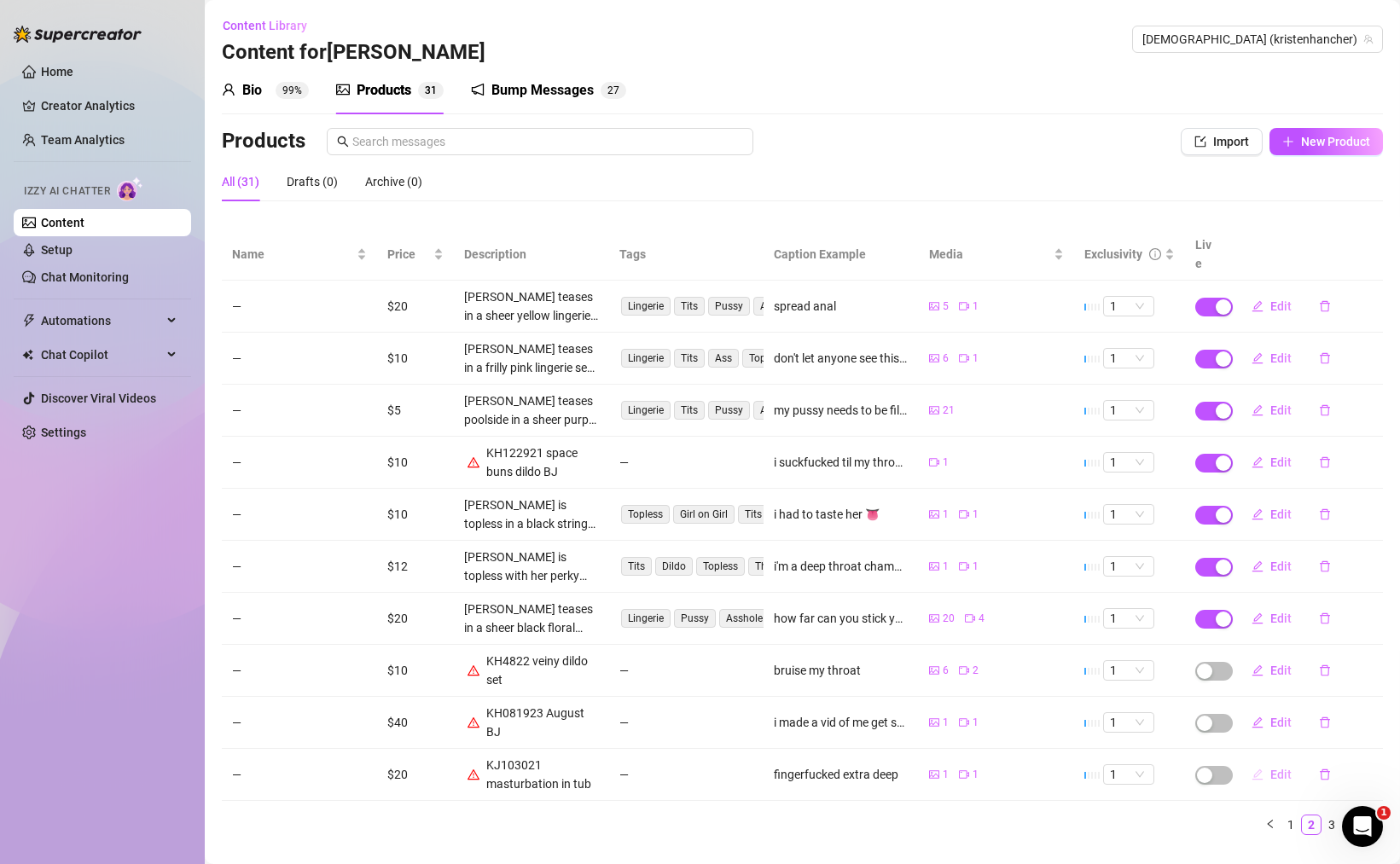
click at [1270, 767] on span "Edit" at bounding box center [1280, 774] width 21 height 14
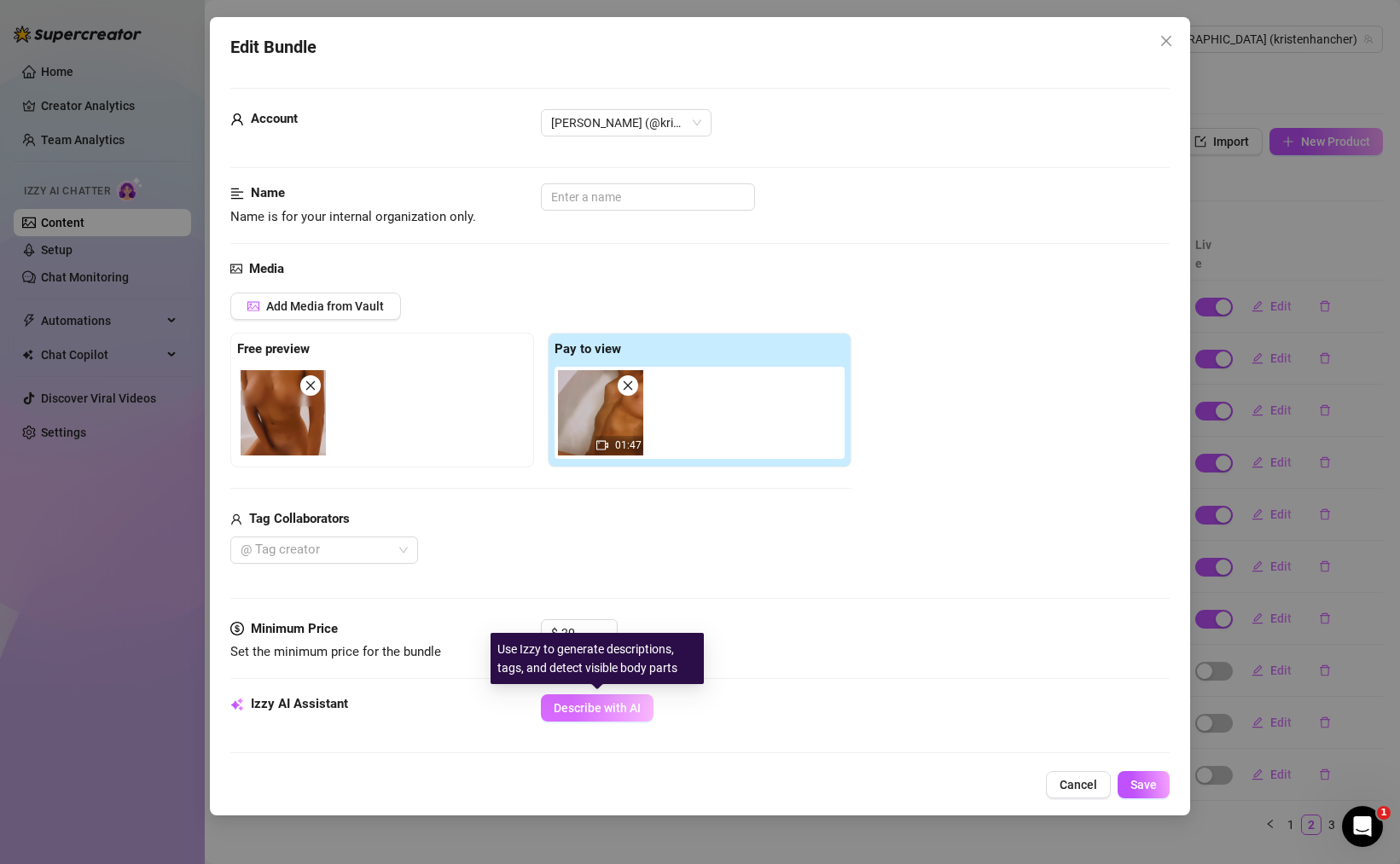
click at [607, 708] on span "Describe with AI" at bounding box center [597, 707] width 87 height 14
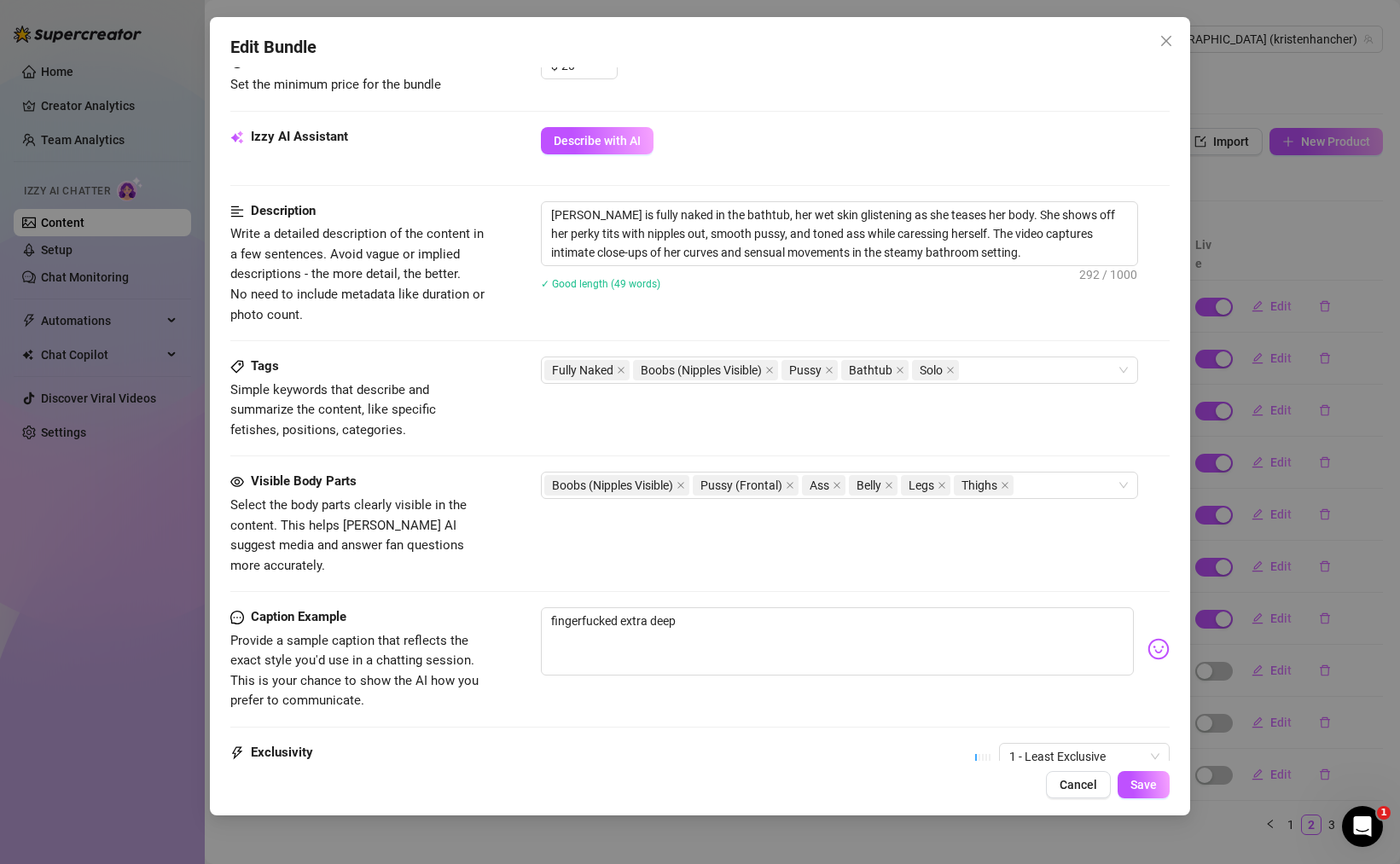
scroll to position [607, 0]
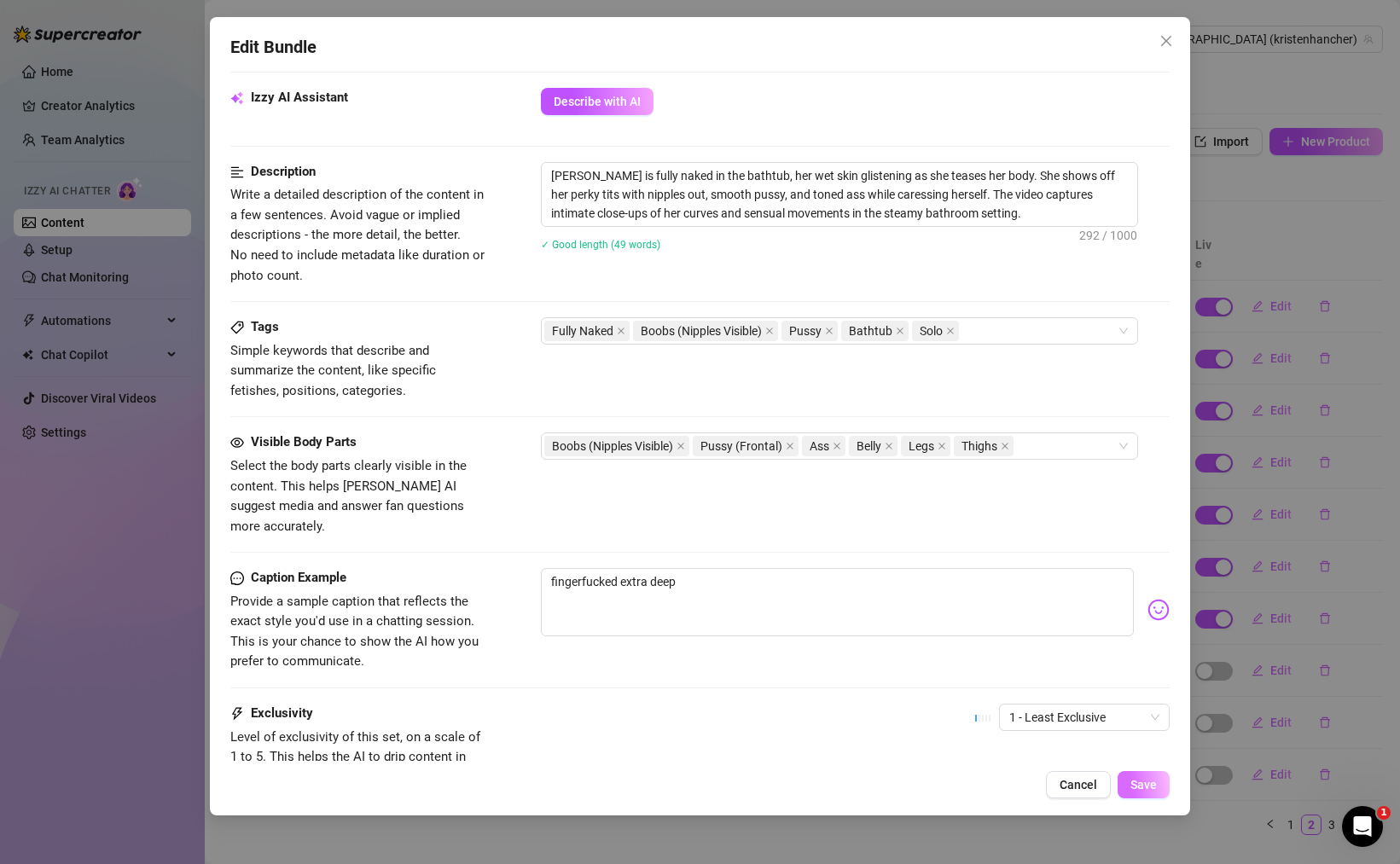
click at [1166, 787] on button "Save" at bounding box center [1144, 785] width 52 height 28
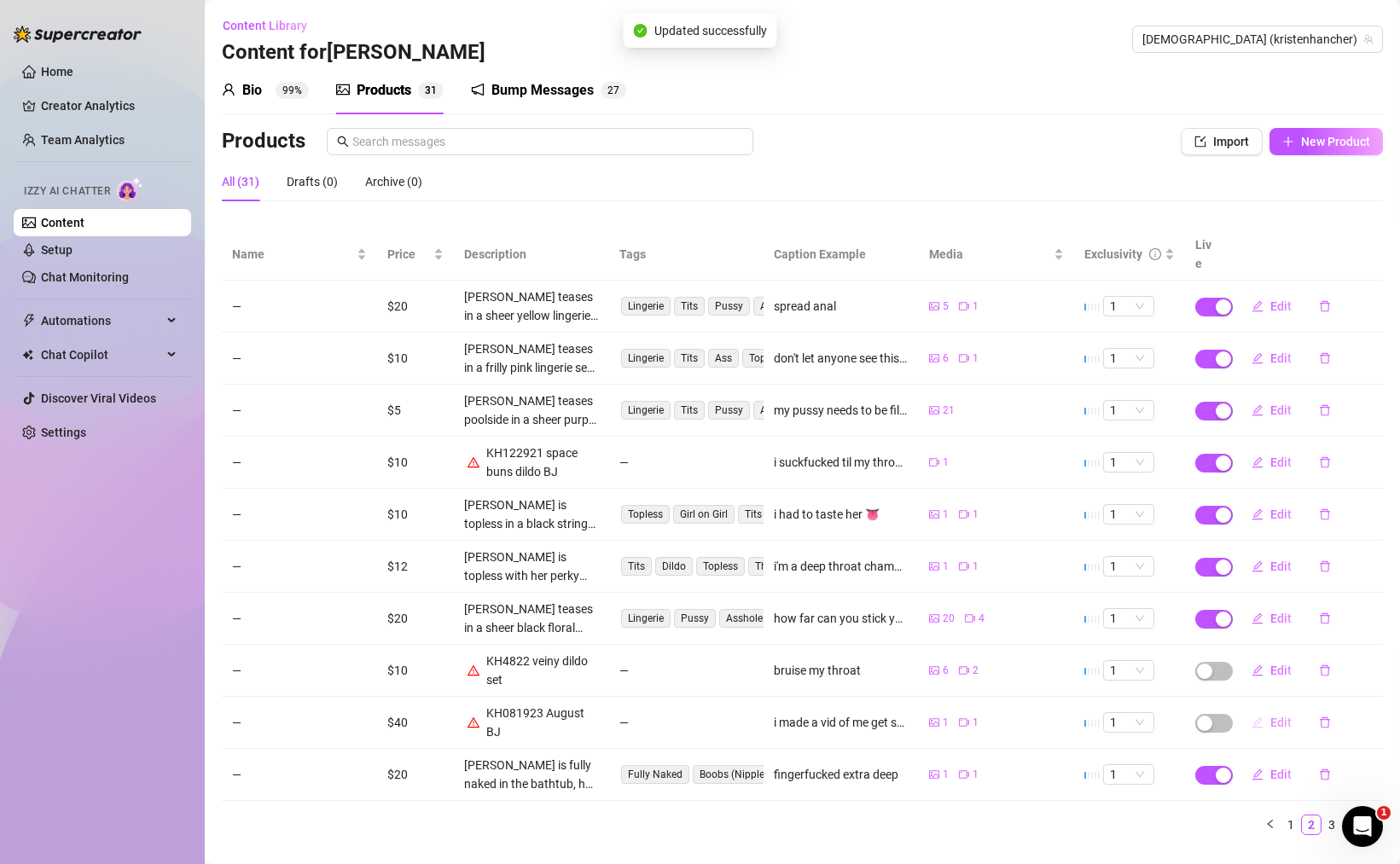
click at [1270, 716] on span "Edit" at bounding box center [1280, 722] width 21 height 14
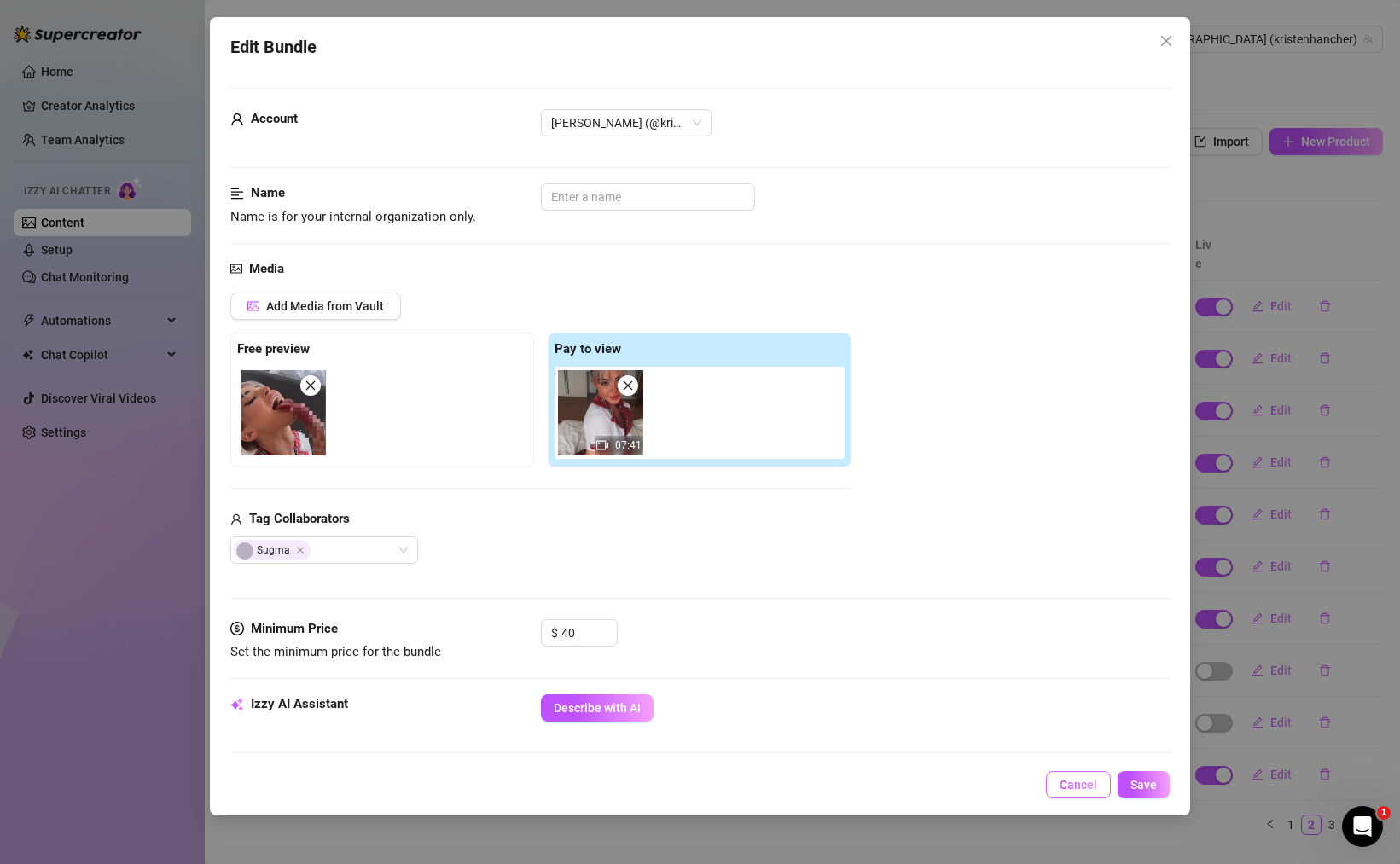
click at [1074, 787] on span "Cancel" at bounding box center [1078, 785] width 38 height 14
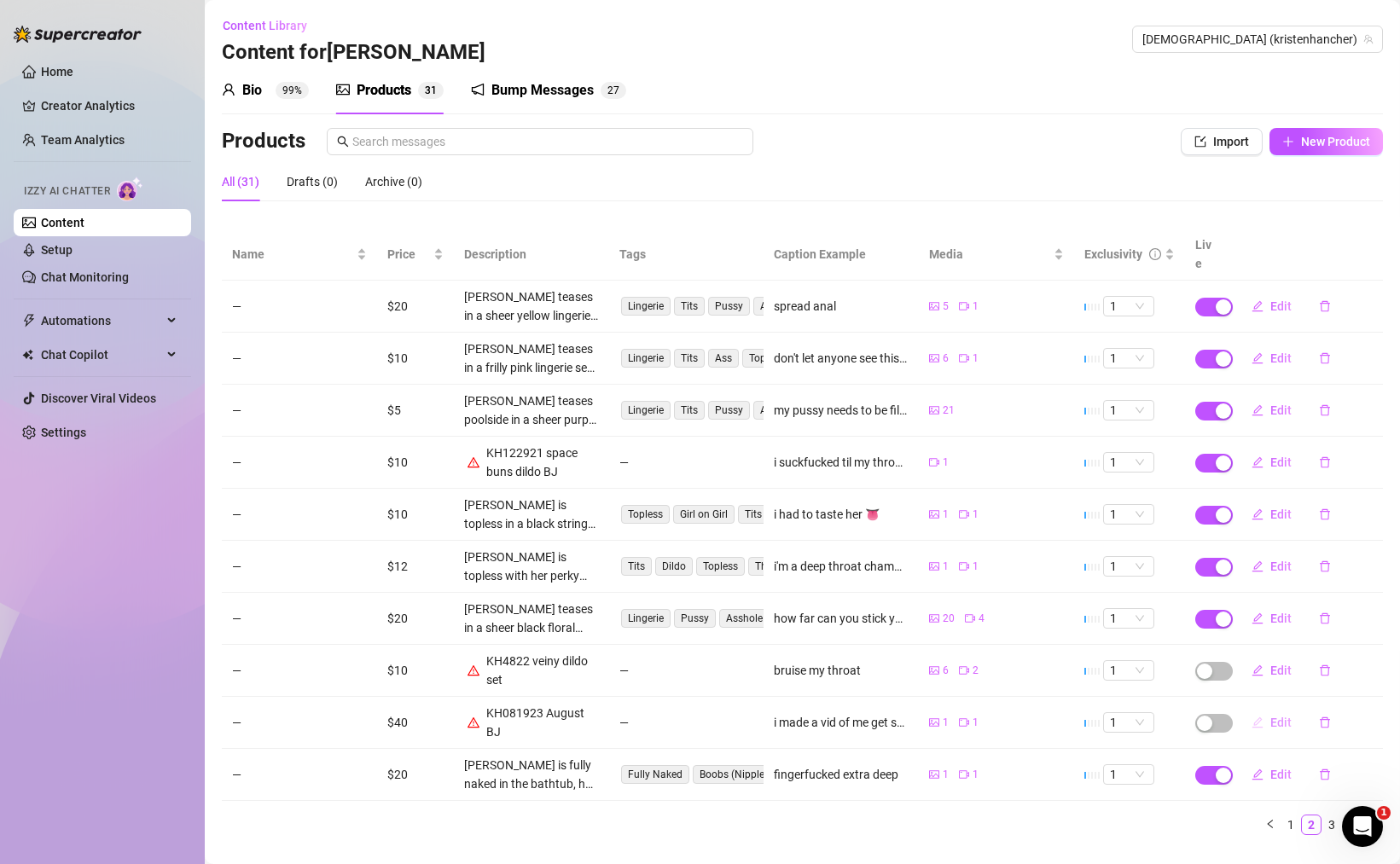
click at [1280, 712] on button "Edit" at bounding box center [1271, 723] width 67 height 28
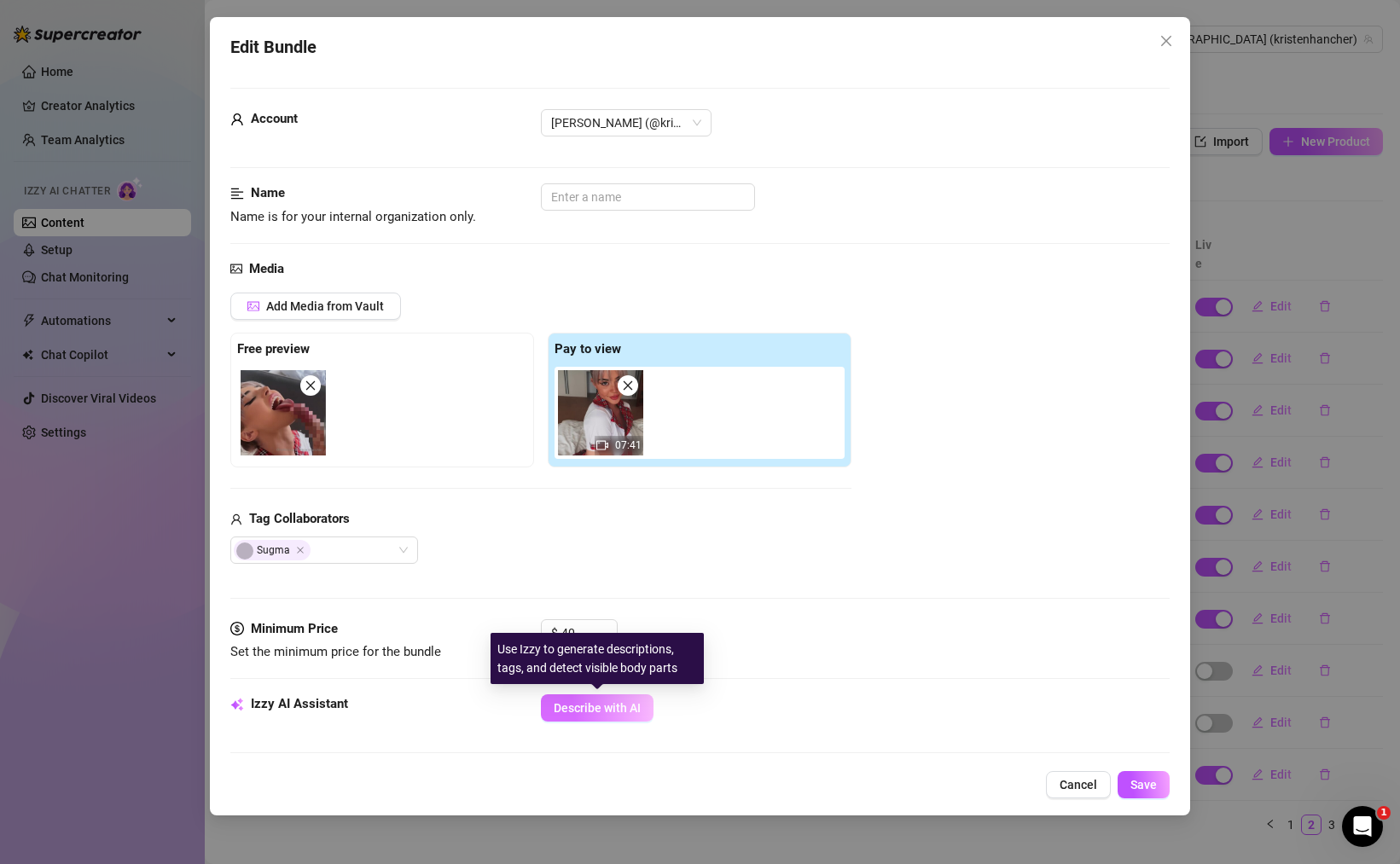
click at [635, 707] on span "Describe with AI" at bounding box center [597, 707] width 87 height 14
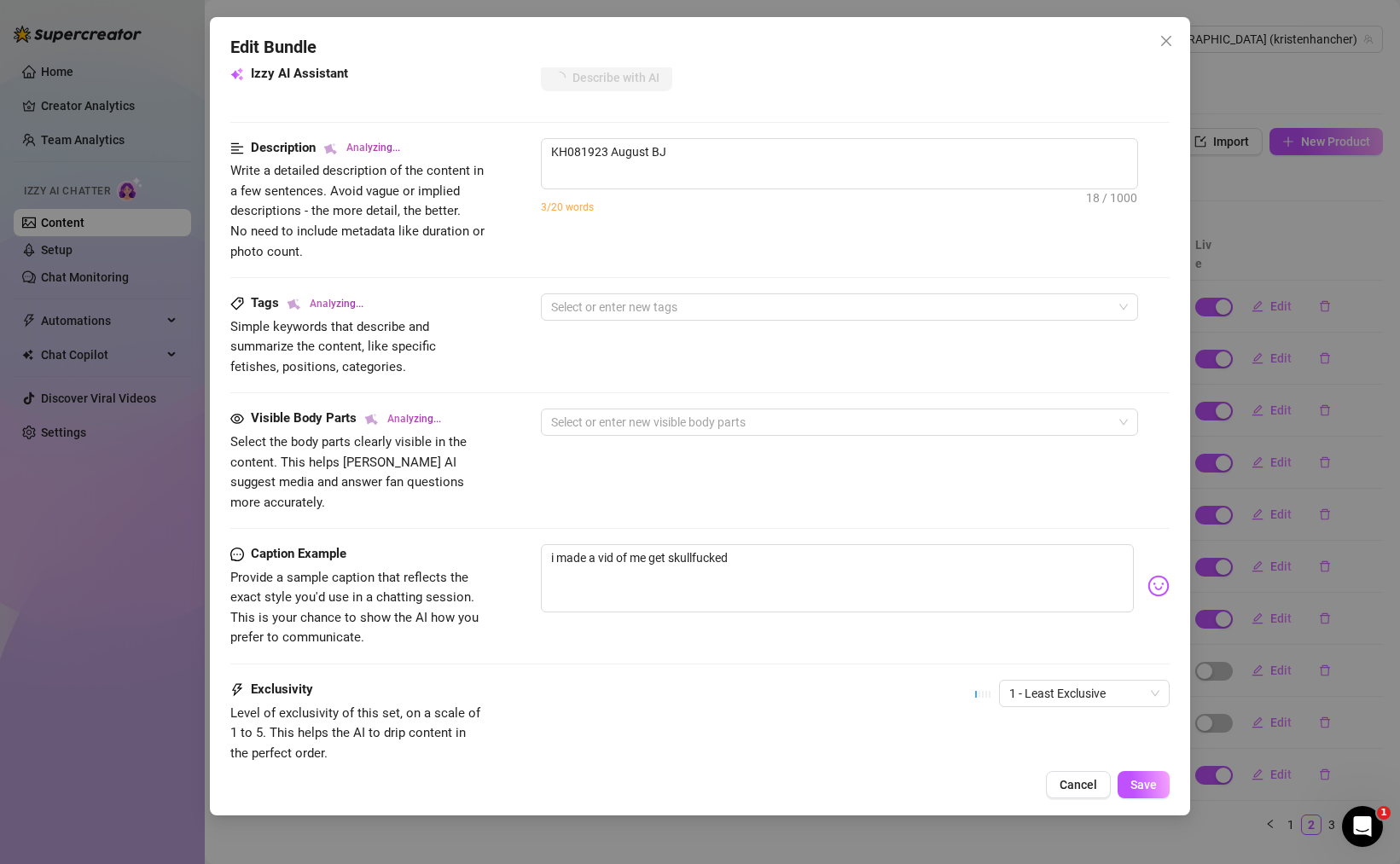
scroll to position [631, 0]
click at [1107, 680] on span "1 - Least Exclusive" at bounding box center [1084, 692] width 150 height 26
click at [1037, 759] on div "3" at bounding box center [1084, 762] width 143 height 18
click at [862, 702] on div "Exclusivity Level of exclusivity of this set, on a scale of 1 to 5. This helps …" at bounding box center [700, 720] width 939 height 84
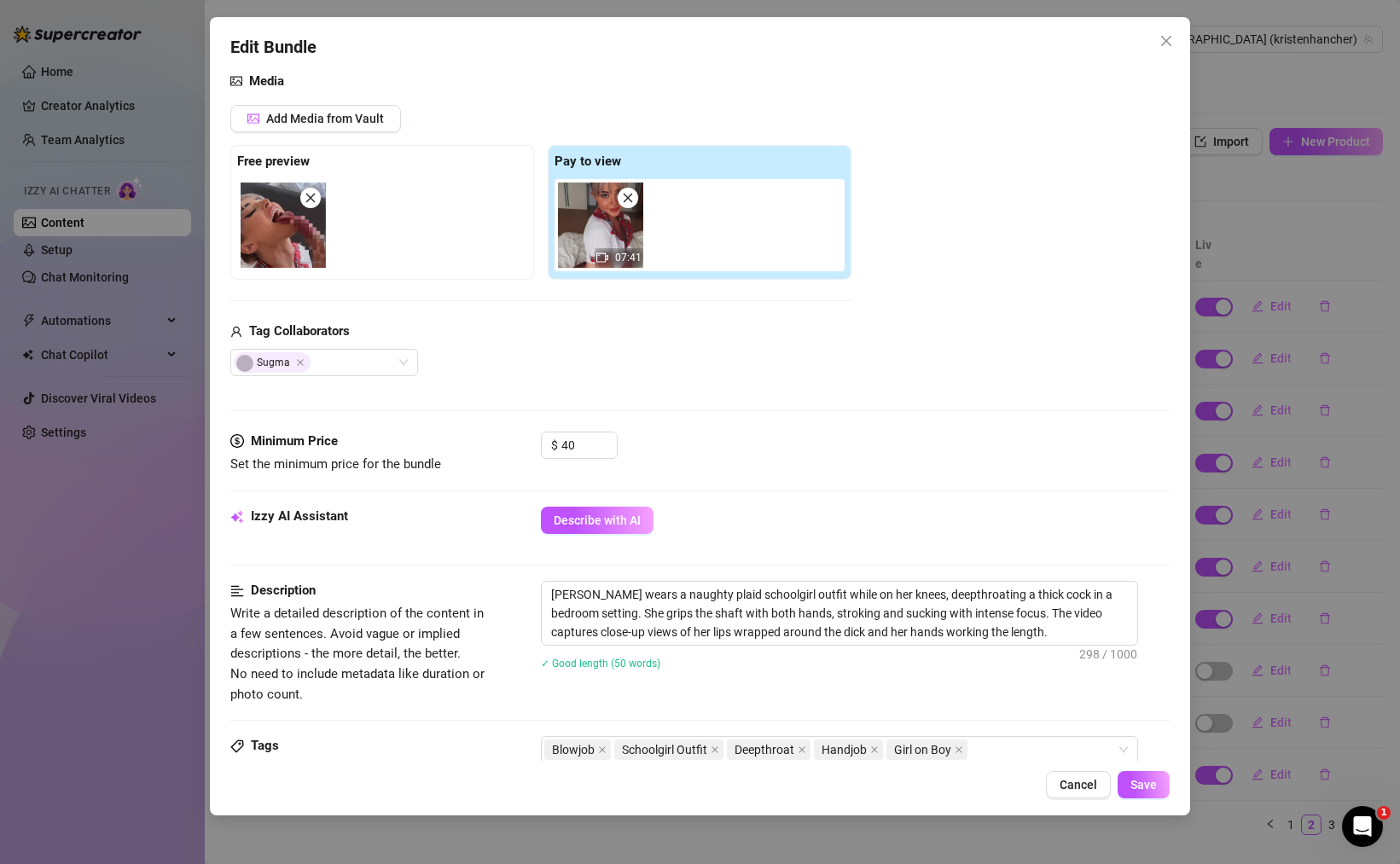
scroll to position [192, 0]
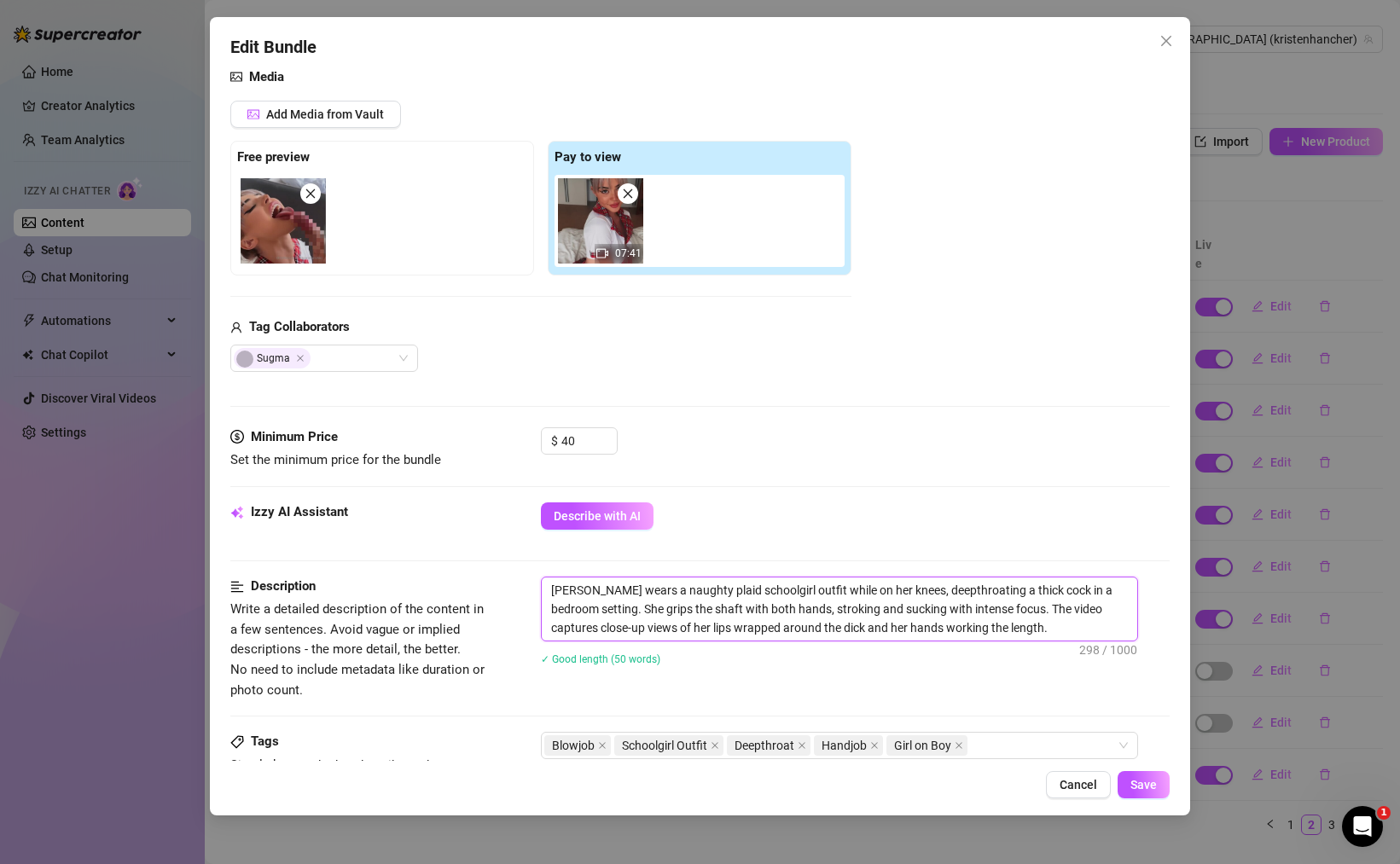
click at [765, 592] on textarea "[PERSON_NAME] wears a naughty plaid schoolgirl outfit while on her knees, deept…" at bounding box center [839, 609] width 596 height 63
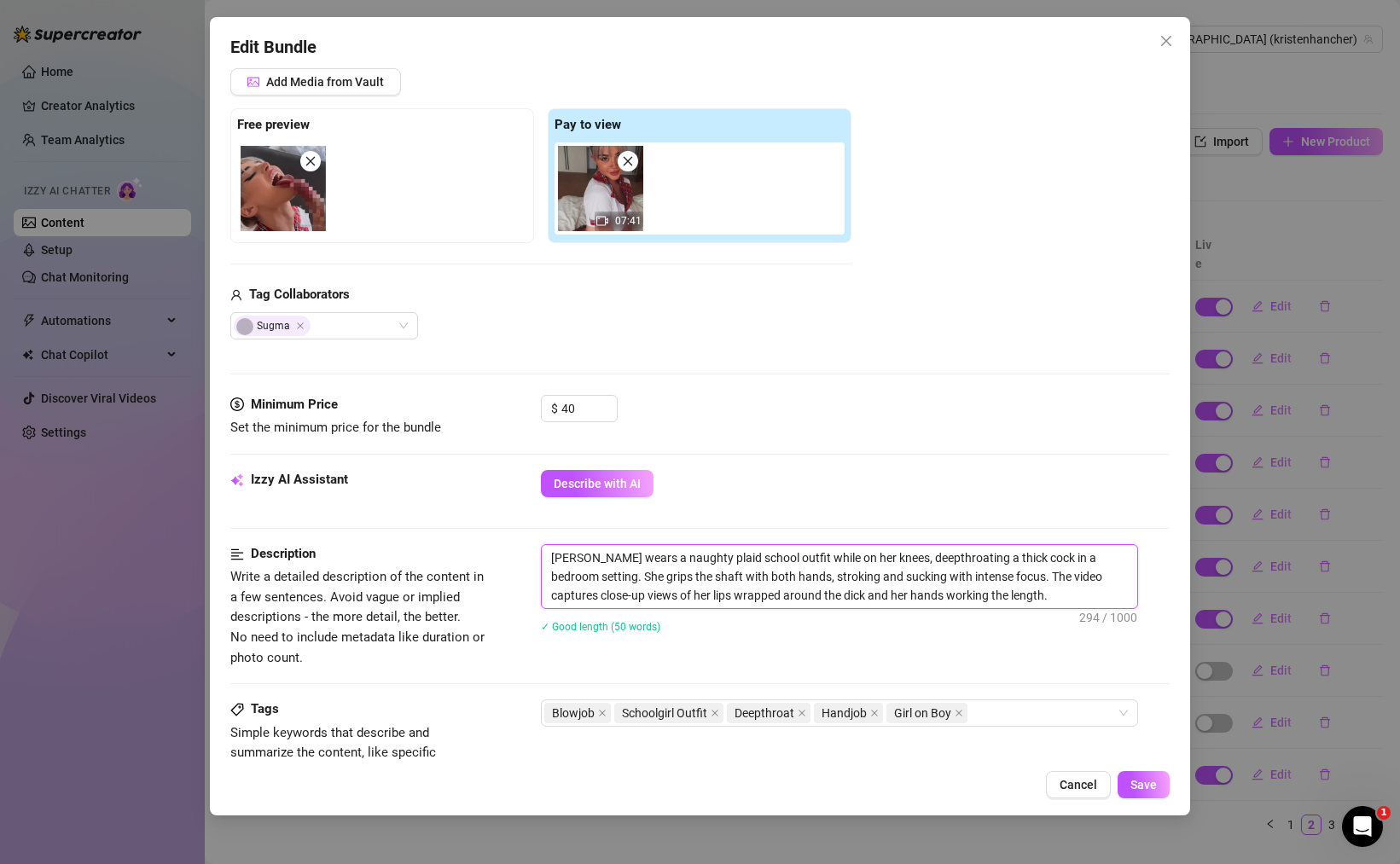
scroll to position [227, 0]
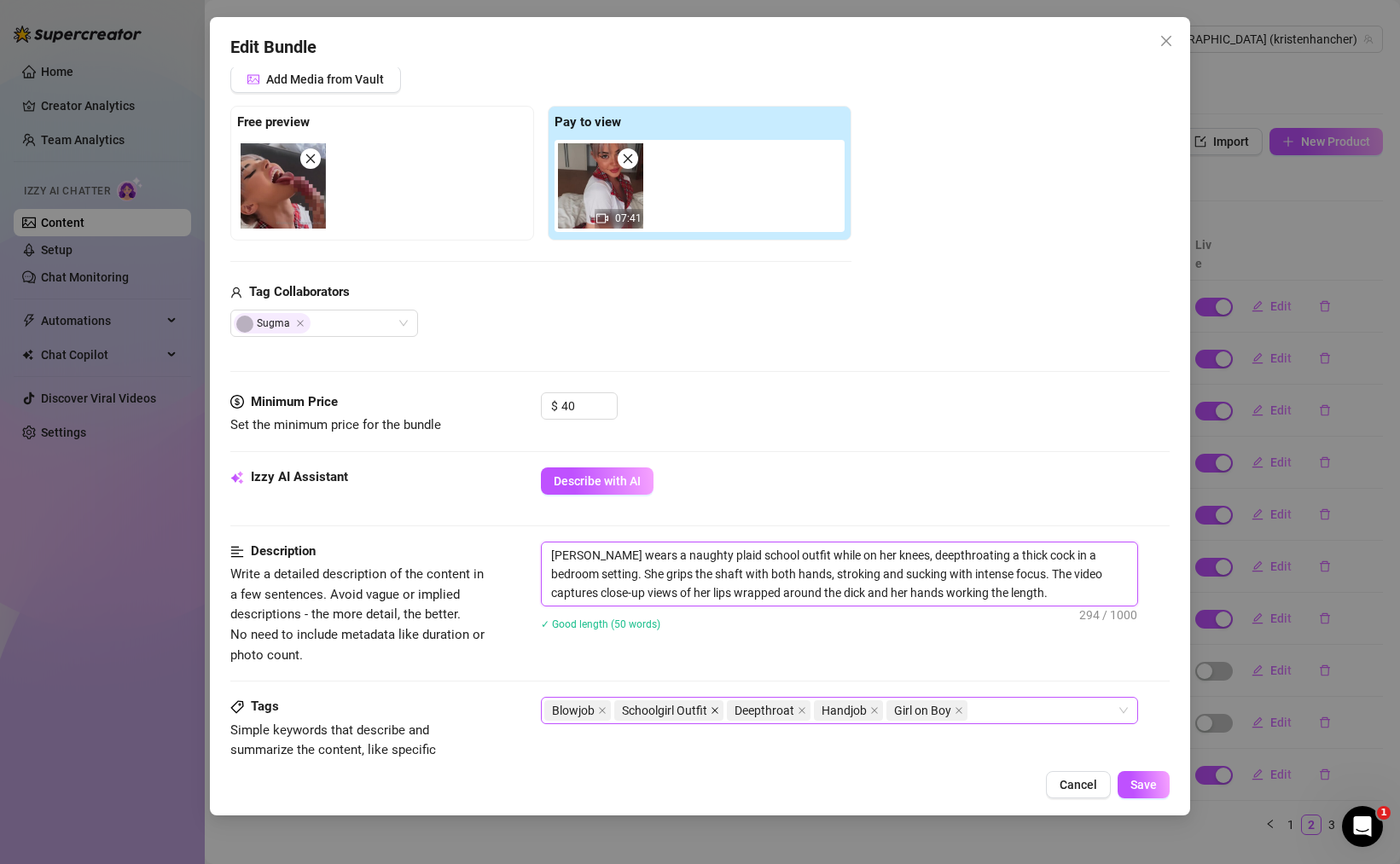
click at [710, 713] on icon "close" at bounding box center [714, 710] width 8 height 8
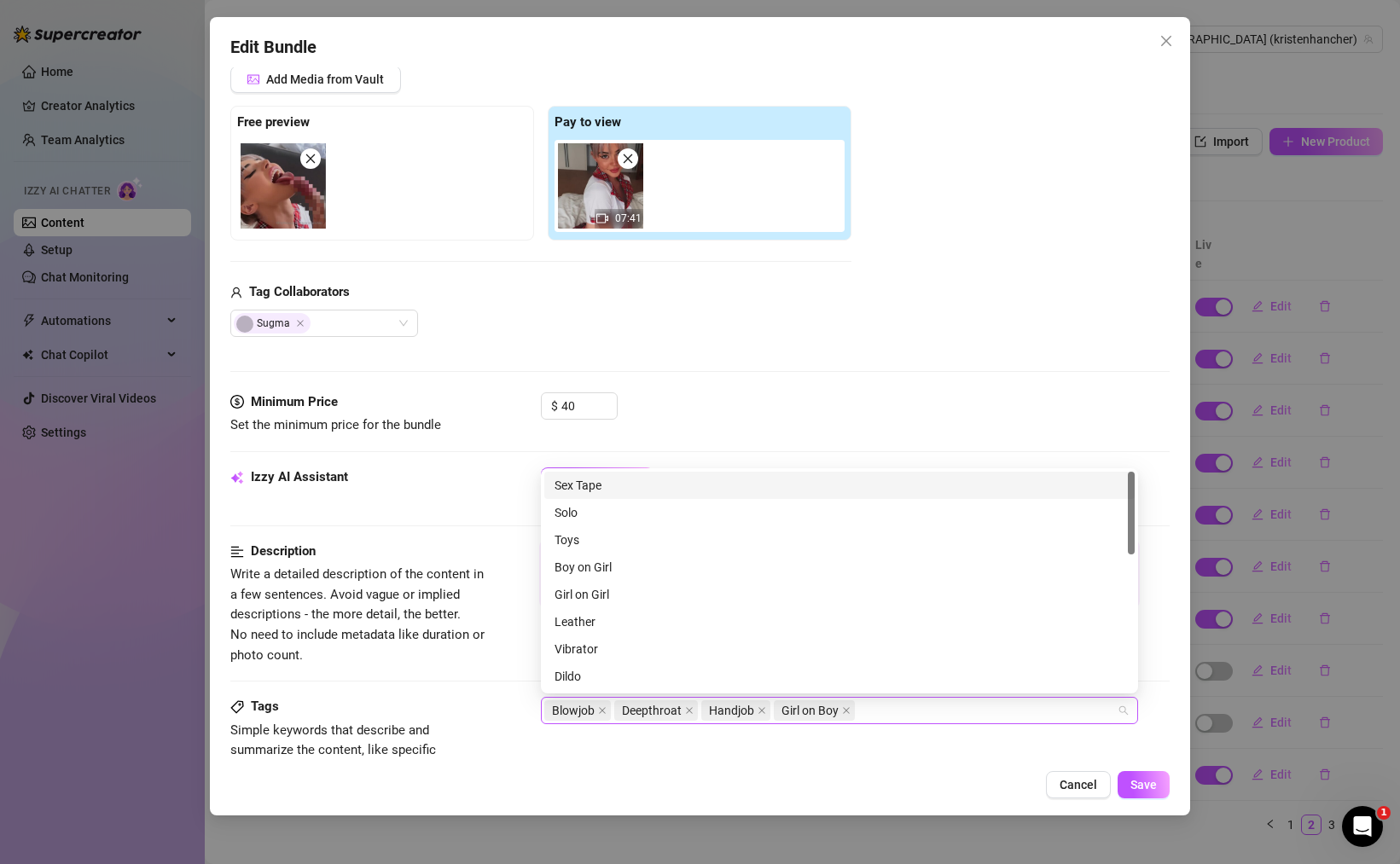
click at [890, 699] on div "Blowjob Deepthroat Handjob Girl on Boy" at bounding box center [830, 710] width 573 height 24
click at [896, 764] on div "Edit Bundle Account [PERSON_NAME] (@kristenhancher) Name Name is for your inter…" at bounding box center [700, 416] width 980 height 799
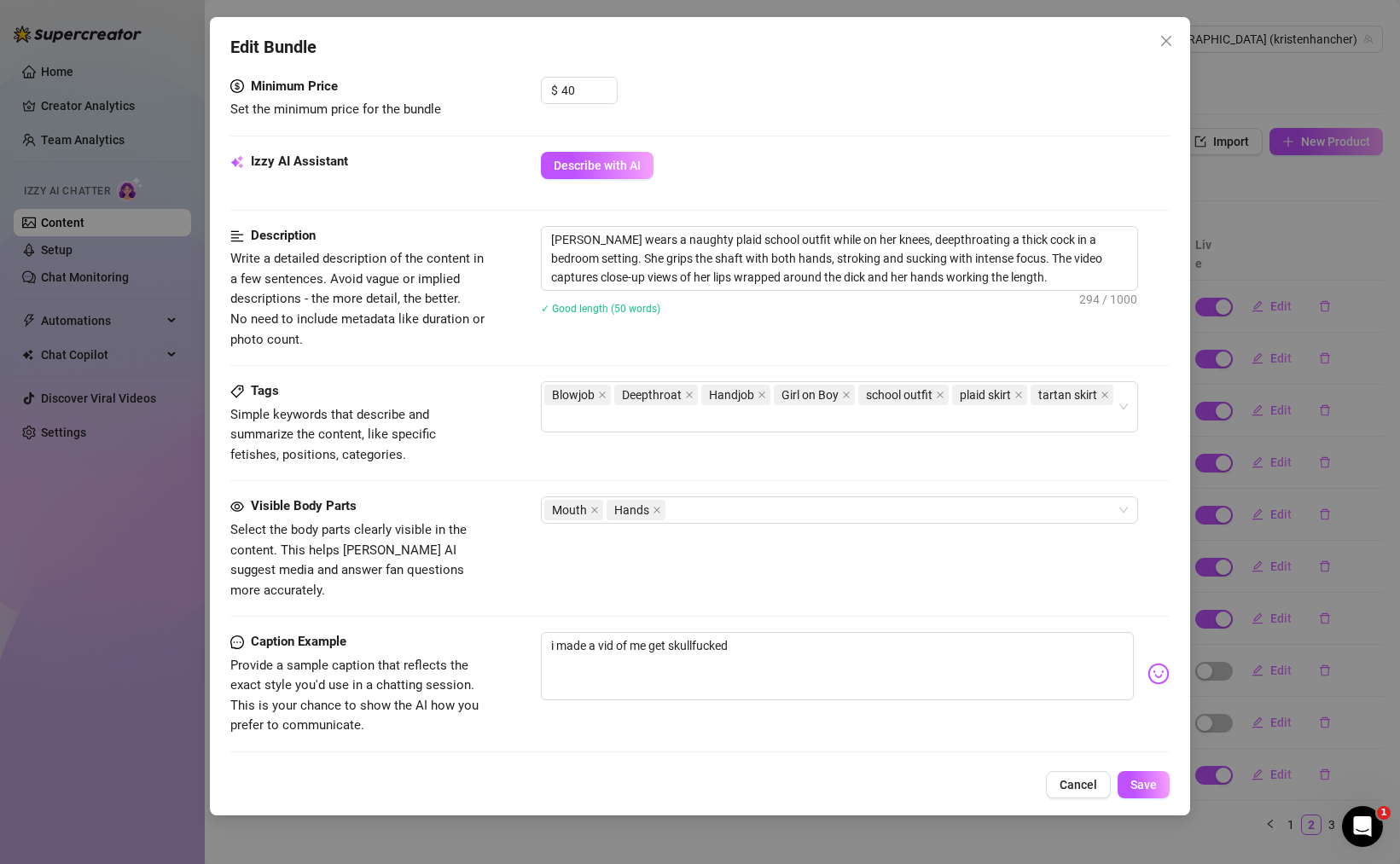
scroll to position [575, 0]
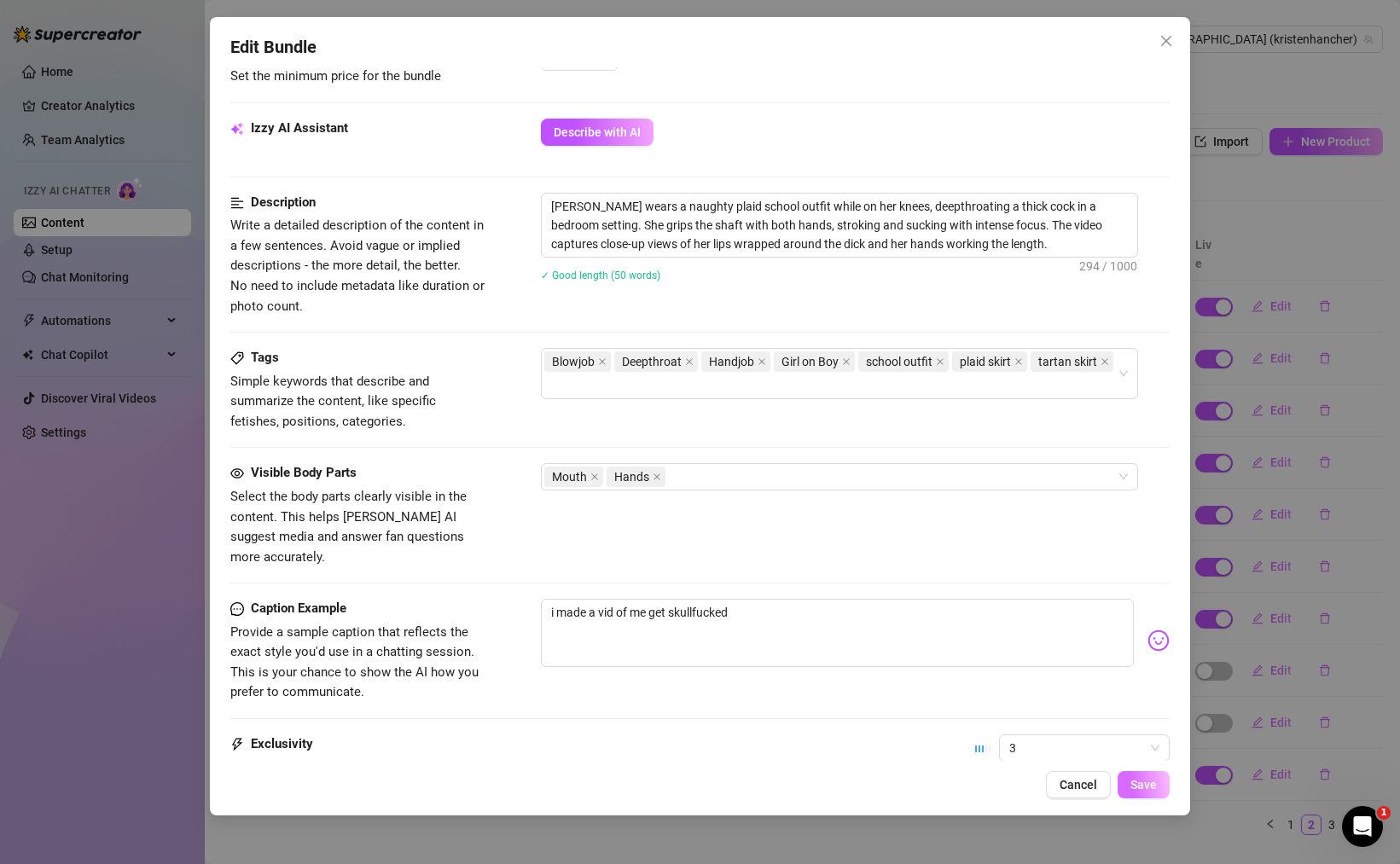
click at [1135, 781] on span "Save" at bounding box center [1143, 785] width 27 height 14
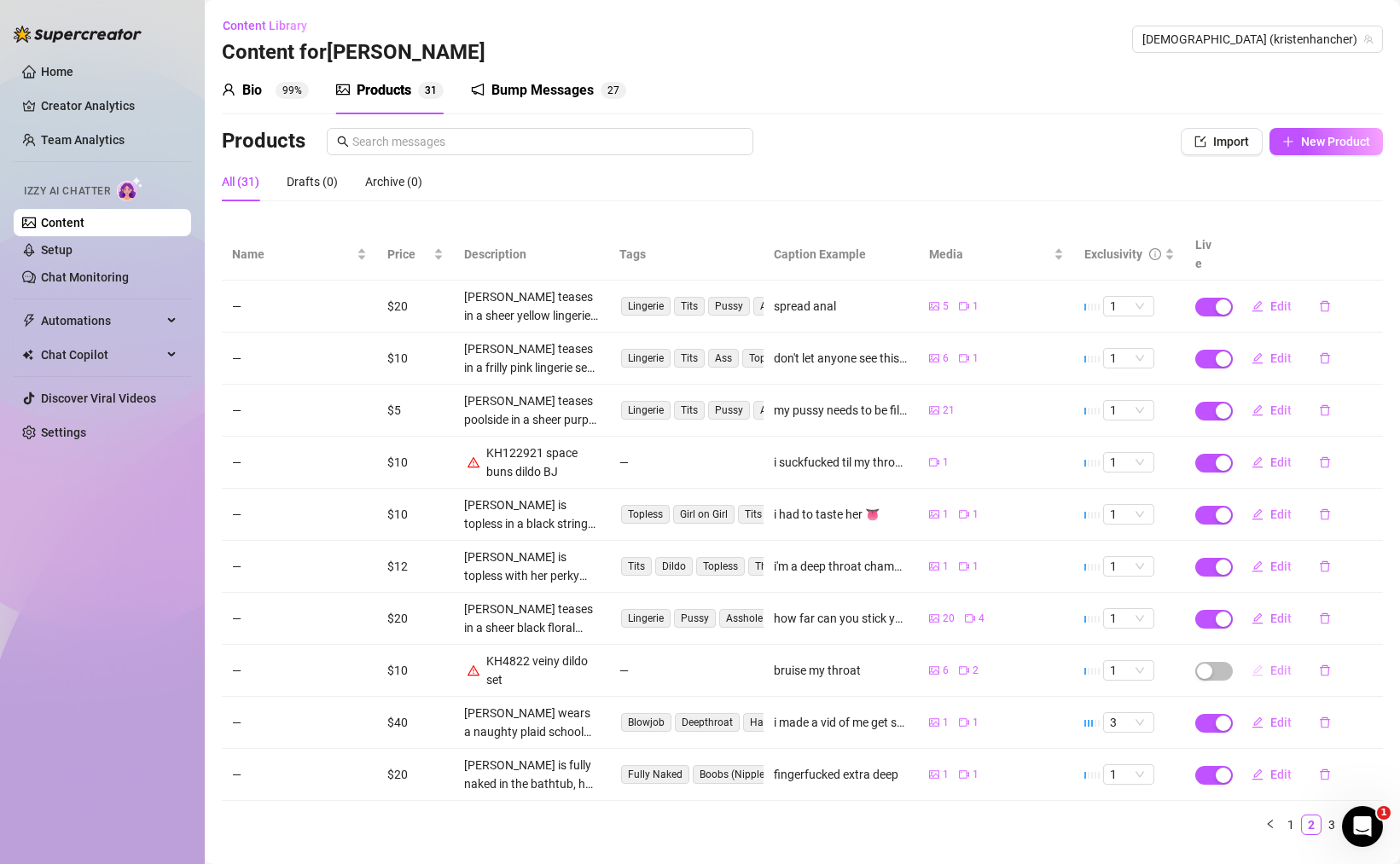
click at [1282, 664] on span "Edit" at bounding box center [1280, 670] width 21 height 14
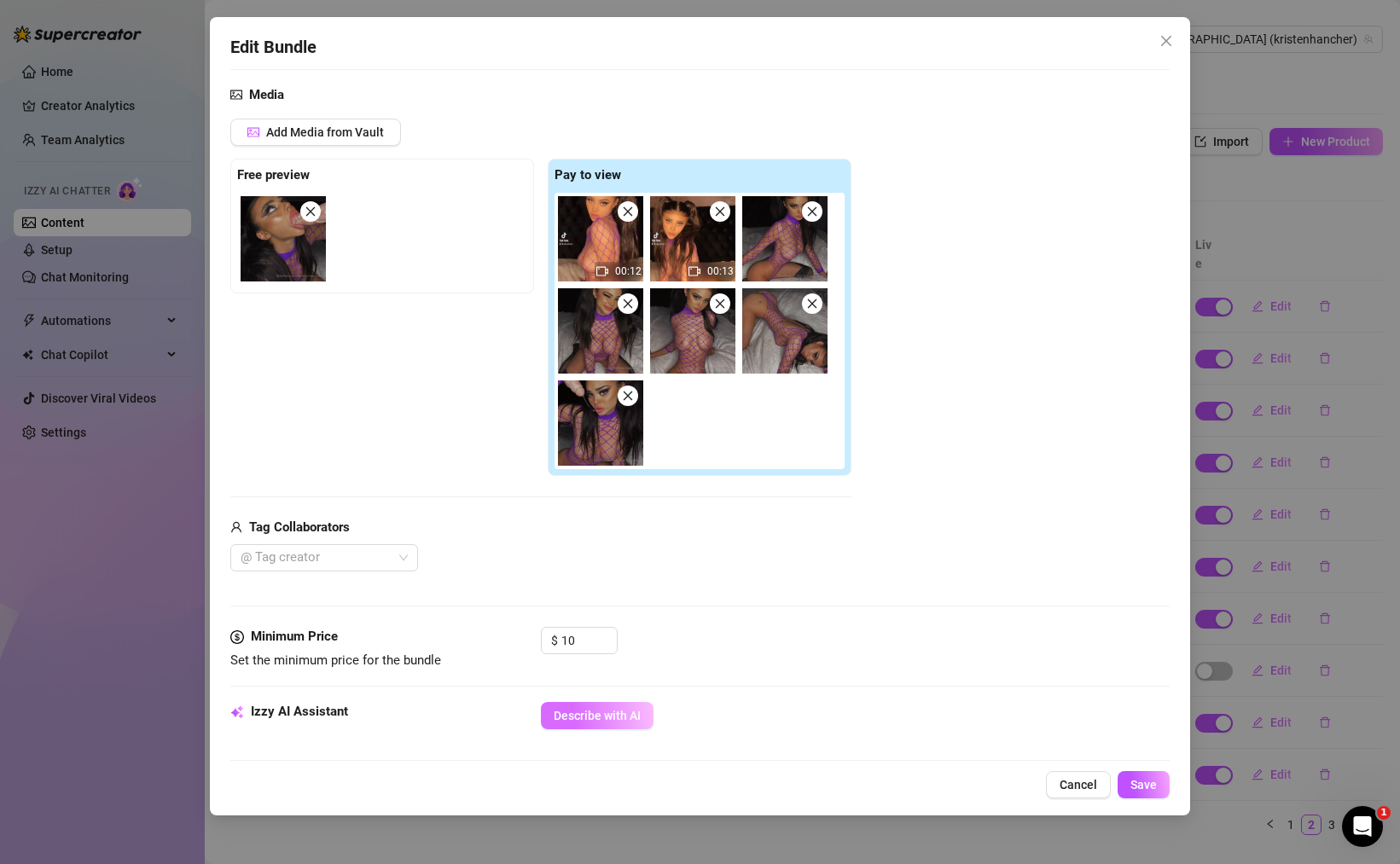
scroll to position [179, 0]
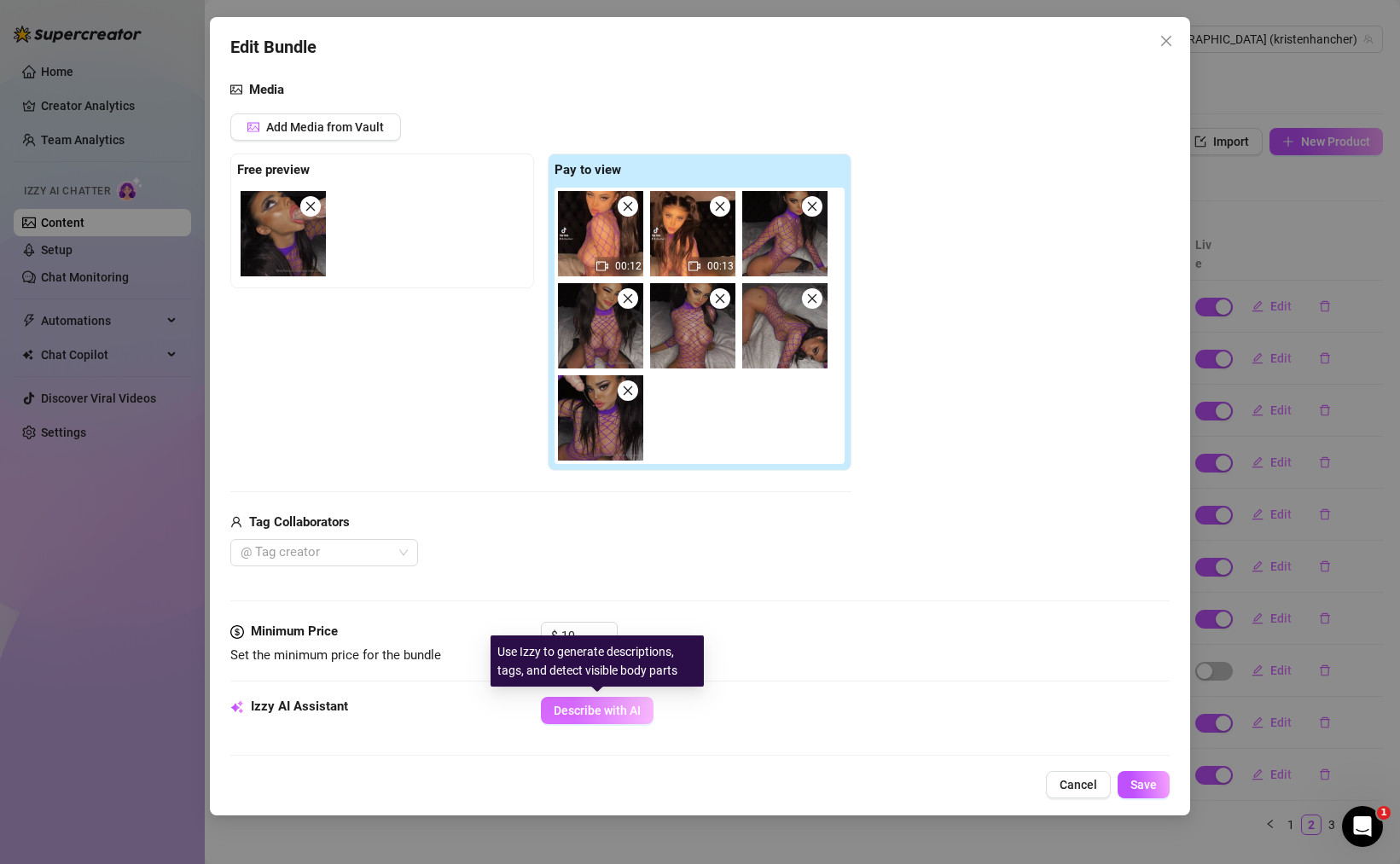
click at [616, 715] on span "Describe with AI" at bounding box center [597, 710] width 87 height 14
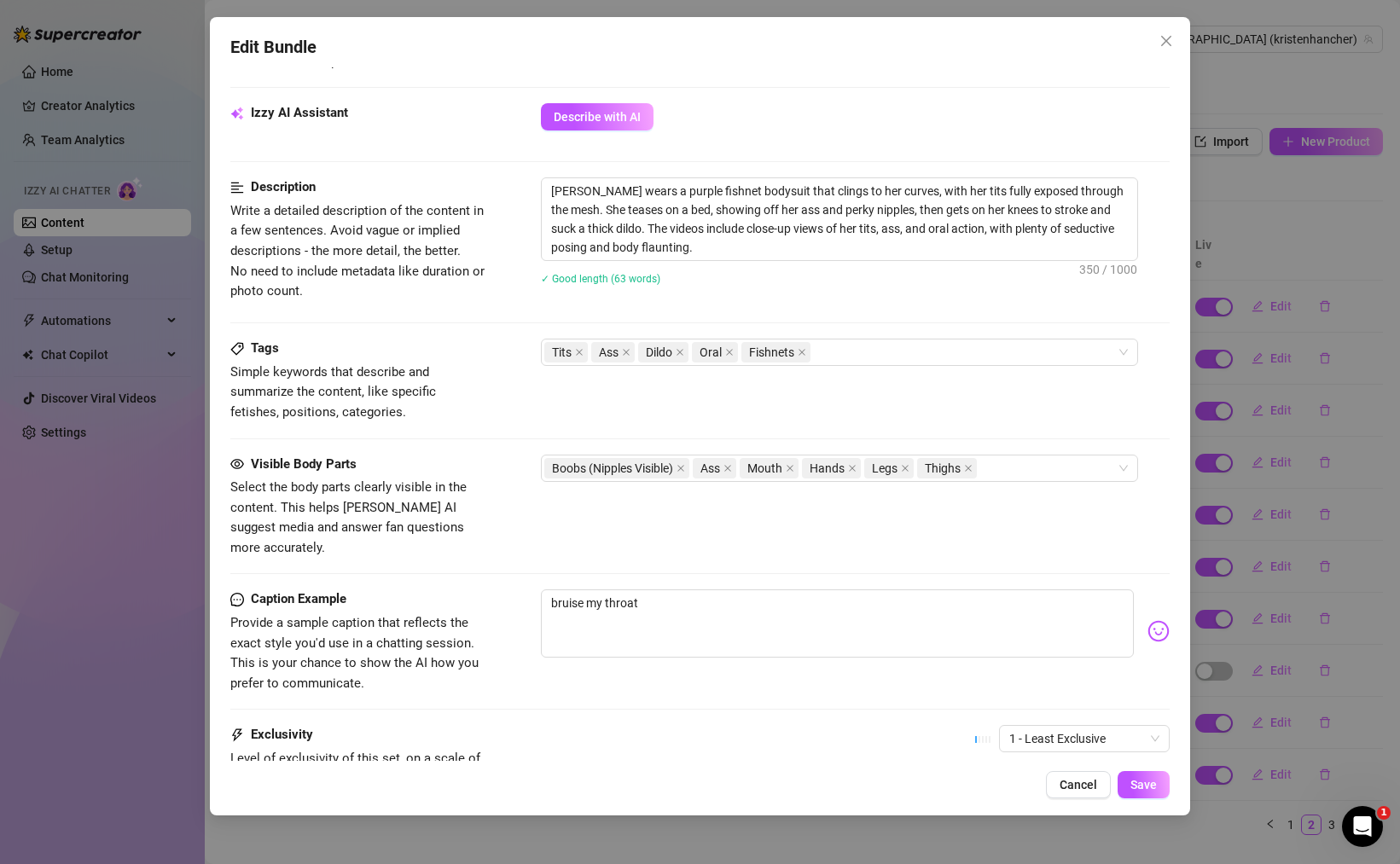
scroll to position [774, 0]
click at [1142, 780] on span "Save" at bounding box center [1143, 785] width 27 height 14
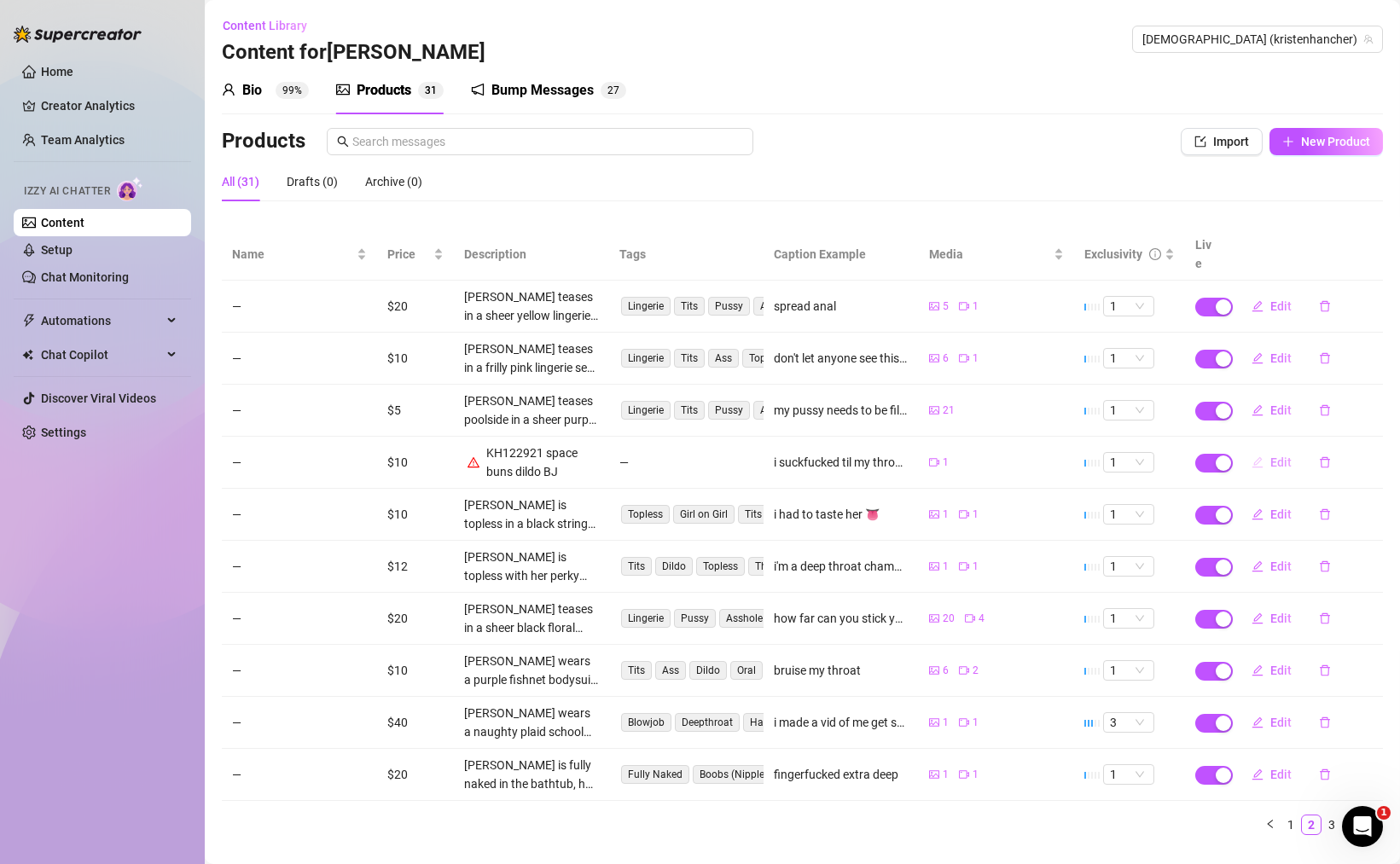
click at [1262, 456] on span "button" at bounding box center [1257, 462] width 12 height 14
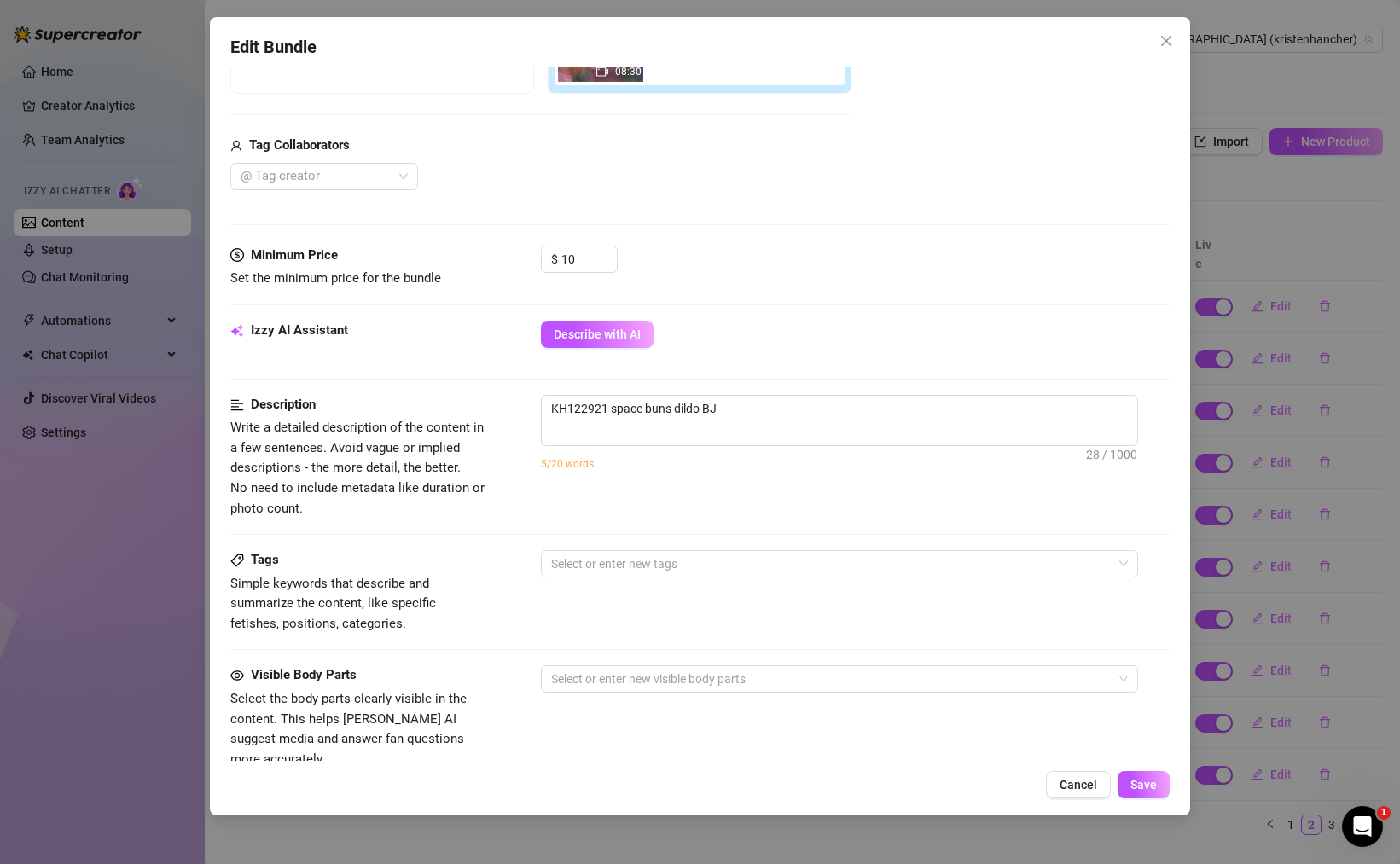
scroll to position [444, 0]
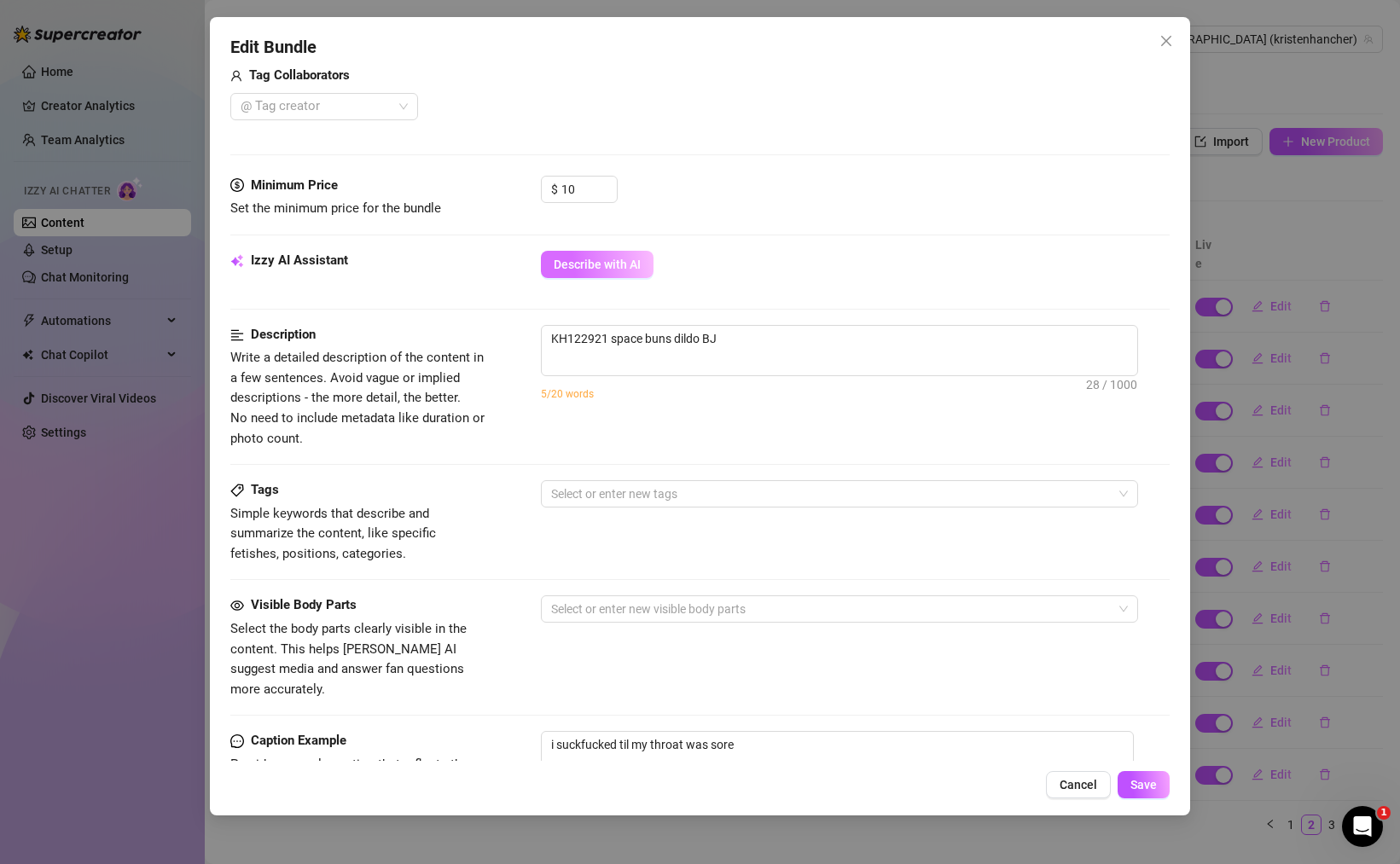
click at [619, 271] on button "Describe with AI" at bounding box center [597, 265] width 113 height 28
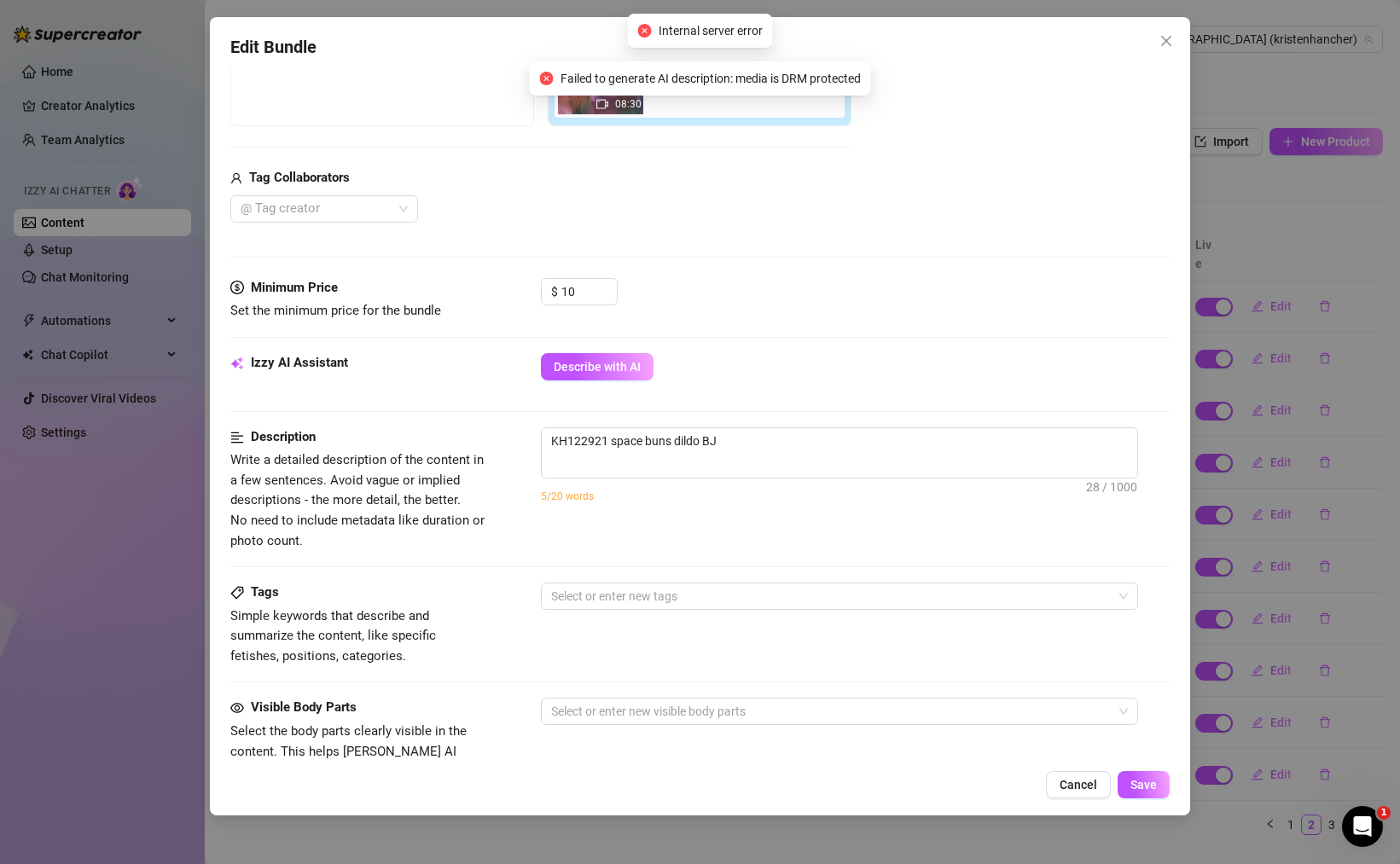
scroll to position [0, 0]
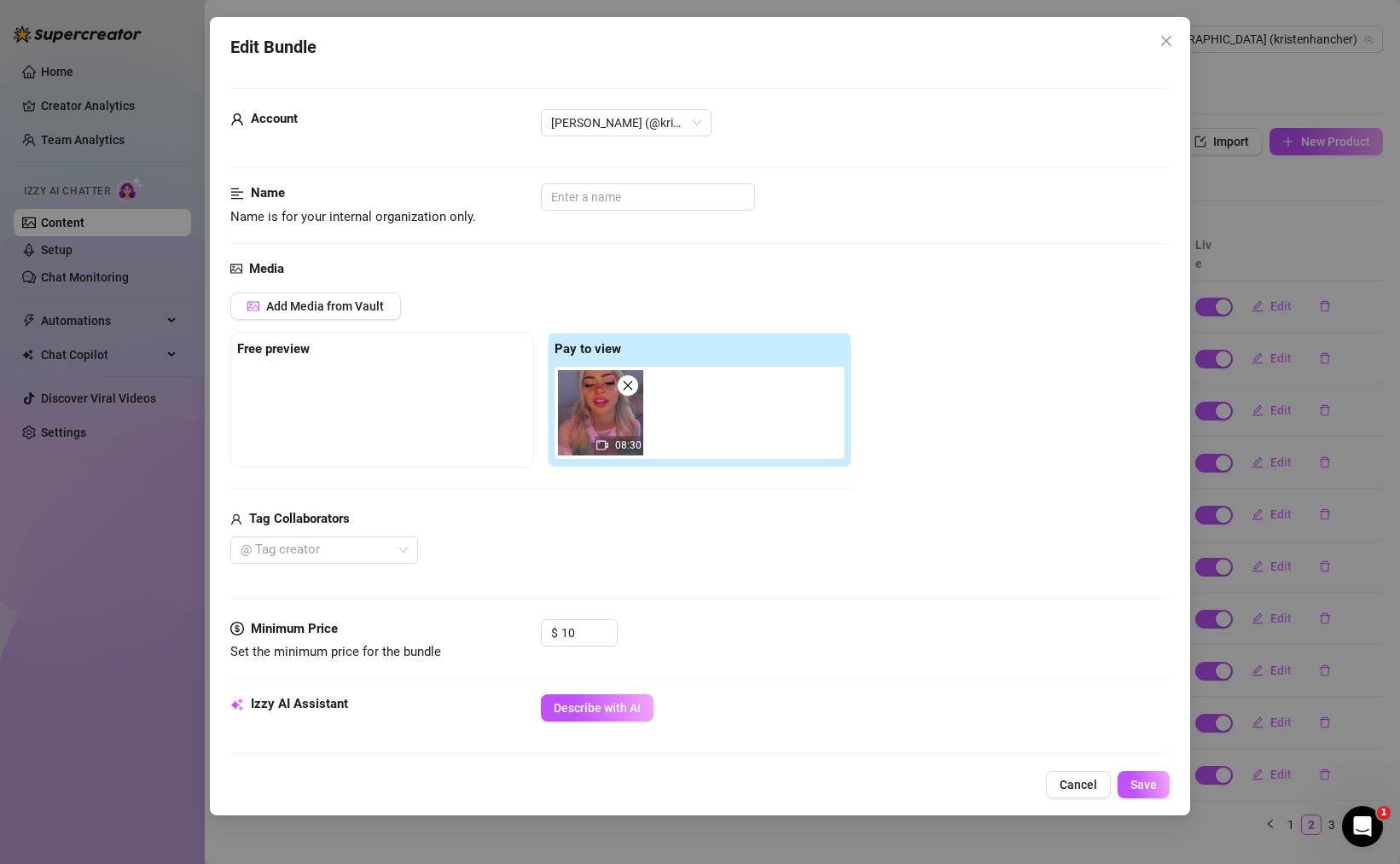
click at [1063, 797] on button "Cancel" at bounding box center [1078, 785] width 65 height 28
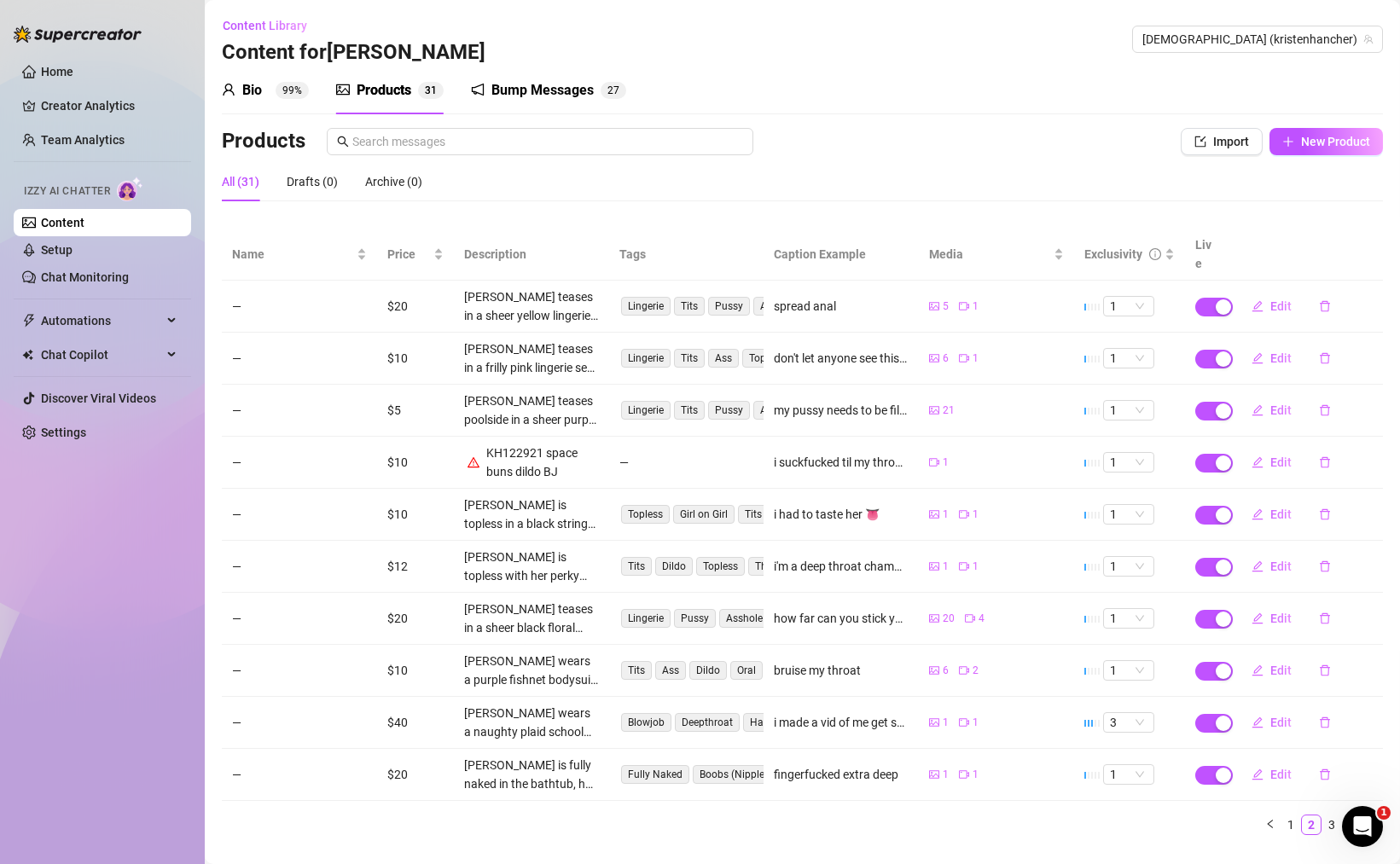
click at [1052, 506] on div "1 1" at bounding box center [996, 515] width 135 height 17
click at [1277, 814] on button "button" at bounding box center [1270, 824] width 20 height 20
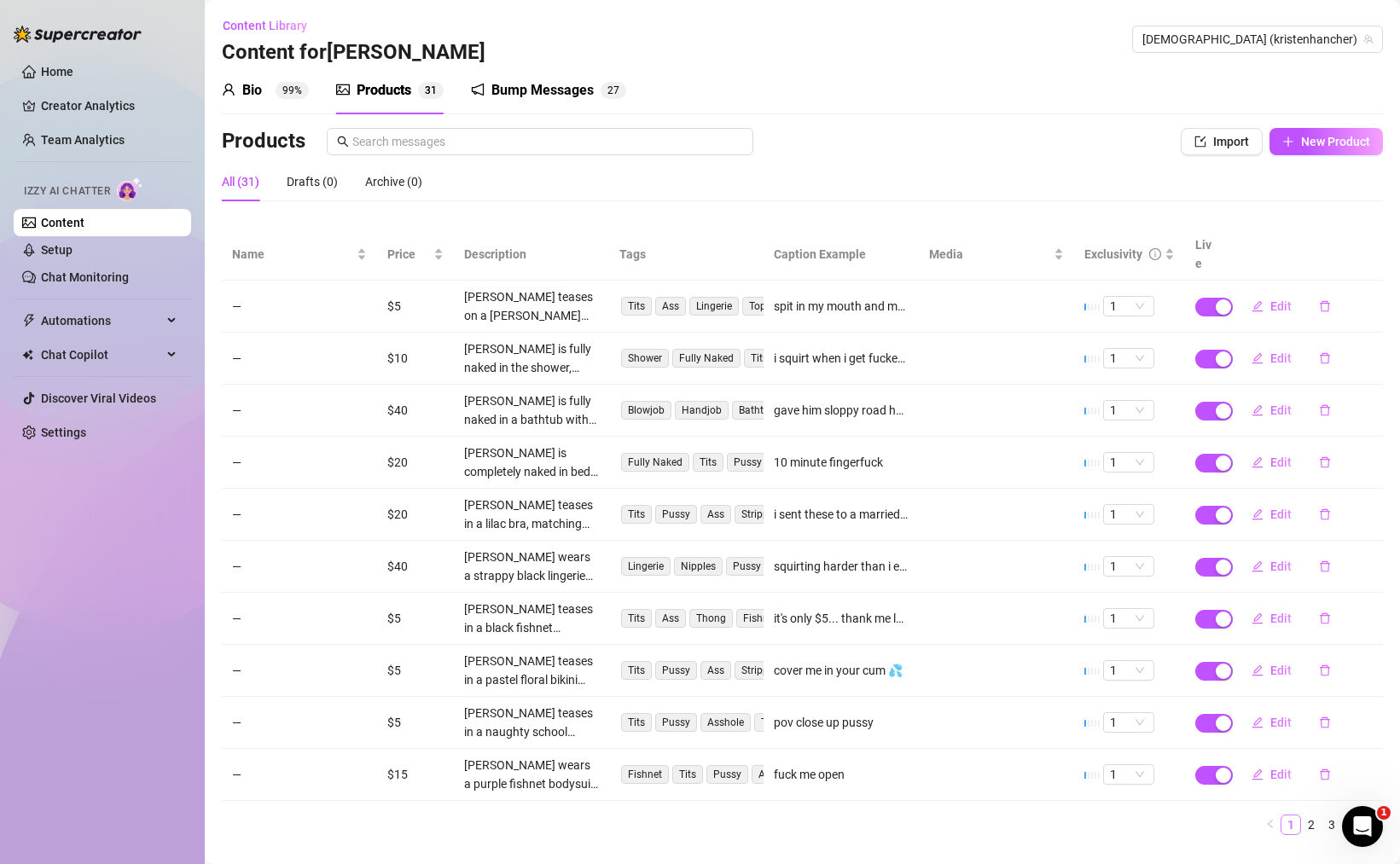
click at [1286, 815] on link "1" at bounding box center [1290, 824] width 18 height 18
click at [1274, 300] on span "Edit" at bounding box center [1280, 306] width 21 height 14
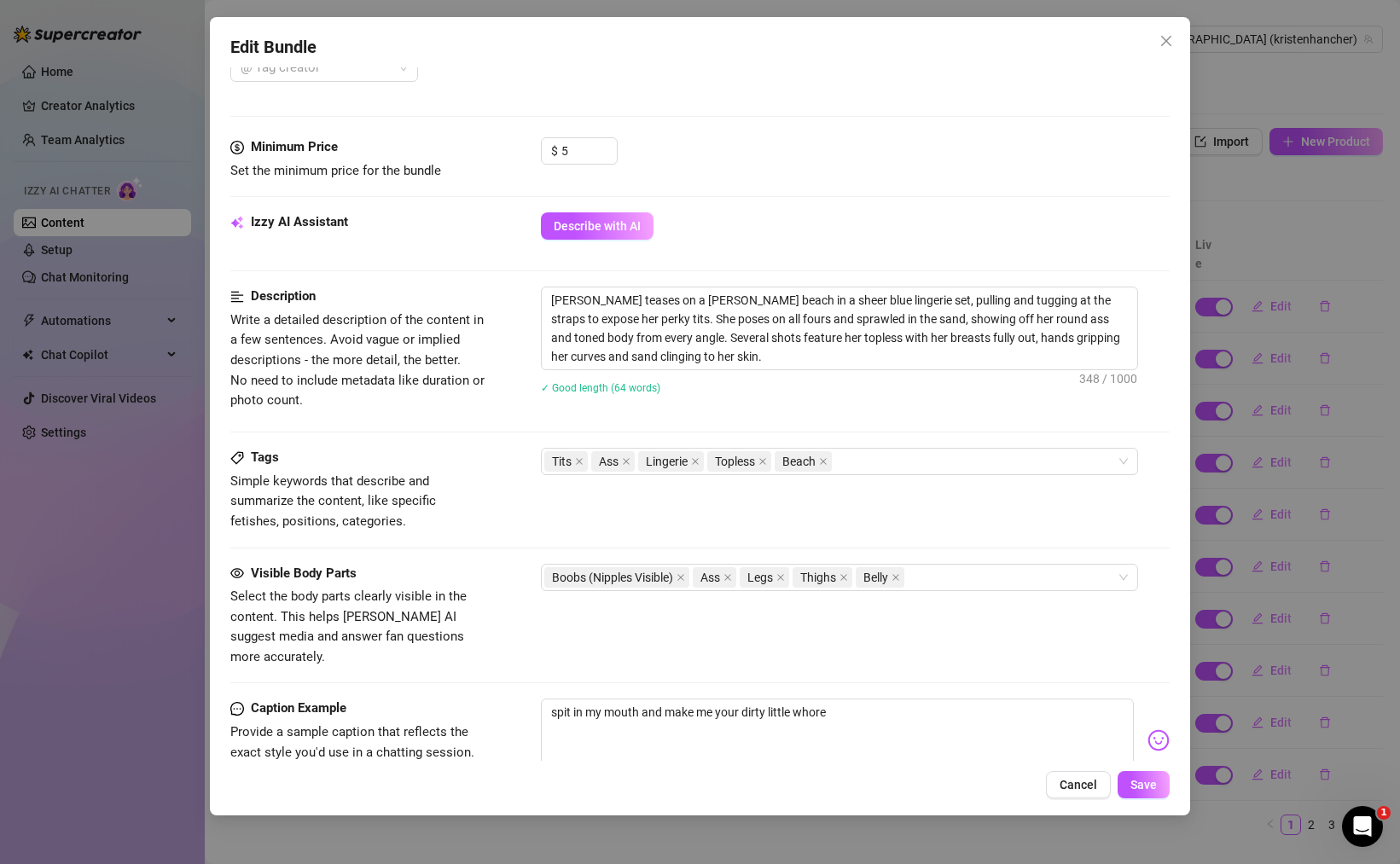
scroll to position [949, 0]
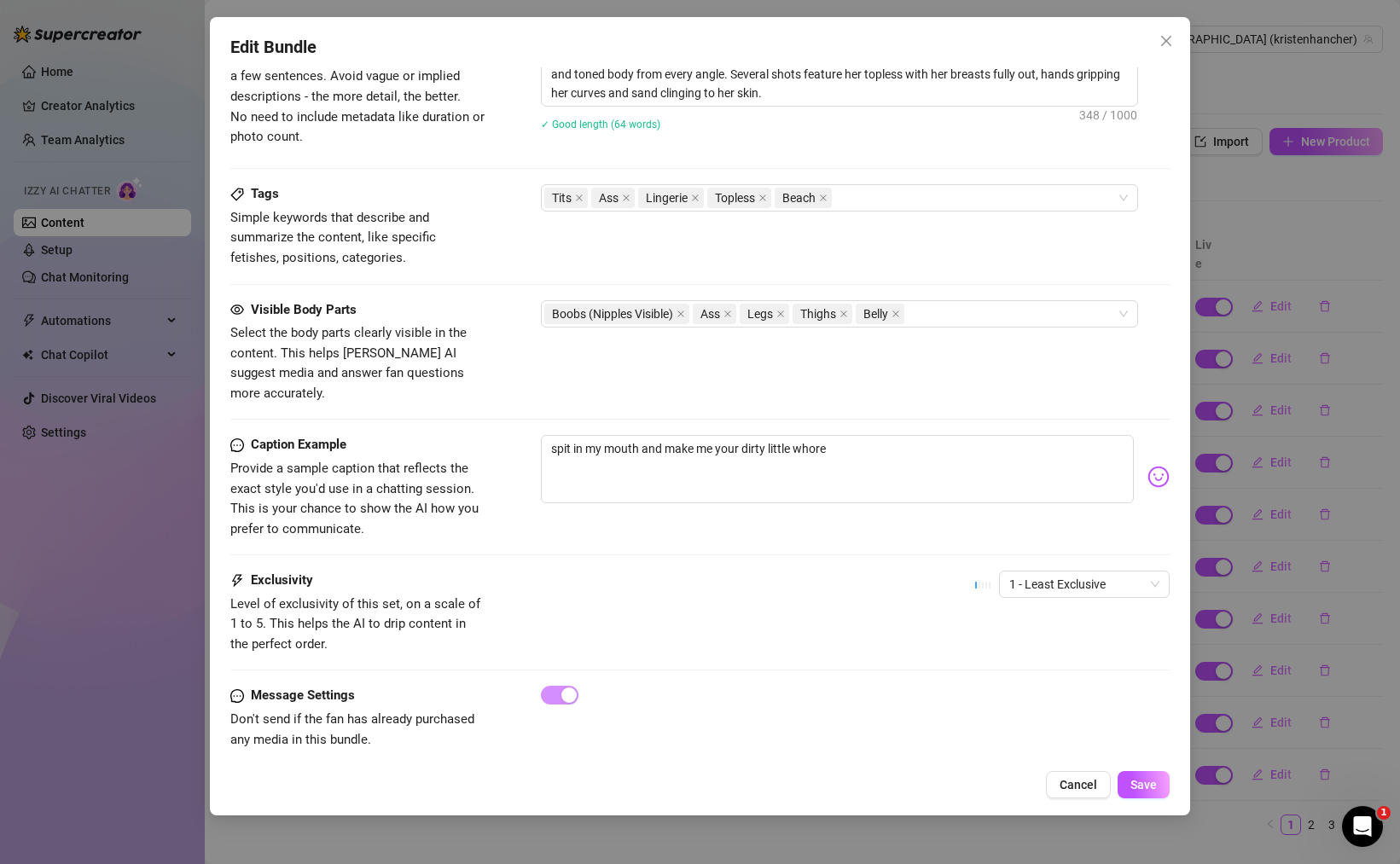
click at [1088, 537] on div "Caption Example Provide a sample caption that reflects the exact style you'd us…" at bounding box center [700, 503] width 939 height 136
click at [1074, 572] on span "1 - Least Exclusive" at bounding box center [1084, 585] width 150 height 26
click at [1039, 629] on div "2" at bounding box center [1084, 625] width 143 height 18
click at [1045, 572] on span "1 - Least Exclusive" at bounding box center [1084, 585] width 150 height 26
click at [1038, 572] on span "2" at bounding box center [1084, 585] width 150 height 26
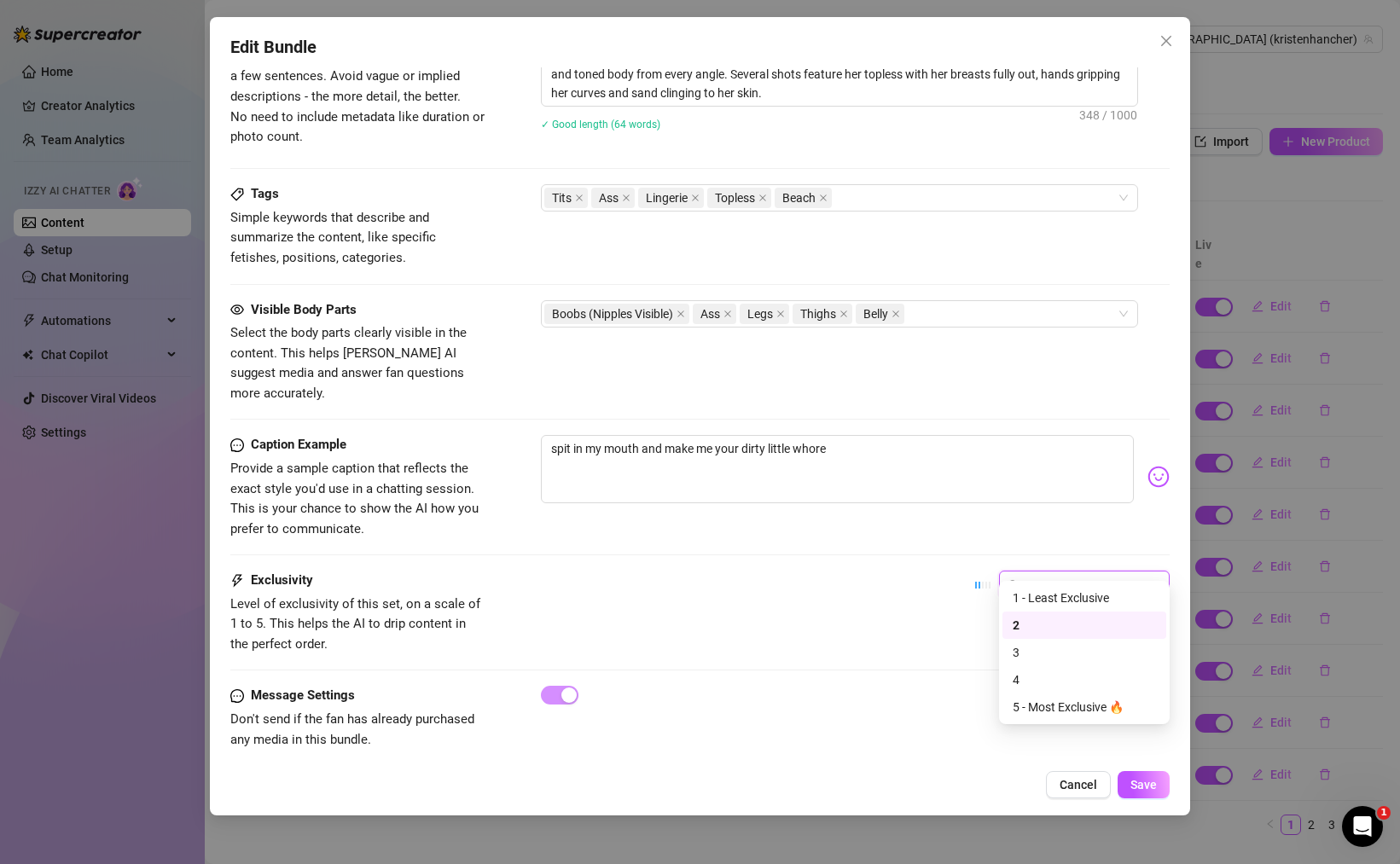
click at [1035, 573] on span "2" at bounding box center [1084, 585] width 150 height 26
click at [1026, 601] on div "1 - Least Exclusive" at bounding box center [1084, 598] width 143 height 18
click at [1150, 798] on button "Save" at bounding box center [1144, 785] width 52 height 28
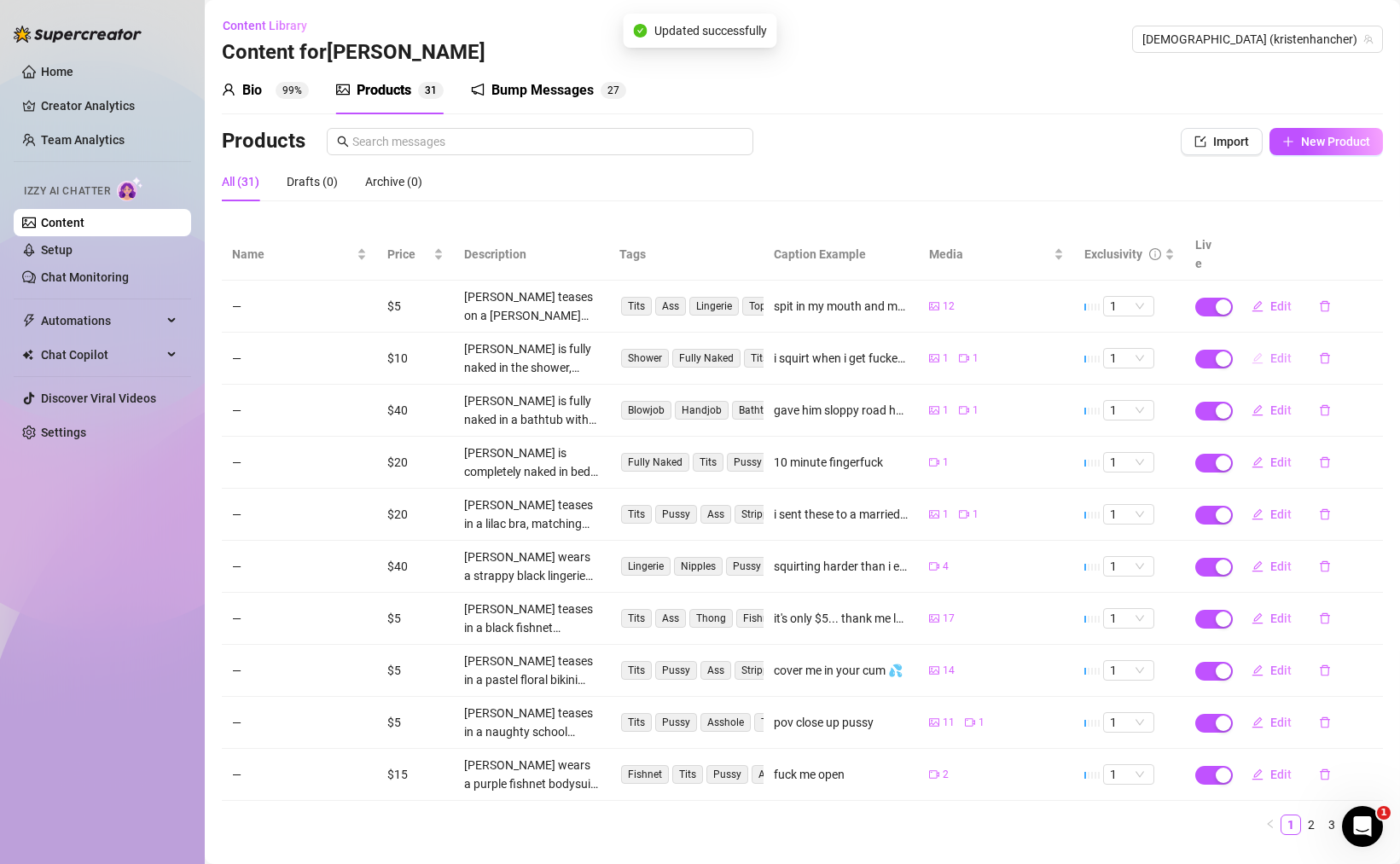
click at [1267, 345] on button "Edit" at bounding box center [1271, 359] width 67 height 28
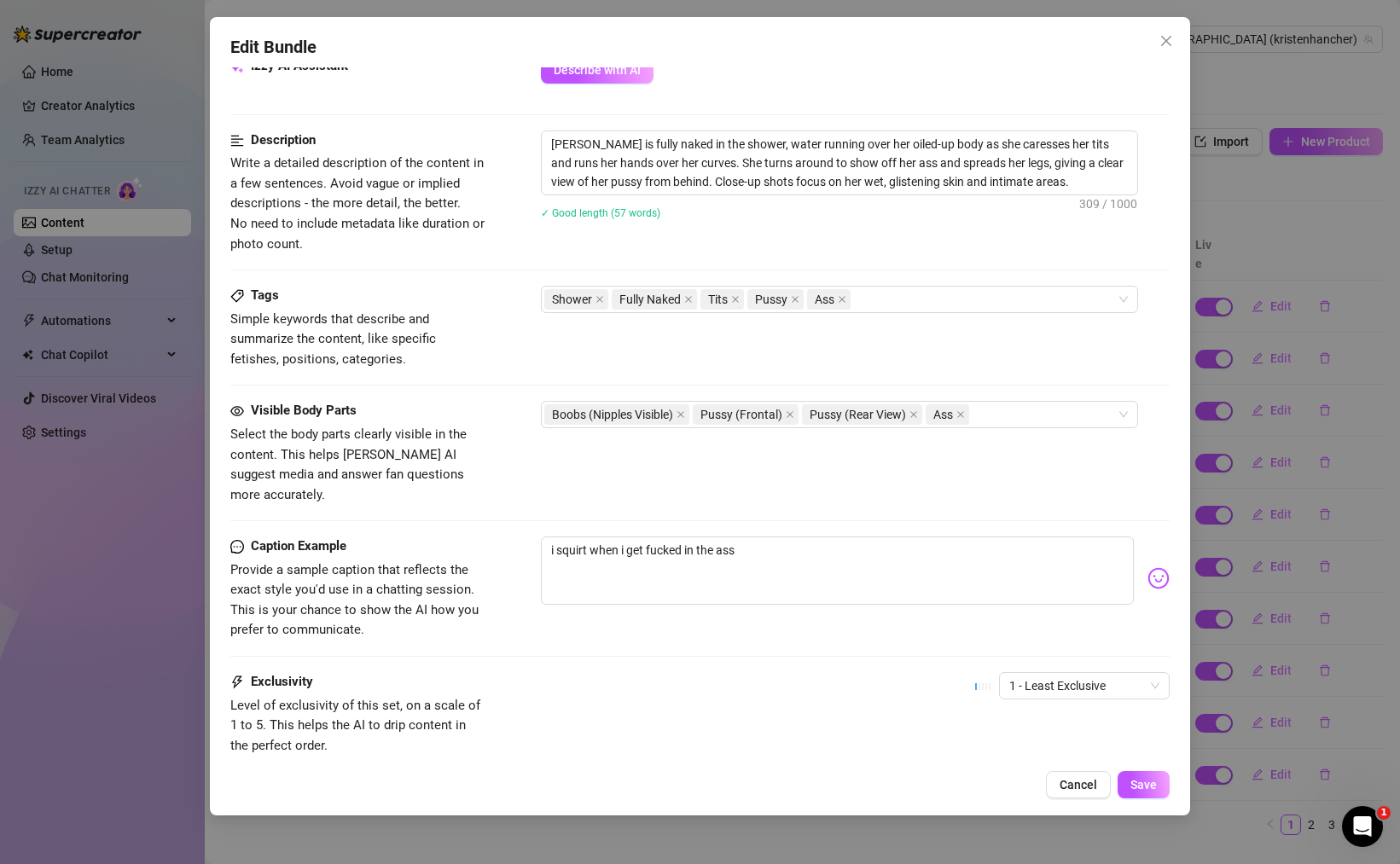
scroll to position [740, 0]
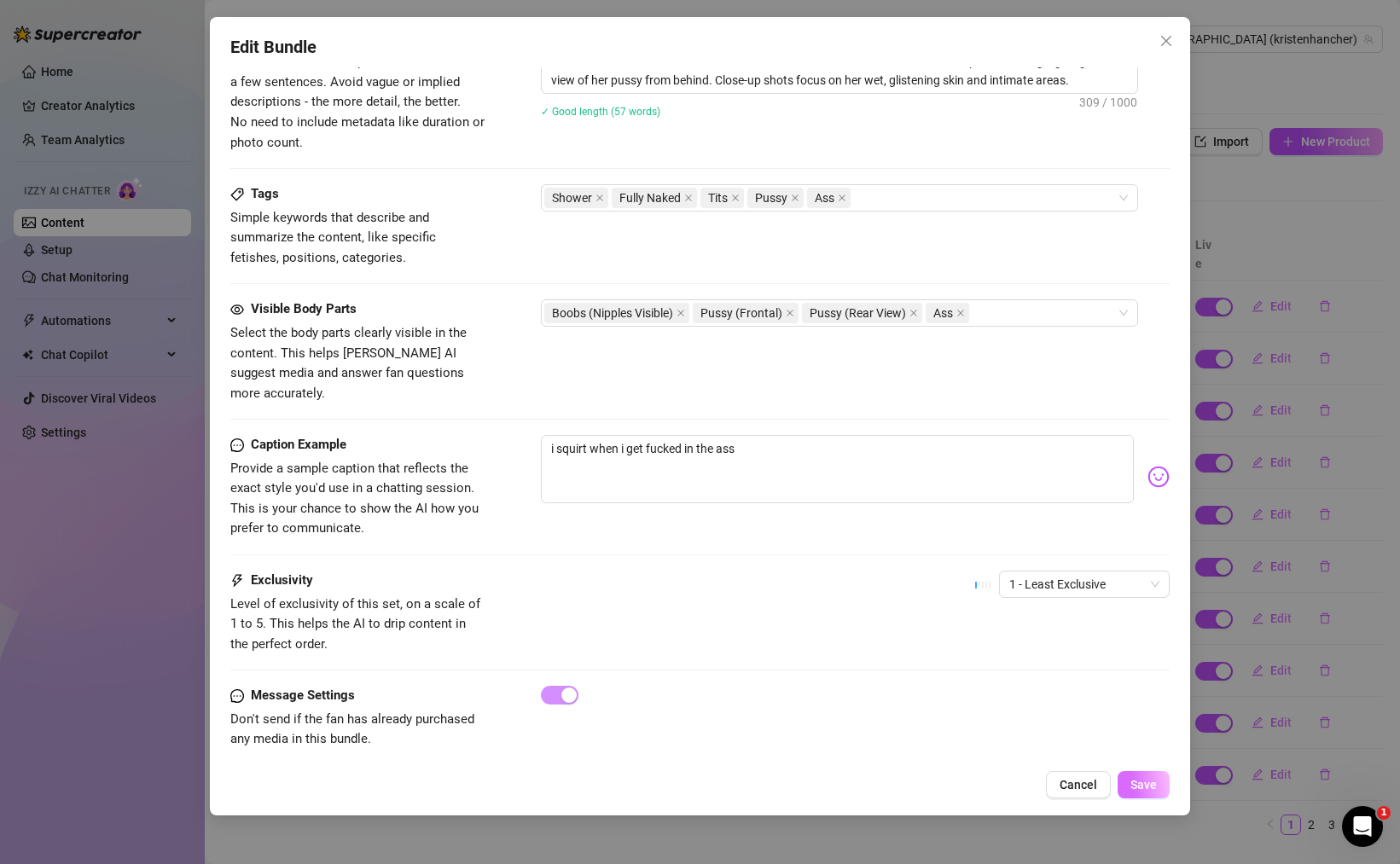
click at [1149, 787] on span "Save" at bounding box center [1143, 785] width 27 height 14
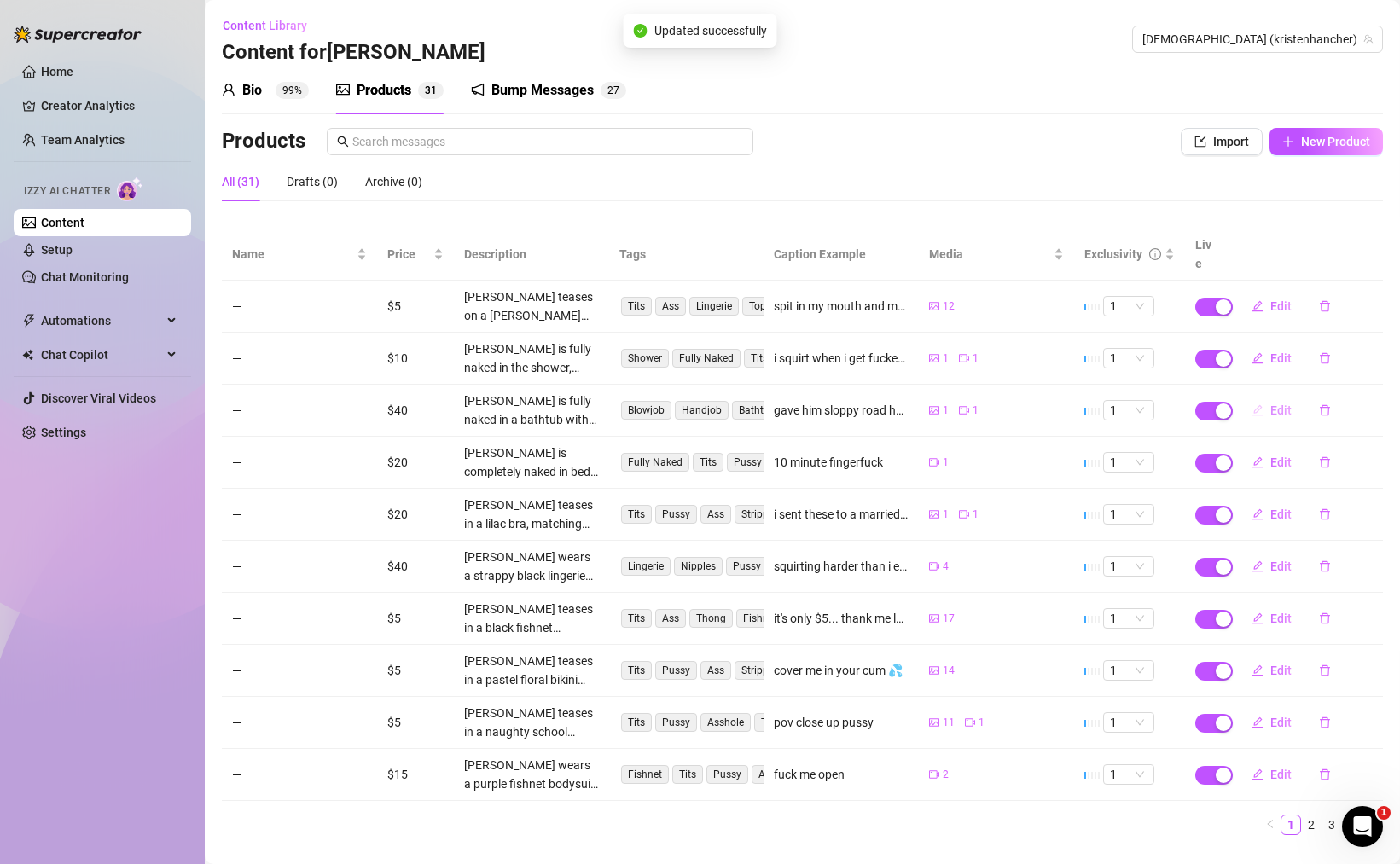
click at [1271, 403] on span "Edit" at bounding box center [1280, 409] width 21 height 14
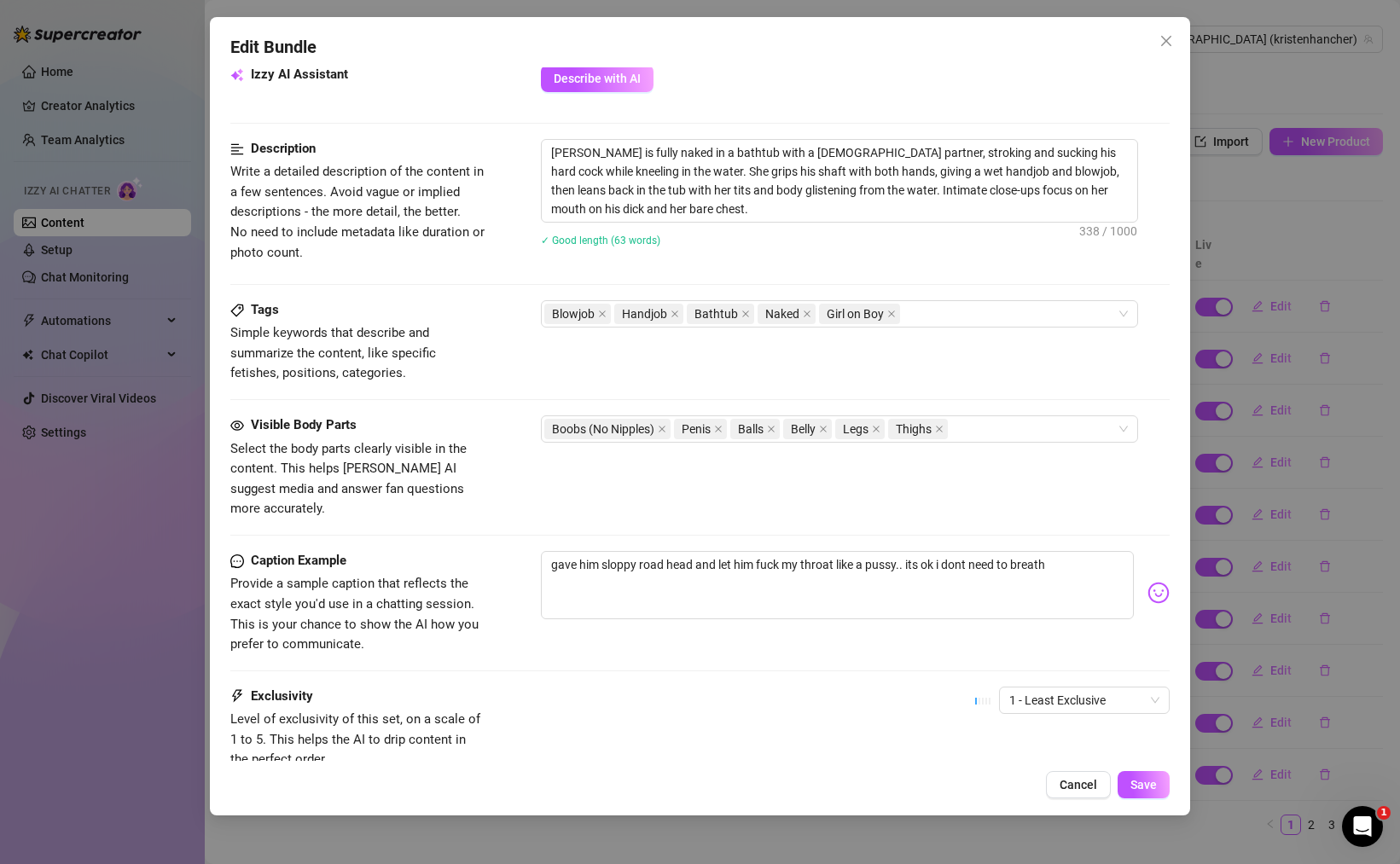
scroll to position [745, 0]
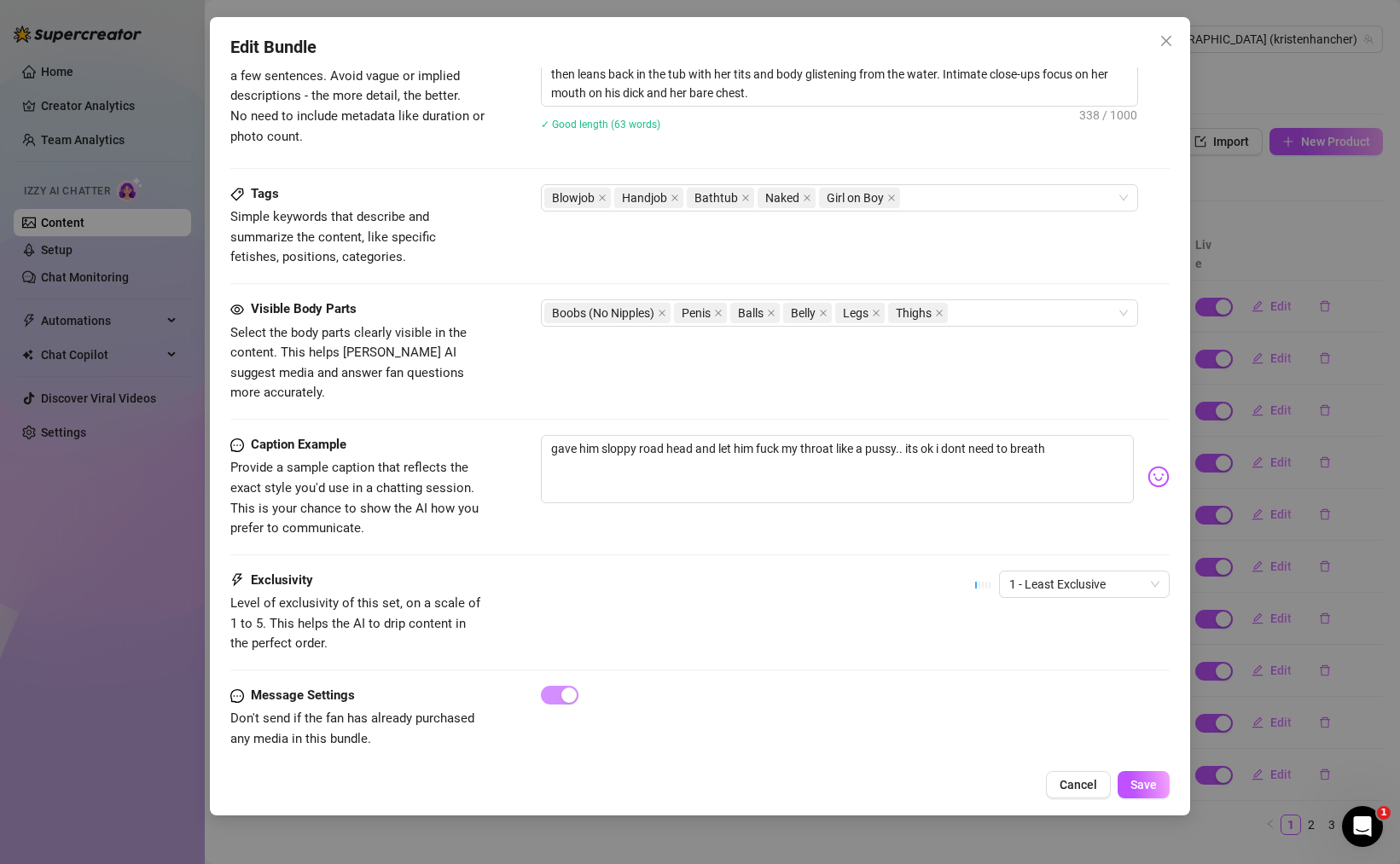
click at [1061, 578] on div "1 - Least Exclusive" at bounding box center [1072, 592] width 195 height 42
click at [1061, 572] on span "1 - Least Exclusive" at bounding box center [1084, 585] width 150 height 26
click at [1038, 621] on div "2" at bounding box center [1084, 625] width 143 height 18
click at [1146, 766] on div "Edit Bundle Account [PERSON_NAME] (@kristenhancher) Name Name is for your inter…" at bounding box center [700, 416] width 980 height 799
click at [1147, 784] on span "Save" at bounding box center [1143, 785] width 27 height 14
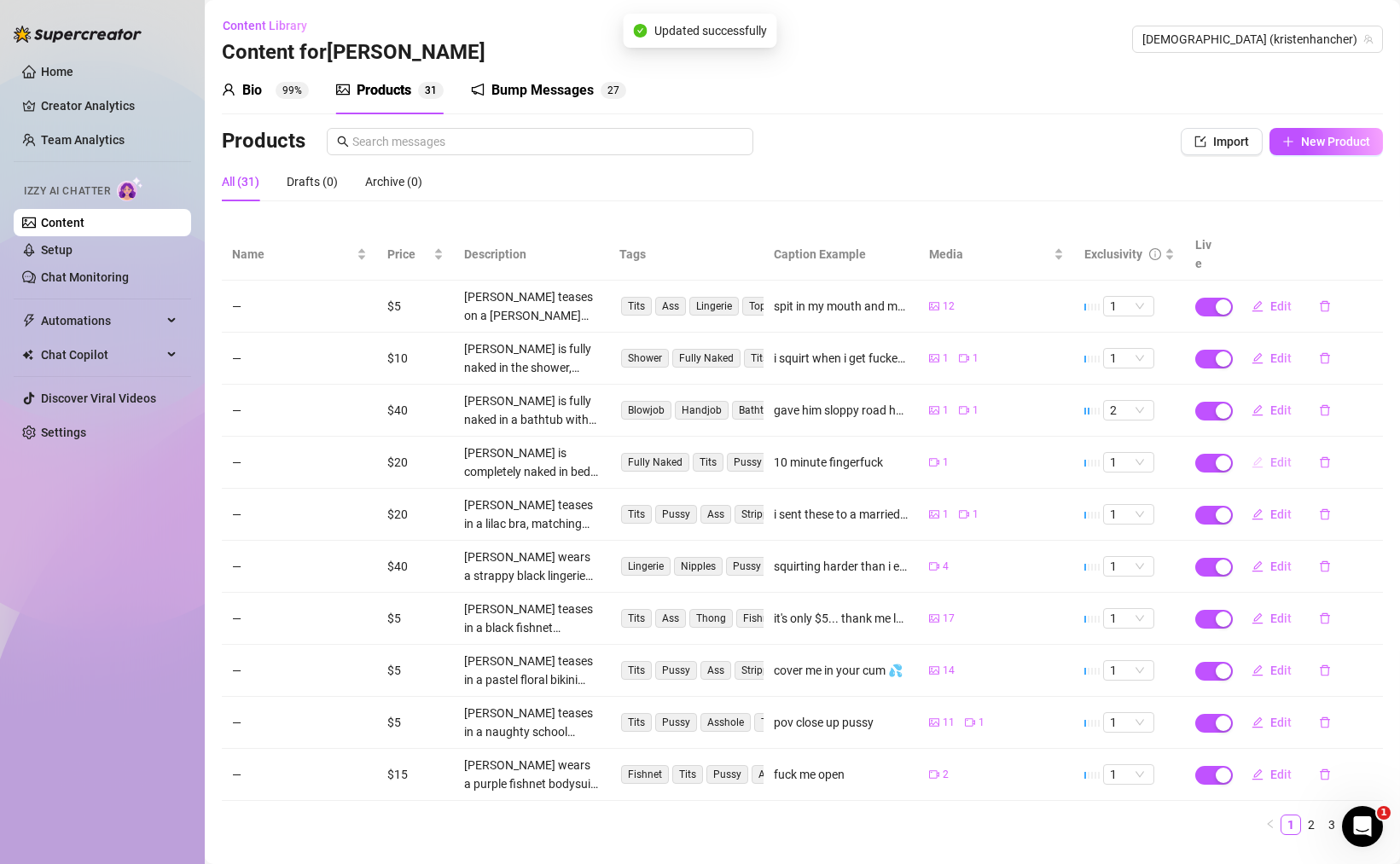
click at [1288, 456] on span "Edit" at bounding box center [1280, 462] width 21 height 14
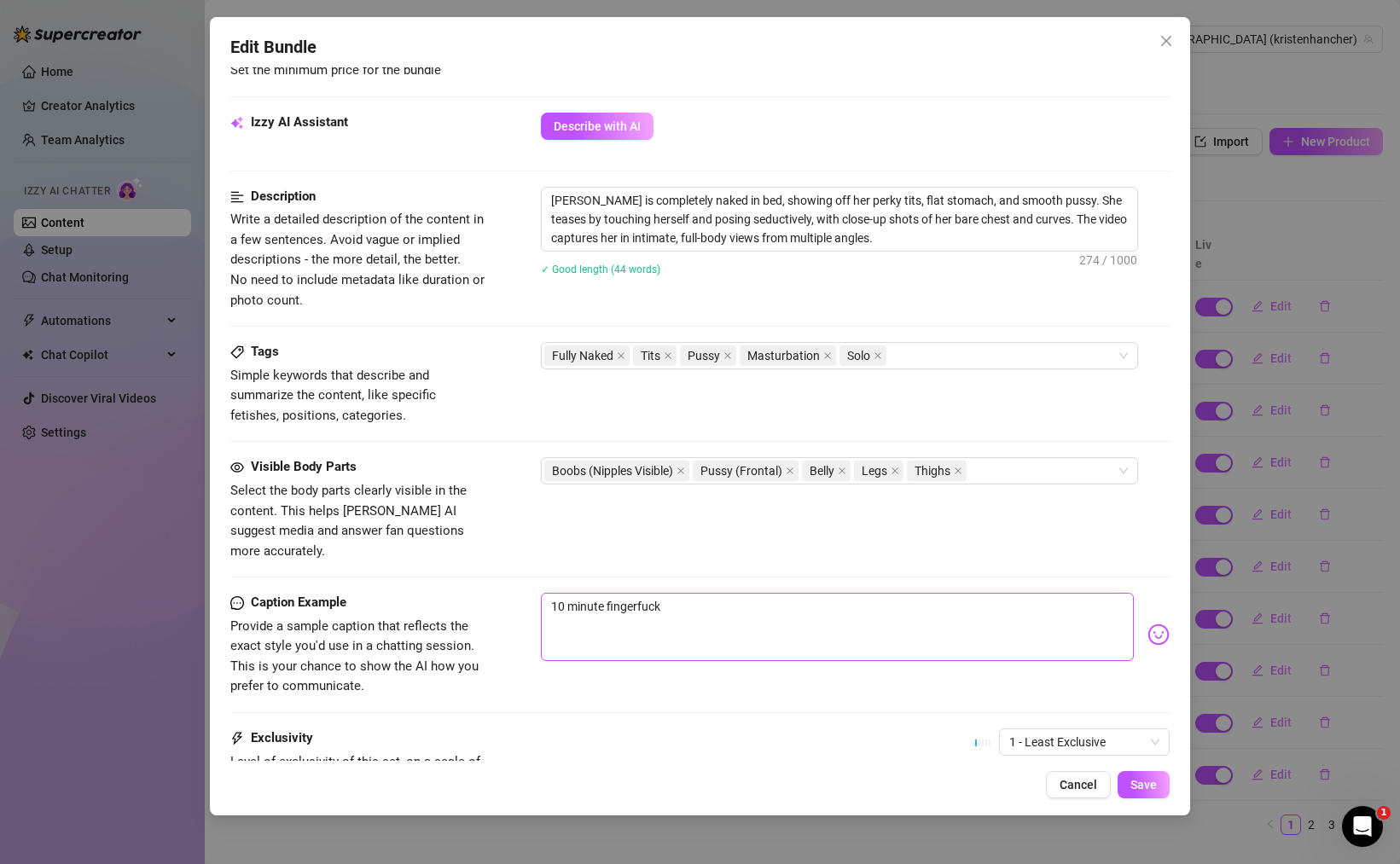
scroll to position [529, 0]
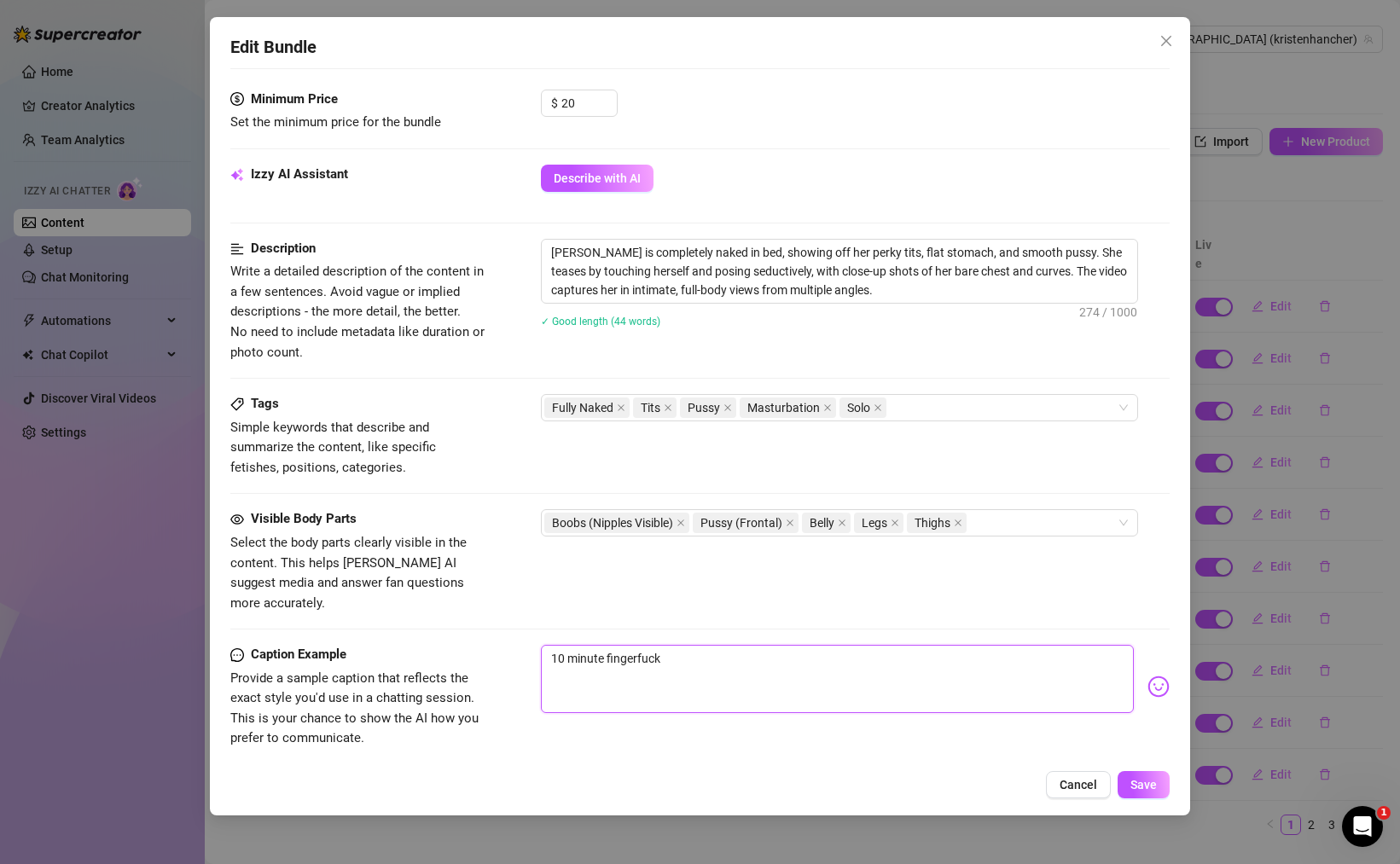
click at [701, 645] on textarea "10 minute fingerfuck" at bounding box center [836, 679] width 593 height 68
click at [887, 289] on textarea "[PERSON_NAME] is completely naked in bed, showing off her perky tits, flat stom…" at bounding box center [839, 271] width 596 height 63
paste textarea "10 minute fingerfuck"
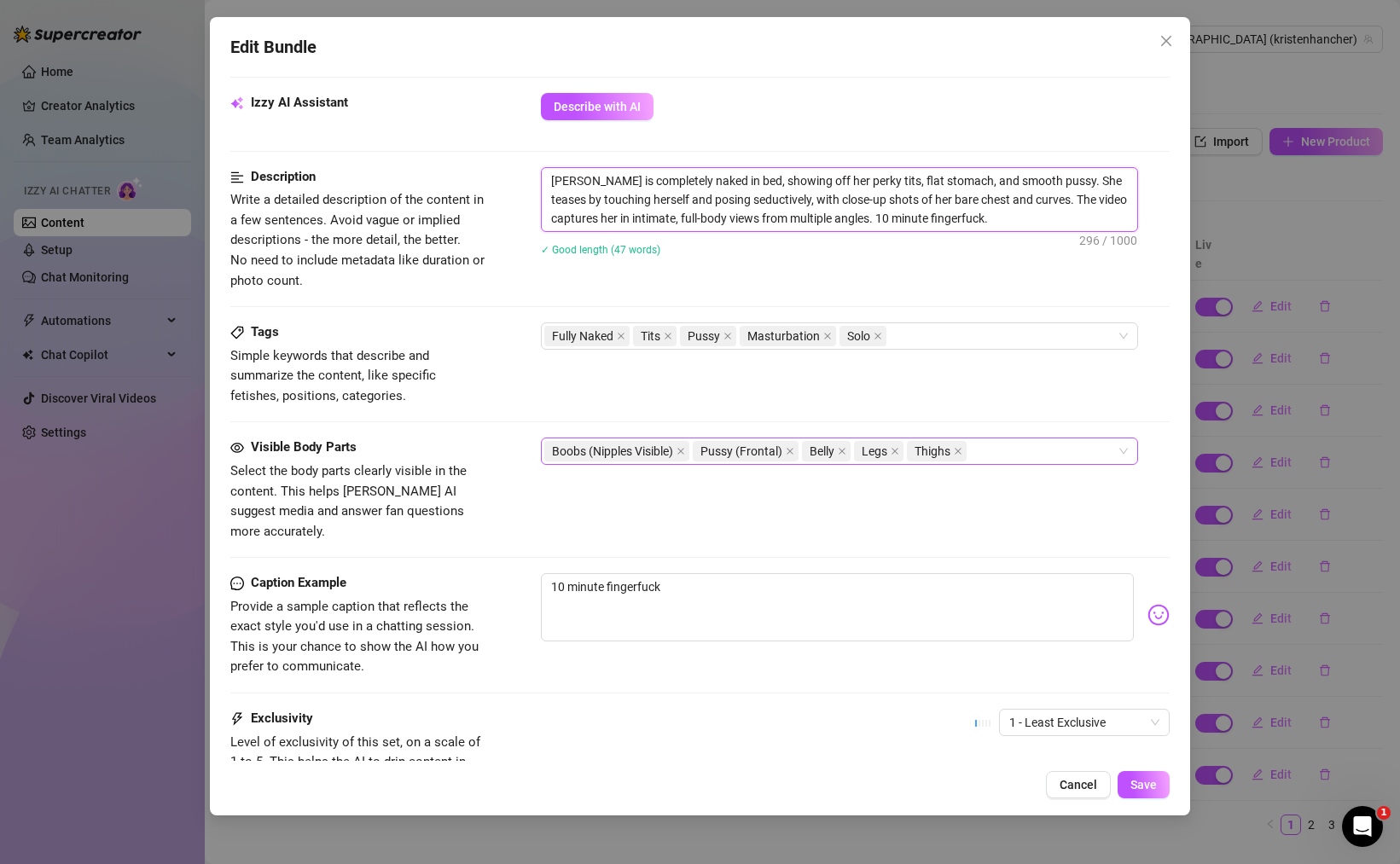
scroll to position [740, 0]
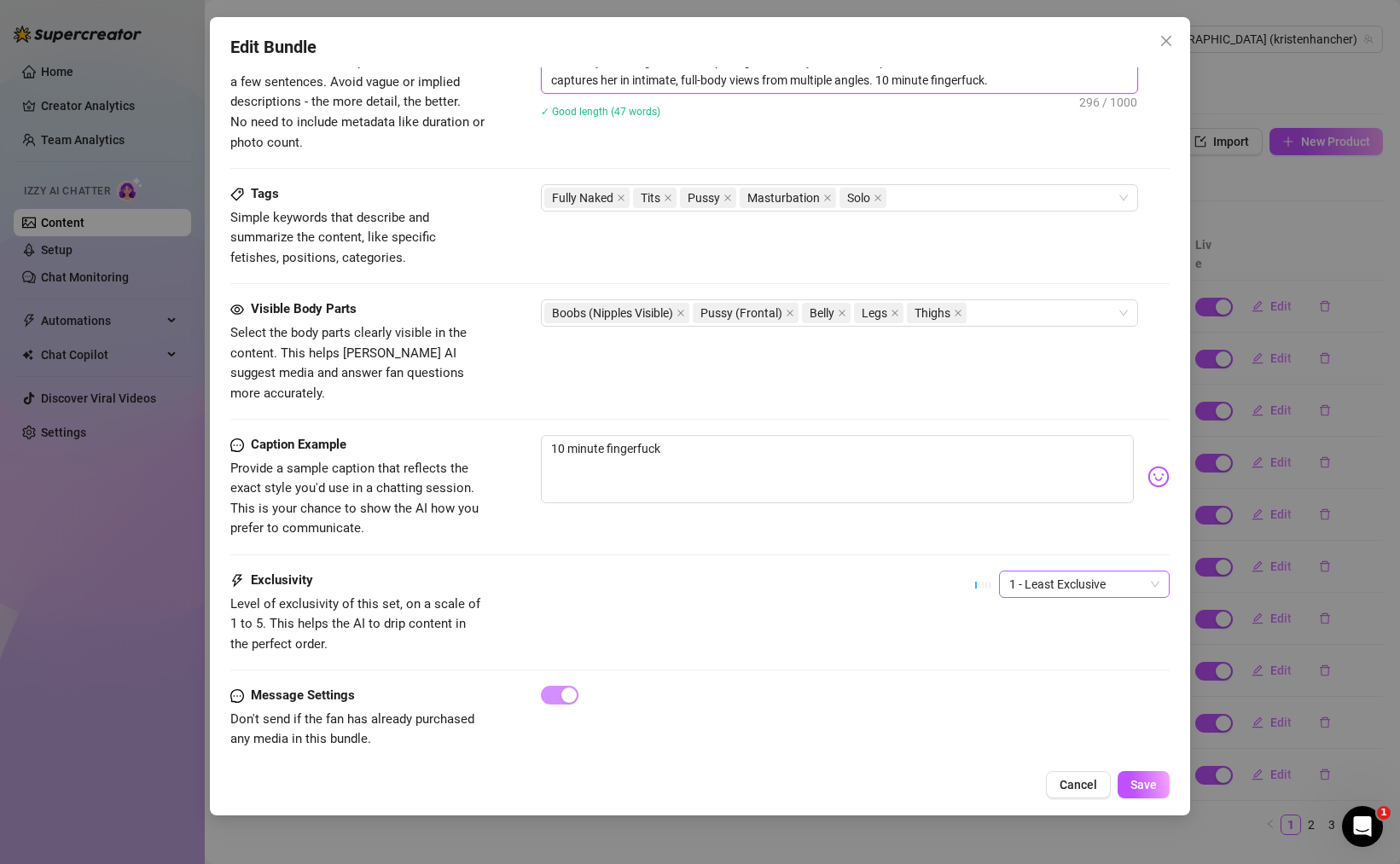
click at [1074, 572] on span "1 - Least Exclusive" at bounding box center [1084, 585] width 150 height 26
click at [1052, 630] on div "2" at bounding box center [1084, 626] width 143 height 18
click at [1155, 789] on span "Save" at bounding box center [1143, 785] width 27 height 14
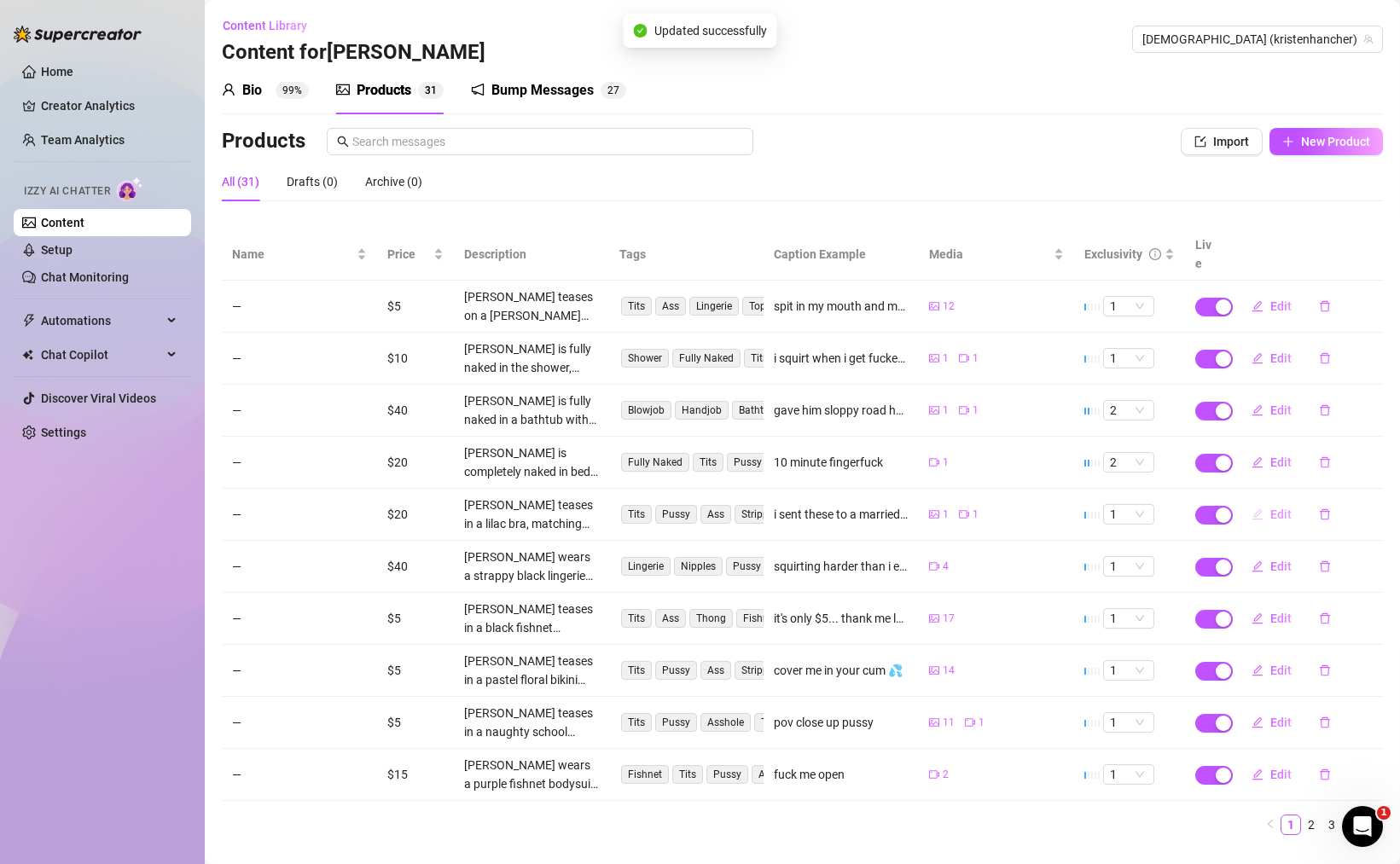
click at [1266, 501] on button "Edit" at bounding box center [1271, 515] width 67 height 28
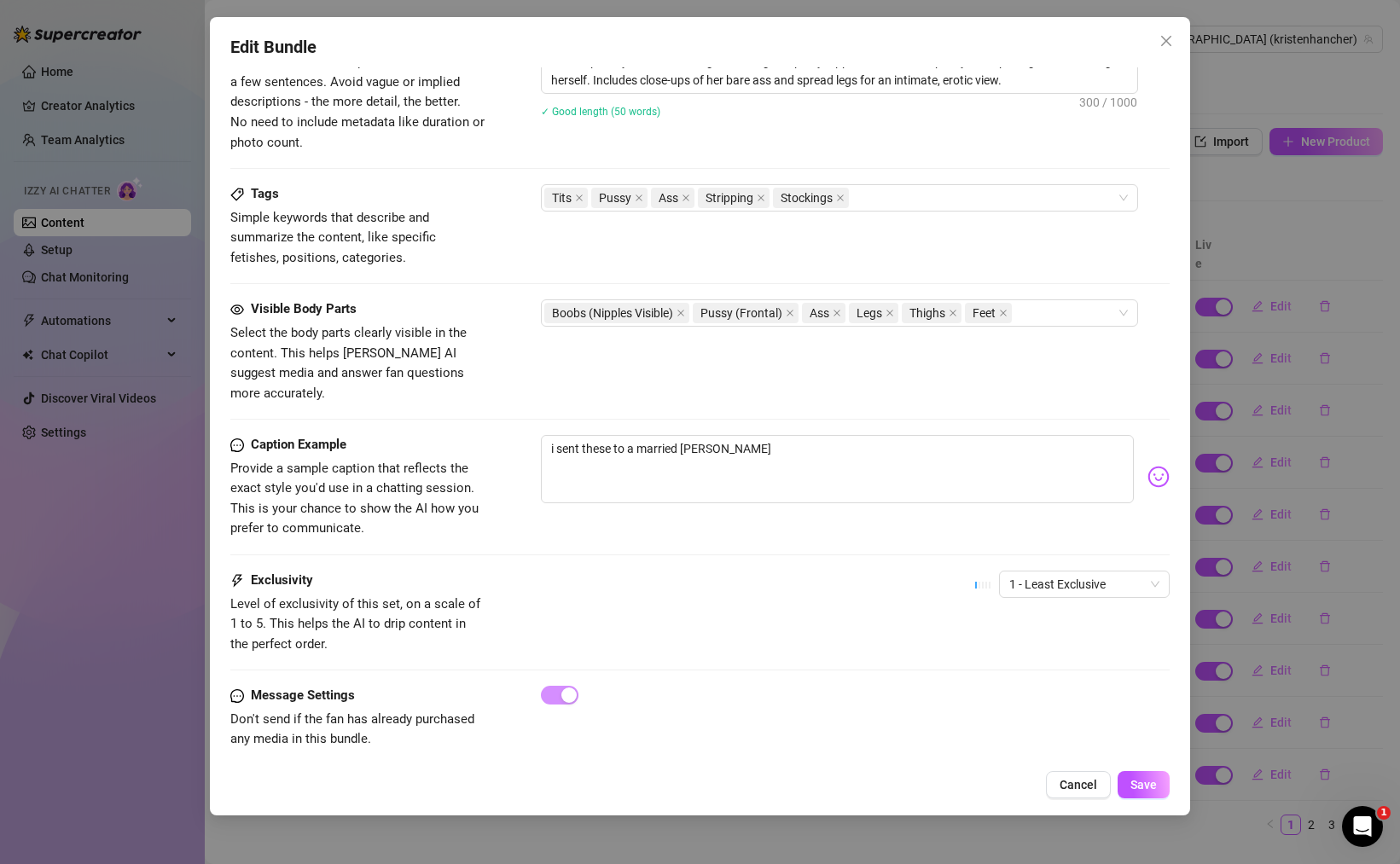
drag, startPoint x: 1136, startPoint y: 779, endPoint x: 965, endPoint y: 619, distance: 234.2
click at [965, 619] on div "Edit Bundle Account [PERSON_NAME] (@kristenhancher) Name Name is for your inter…" at bounding box center [700, 416] width 980 height 799
click at [1152, 786] on span "Save" at bounding box center [1143, 785] width 27 height 14
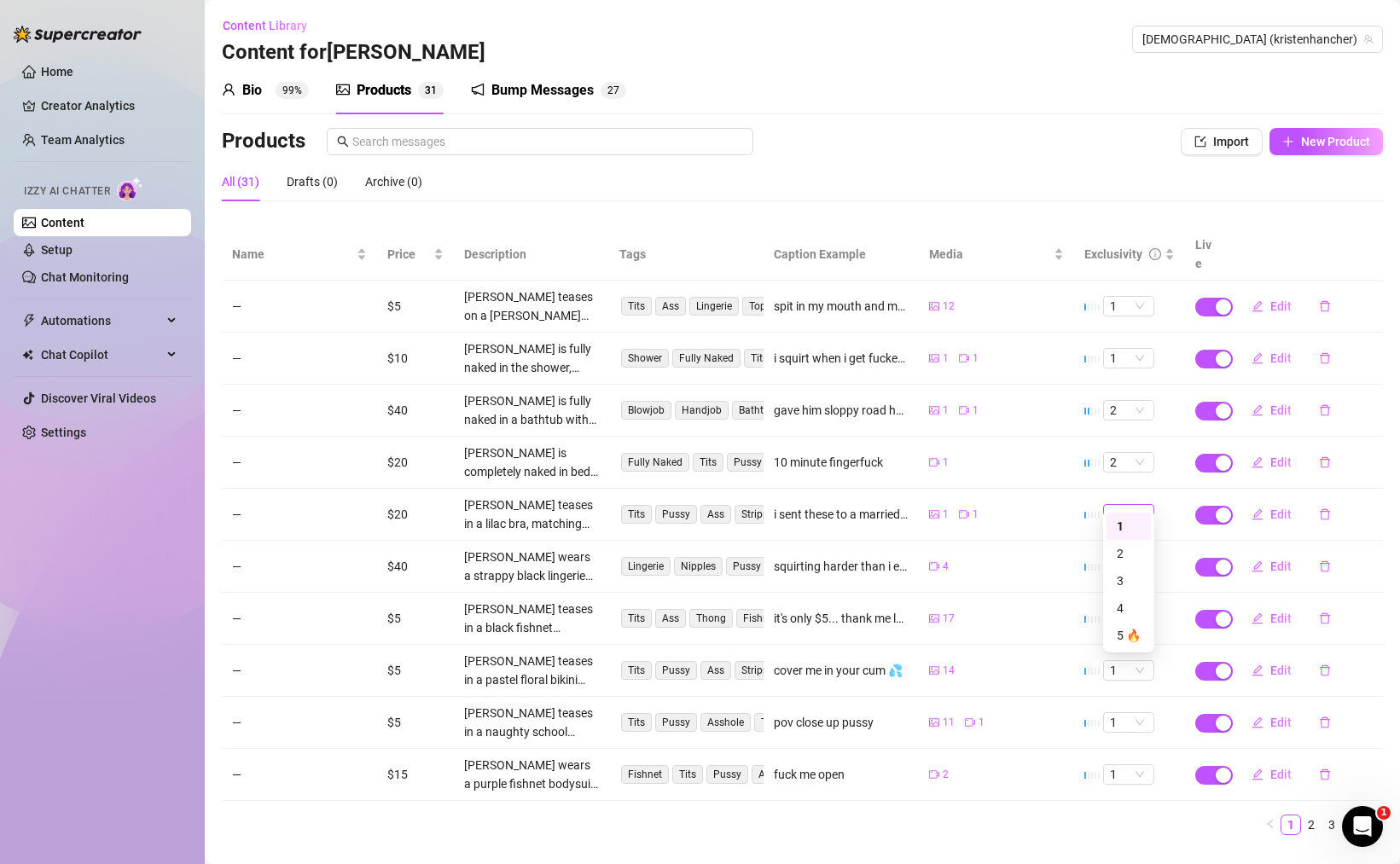
click at [1145, 505] on span "1" at bounding box center [1128, 515] width 38 height 18
click at [1123, 550] on div "2" at bounding box center [1129, 553] width 24 height 18
click at [1270, 560] on span "Edit" at bounding box center [1280, 566] width 21 height 14
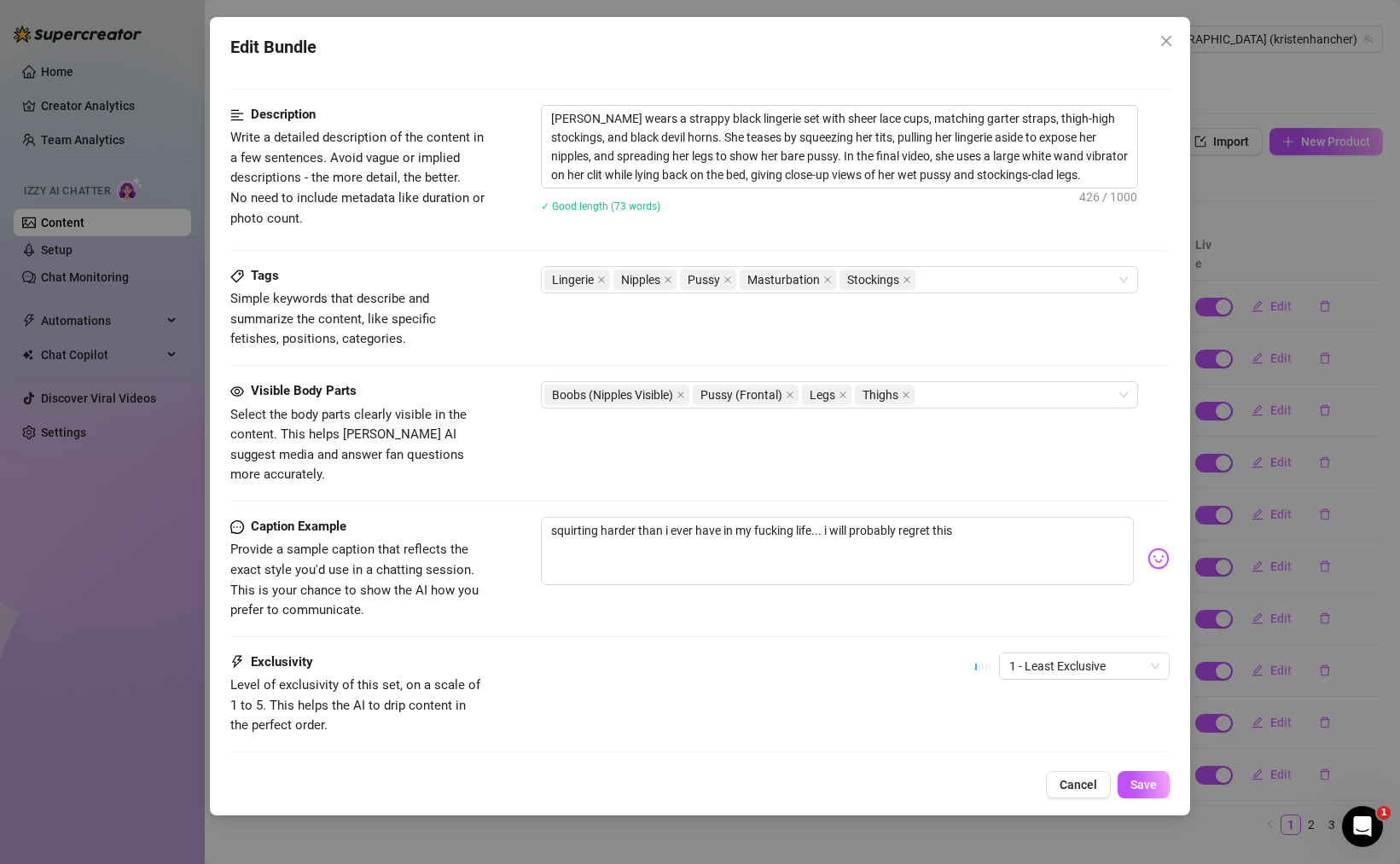
scroll to position [745, 0]
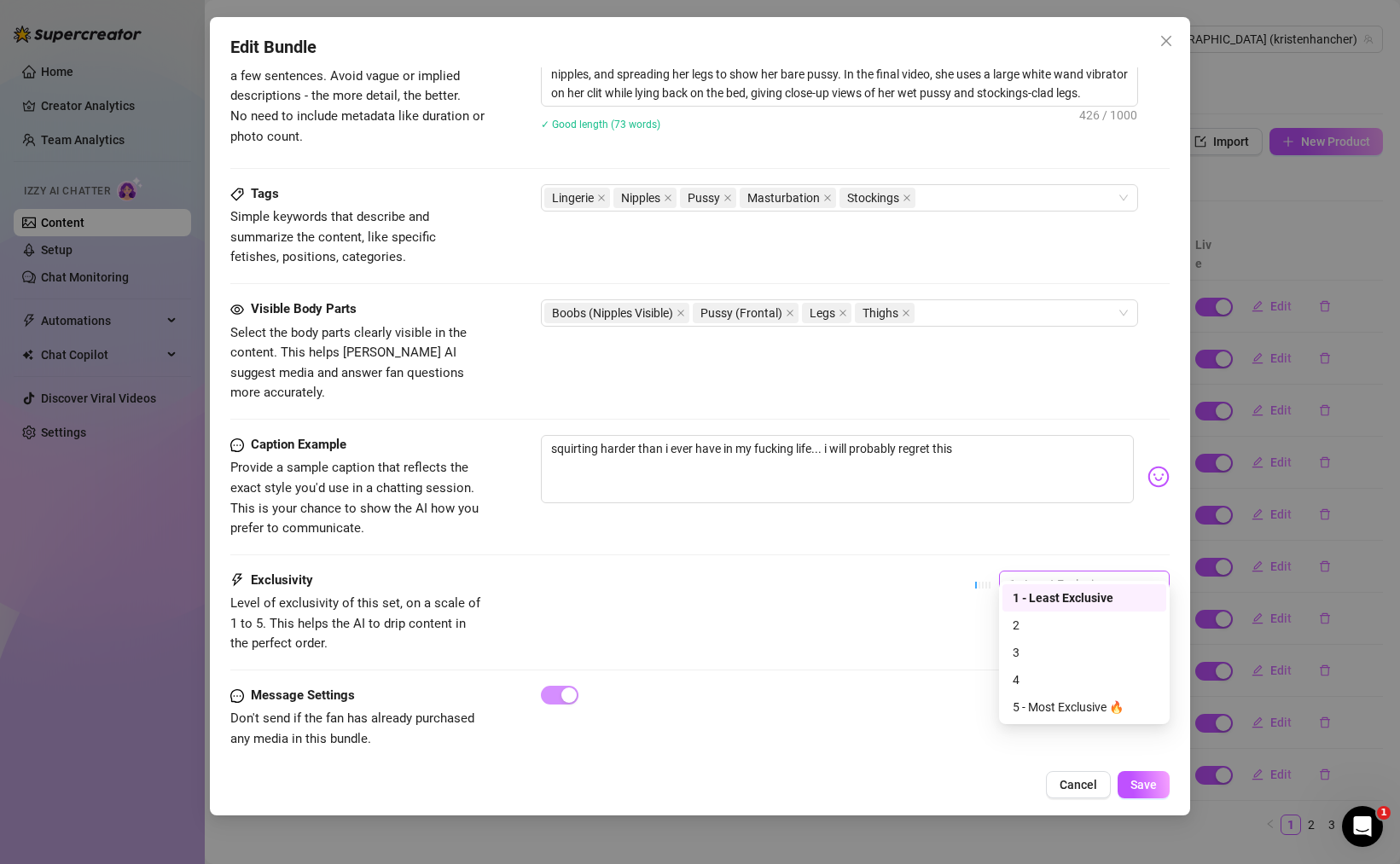
click at [1120, 572] on span "1 - Least Exclusive" at bounding box center [1084, 585] width 150 height 26
click at [1074, 617] on div "2" at bounding box center [1084, 625] width 143 height 18
click at [1139, 781] on span "Save" at bounding box center [1143, 785] width 27 height 14
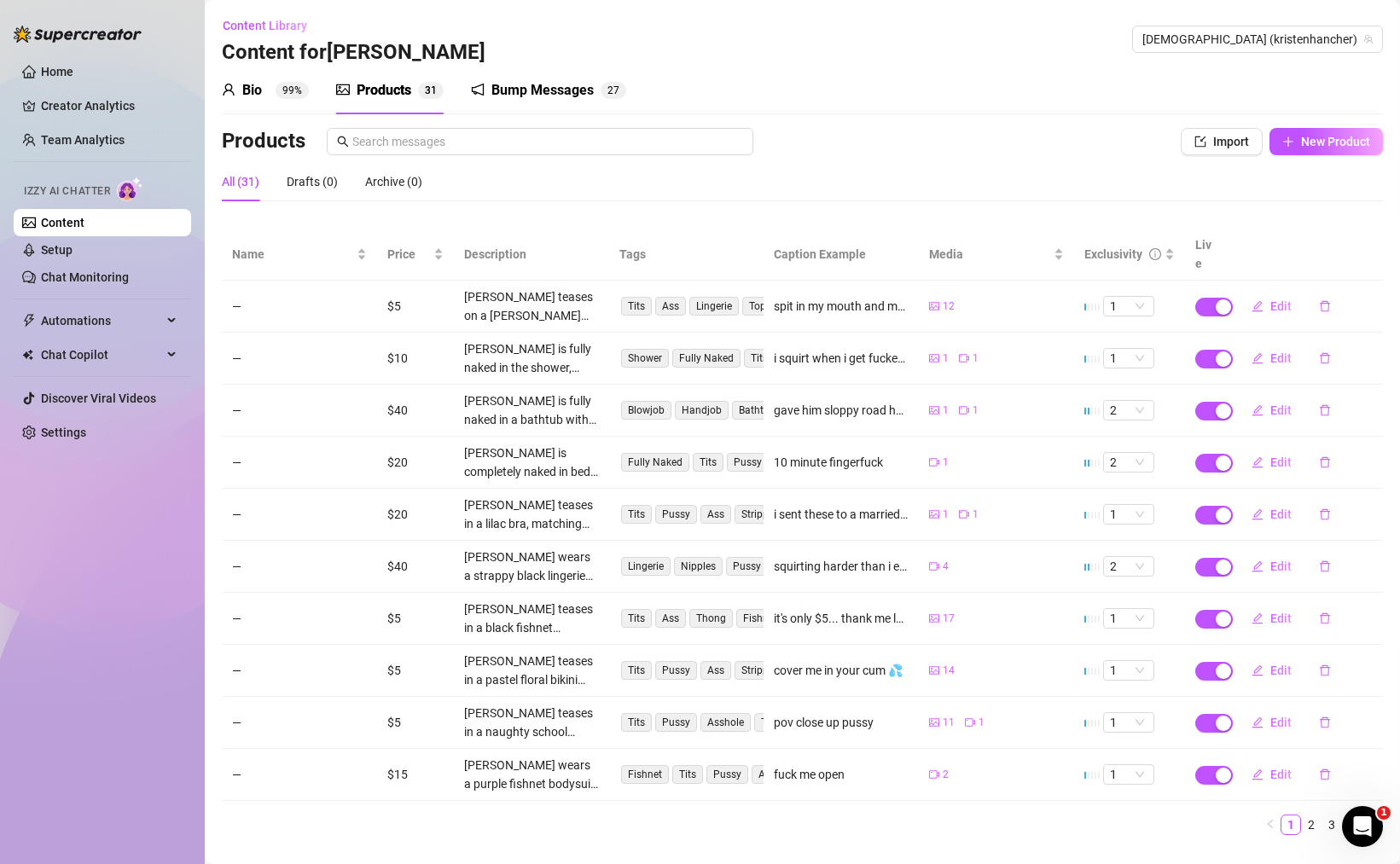
click at [1137, 612] on td "1" at bounding box center [1129, 619] width 111 height 52
click at [1140, 609] on span "1" at bounding box center [1128, 618] width 38 height 18
click at [1134, 648] on div "2" at bounding box center [1129, 657] width 24 height 18
click at [1144, 609] on span "1" at bounding box center [1128, 618] width 38 height 18
click at [1128, 631] on div "1" at bounding box center [1129, 630] width 24 height 18
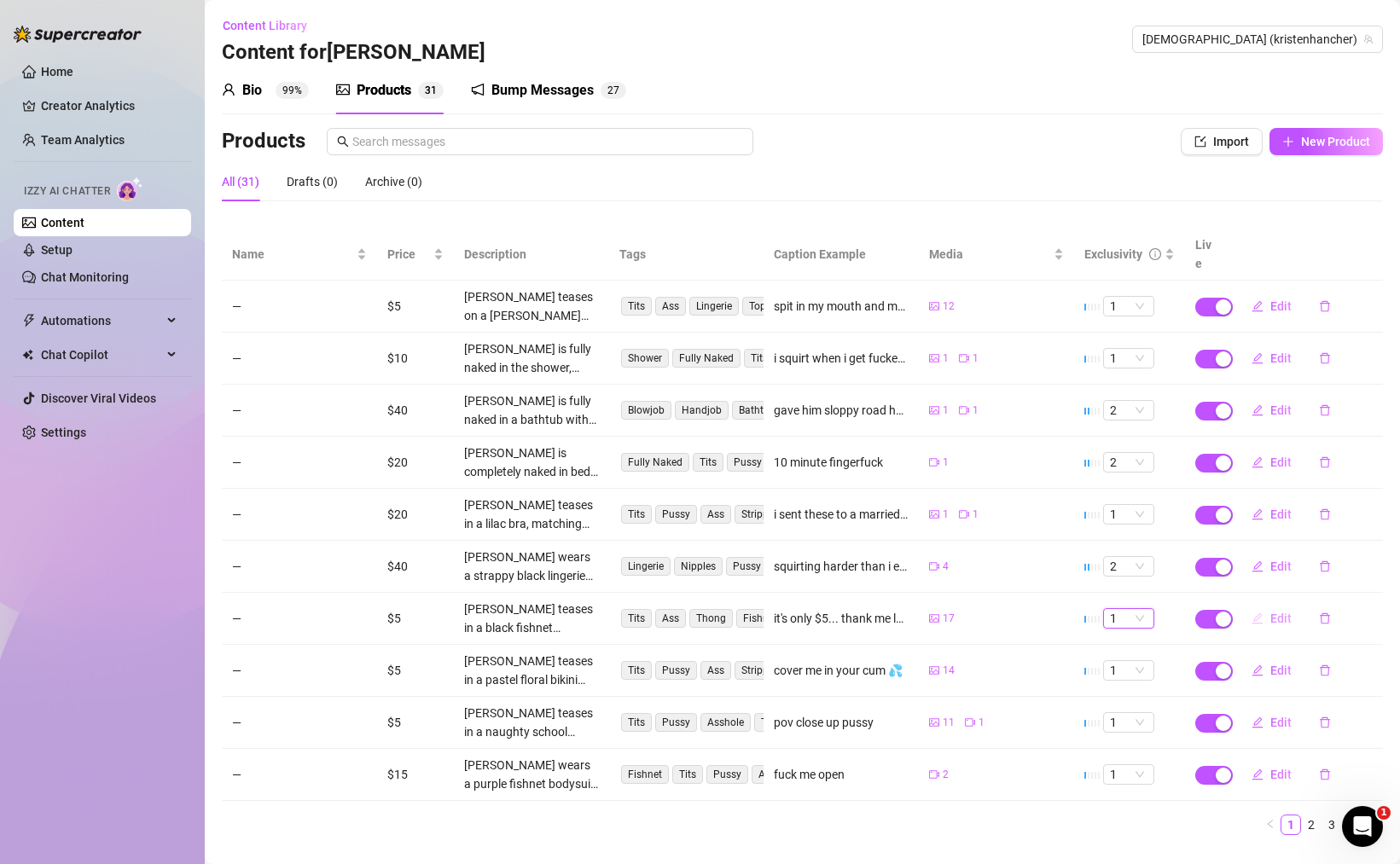
click at [1276, 608] on button "Edit" at bounding box center [1271, 619] width 67 height 28
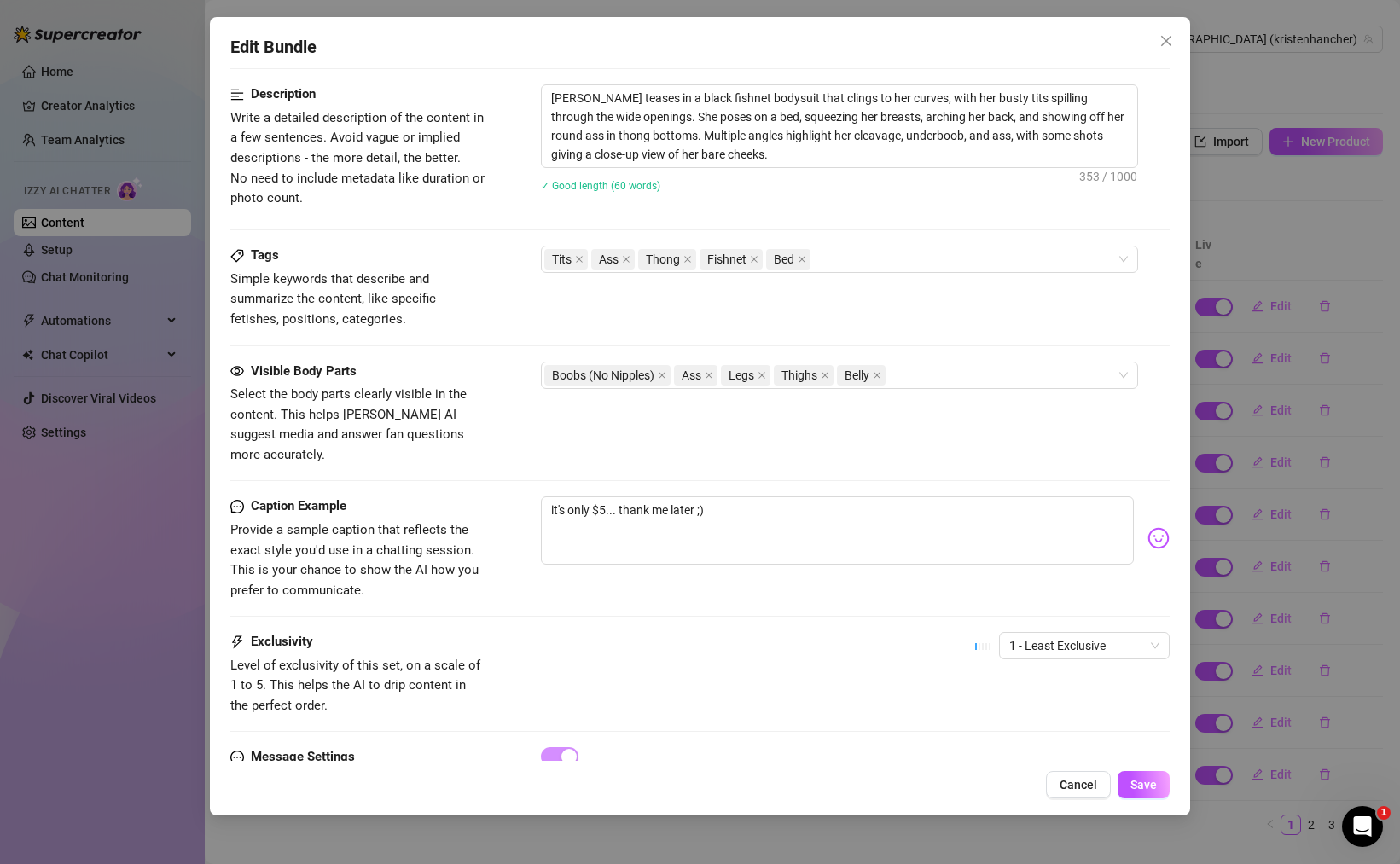
scroll to position [949, 0]
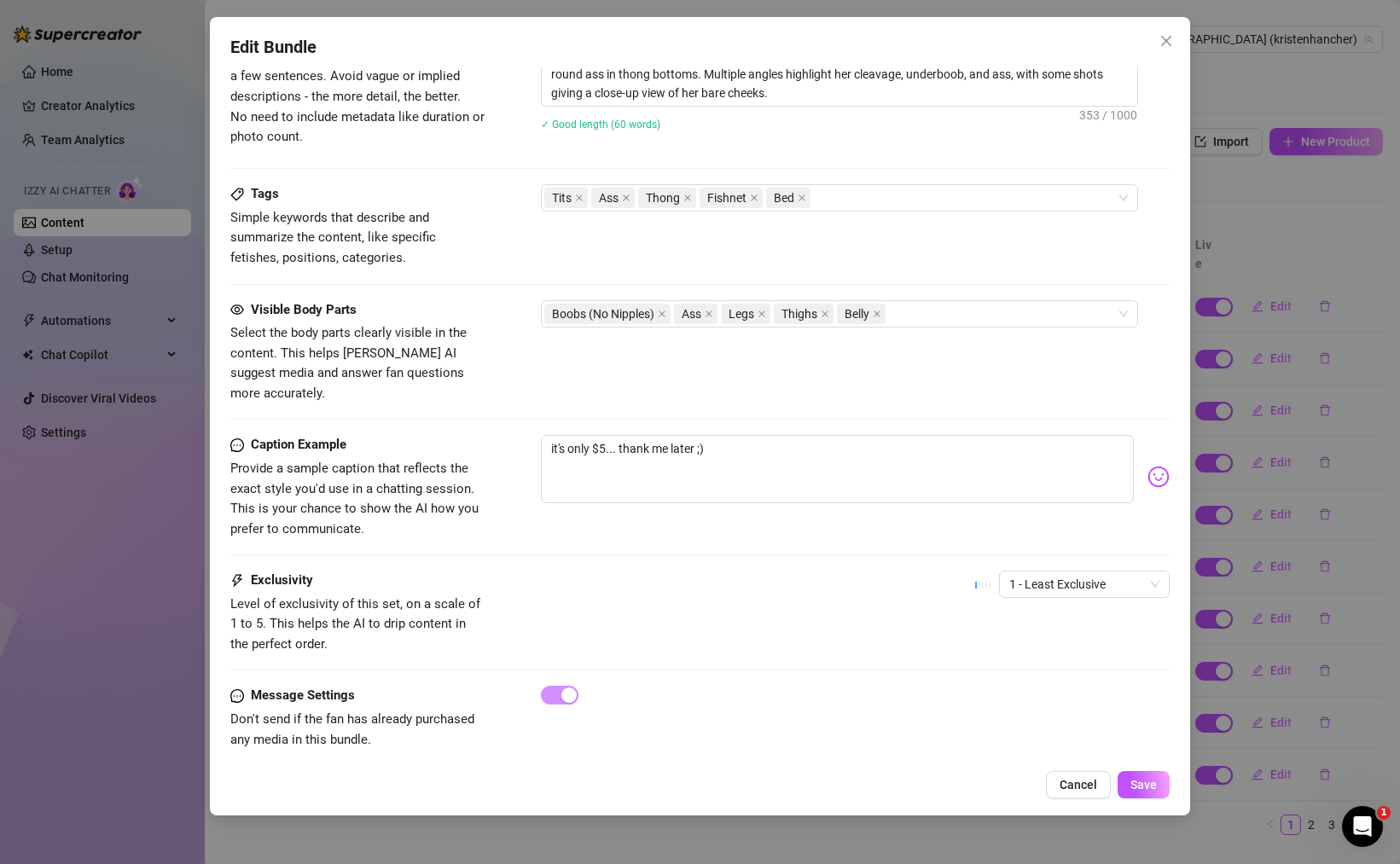
click at [1062, 583] on div "1 - Least Exclusive" at bounding box center [1072, 592] width 195 height 42
click at [1074, 572] on span "1 - Least Exclusive" at bounding box center [1084, 585] width 150 height 26
click at [1073, 598] on div "1 - Least Exclusive" at bounding box center [1084, 598] width 143 height 18
click at [1154, 791] on span "Save" at bounding box center [1143, 785] width 27 height 14
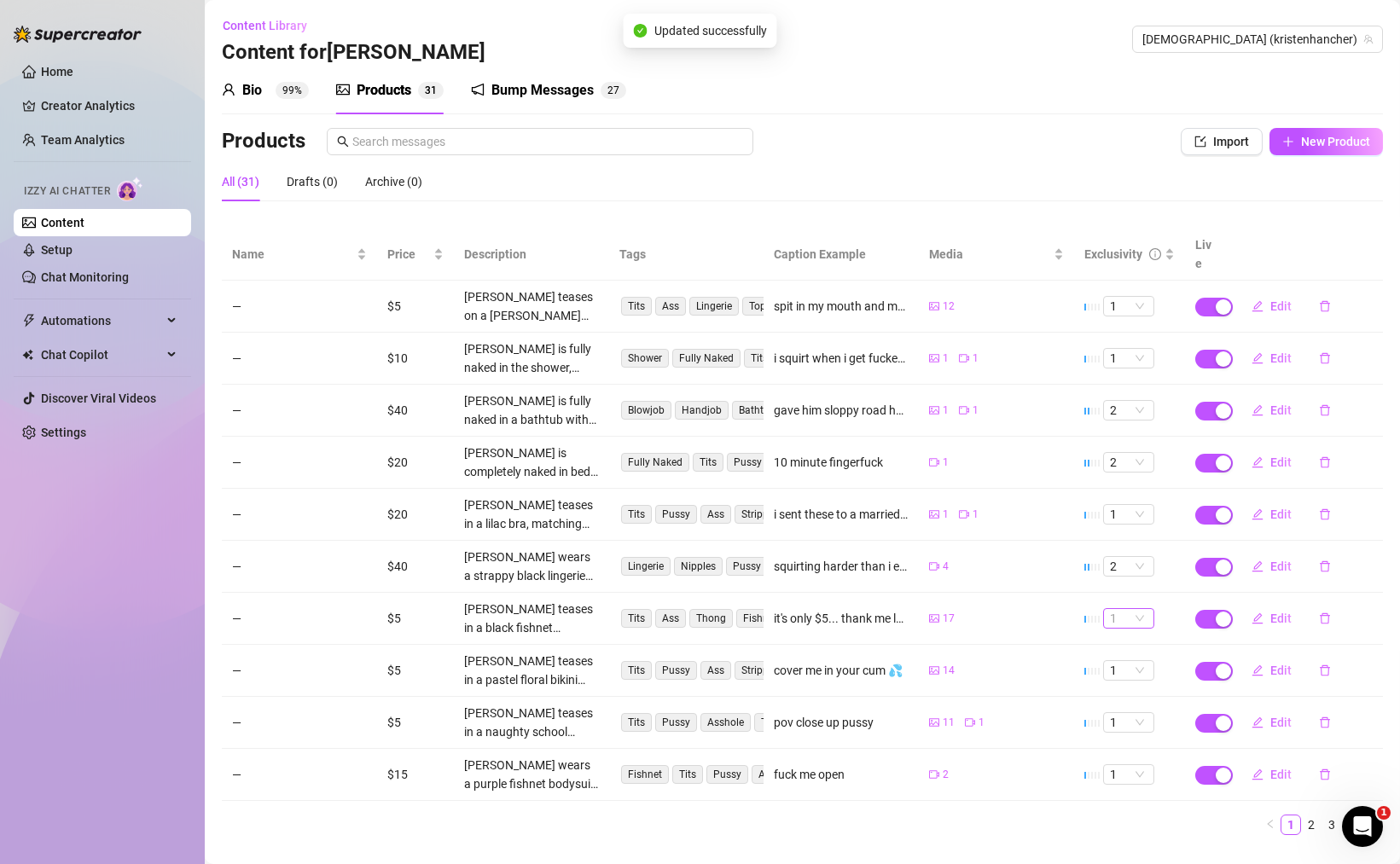
click at [1139, 609] on span "1" at bounding box center [1128, 618] width 38 height 18
click at [1144, 609] on span "1" at bounding box center [1128, 618] width 38 height 18
click at [1127, 630] on div "1" at bounding box center [1129, 630] width 24 height 18
click at [1142, 609] on span "1" at bounding box center [1128, 618] width 38 height 18
click at [1132, 663] on div "2" at bounding box center [1129, 657] width 24 height 18
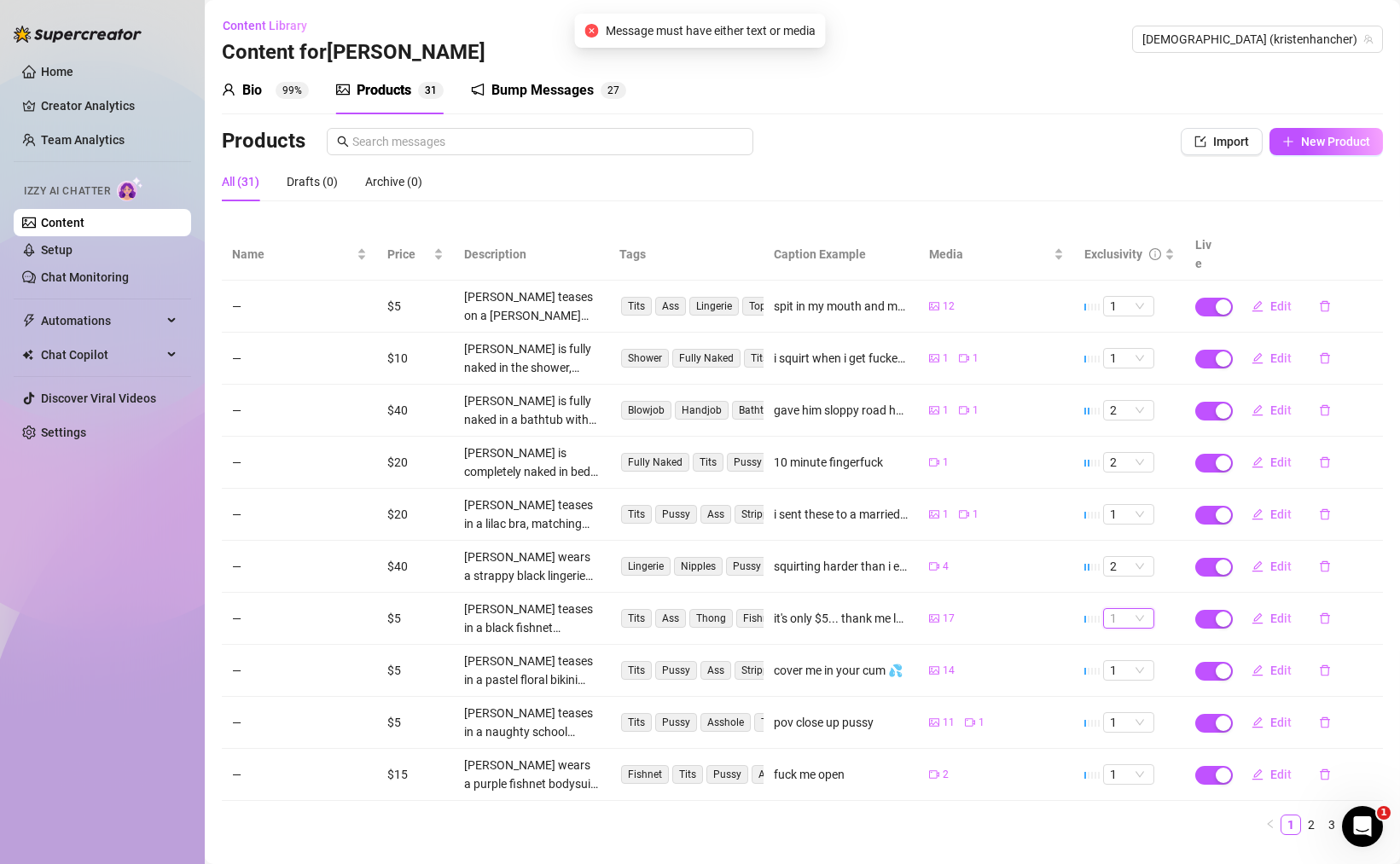
click at [1145, 609] on span "1" at bounding box center [1128, 618] width 38 height 18
click at [1142, 609] on span "1" at bounding box center [1128, 618] width 38 height 18
click at [1130, 655] on div "2" at bounding box center [1129, 657] width 24 height 18
click at [1136, 609] on span "1" at bounding box center [1128, 618] width 38 height 18
click at [1261, 612] on icon "edit" at bounding box center [1258, 618] width 11 height 11
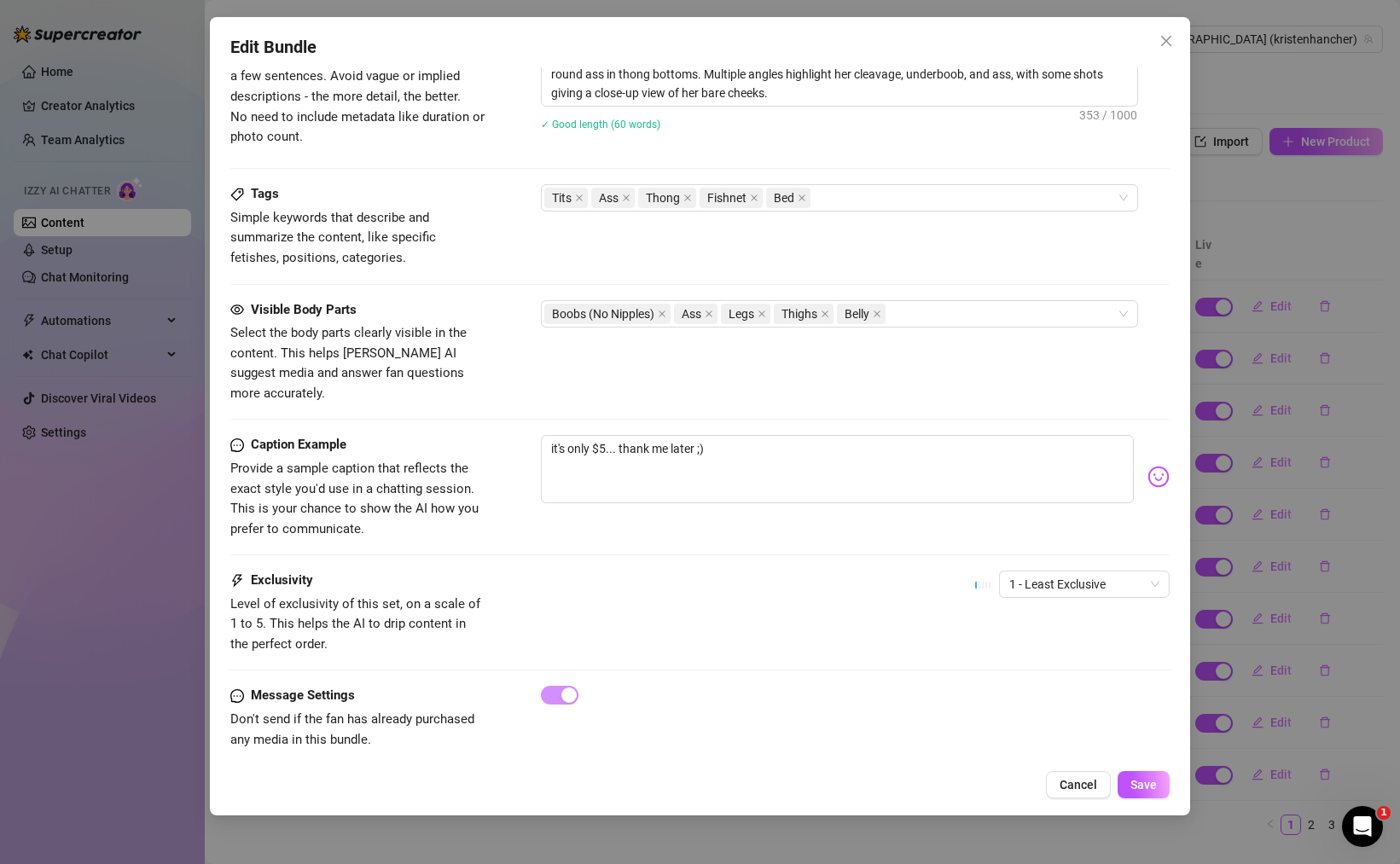
click at [1138, 770] on div "Edit Bundle Account [PERSON_NAME] (@kristenhancher) Name Name is for your inter…" at bounding box center [700, 416] width 980 height 799
click at [1138, 781] on span "Save" at bounding box center [1143, 785] width 27 height 14
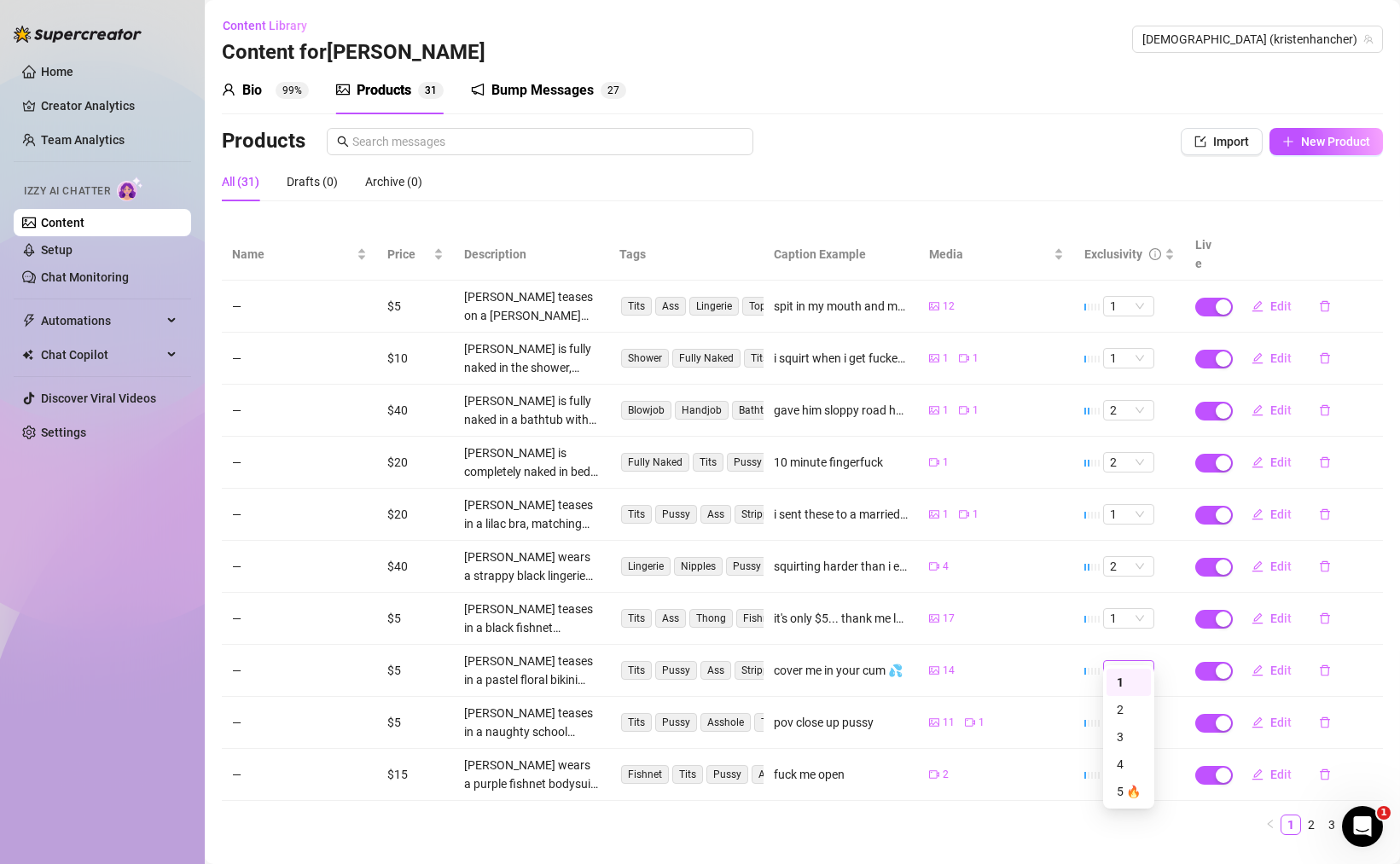
click at [1148, 660] on div "1" at bounding box center [1128, 670] width 51 height 20
click at [1119, 687] on div "1" at bounding box center [1129, 682] width 24 height 18
click at [1124, 713] on span "1" at bounding box center [1128, 722] width 38 height 18
click at [1121, 733] on div "1" at bounding box center [1129, 734] width 24 height 18
click at [1132, 765] on span "1" at bounding box center [1128, 775] width 38 height 18
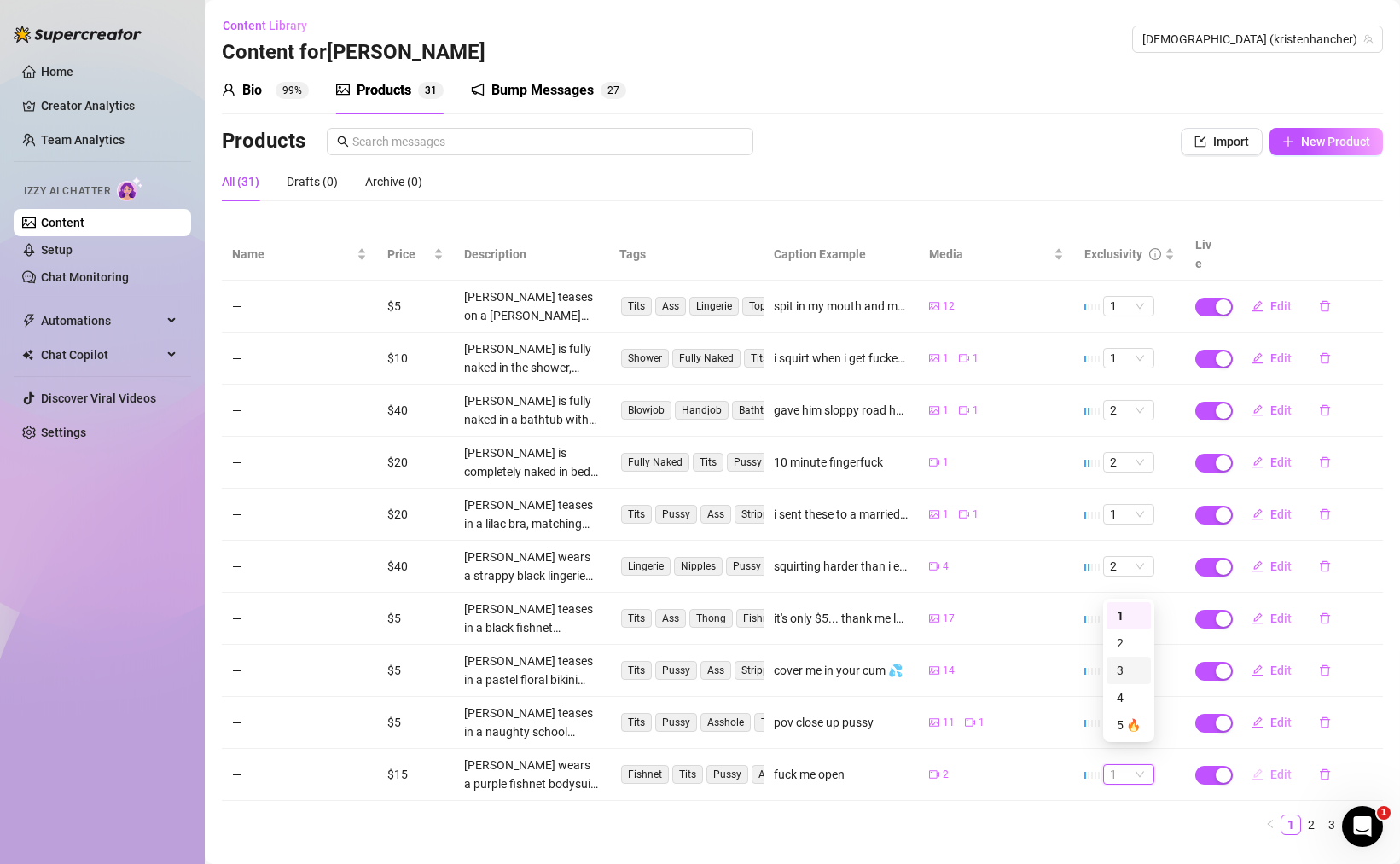
click at [1262, 768] on icon "edit" at bounding box center [1257, 774] width 12 height 12
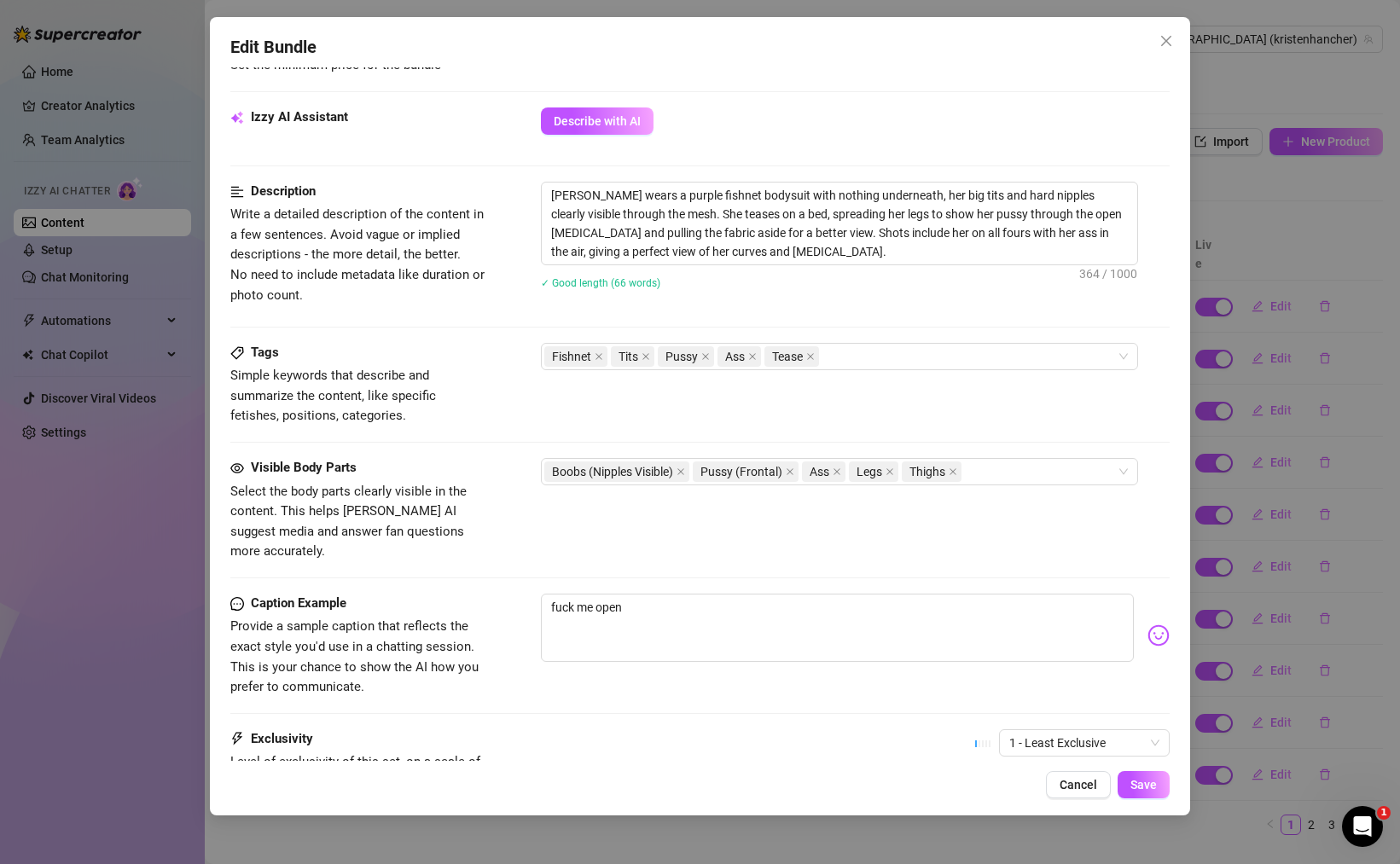
scroll to position [530, 0]
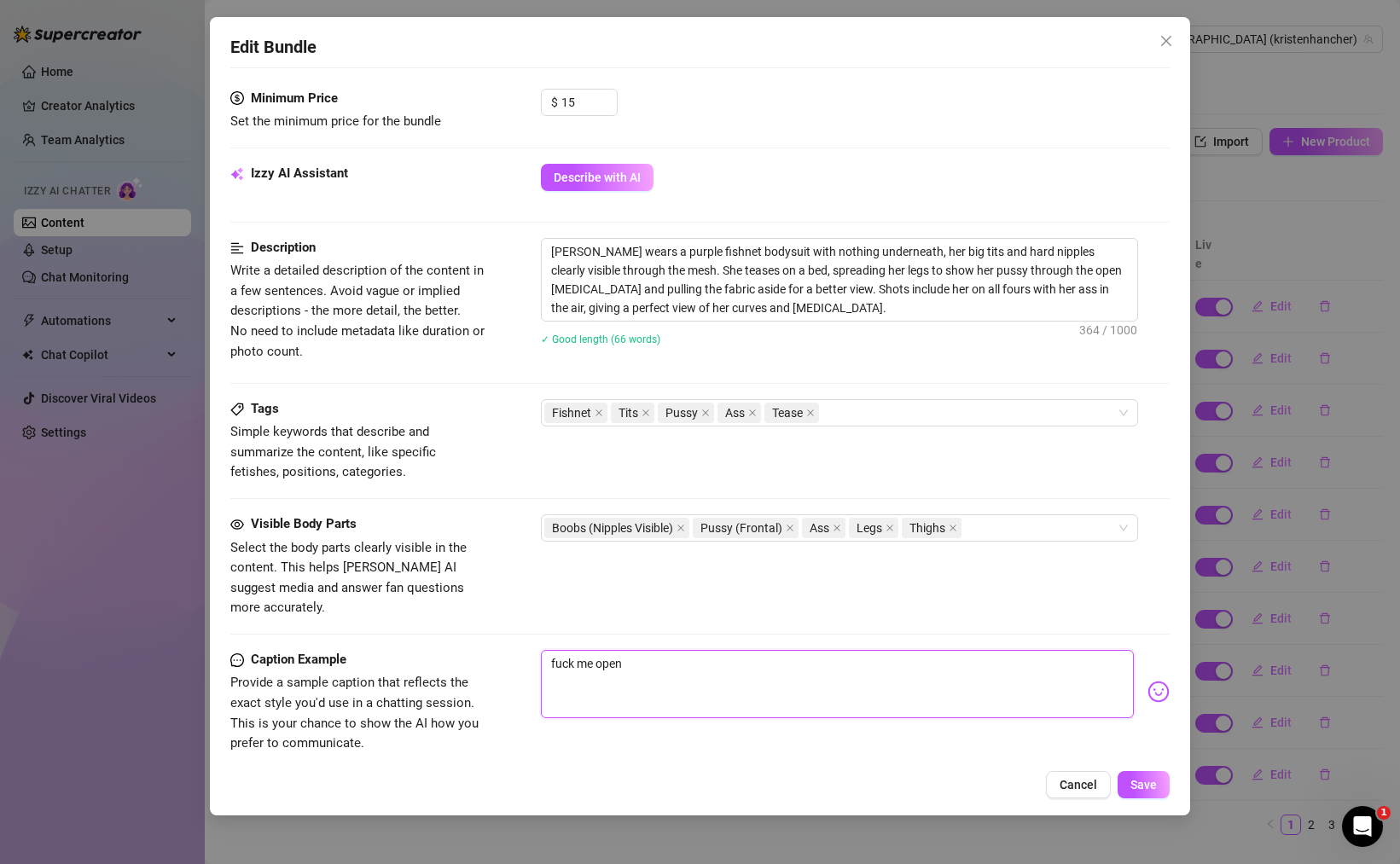
click at [559, 650] on textarea "fuck me open" at bounding box center [836, 684] width 593 height 68
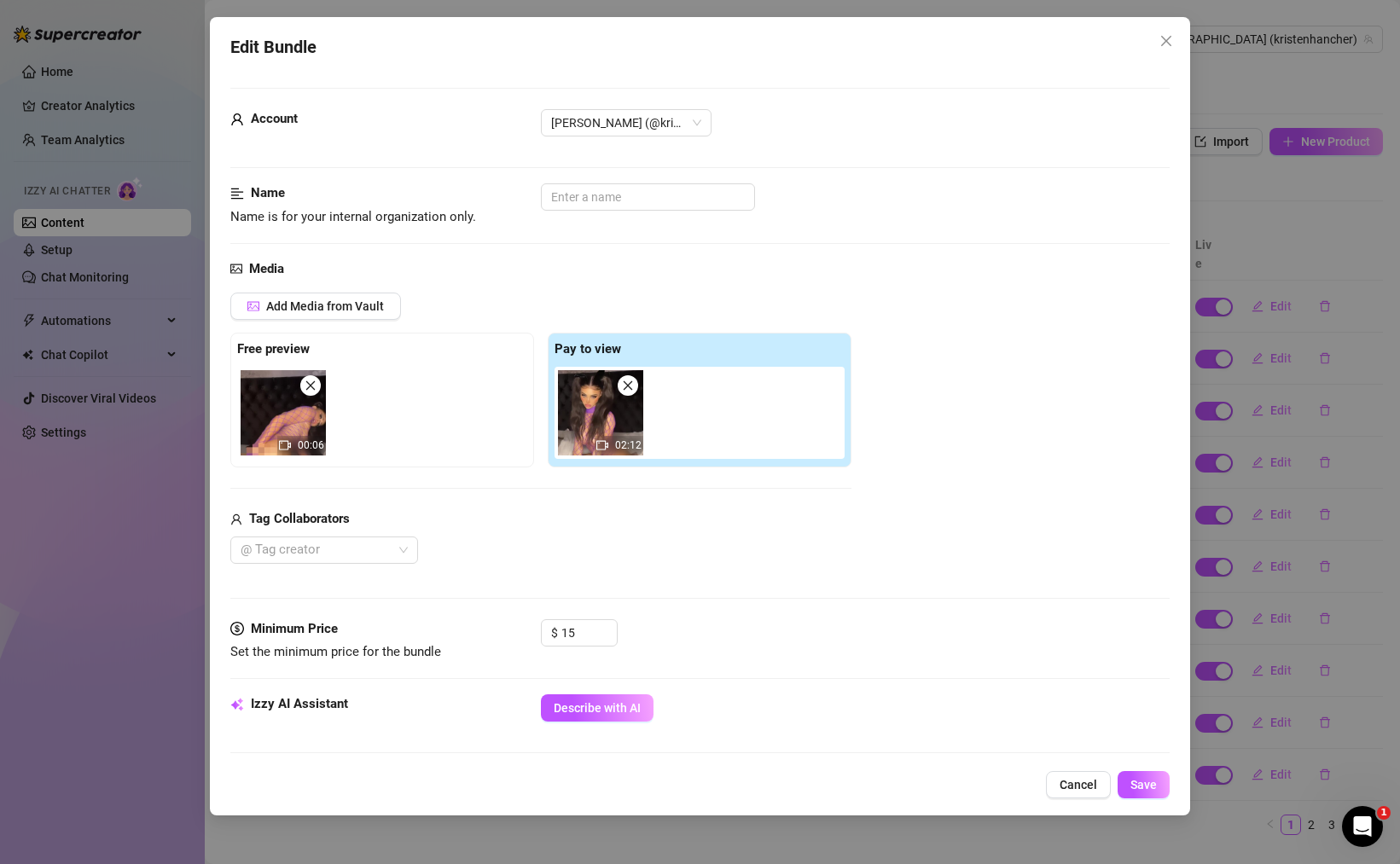
scroll to position [745, 0]
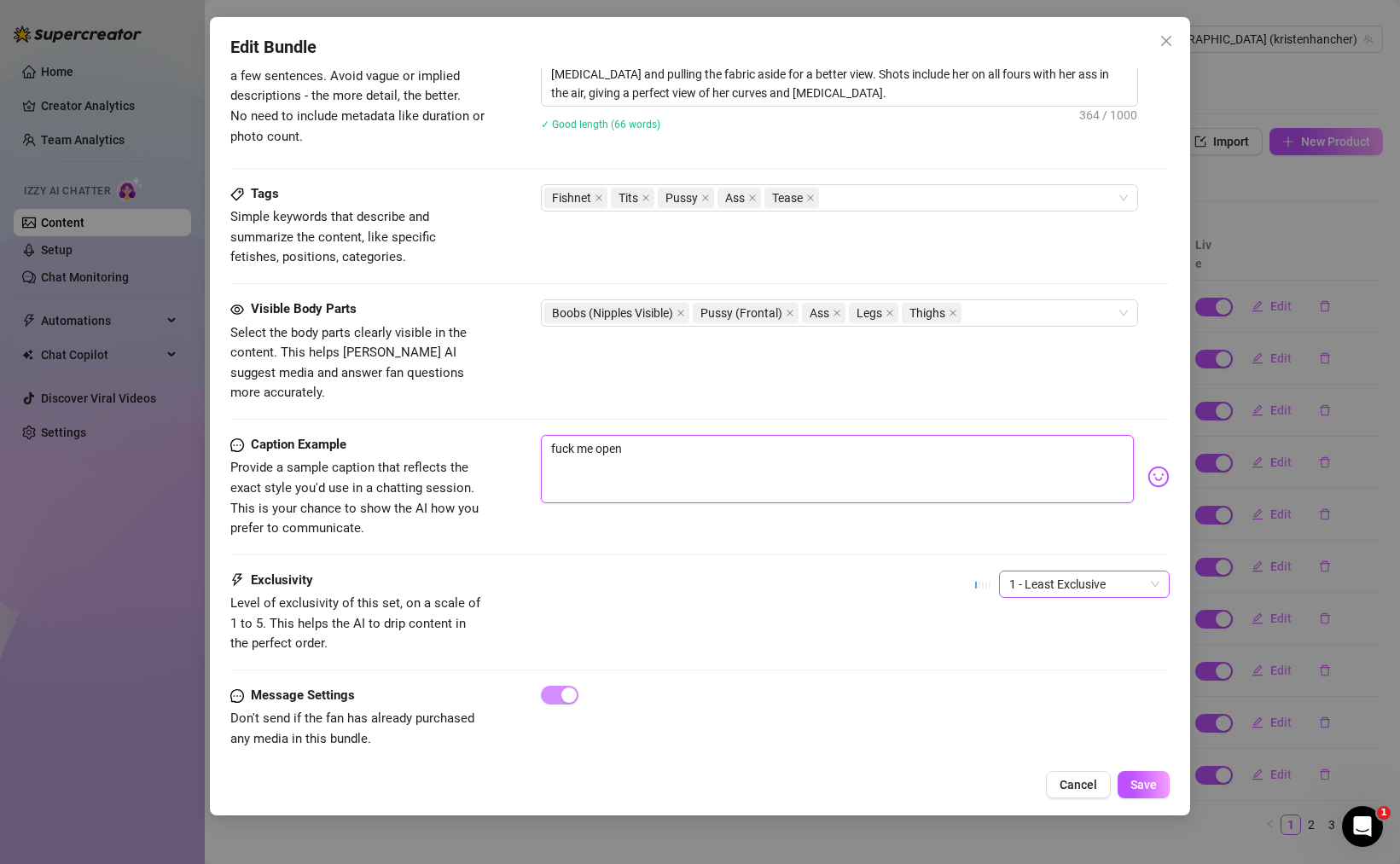
click at [1077, 572] on span "1 - Least Exclusive" at bounding box center [1084, 585] width 150 height 26
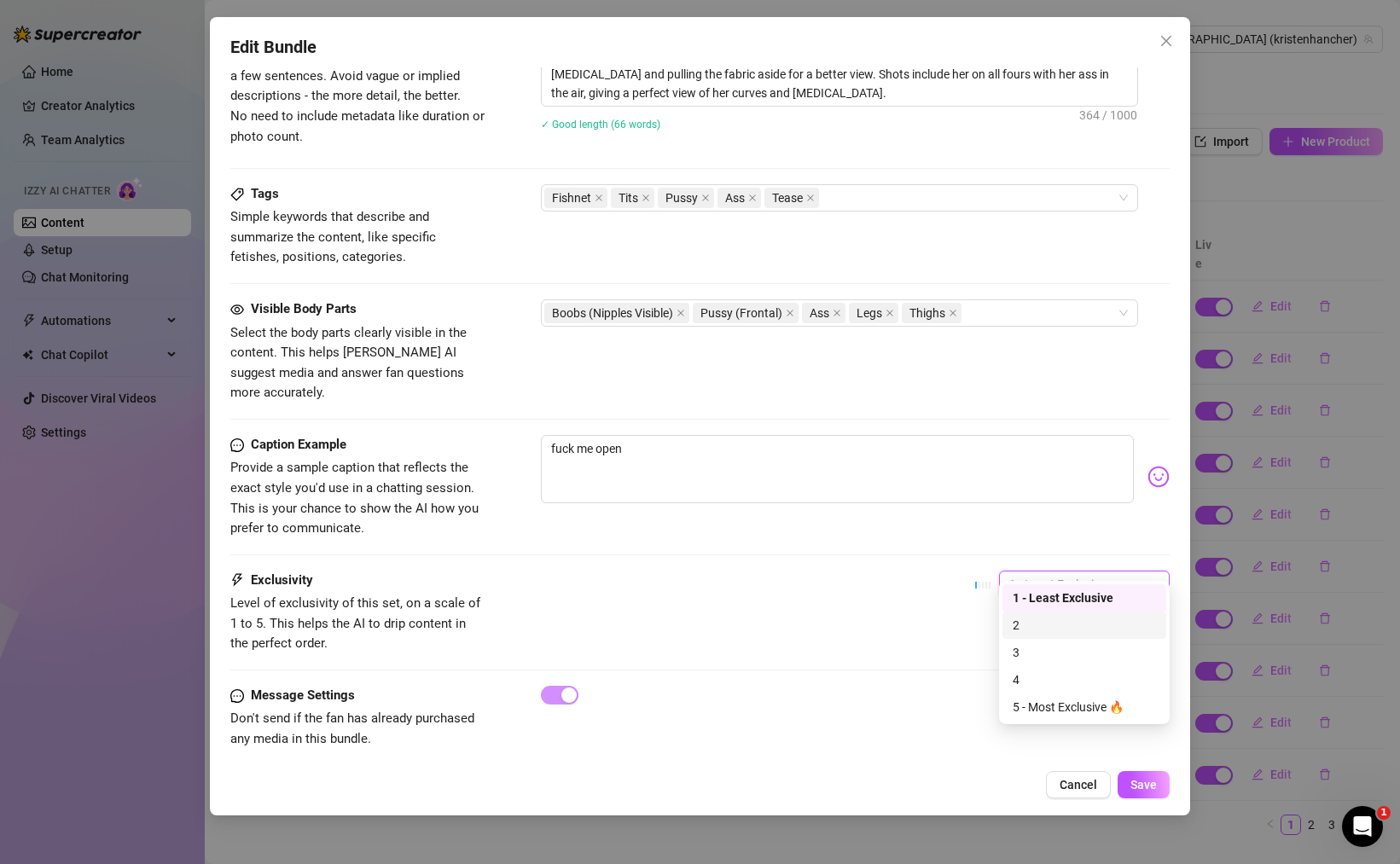
click at [1039, 616] on div "2" at bounding box center [1084, 625] width 143 height 18
click at [1141, 799] on button "Save" at bounding box center [1144, 785] width 52 height 28
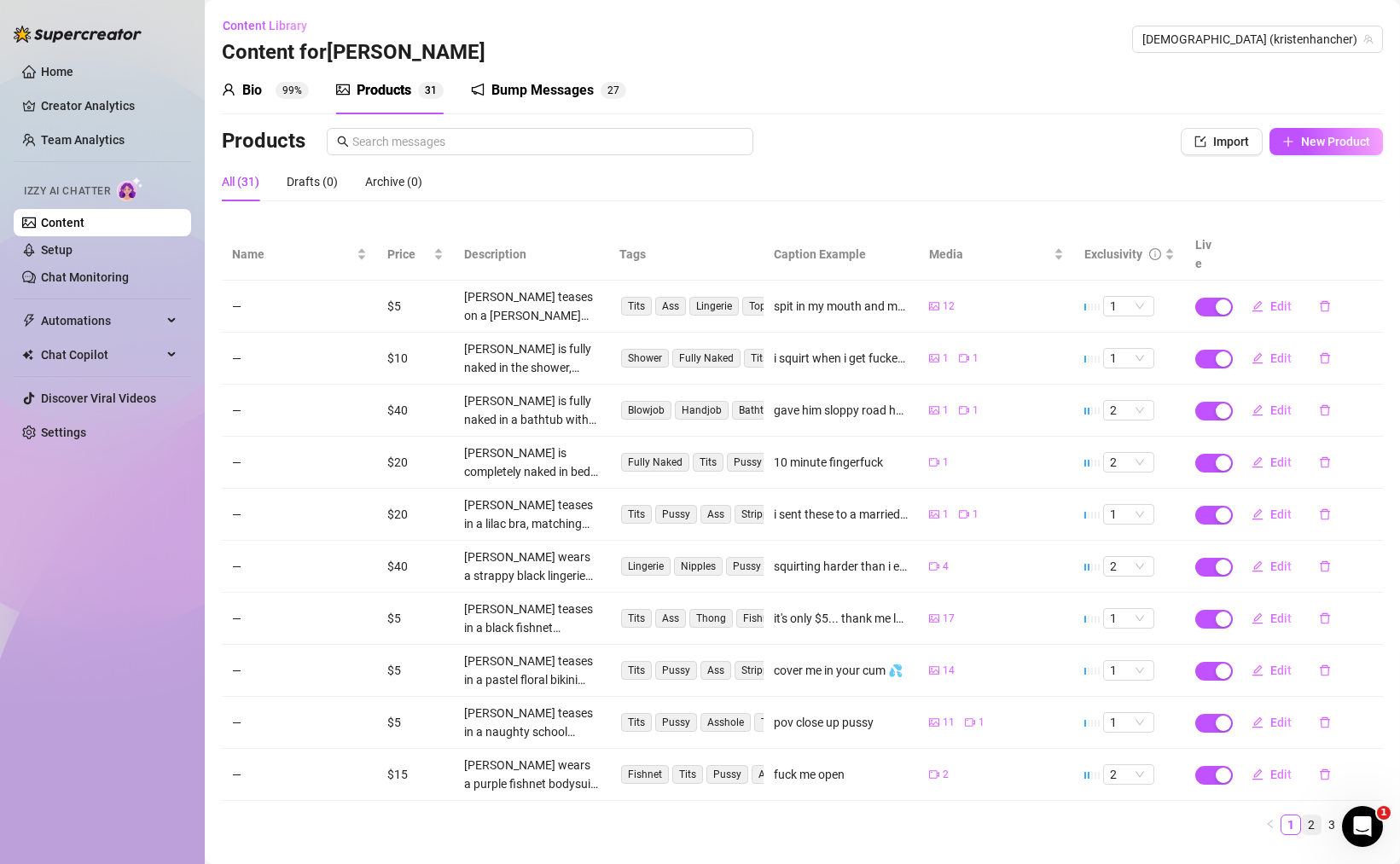
click at [1317, 815] on link "2" at bounding box center [1311, 824] width 18 height 18
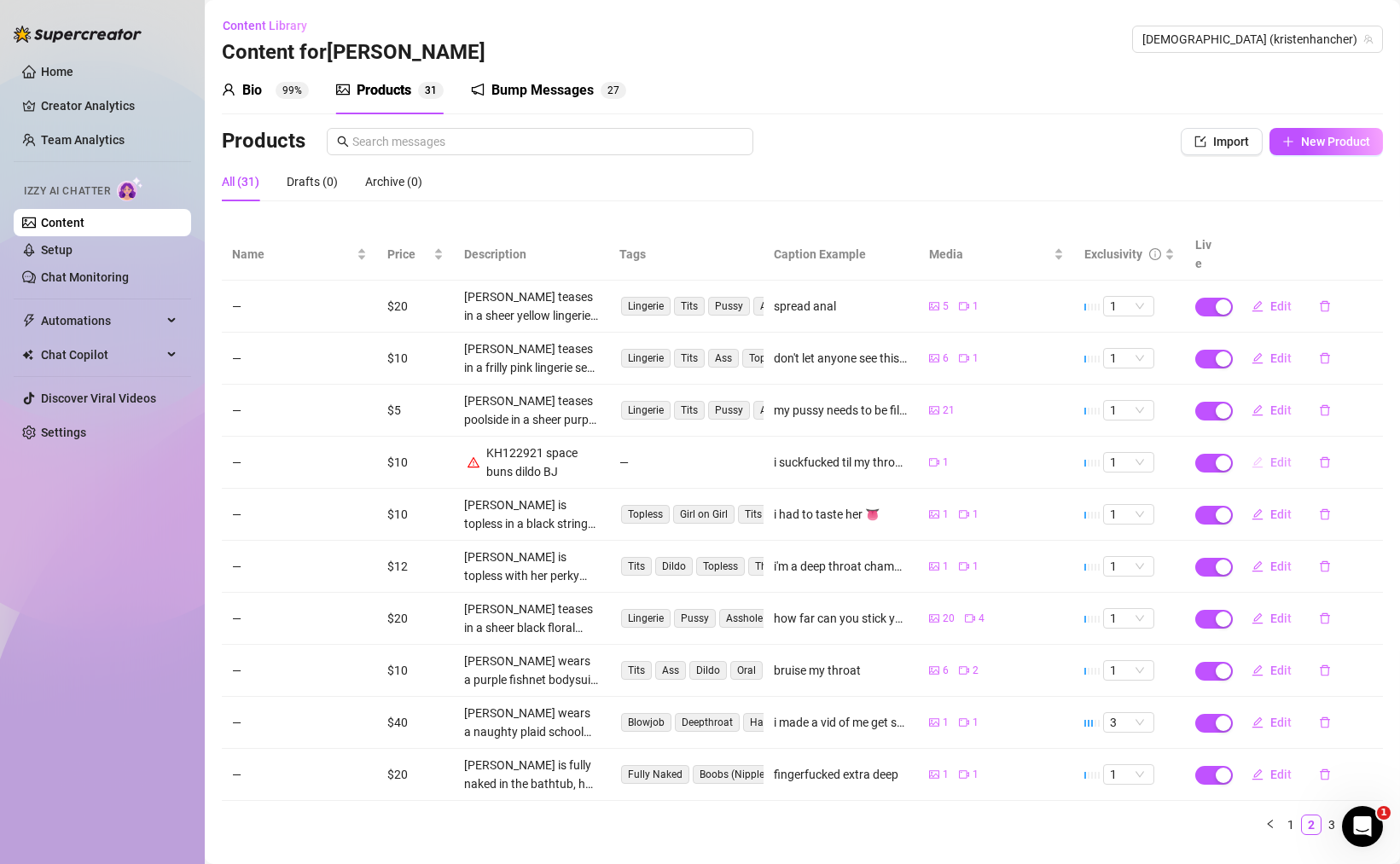
click at [1275, 456] on span "Edit" at bounding box center [1280, 462] width 21 height 14
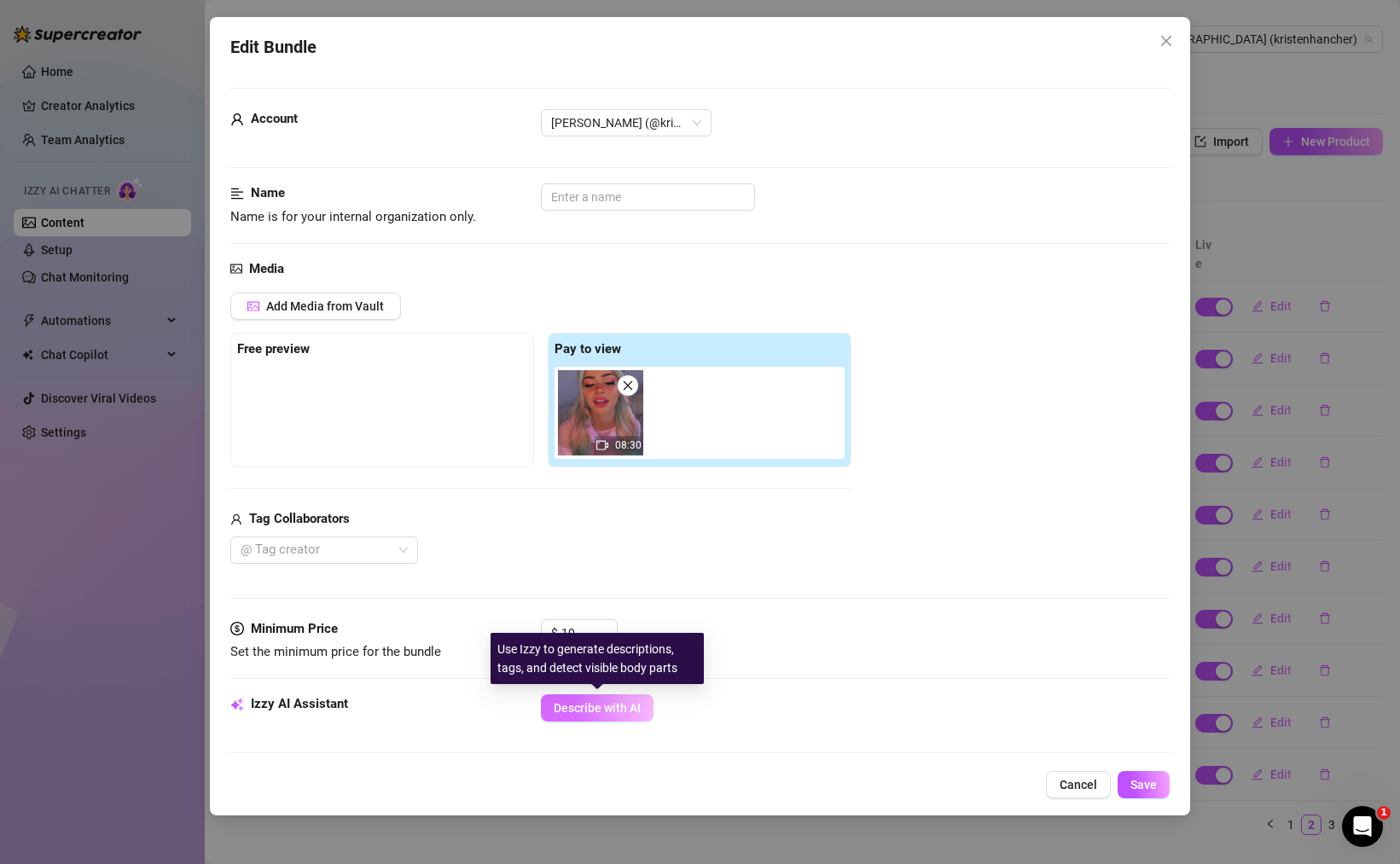
click at [586, 715] on button "Describe with AI" at bounding box center [597, 708] width 113 height 28
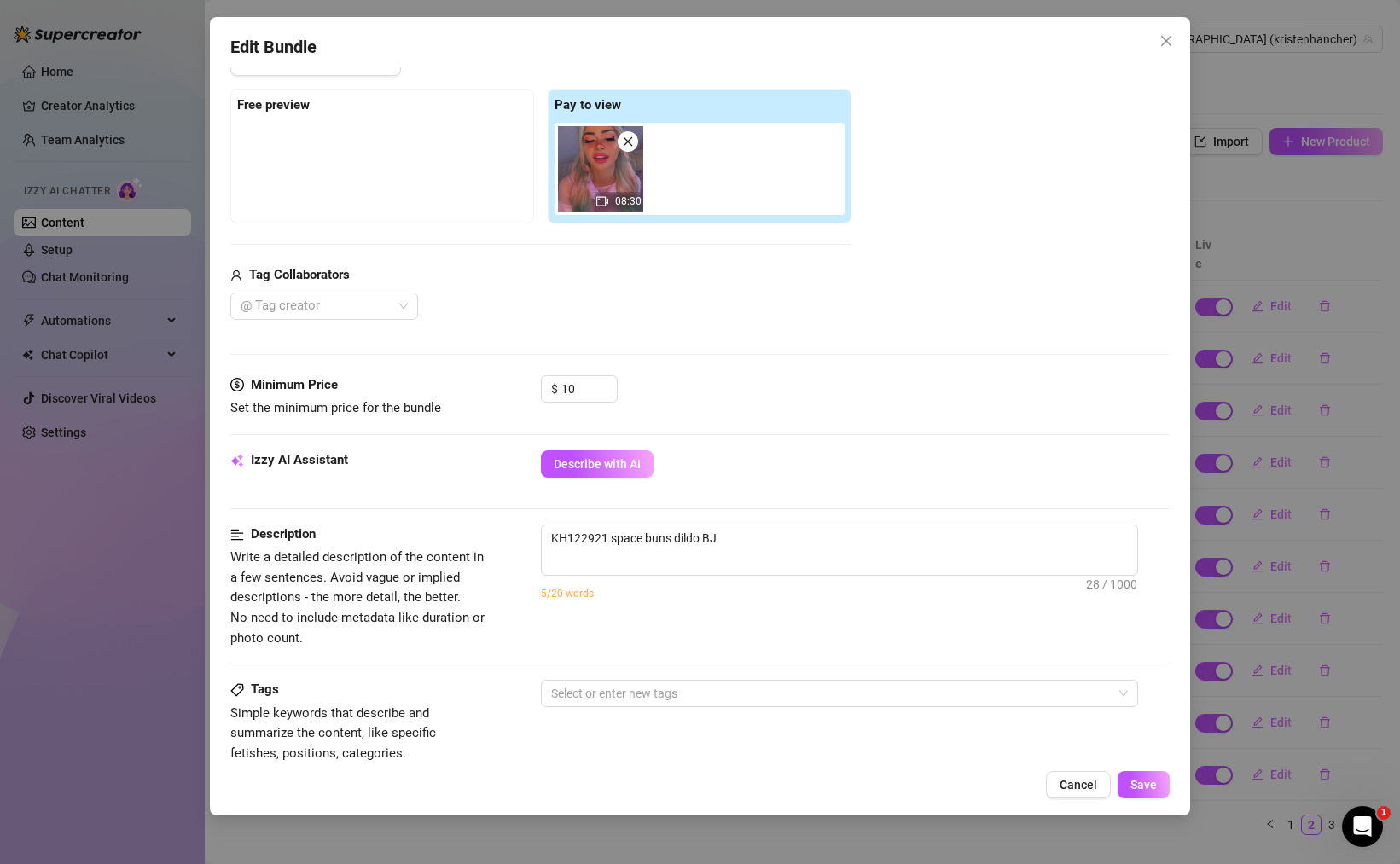
scroll to position [0, 0]
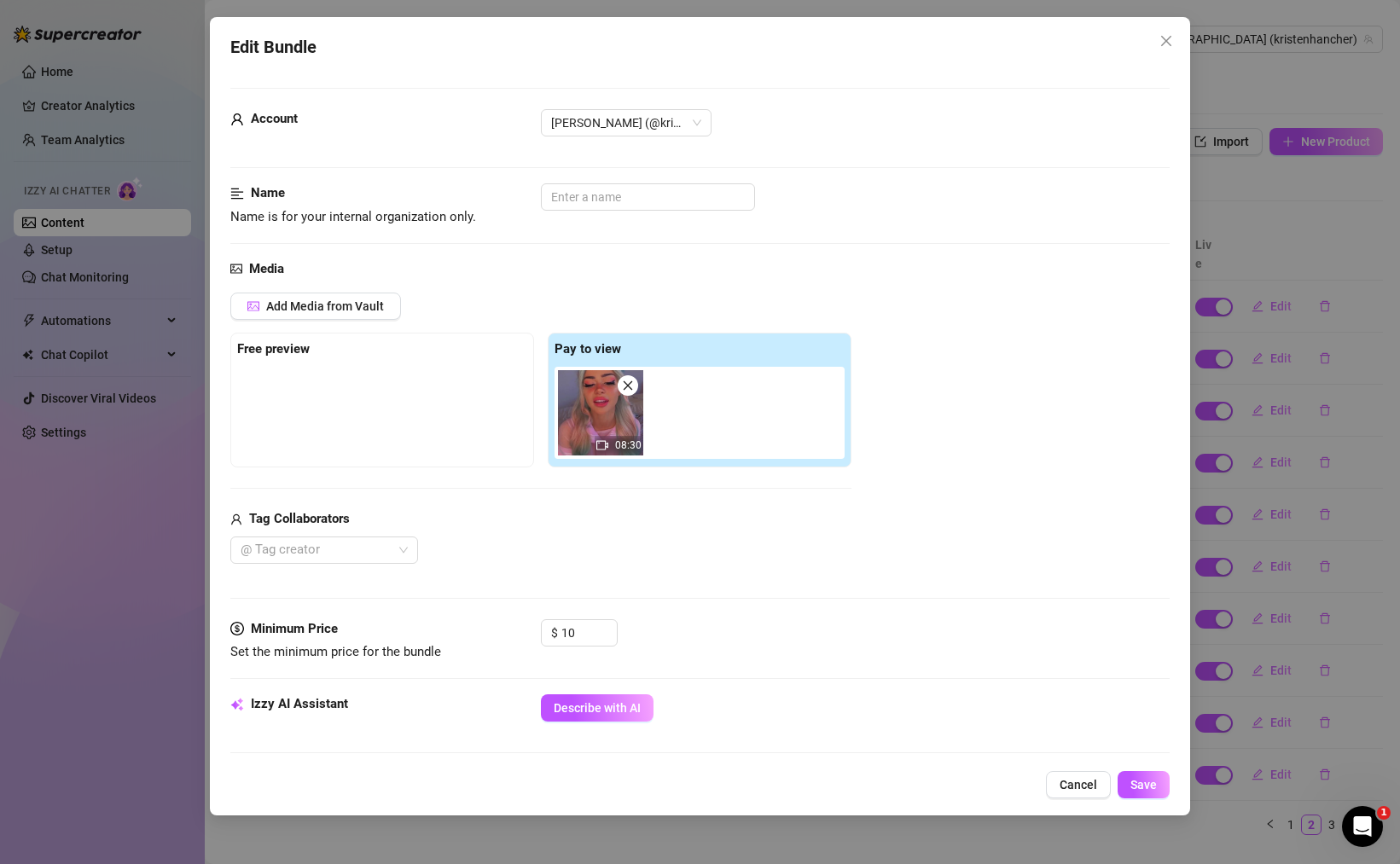
click at [592, 428] on img at bounding box center [600, 412] width 85 height 85
click at [1074, 785] on span "Cancel" at bounding box center [1078, 785] width 38 height 14
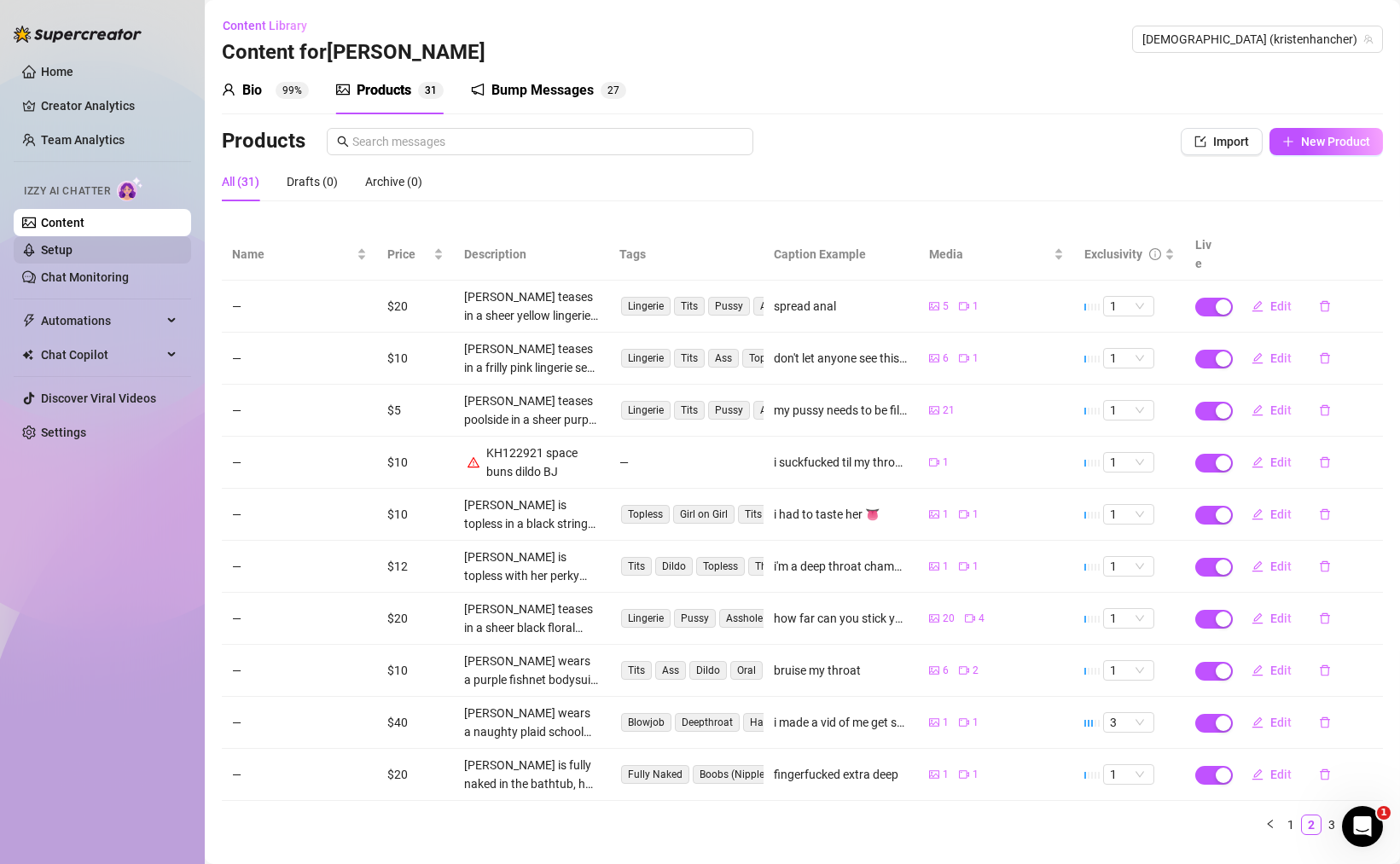
click at [73, 250] on link "Setup" at bounding box center [56, 250] width 31 height 14
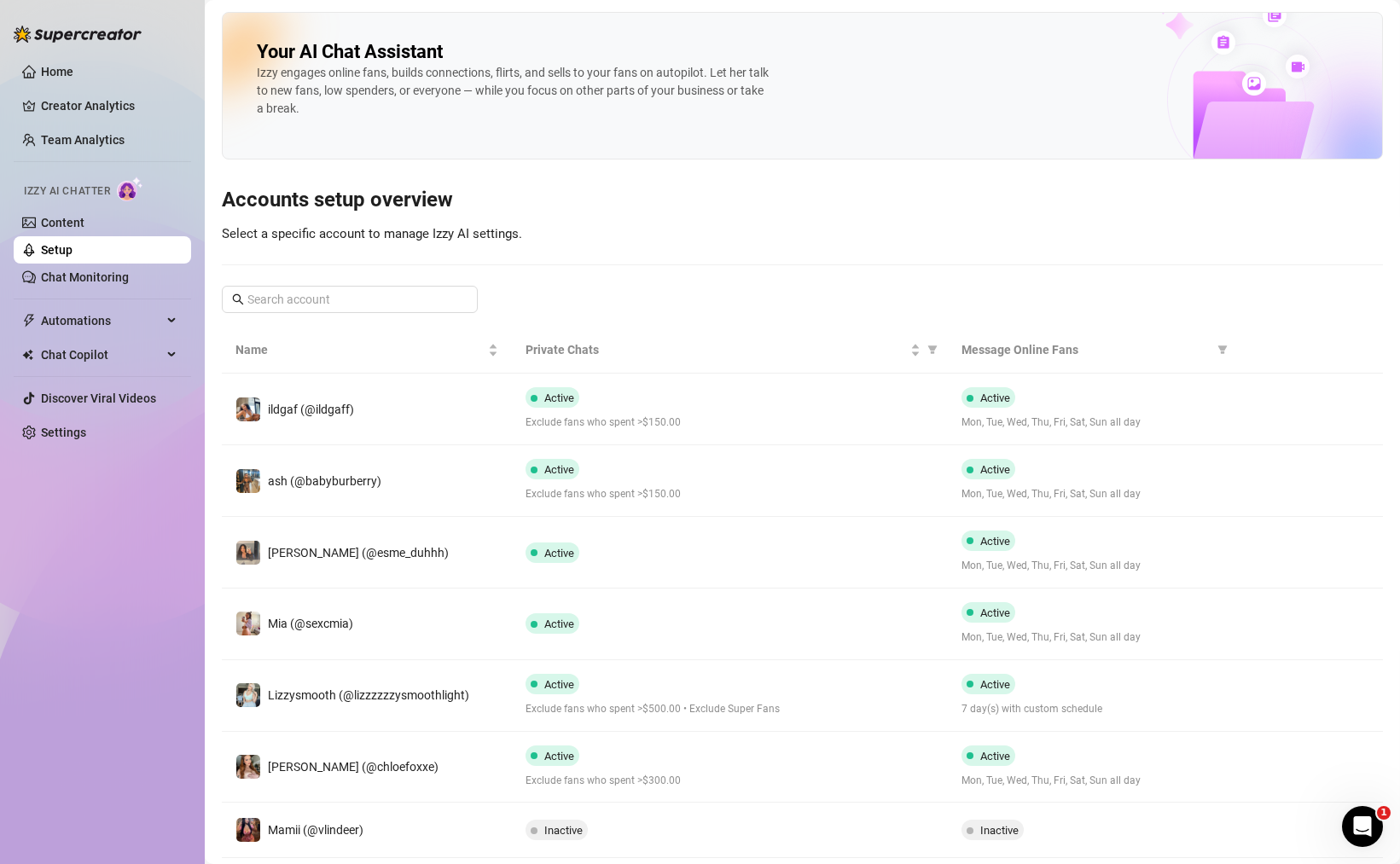
scroll to position [308, 0]
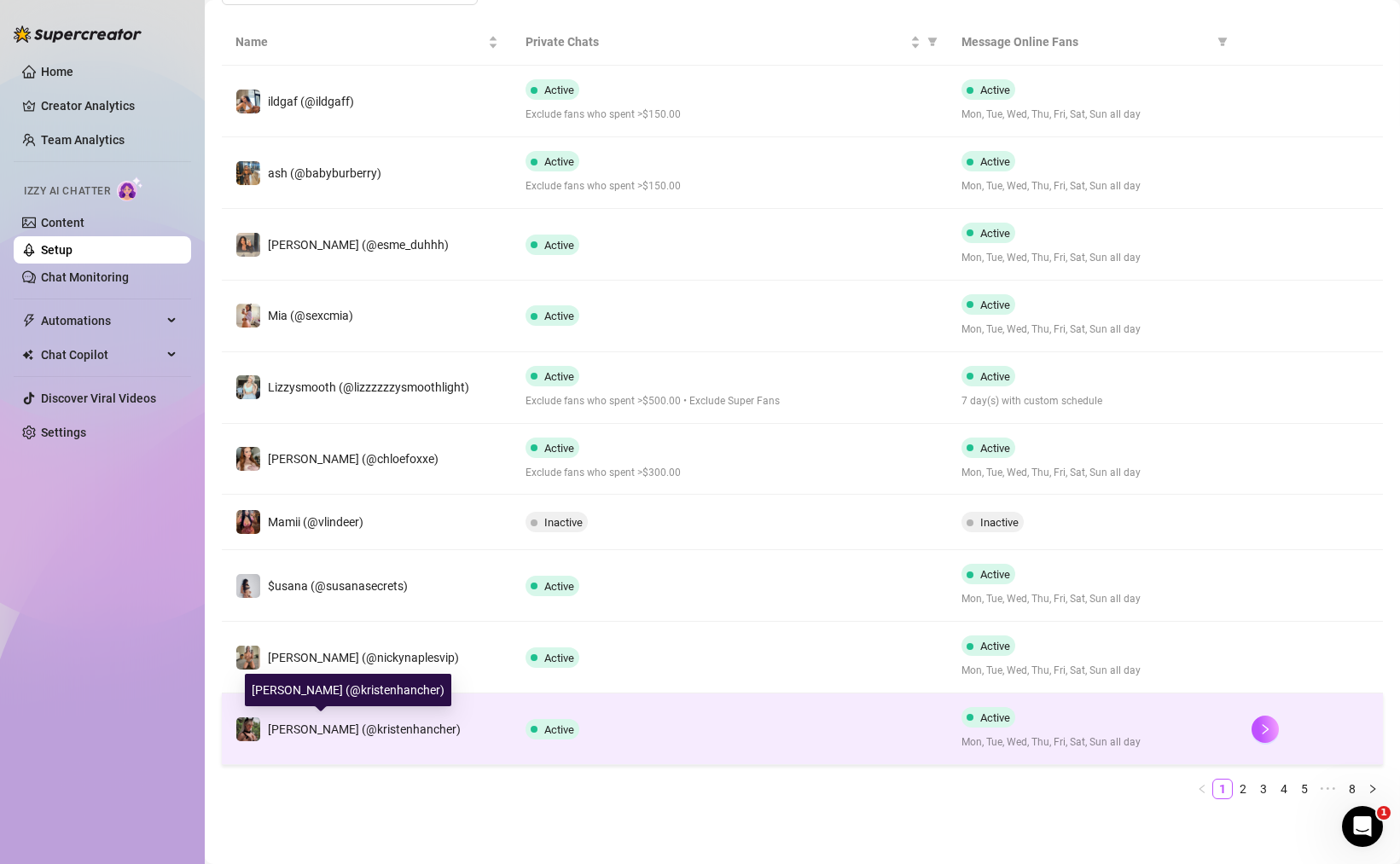
click at [304, 727] on span "[PERSON_NAME] (@kristenhancher)" at bounding box center [363, 728] width 193 height 14
